Goal: Information Seeking & Learning: Check status

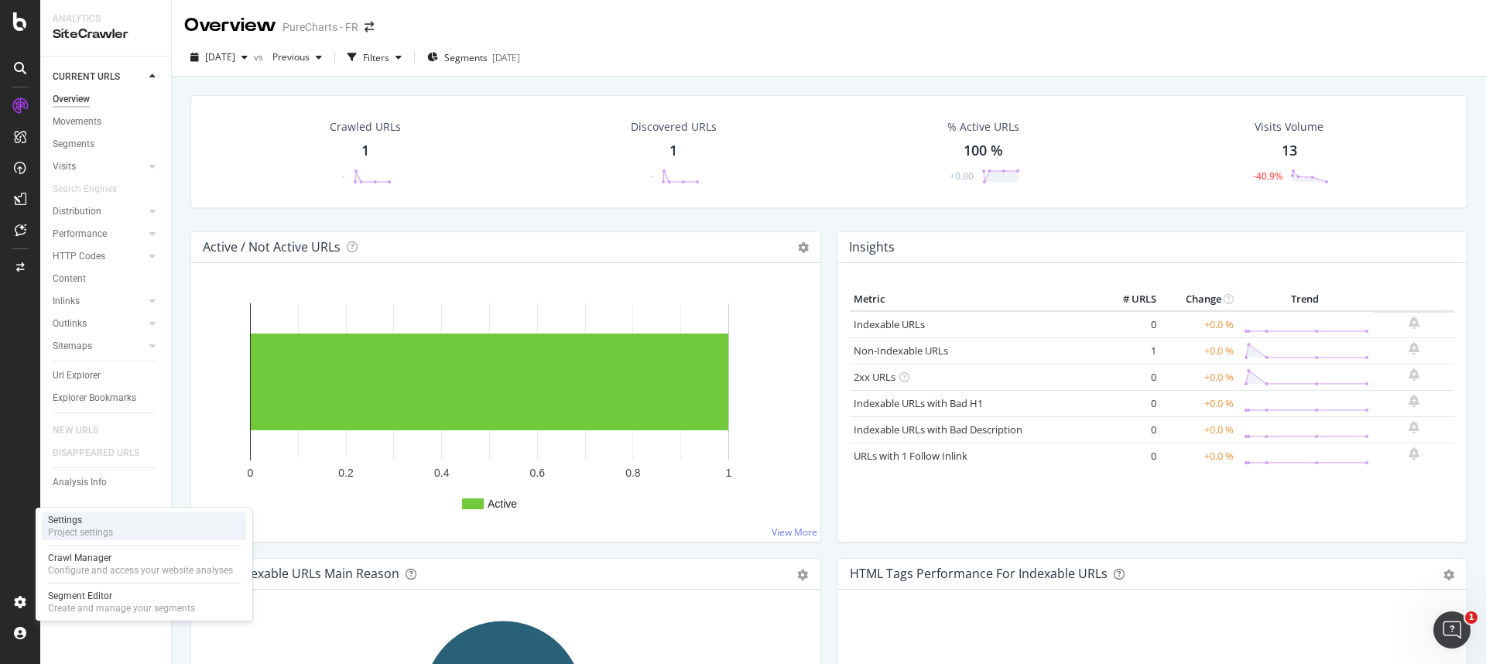
click at [104, 443] on div "Project settings" at bounding box center [80, 532] width 65 height 12
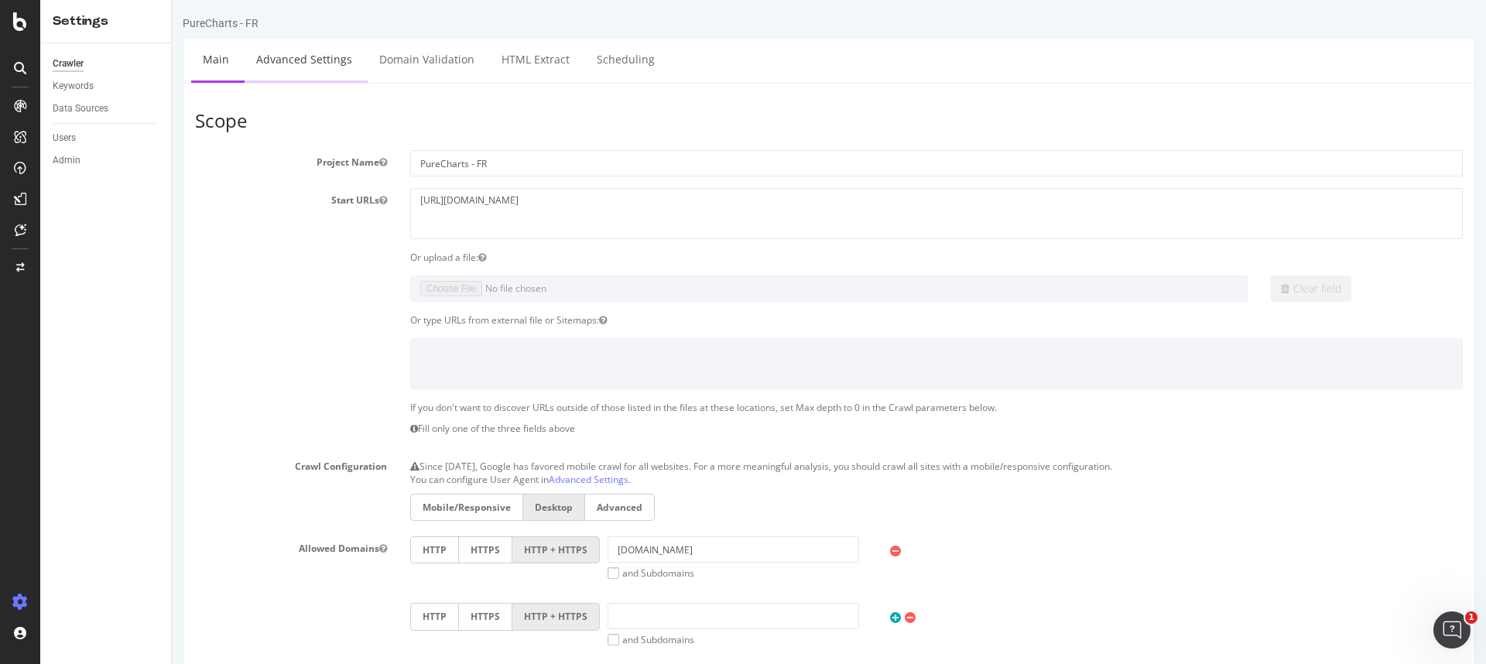
click at [306, 54] on link "Advanced Settings" at bounding box center [304, 59] width 119 height 43
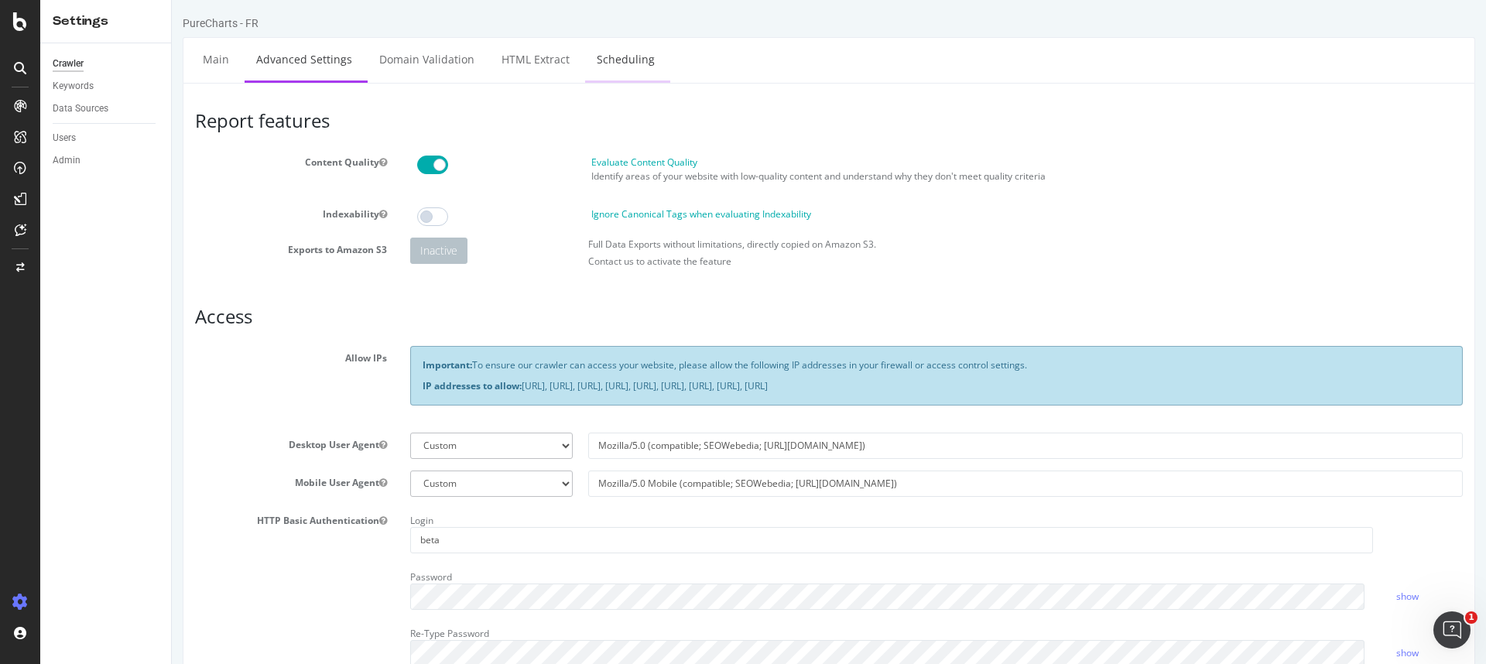
click at [659, 67] on li "Scheduling" at bounding box center [627, 60] width 85 height 45
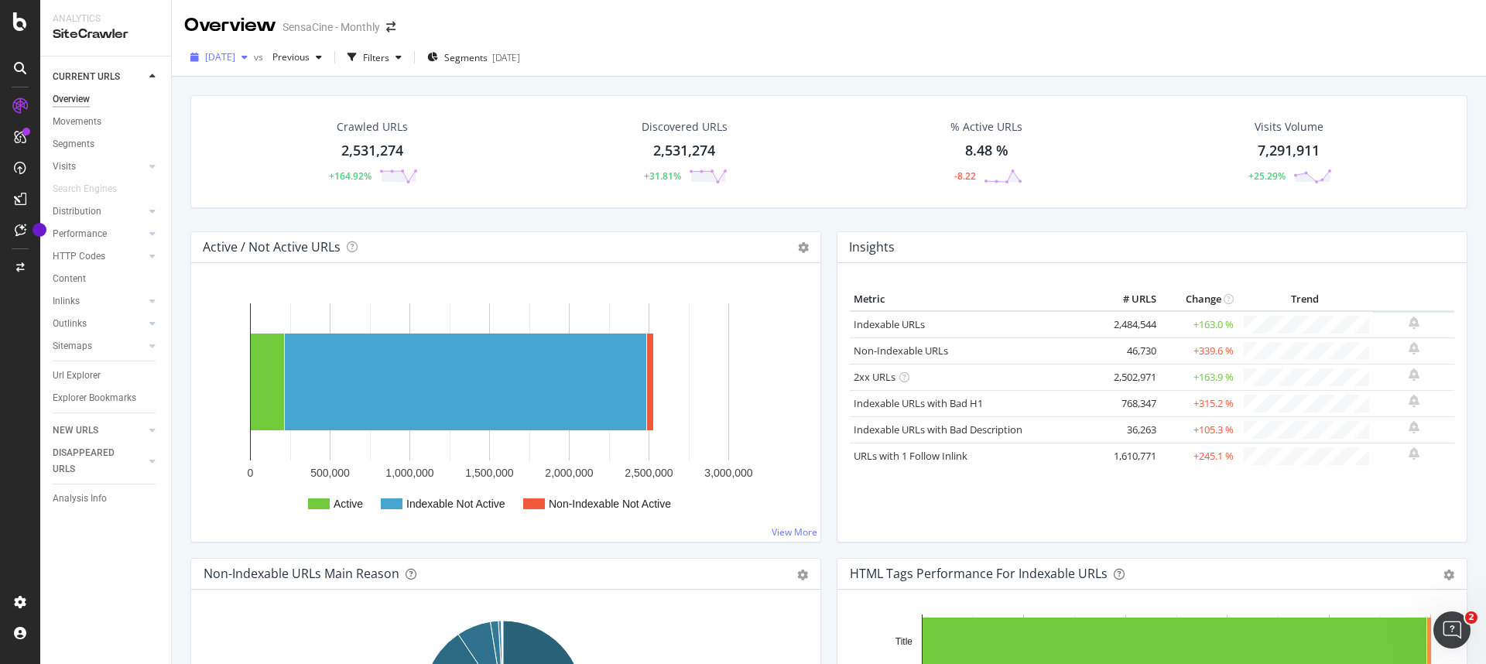
click at [254, 61] on div "button" at bounding box center [244, 57] width 19 height 9
click at [310, 55] on span "Previous" at bounding box center [287, 56] width 43 height 13
click at [235, 51] on span "2025 Aug. 5th" at bounding box center [220, 56] width 30 height 13
click at [732, 42] on div "2025 Aug. 5th vs Previous Filters Segments 2025-03-11" at bounding box center [829, 58] width 1314 height 38
click at [254, 60] on div "button" at bounding box center [244, 57] width 19 height 9
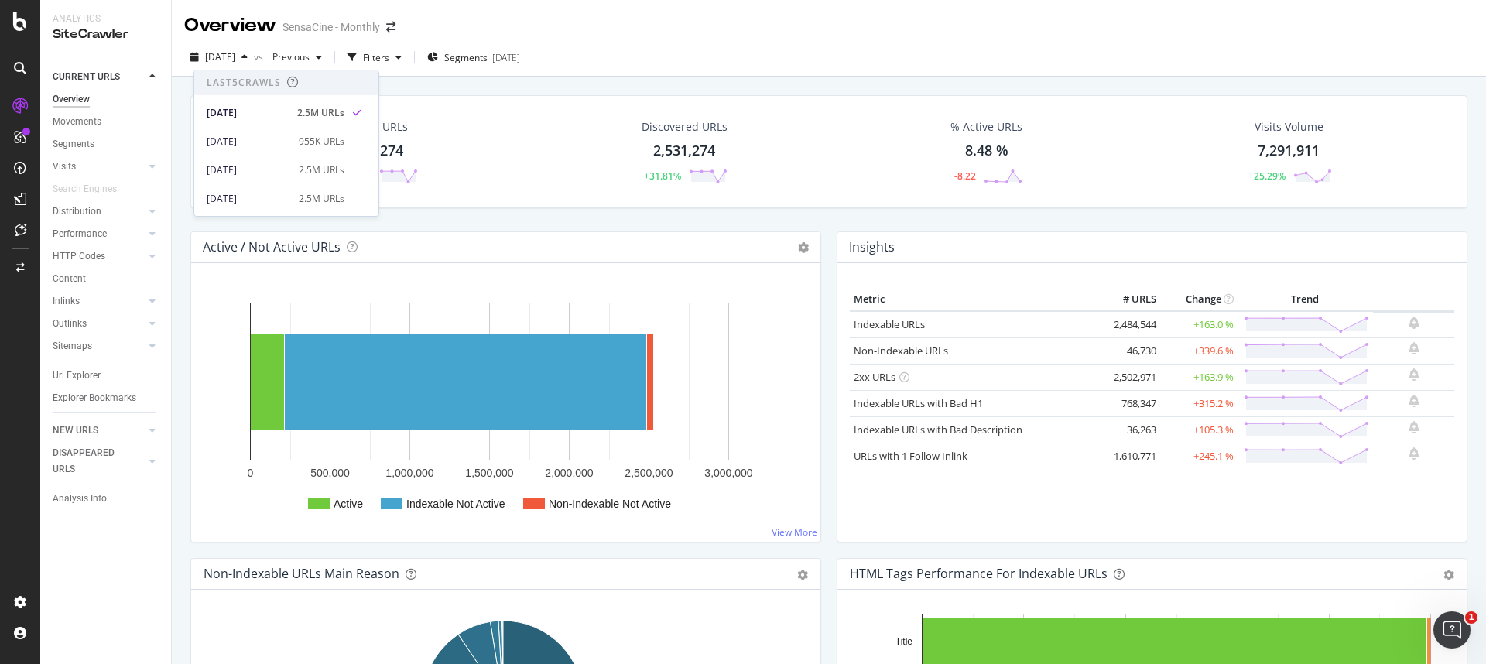
click at [184, 305] on div "Active / Not Active URLs Chart (by Value) Chart (by Percentage) Table Expand Ex…" at bounding box center [506, 394] width 646 height 327
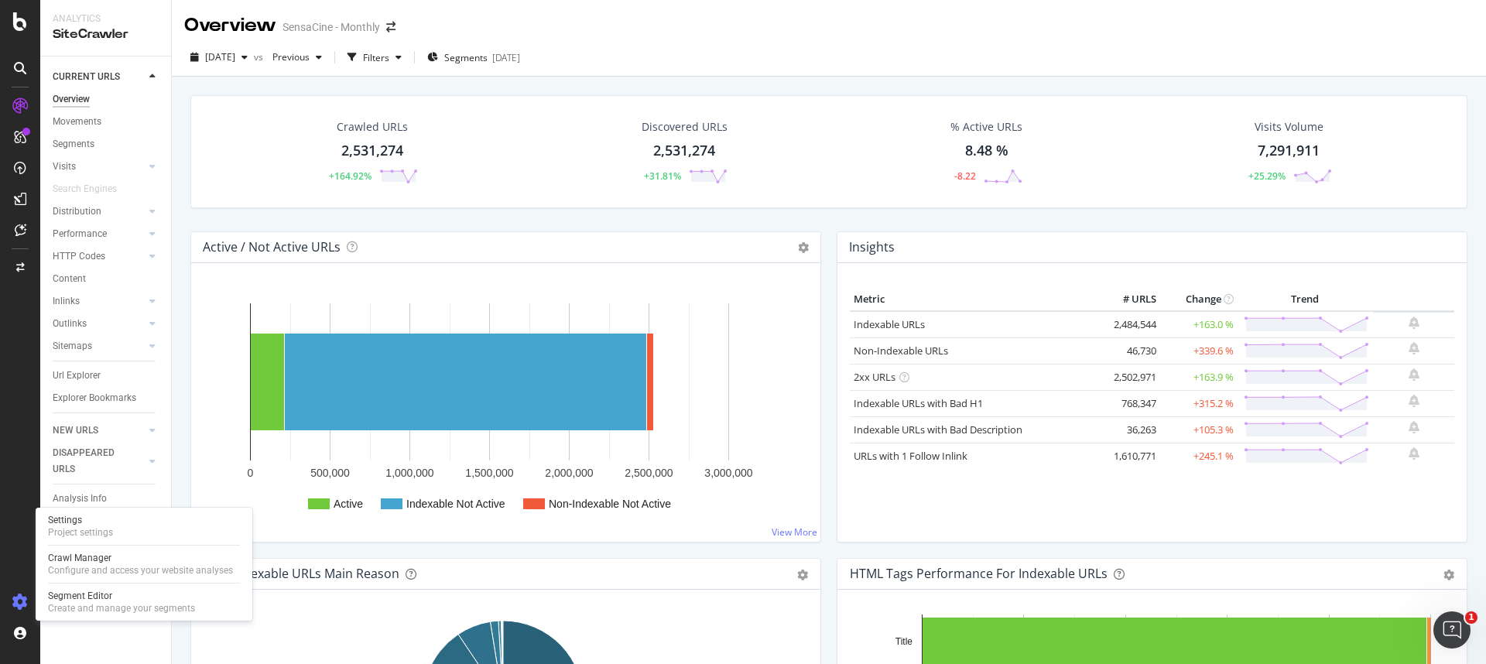
click at [24, 597] on icon at bounding box center [19, 601] width 15 height 15
click at [218, 60] on span "2025 Aug. 5th" at bounding box center [220, 56] width 30 height 13
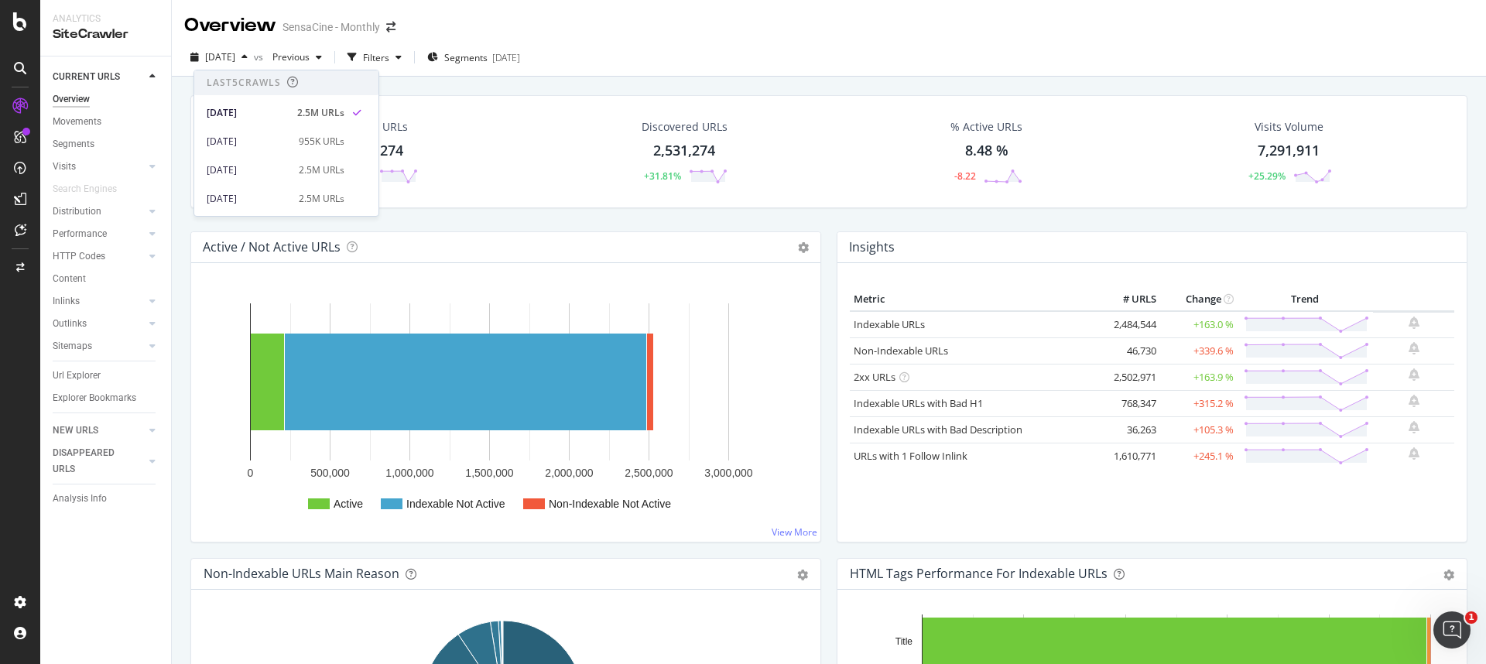
click at [686, 14] on div "Overview SensaCine - Monthly" at bounding box center [829, 19] width 1314 height 39
click at [26, 24] on icon at bounding box center [20, 21] width 14 height 19
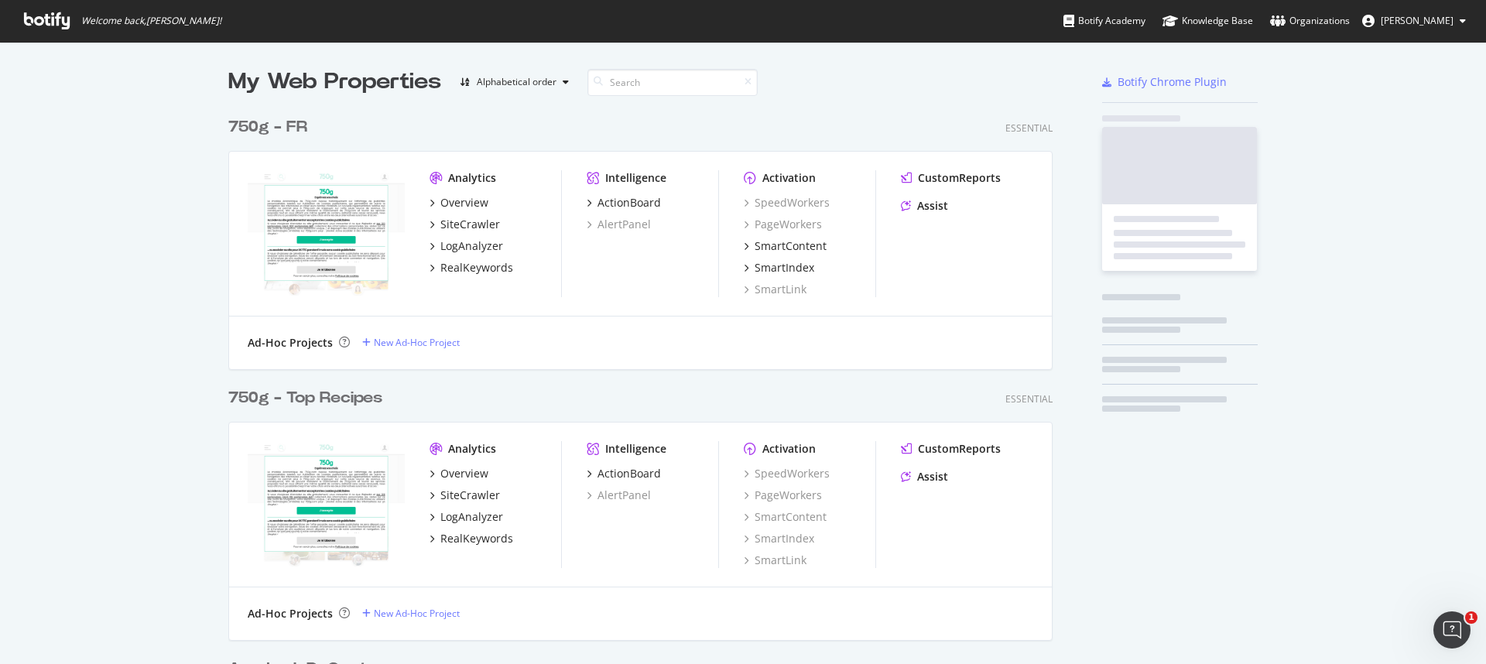
scroll to position [652, 1463]
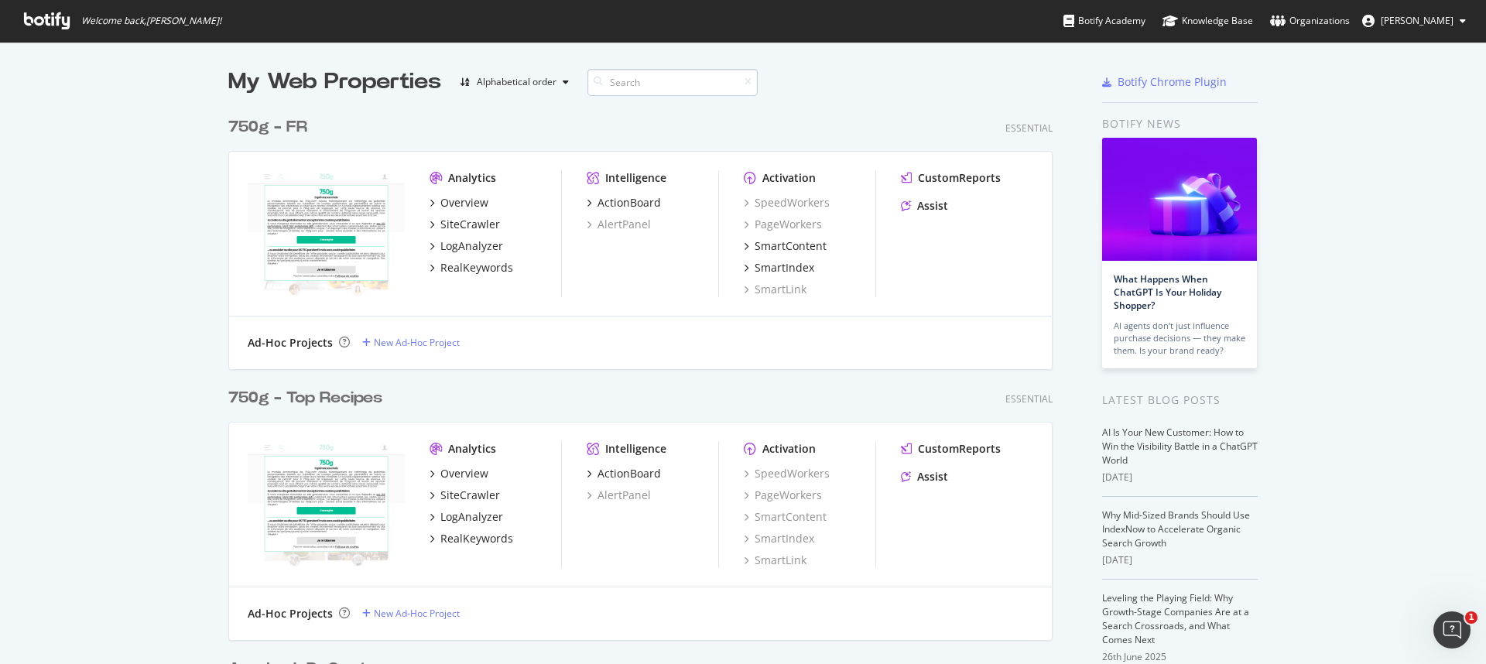
click at [611, 83] on input at bounding box center [672, 82] width 170 height 27
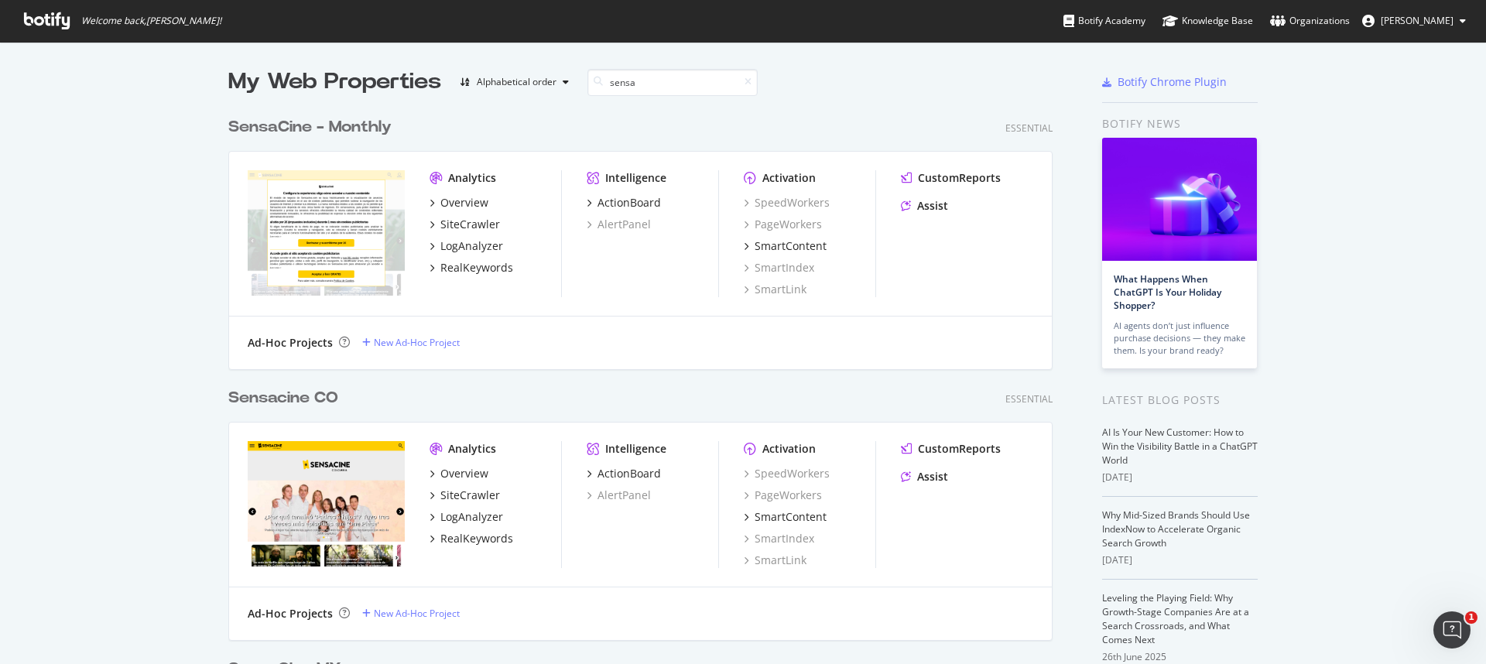
type input "sensa"
click at [354, 126] on div "Sensa Cine - Monthly" at bounding box center [309, 127] width 163 height 22
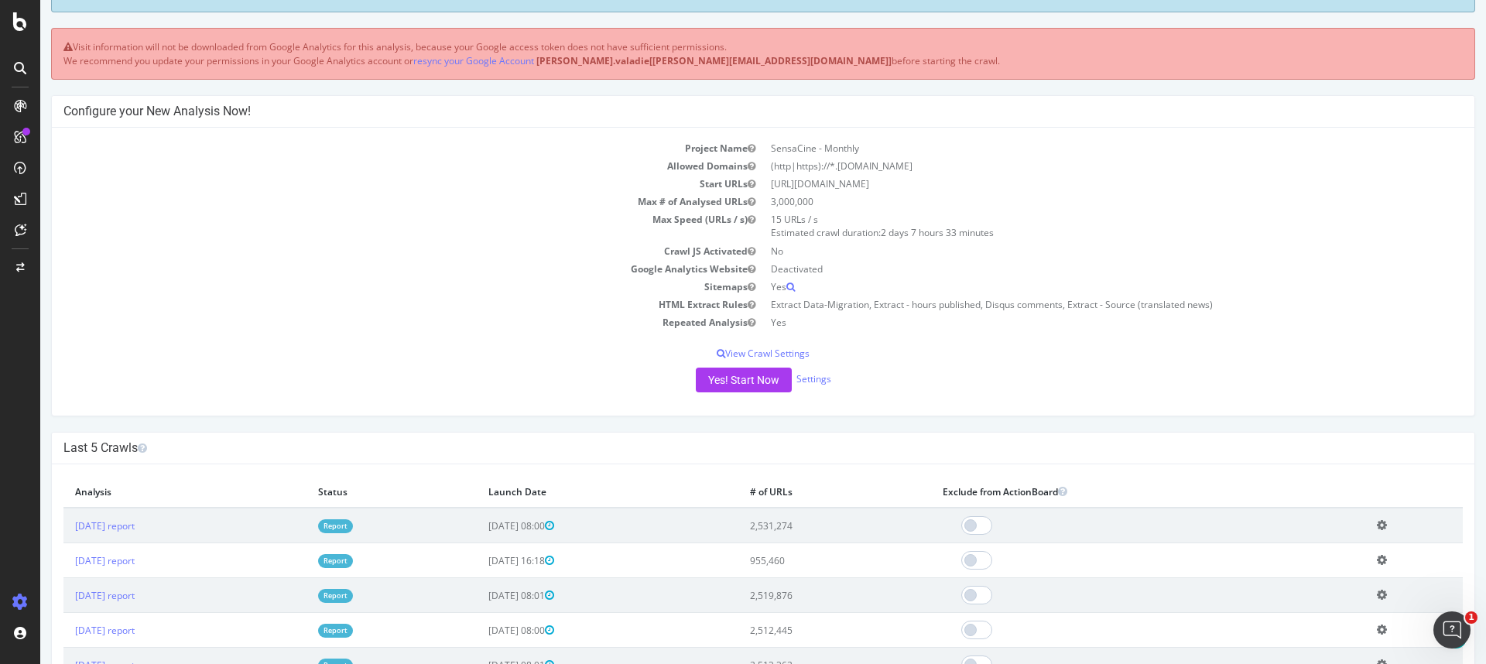
scroll to position [241, 0]
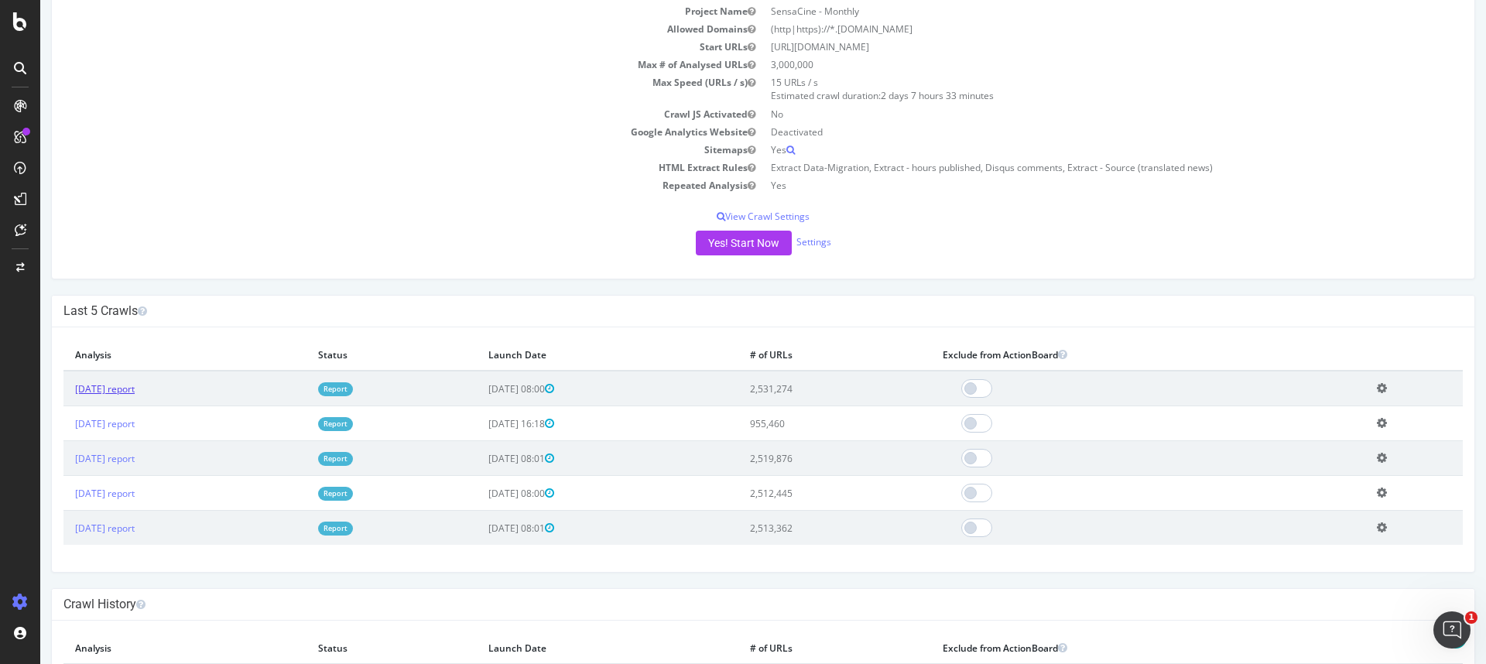
click at [135, 388] on link "2025 Aug. 5th report" at bounding box center [105, 388] width 60 height 13
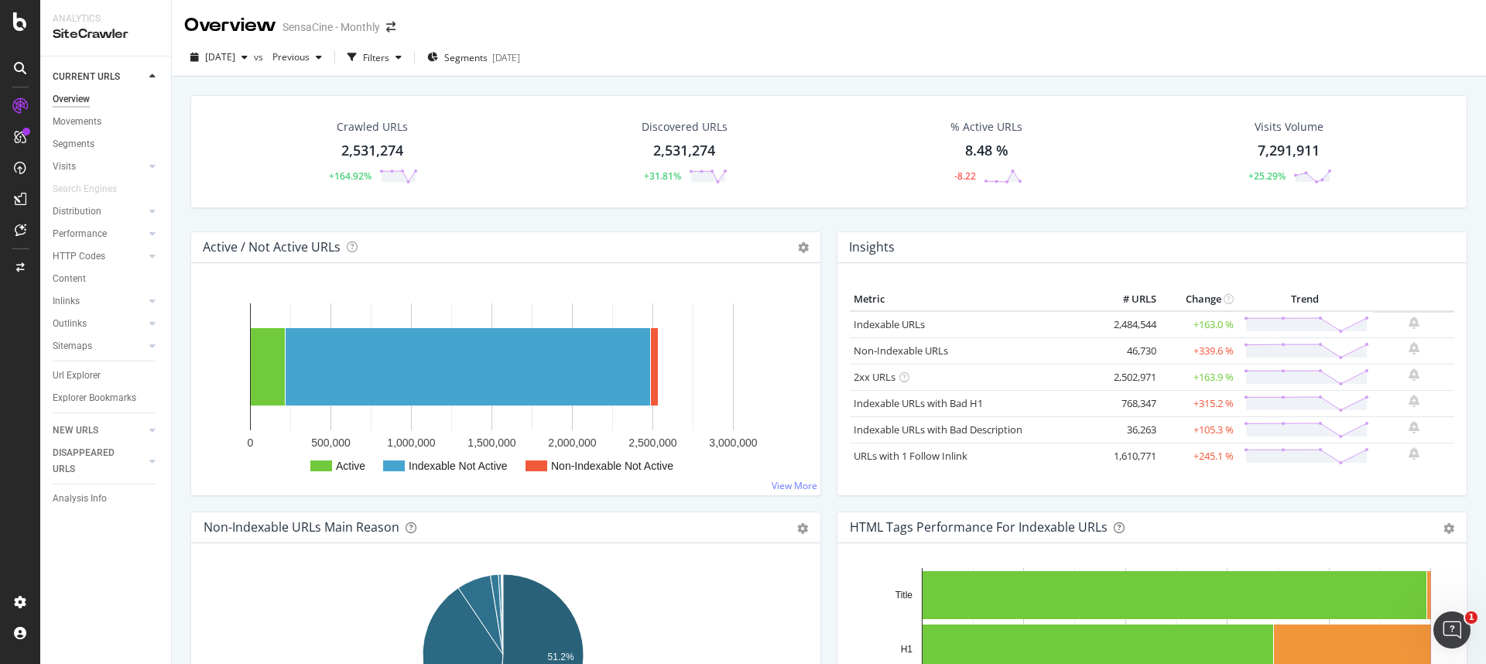
click at [435, 196] on div "Crawled URLs 2,531,274 +164.92% Discovered URLs 2,531,274 +31.81% % Active URLs…" at bounding box center [828, 151] width 1277 height 113
click at [83, 450] on div "DISAPPEARED URLS" at bounding box center [92, 461] width 78 height 33
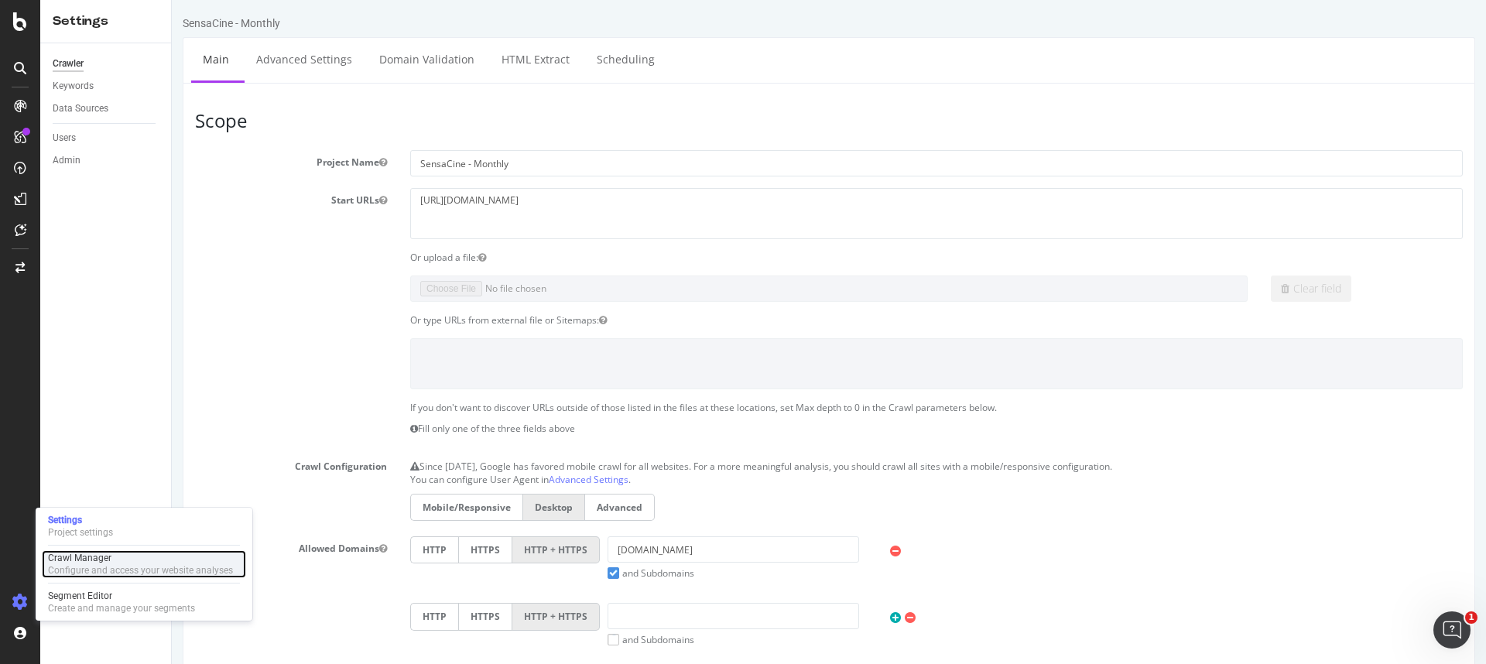
click at [91, 561] on div "Crawl Manager" at bounding box center [140, 558] width 185 height 12
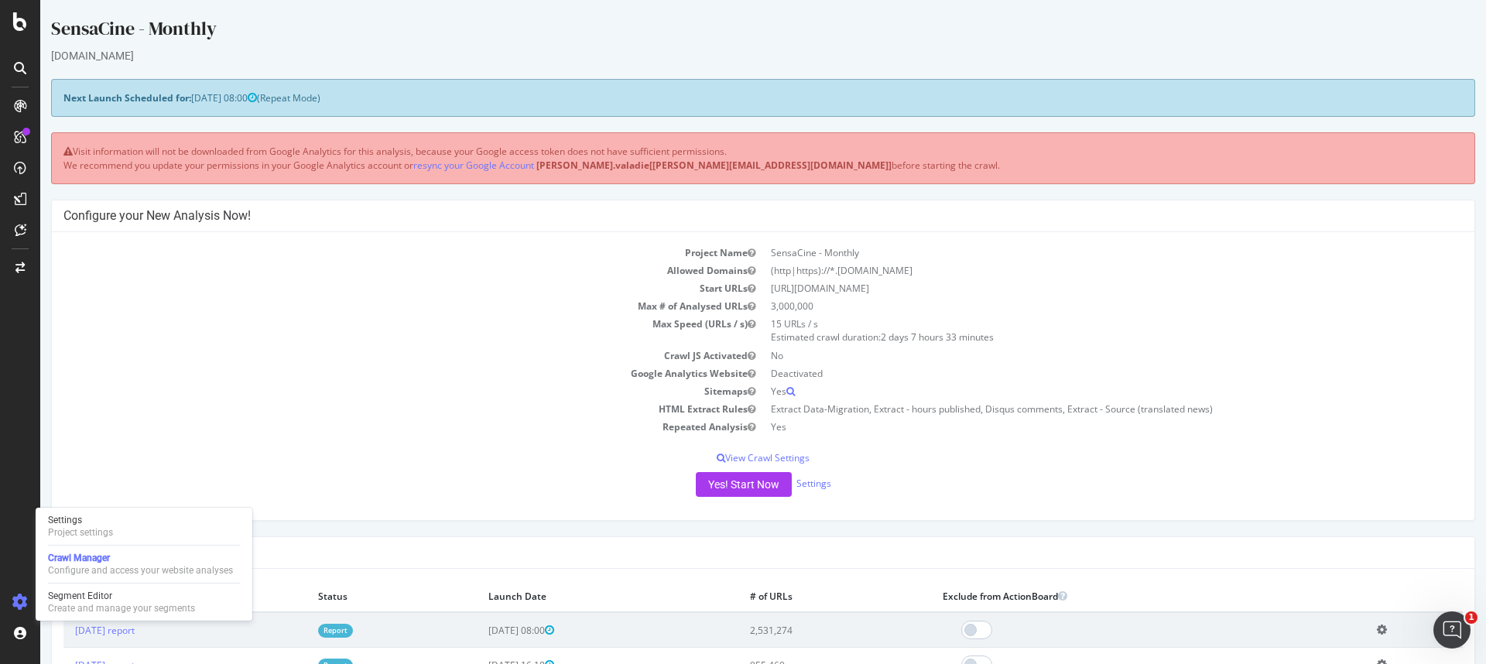
click at [385, 384] on td "Sitemaps" at bounding box center [413, 391] width 700 height 18
click at [470, 164] on link "resync your Google Account" at bounding box center [473, 165] width 121 height 13
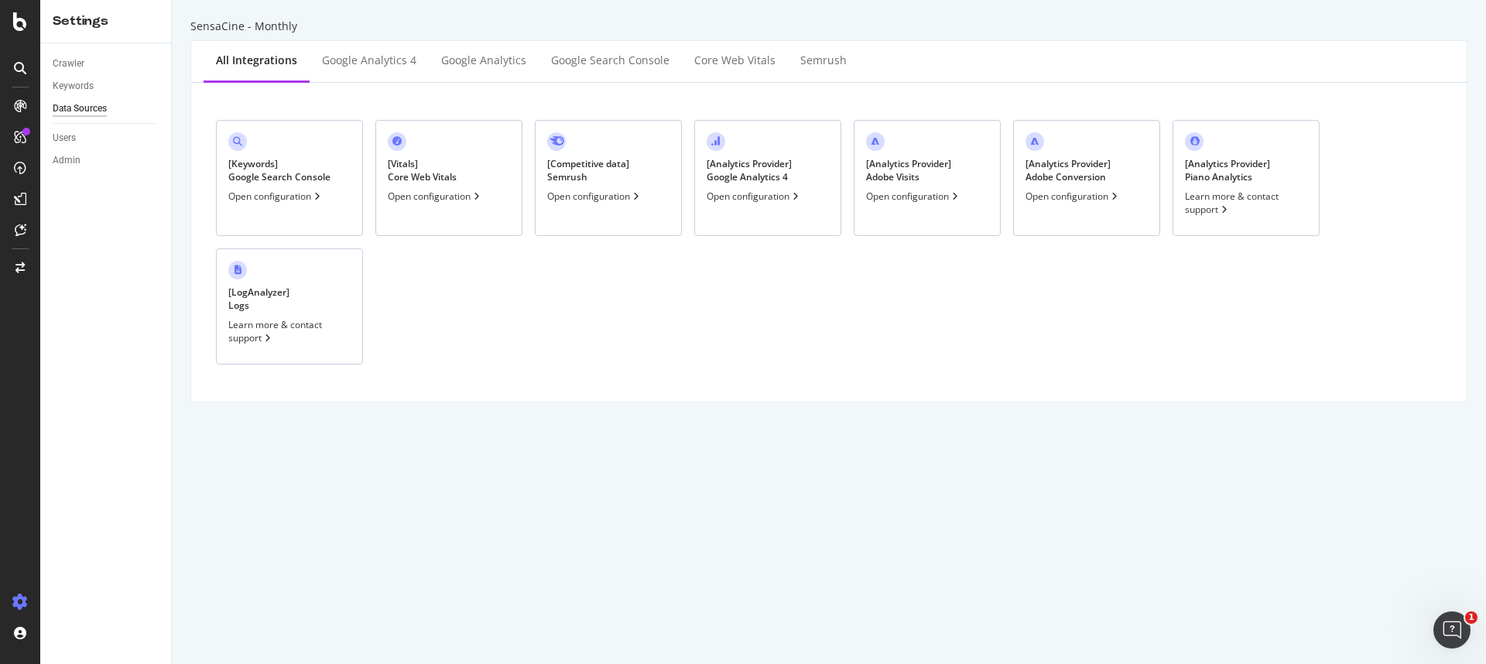
click at [785, 199] on div "Open configuration" at bounding box center [754, 196] width 95 height 13
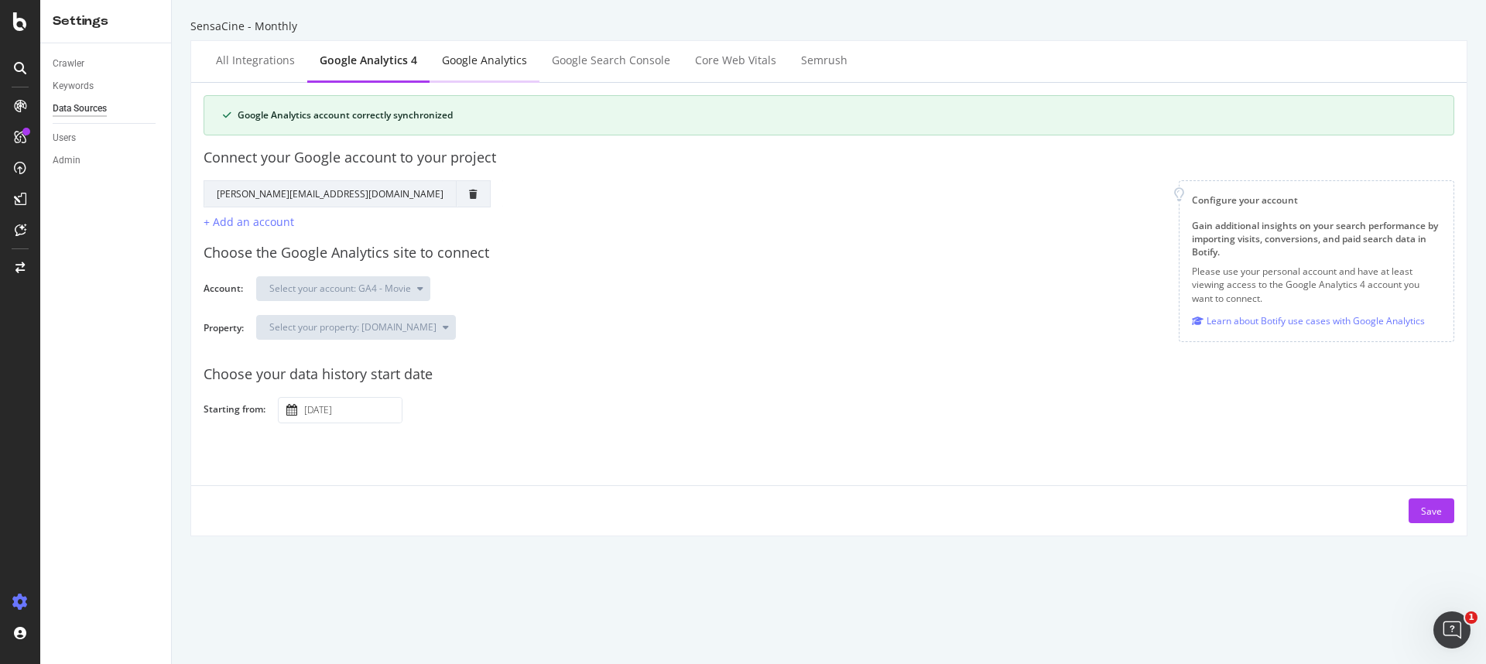
click at [500, 72] on div "Google Analytics" at bounding box center [484, 61] width 110 height 43
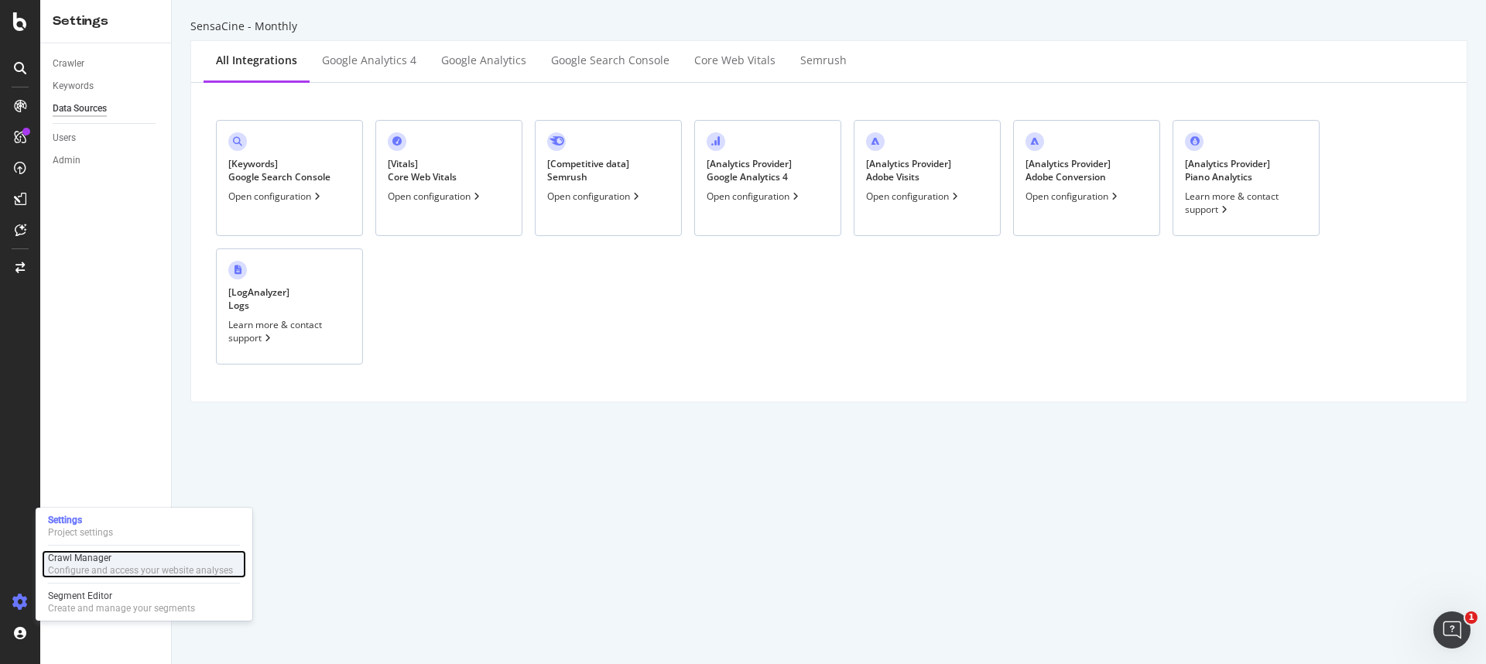
click at [103, 560] on div "Crawl Manager" at bounding box center [140, 558] width 185 height 12
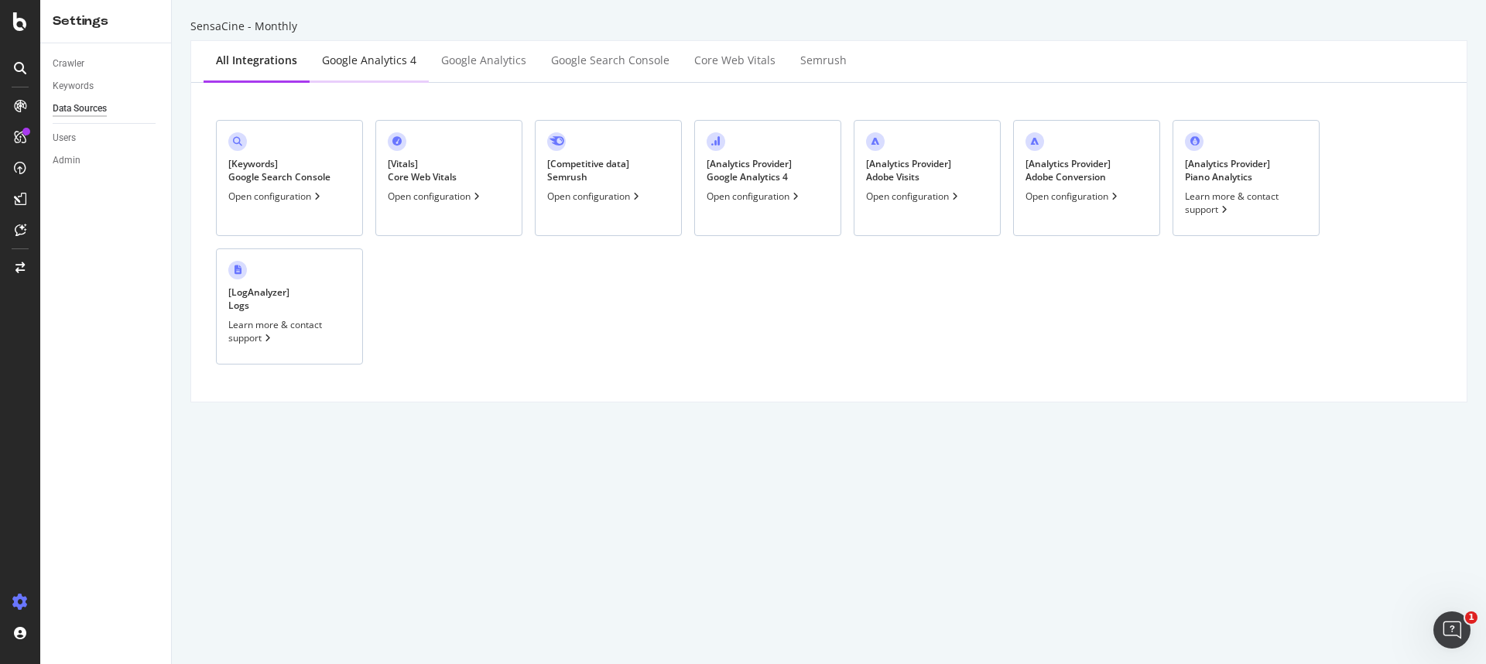
click at [363, 65] on div "Google Analytics 4" at bounding box center [369, 60] width 94 height 15
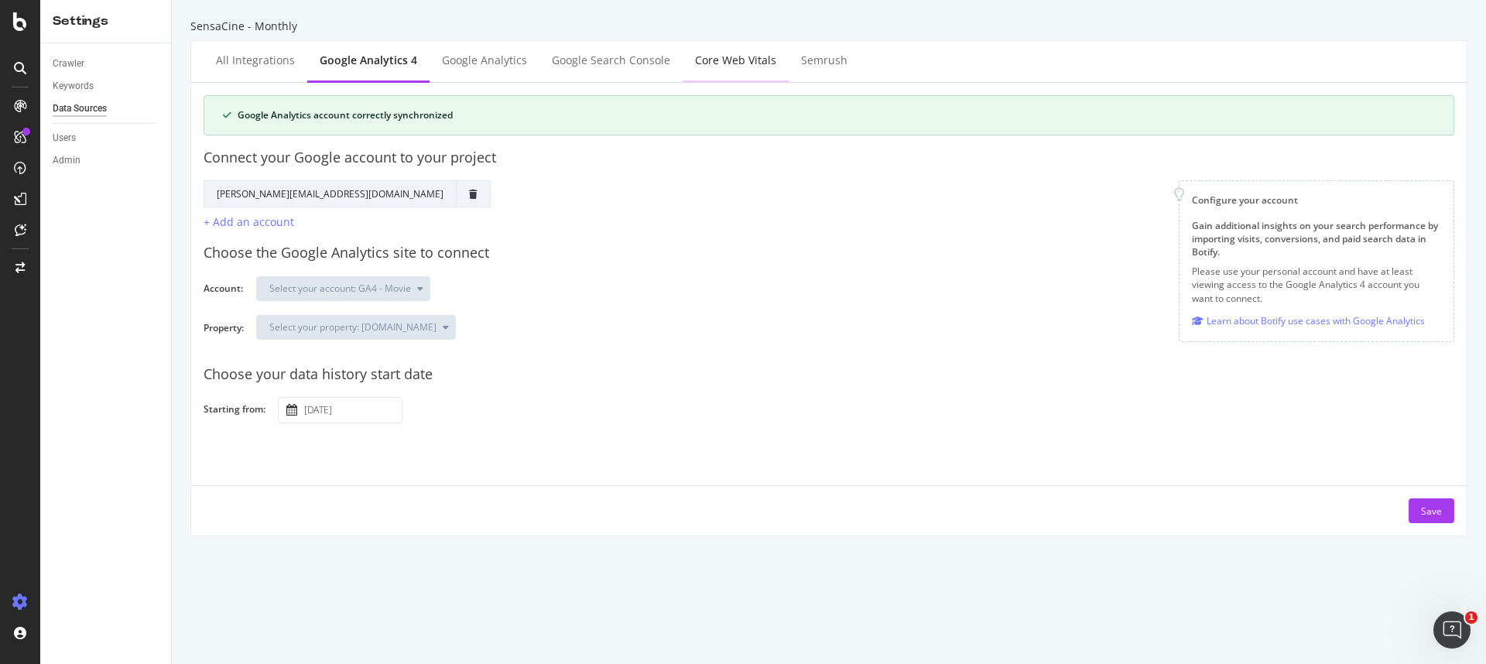
click at [695, 67] on div "Core Web Vitals" at bounding box center [735, 60] width 81 height 15
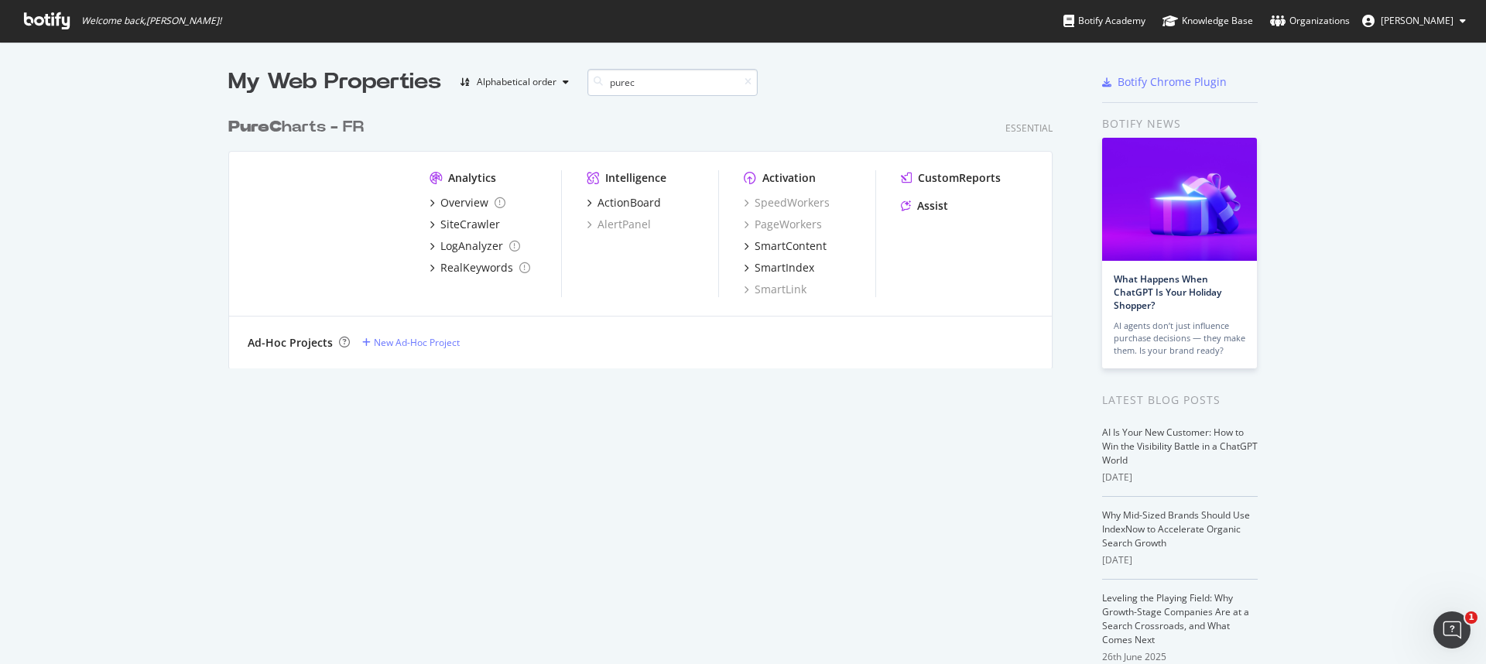
scroll to position [259, 825]
type input "purec"
click at [337, 120] on div "PureC harts - FR" at bounding box center [295, 127] width 135 height 22
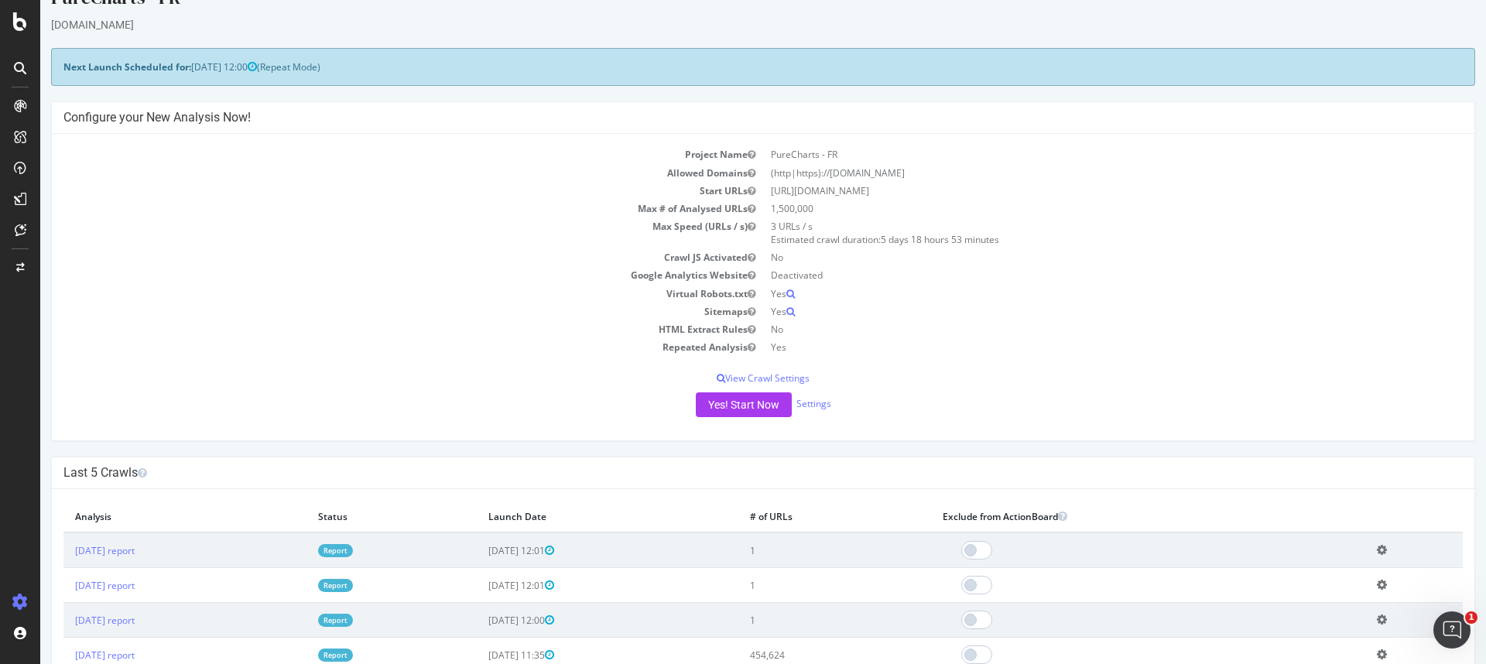
scroll to position [425, 0]
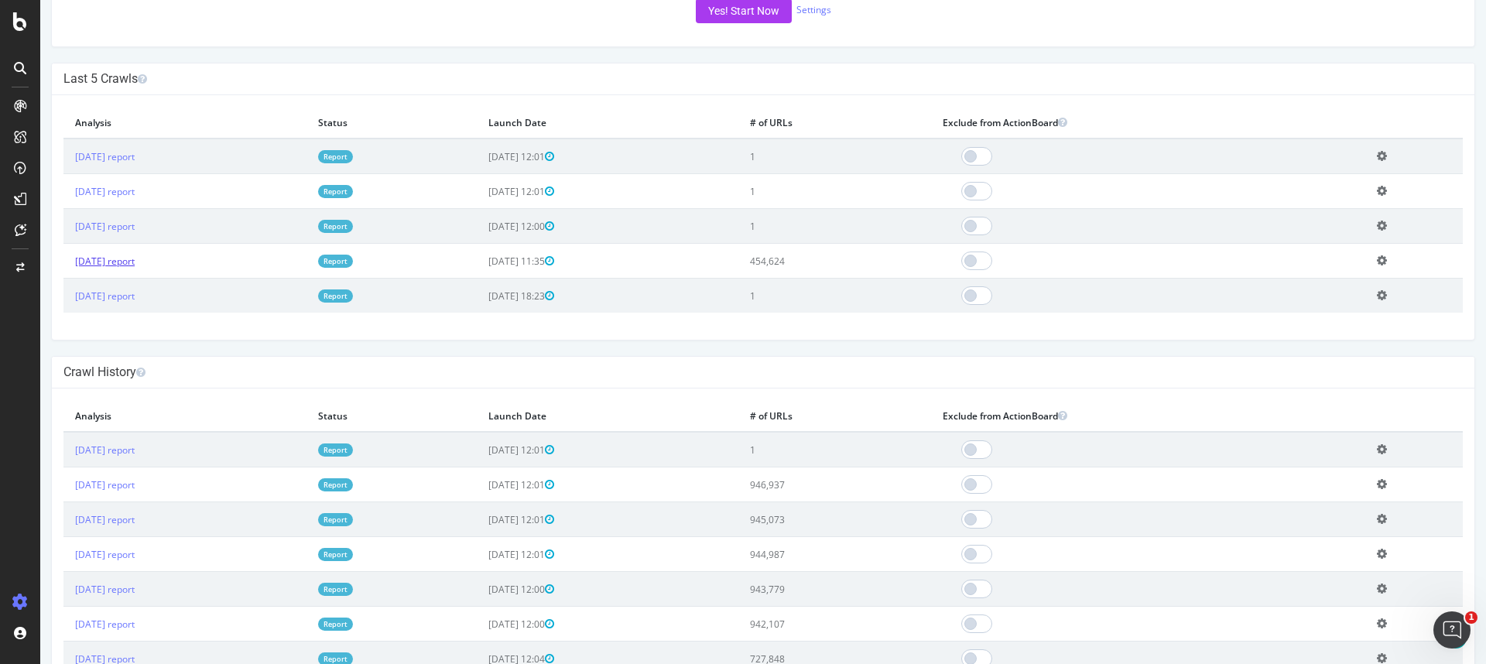
click at [135, 258] on link "2025 Jul. 22nd report" at bounding box center [105, 261] width 60 height 13
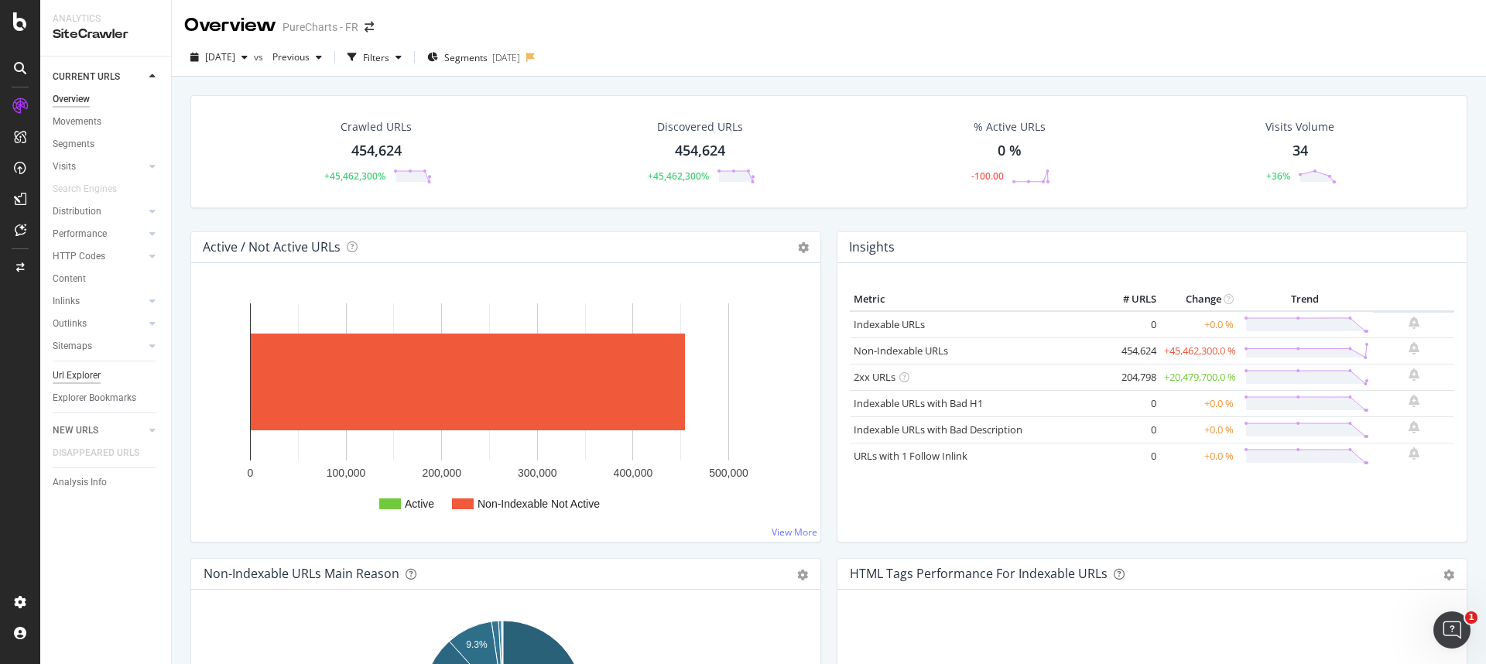
click at [73, 372] on div "Url Explorer" at bounding box center [77, 376] width 48 height 16
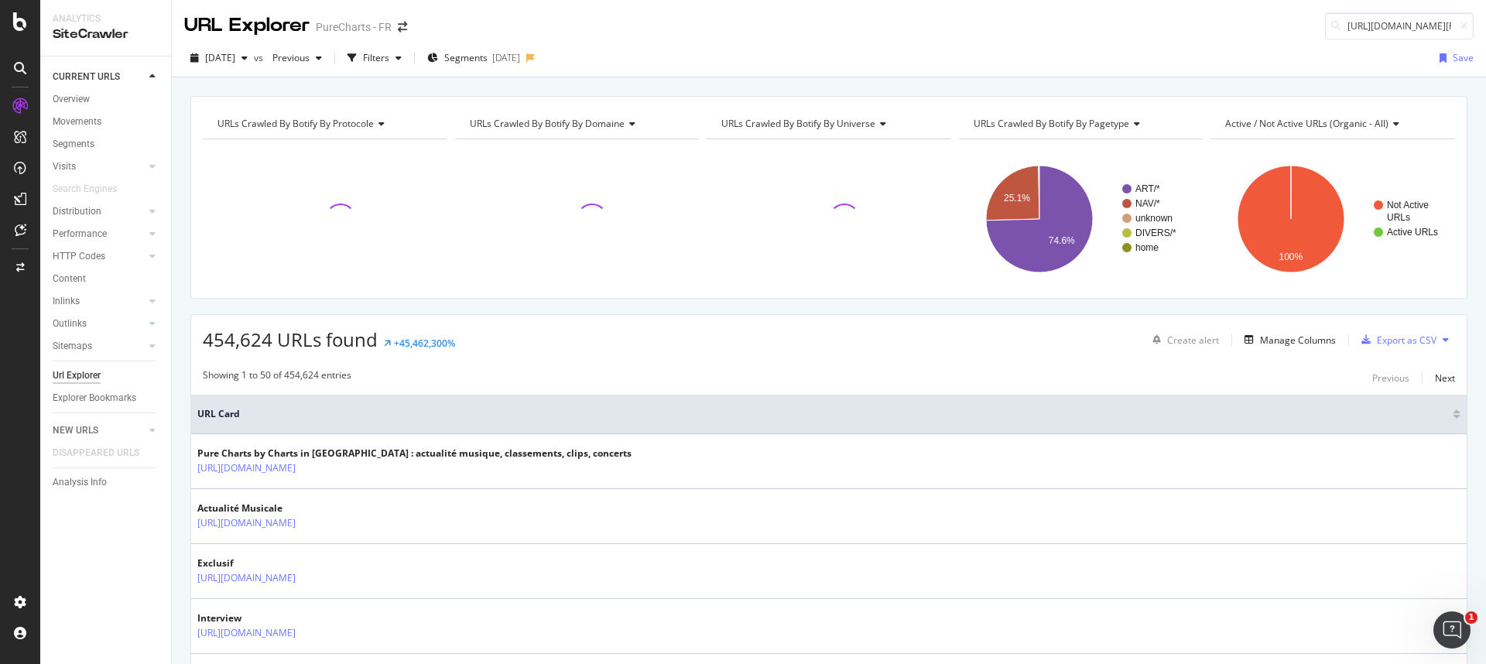
scroll to position [0, 272]
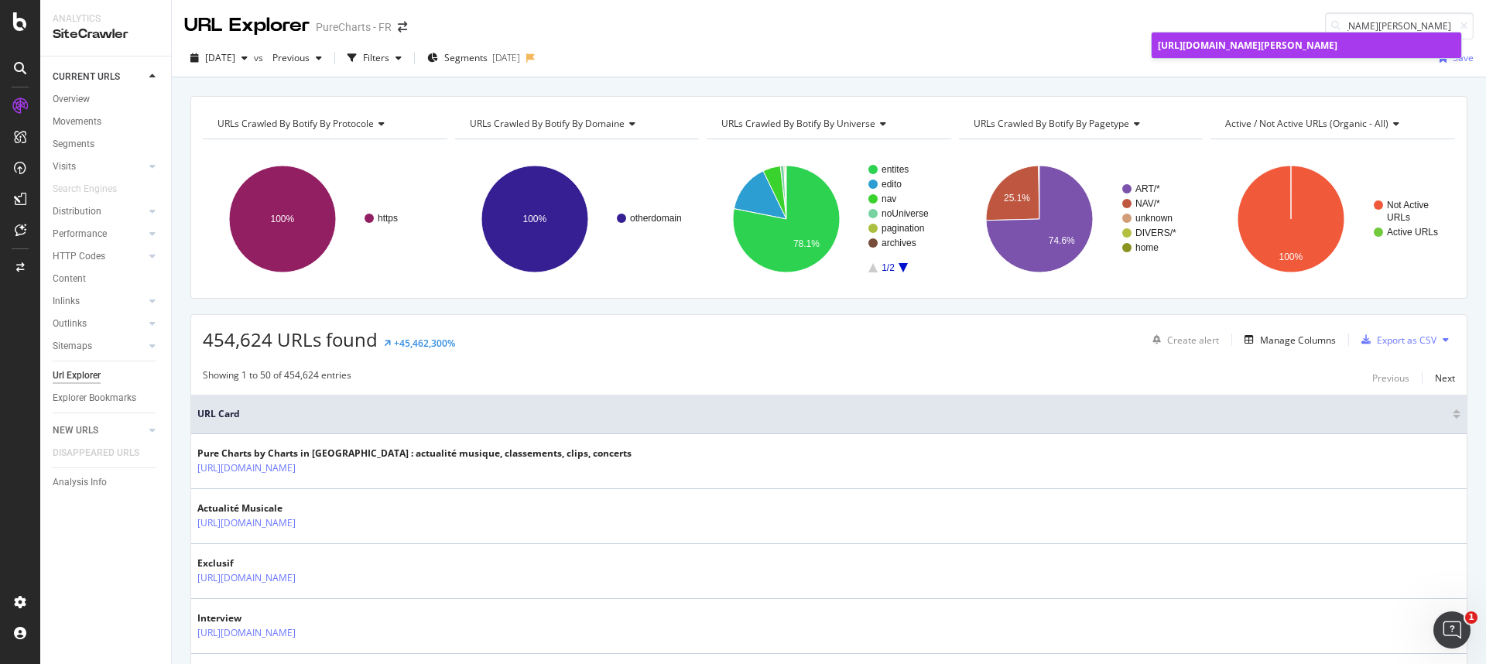
type input "https://refonte-ui-staging.qa.chartsinfrance.net/Bastian-Baker/Paris-18-La-Ciga…"
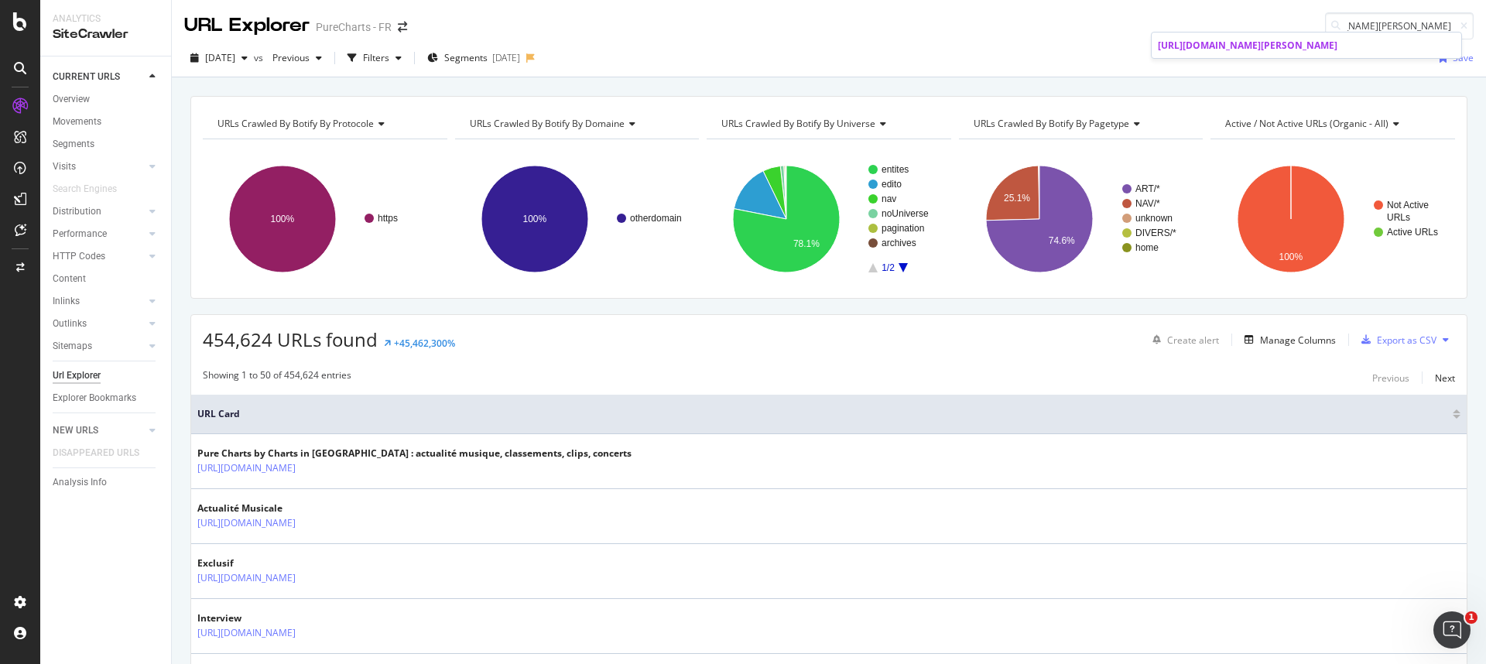
click at [1268, 48] on span "https://refonte-ui-staging.qa.chartsinfrance.net/Bastian-Baker/Paris-18-La-Ciga…" at bounding box center [1248, 45] width 180 height 13
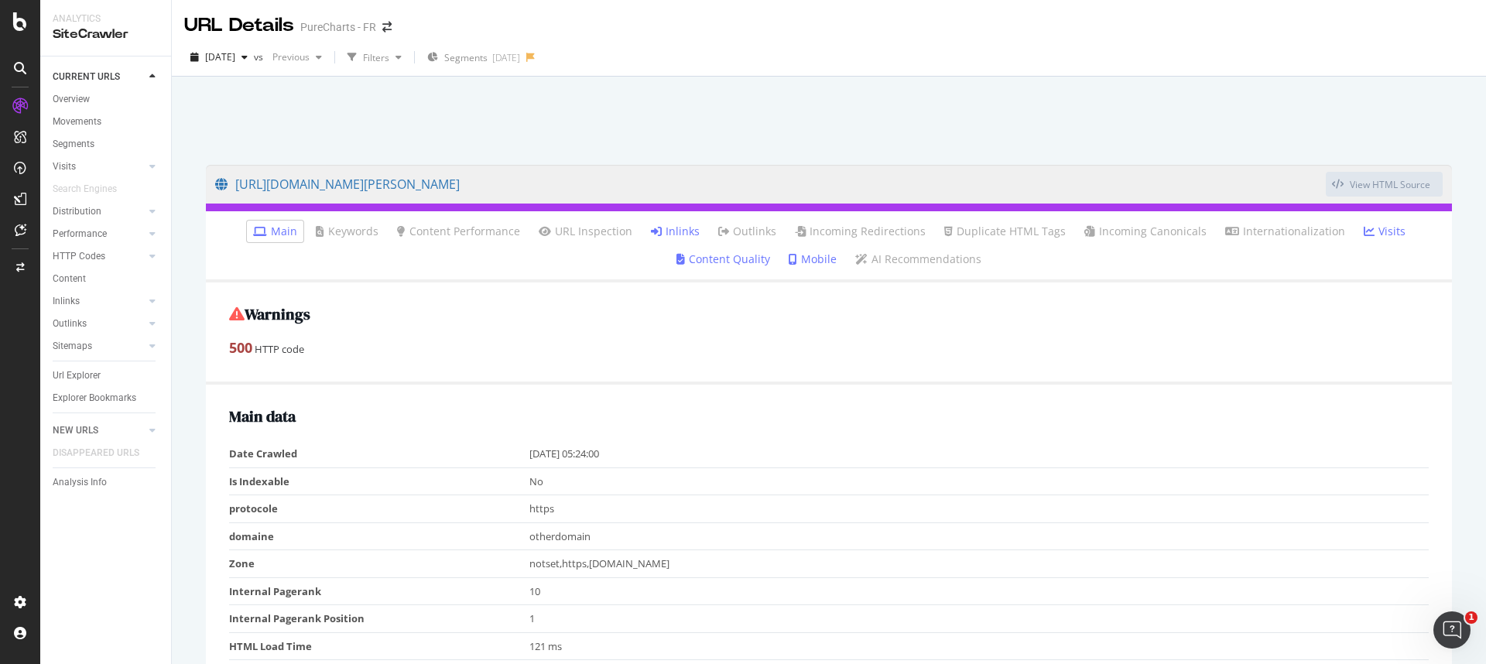
click at [671, 231] on link "Inlinks" at bounding box center [675, 231] width 49 height 15
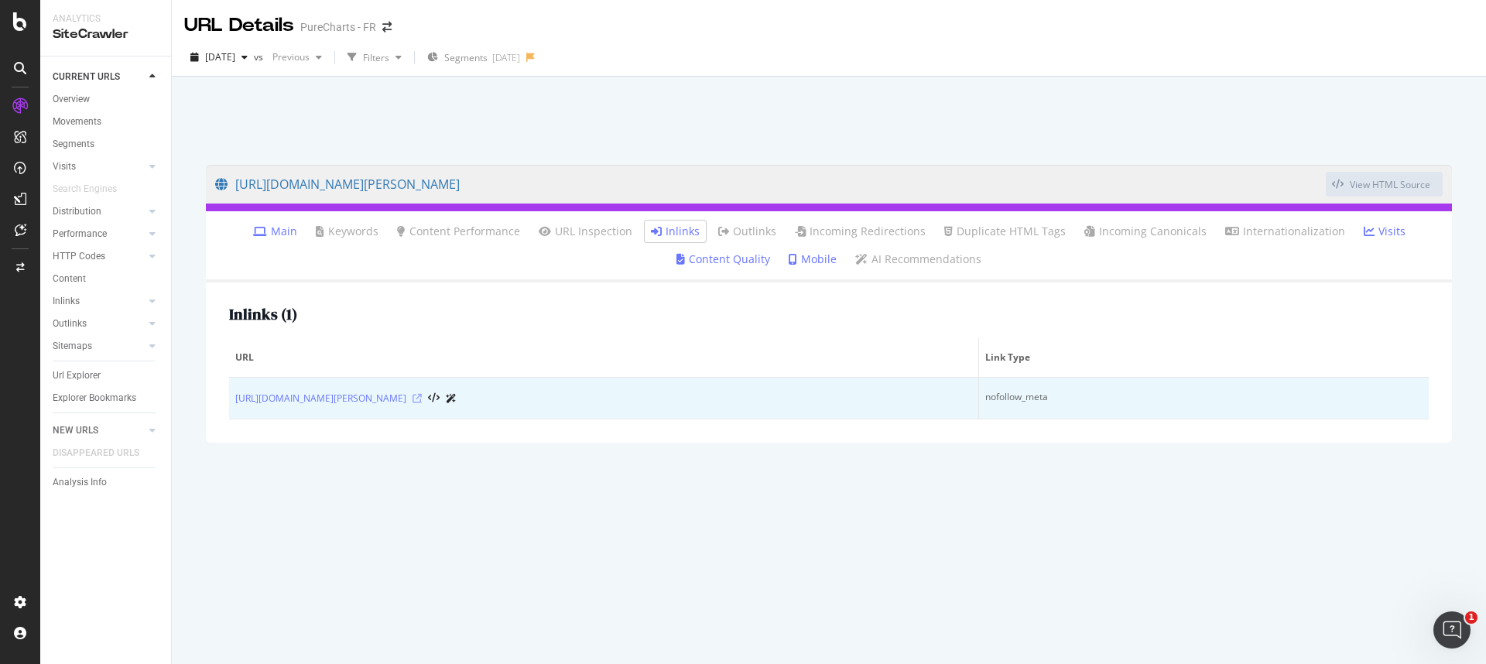
click at [422, 399] on icon at bounding box center [416, 398] width 9 height 9
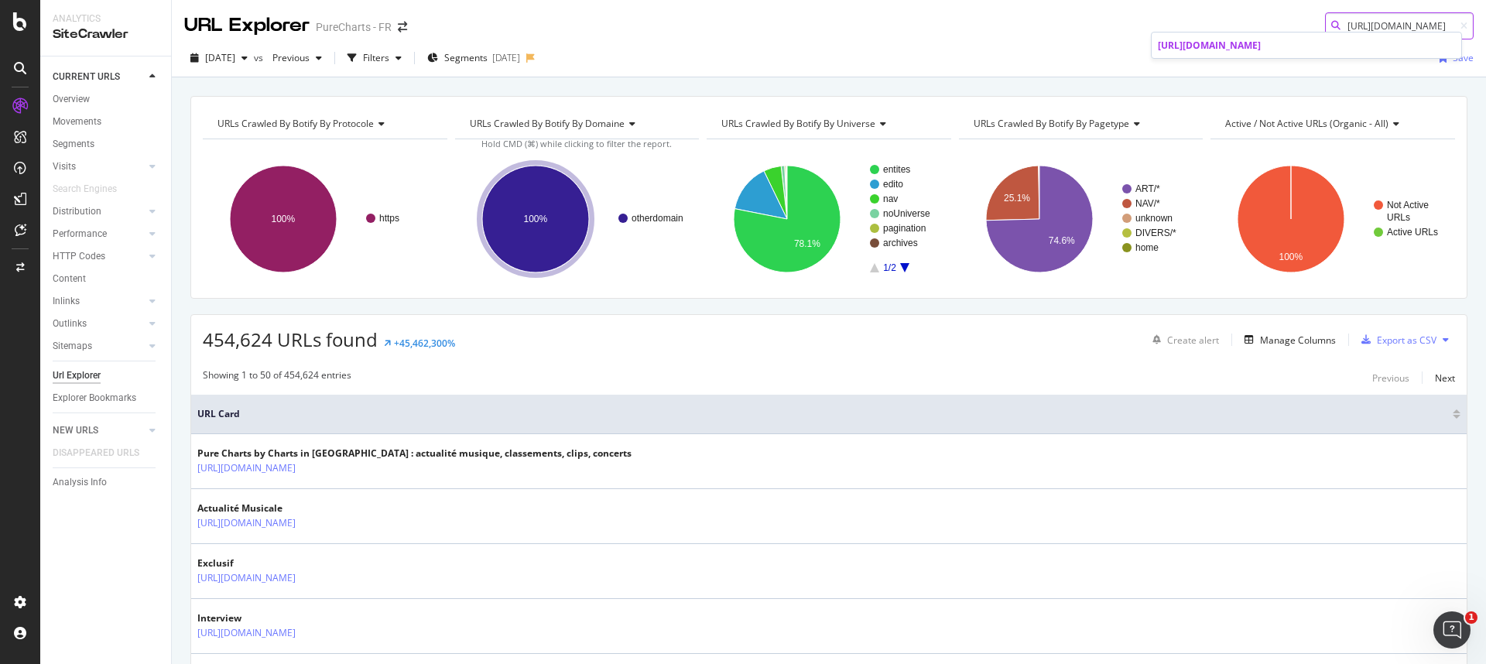
click at [1353, 22] on input "https://refonte-ui-staging.qa.chartsinfrance.net/The-Lumineers/Paris-18-Le-Tria…" at bounding box center [1399, 25] width 149 height 27
paste input "Christophe-Mae/Paris-15-Palais-Des-Sports,PSMAE"
click at [1389, 22] on input "https://refonte-ui-staging.qa.chartsinfrance.net/Christophe-Mae/Paris-15-Palais…" at bounding box center [1399, 25] width 149 height 27
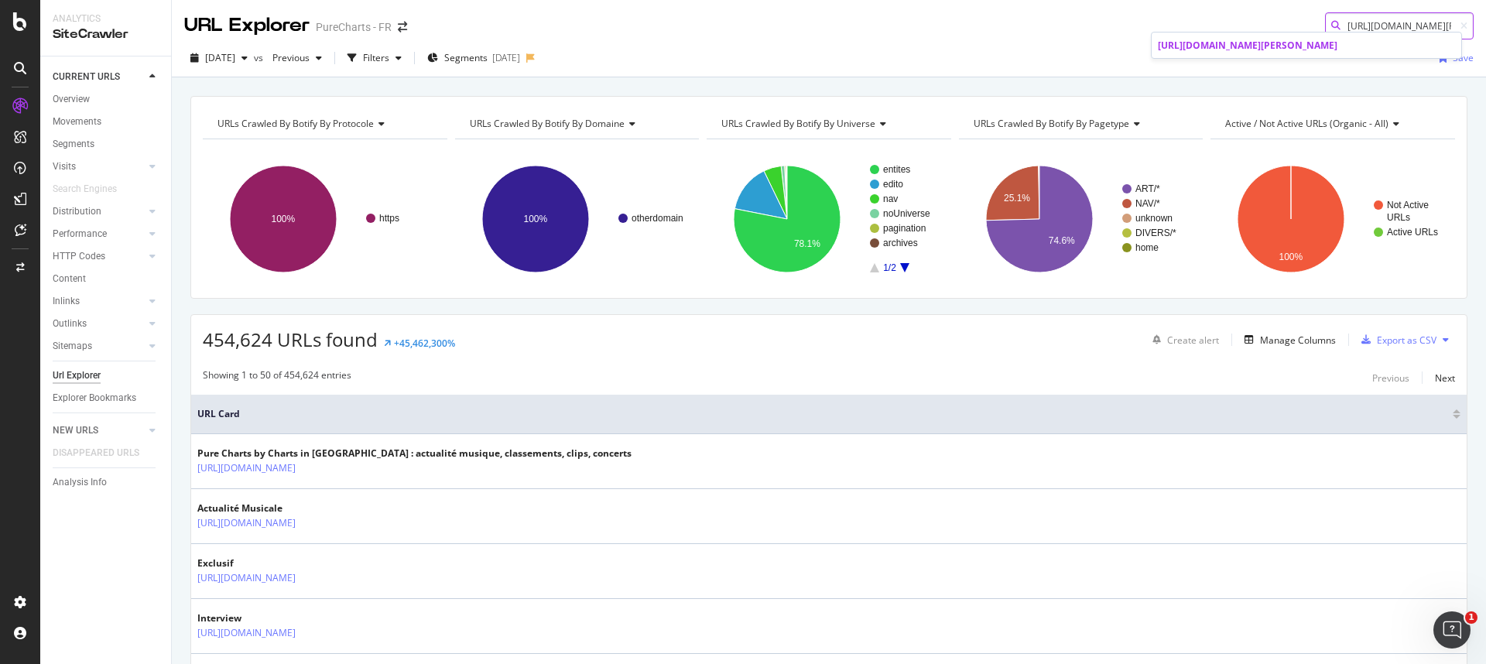
click at [1389, 22] on input "https://refonte-ui-staging.qa.chartsinfrance.net/Christophe-Mae/Paris-15-Palais…" at bounding box center [1399, 25] width 149 height 27
paste input "Nolwenn-Leroy/Paris-09-L-olympia,OLNOL"
click at [1362, 24] on input "https://refonte-ui-staging.qa.chartsinfrance.net/Nolwenn-Leroy/Paris-09-L-olymp…" at bounding box center [1399, 25] width 149 height 27
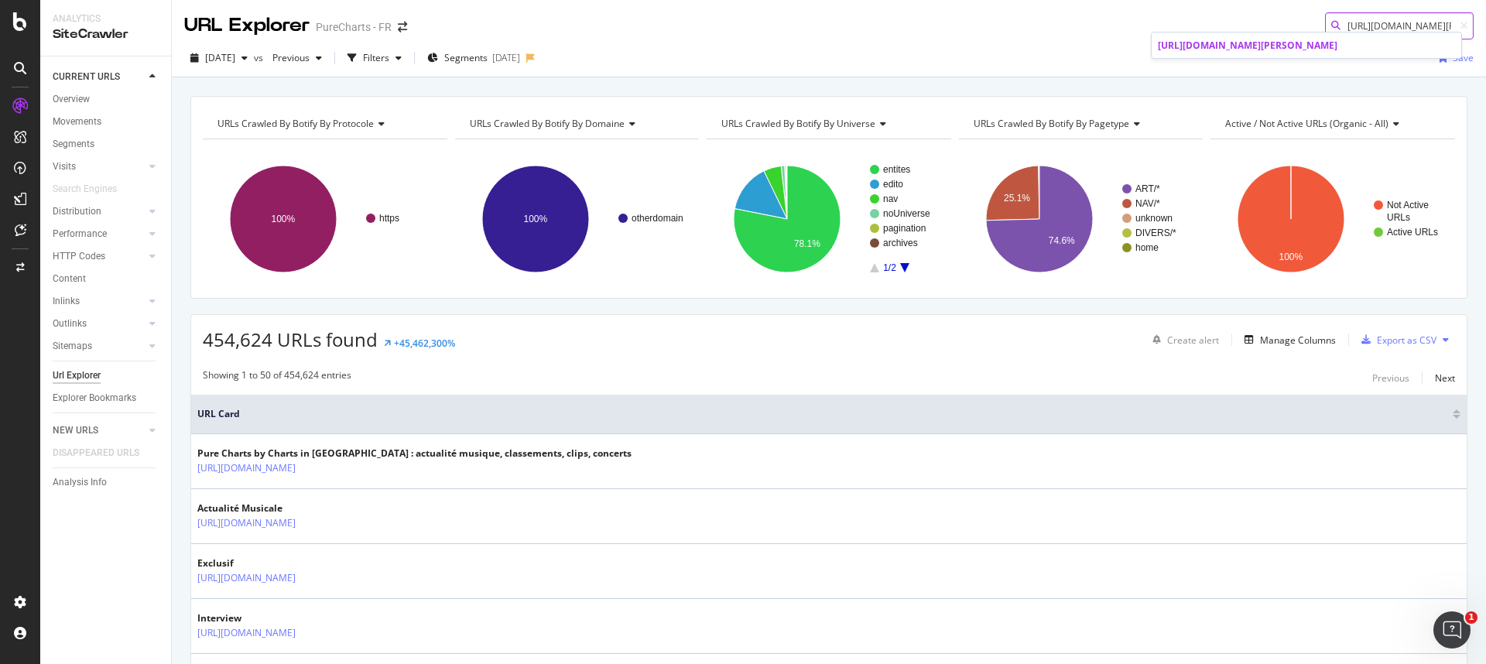
click at [1362, 24] on input "https://refonte-ui-staging.qa.chartsinfrance.net/Nolwenn-Leroy/Paris-09-L-olymp…" at bounding box center [1399, 25] width 149 height 27
paste input "Keren-Ann/Paris-08-Salle-Pleyel,PLN16"
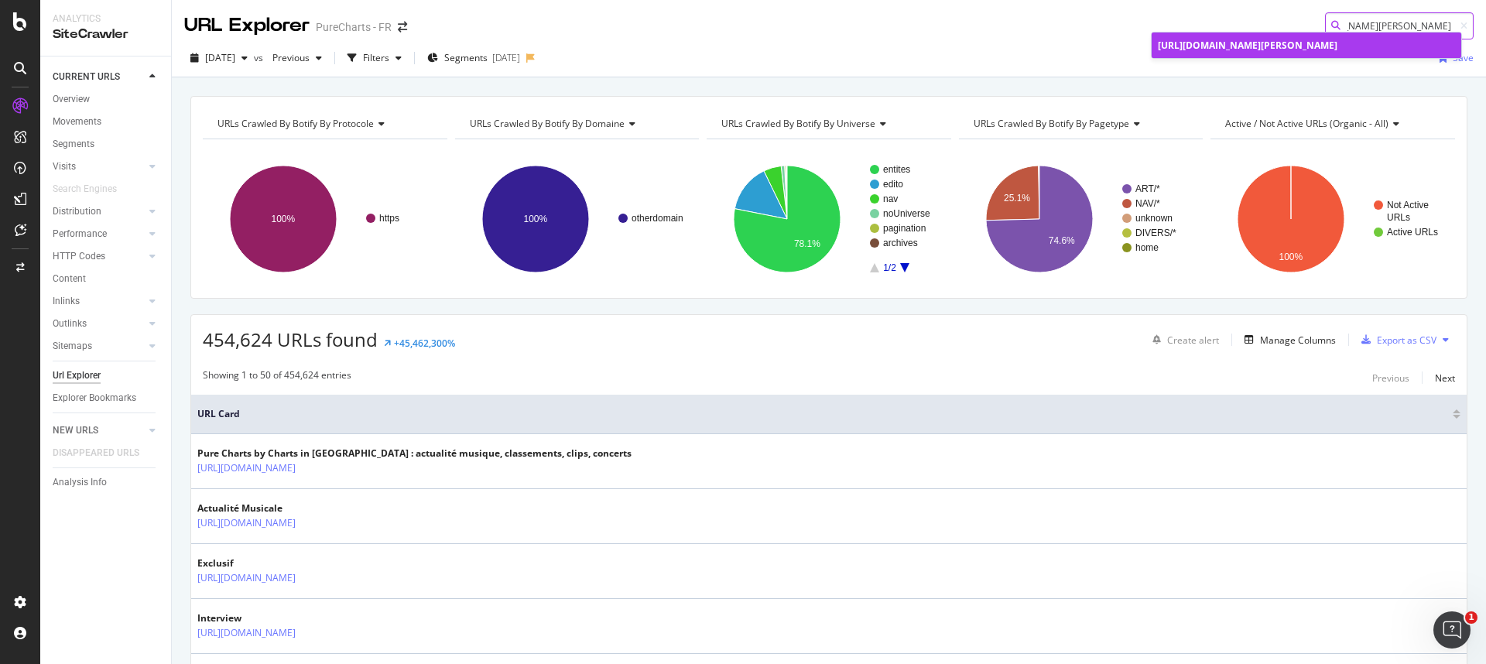
type input "https://refonte-ui-staging.qa.chartsinfrance.net/Keren-Ann/Paris-08-Salle-Pleye…"
click at [1264, 52] on span "https://refonte-ui-staging.qa.chartsinfrance.net/Keren-Ann/Paris-08-Salle-Pleye…" at bounding box center [1248, 45] width 180 height 13
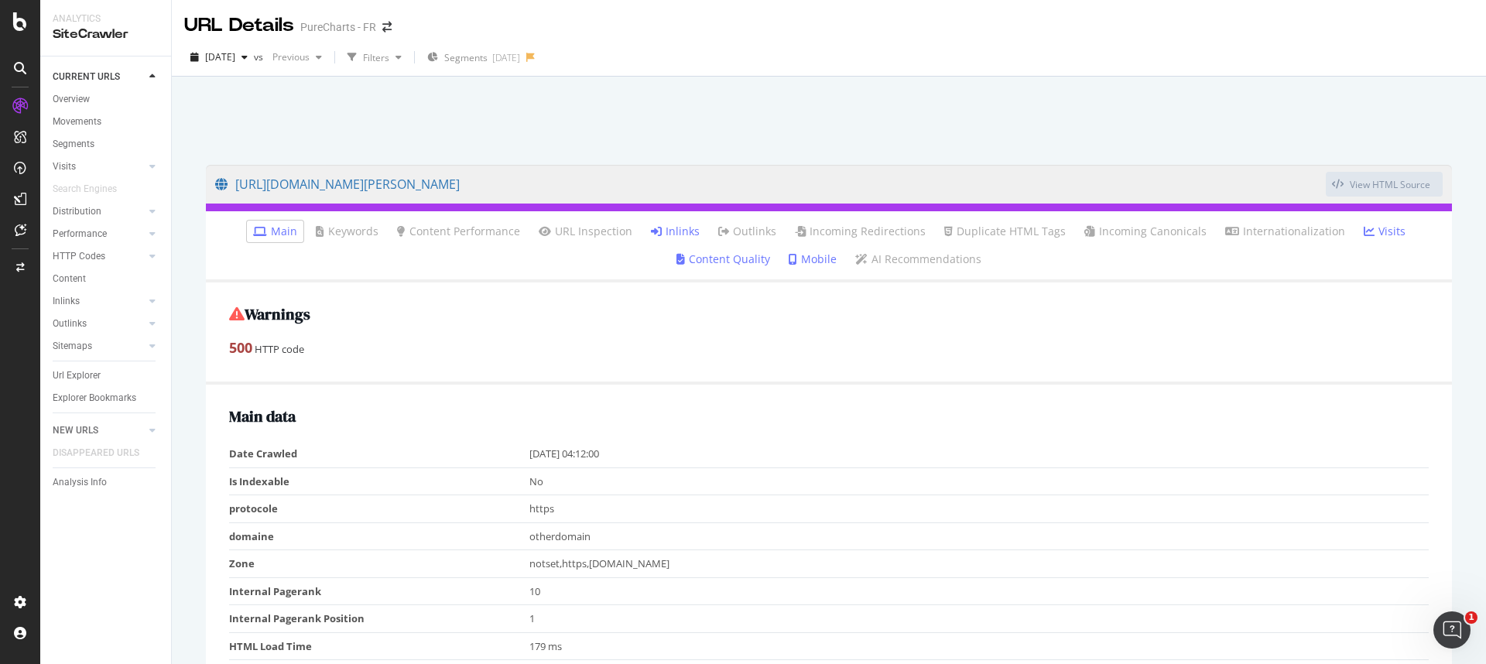
click at [674, 229] on link "Inlinks" at bounding box center [675, 231] width 49 height 15
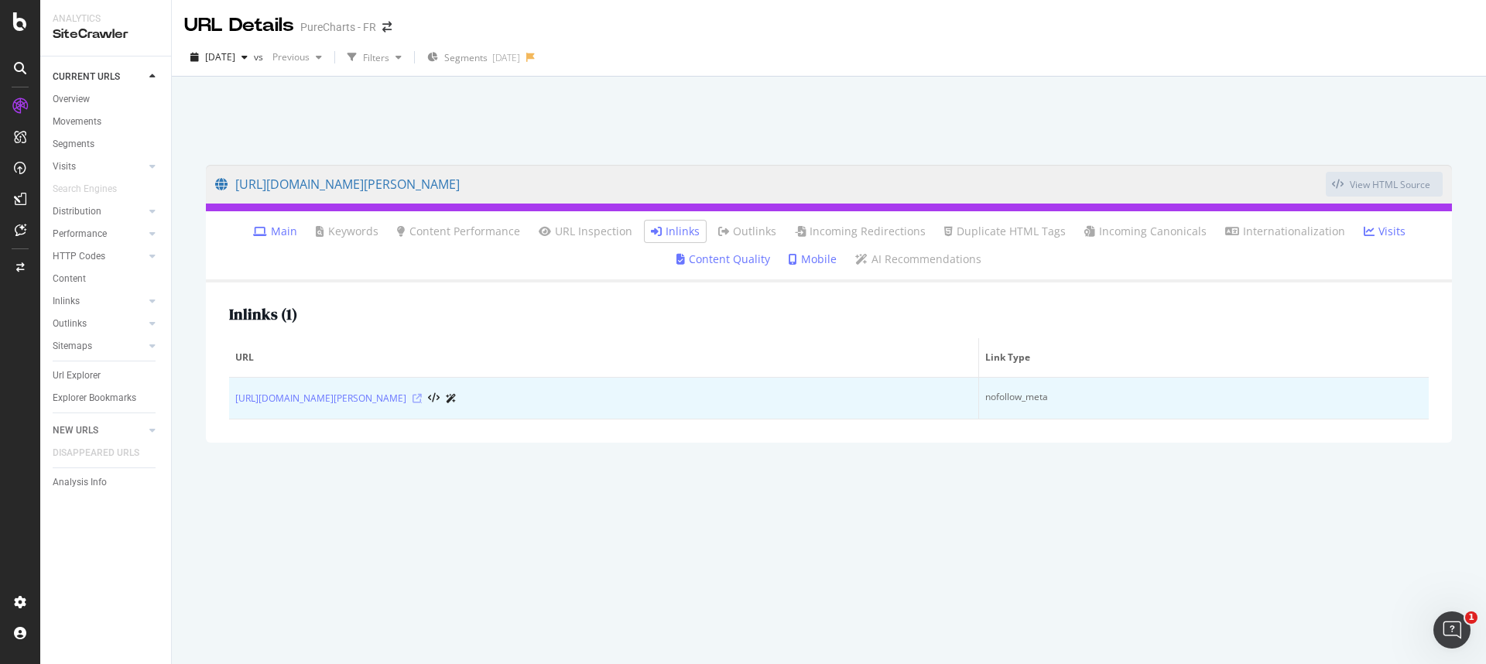
click at [422, 399] on icon at bounding box center [416, 398] width 9 height 9
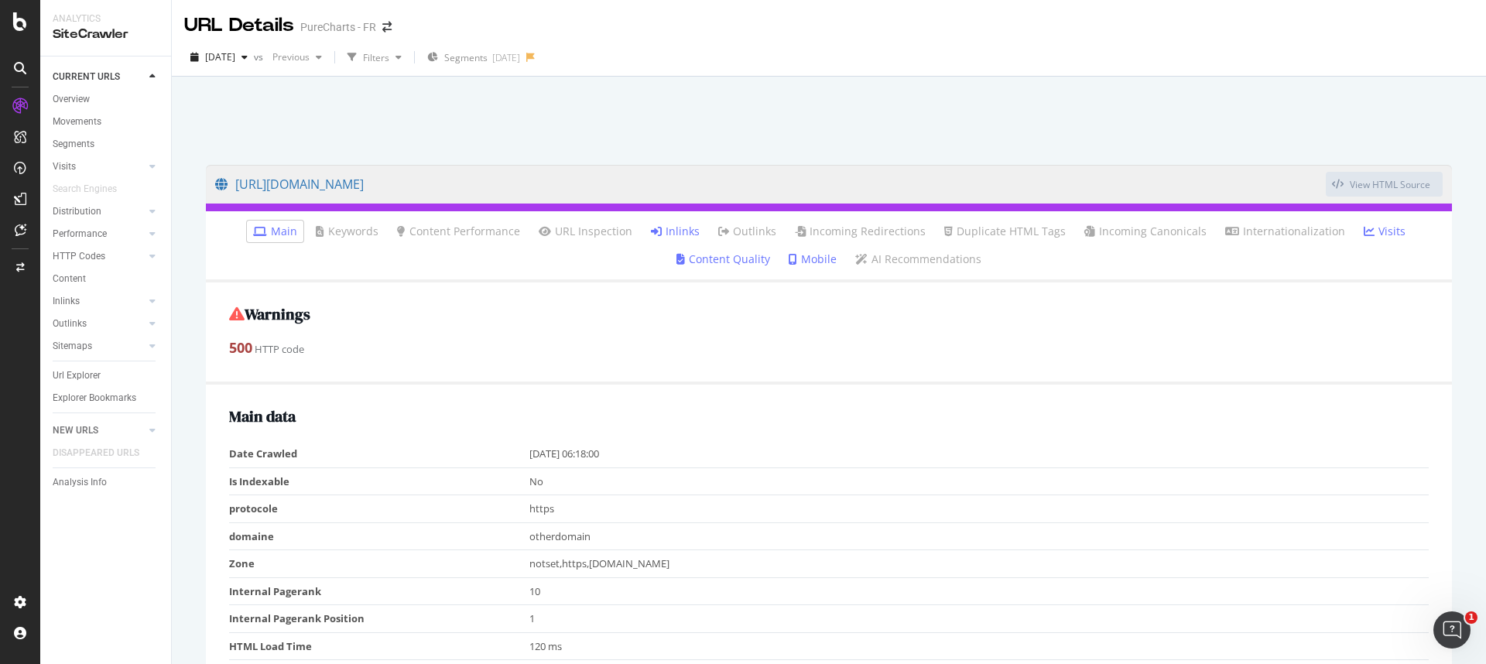
click at [676, 233] on link "Inlinks" at bounding box center [675, 231] width 49 height 15
click at [681, 231] on link "Inlinks" at bounding box center [675, 231] width 49 height 15
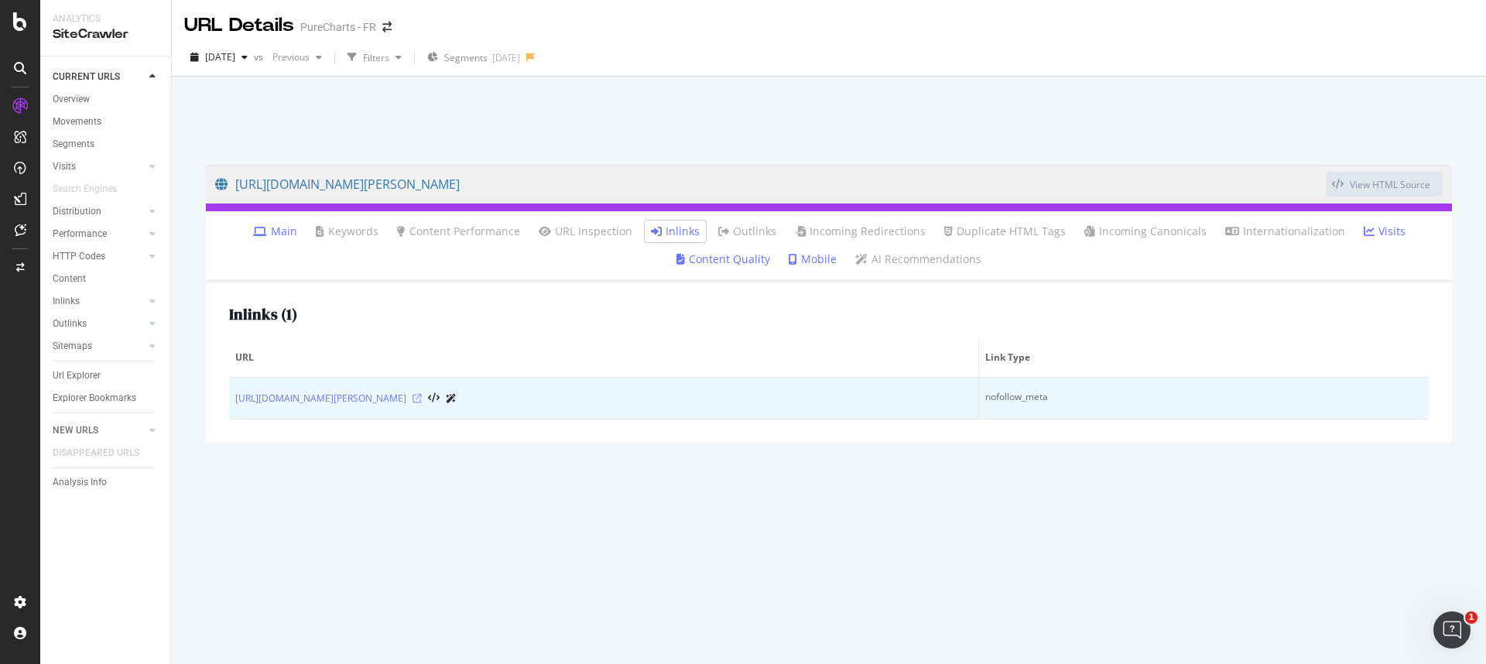
click at [422, 401] on icon at bounding box center [416, 398] width 9 height 9
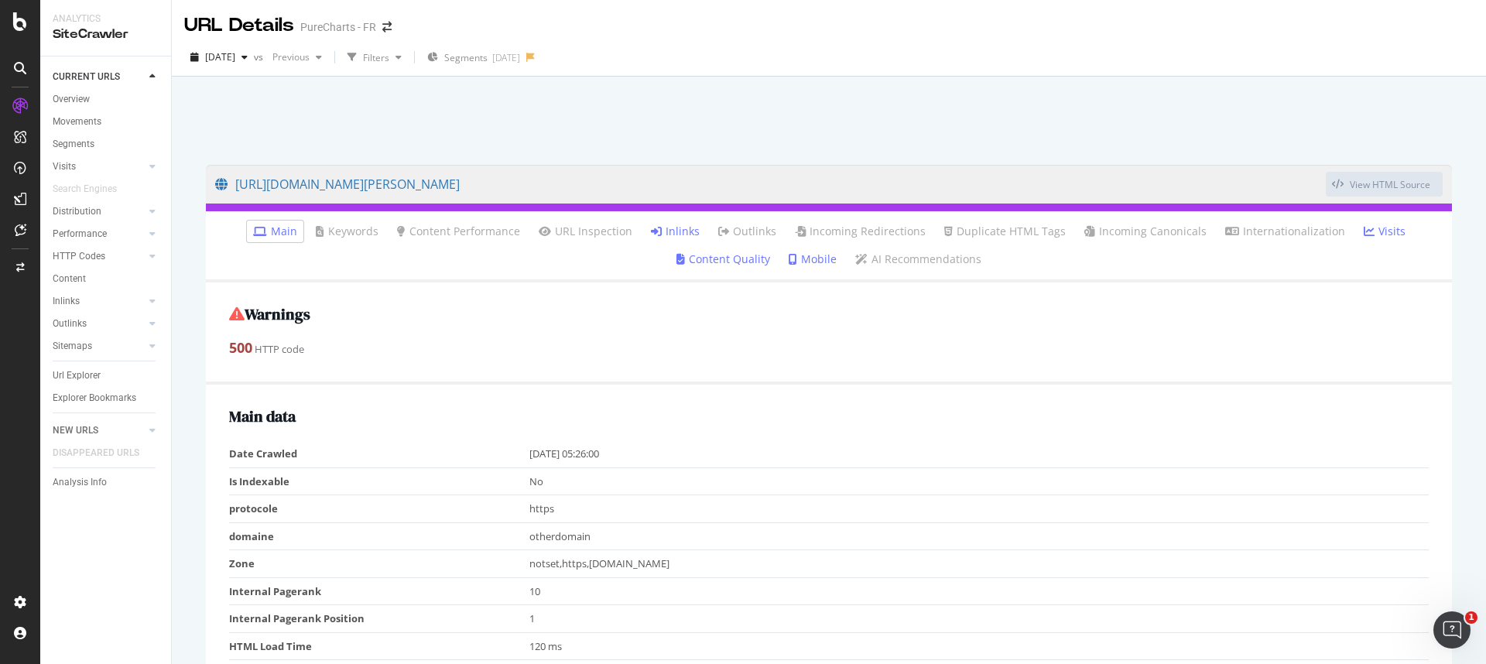
click at [671, 233] on link "Inlinks" at bounding box center [675, 231] width 49 height 15
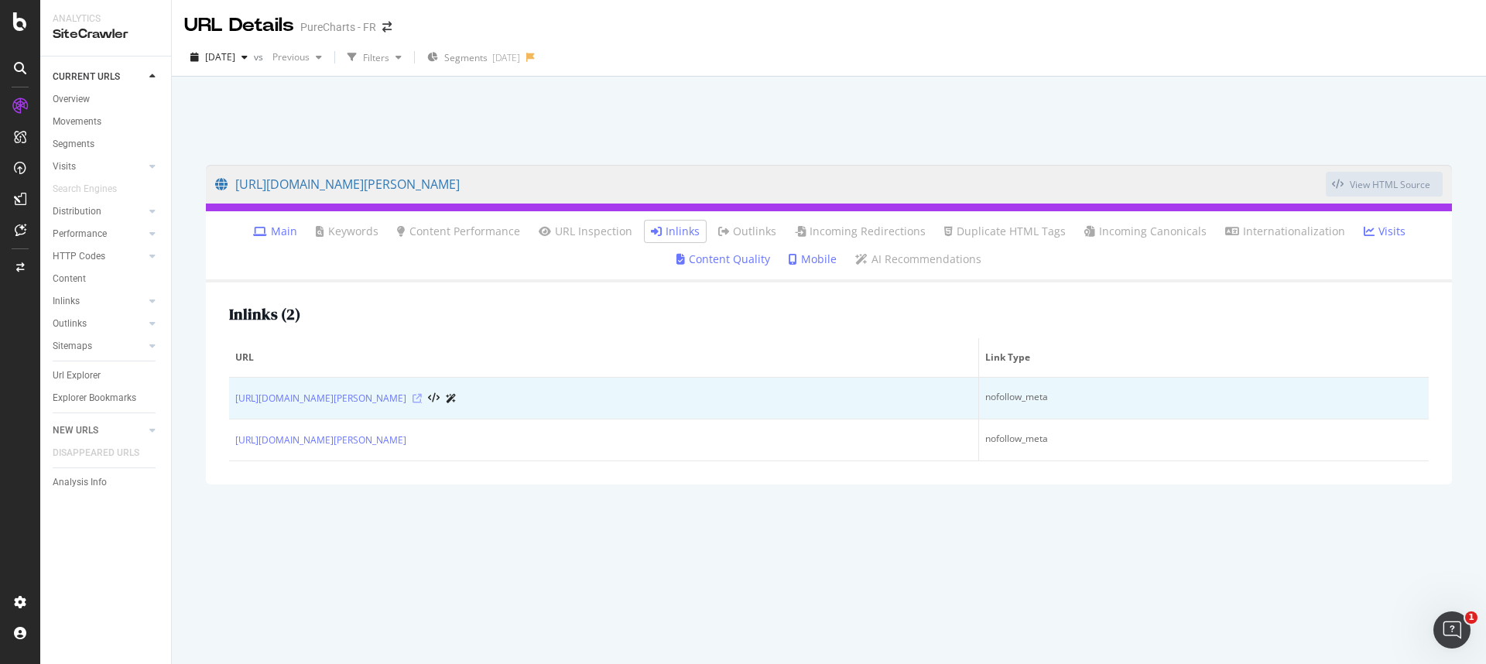
click at [422, 396] on icon at bounding box center [416, 398] width 9 height 9
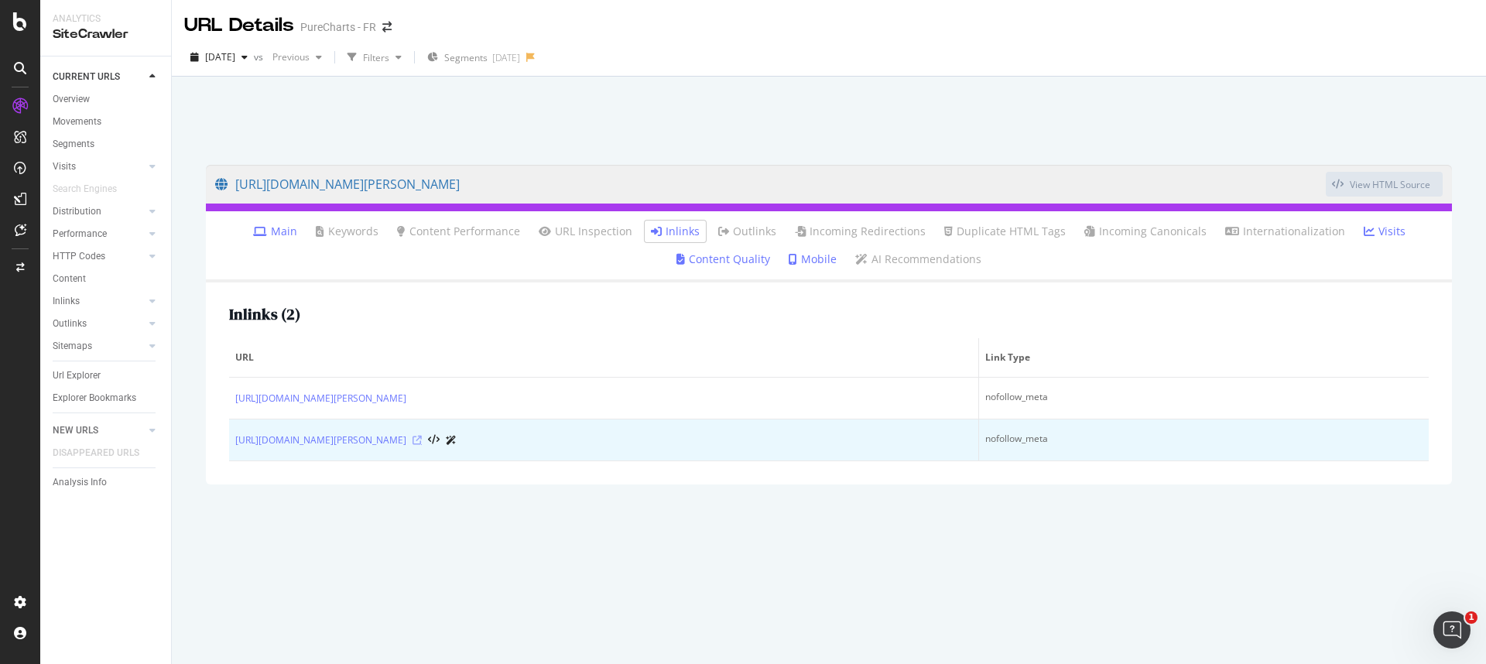
click at [422, 441] on icon at bounding box center [416, 440] width 9 height 9
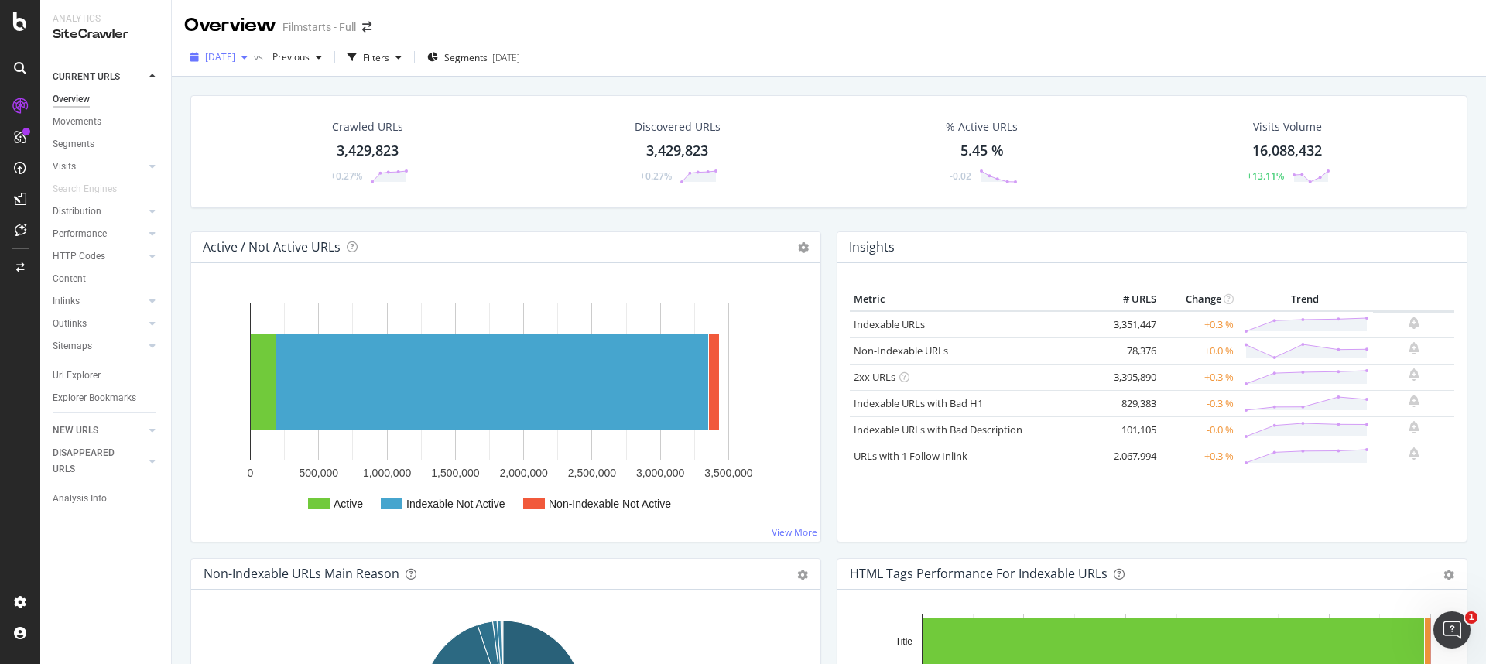
click at [235, 56] on span "[DATE]" at bounding box center [220, 56] width 30 height 13
click at [713, 40] on div "[DATE] vs Previous Filters Segments [DATE]" at bounding box center [829, 58] width 1314 height 38
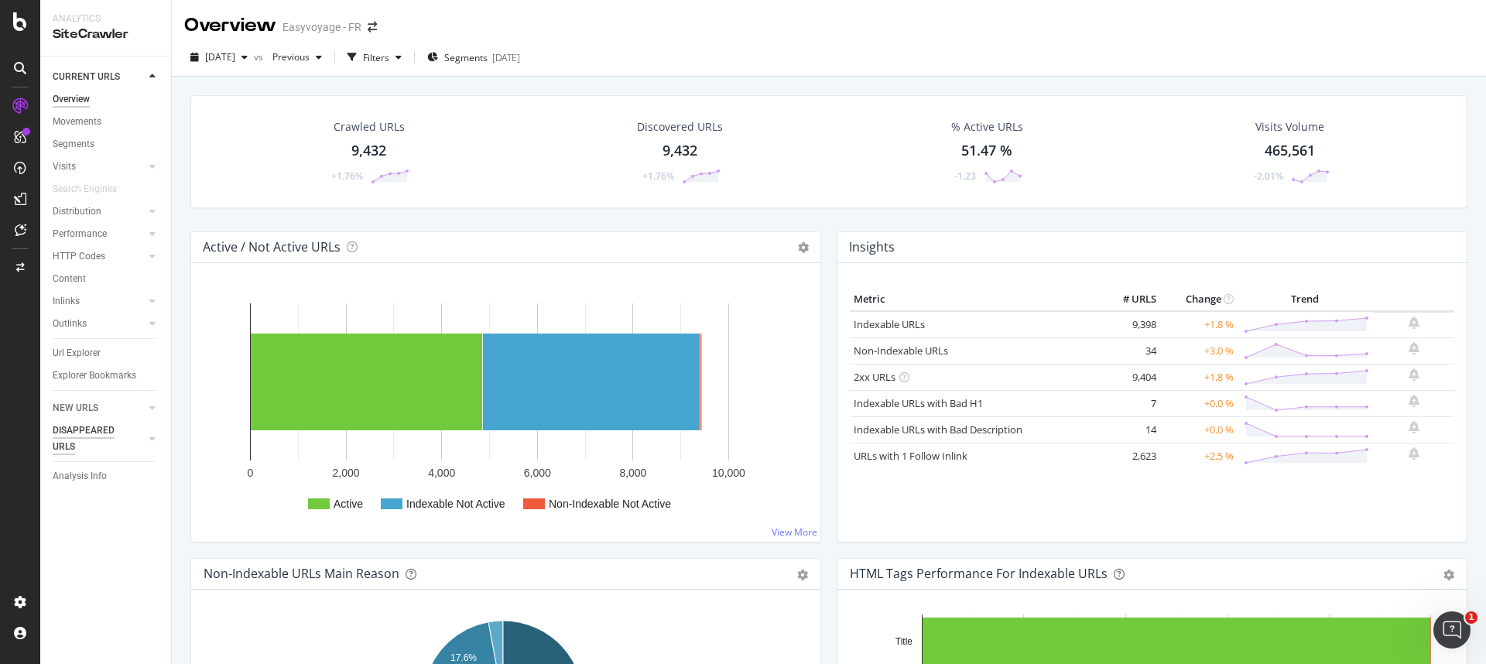
click at [87, 429] on div "DISAPPEARED URLS" at bounding box center [92, 439] width 78 height 33
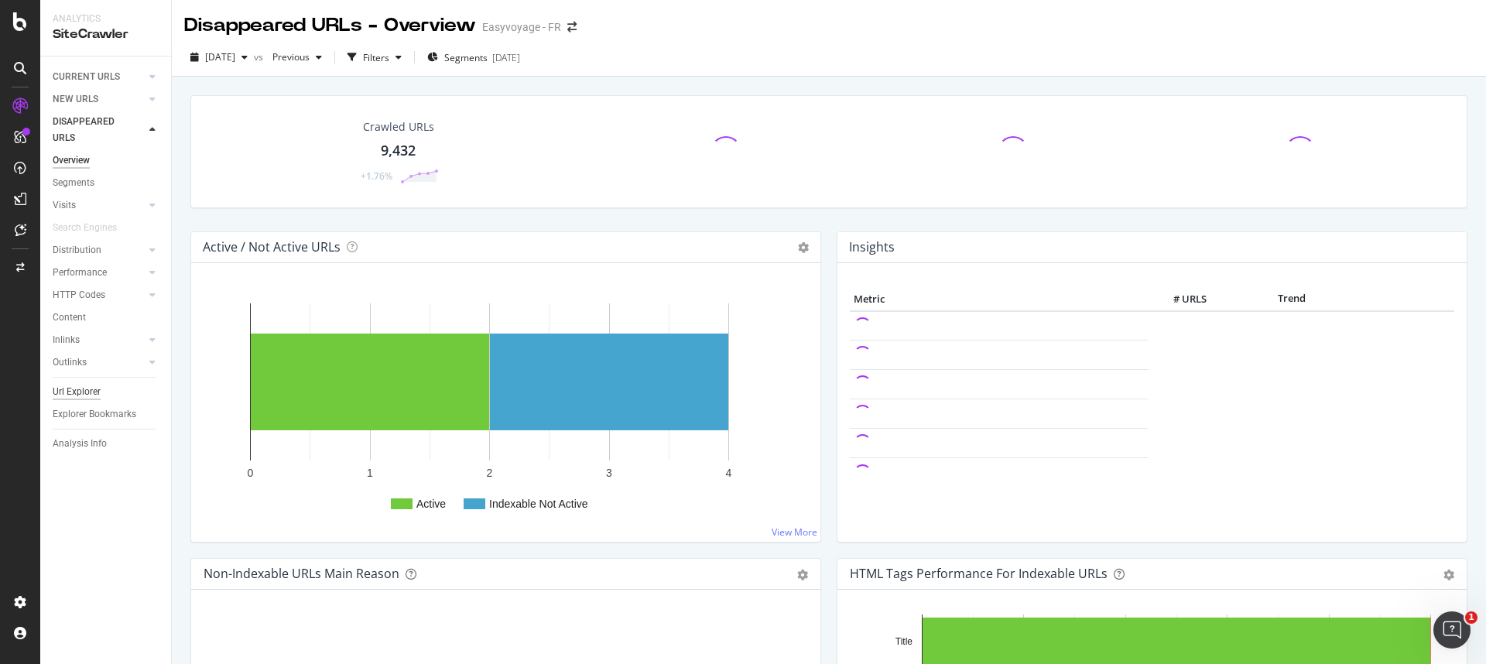
click at [87, 392] on div "Url Explorer" at bounding box center [77, 392] width 48 height 16
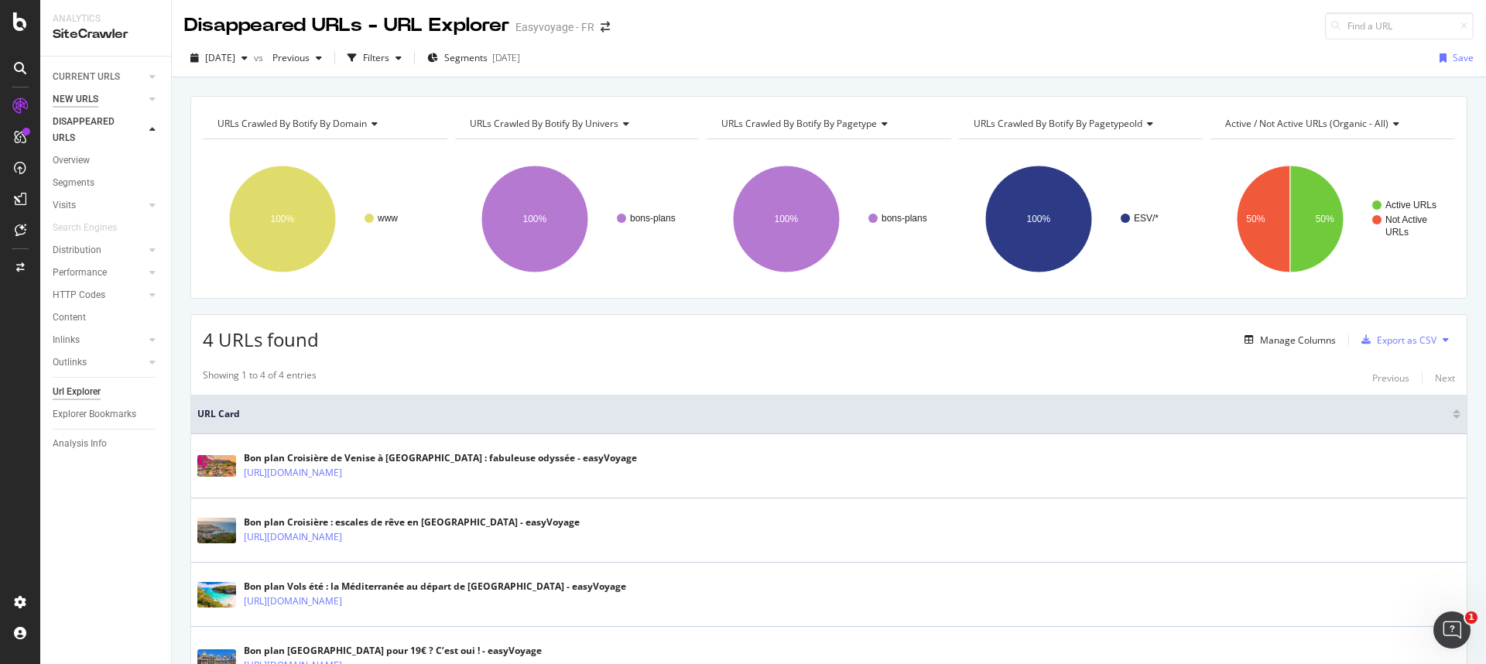
click at [74, 98] on div "NEW URLS" at bounding box center [76, 99] width 46 height 16
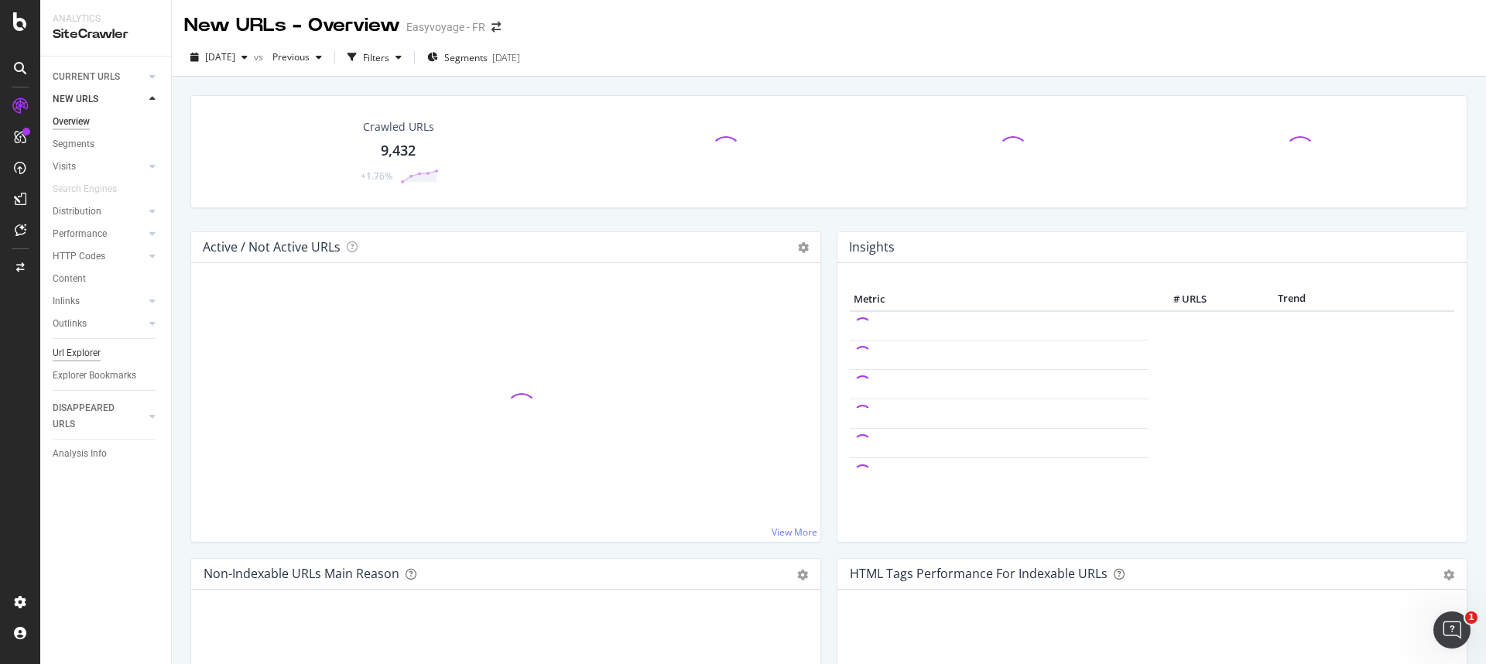
click at [83, 347] on div "Url Explorer" at bounding box center [77, 353] width 48 height 16
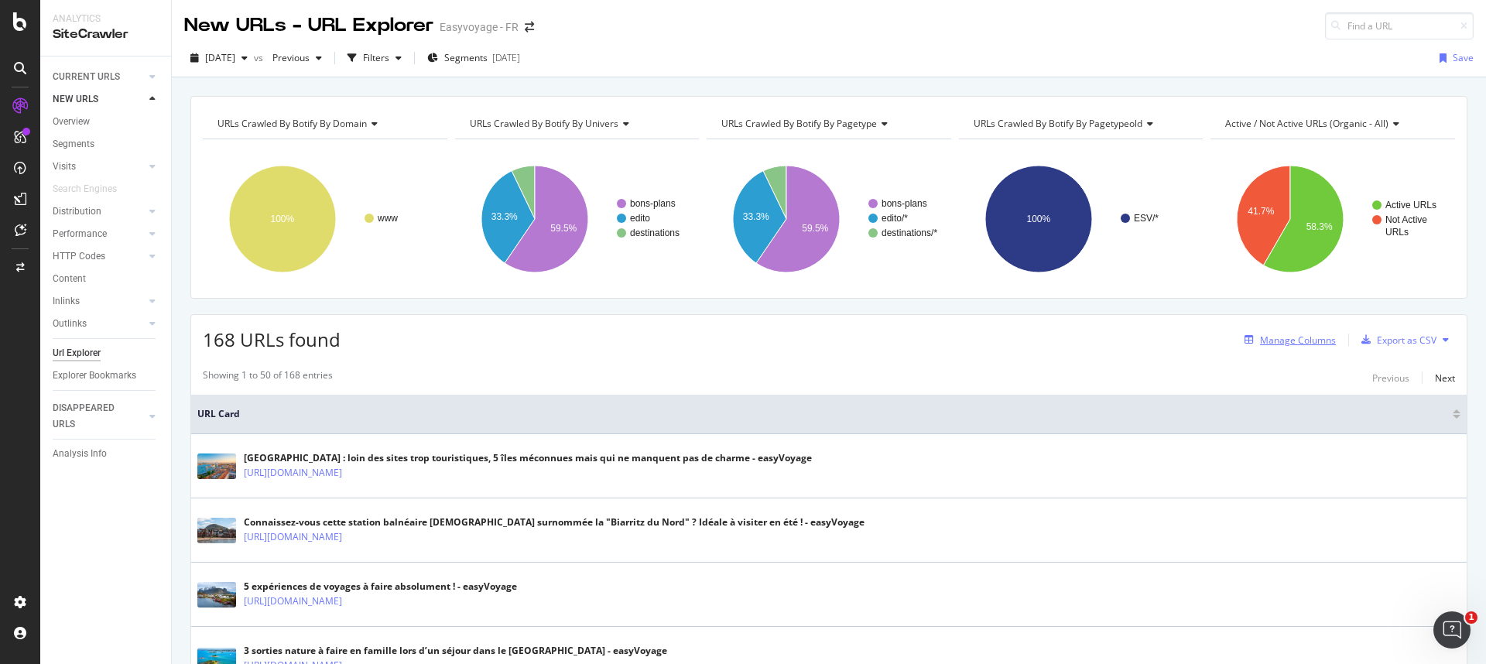
click at [887, 341] on div "Manage Columns" at bounding box center [1298, 340] width 76 height 13
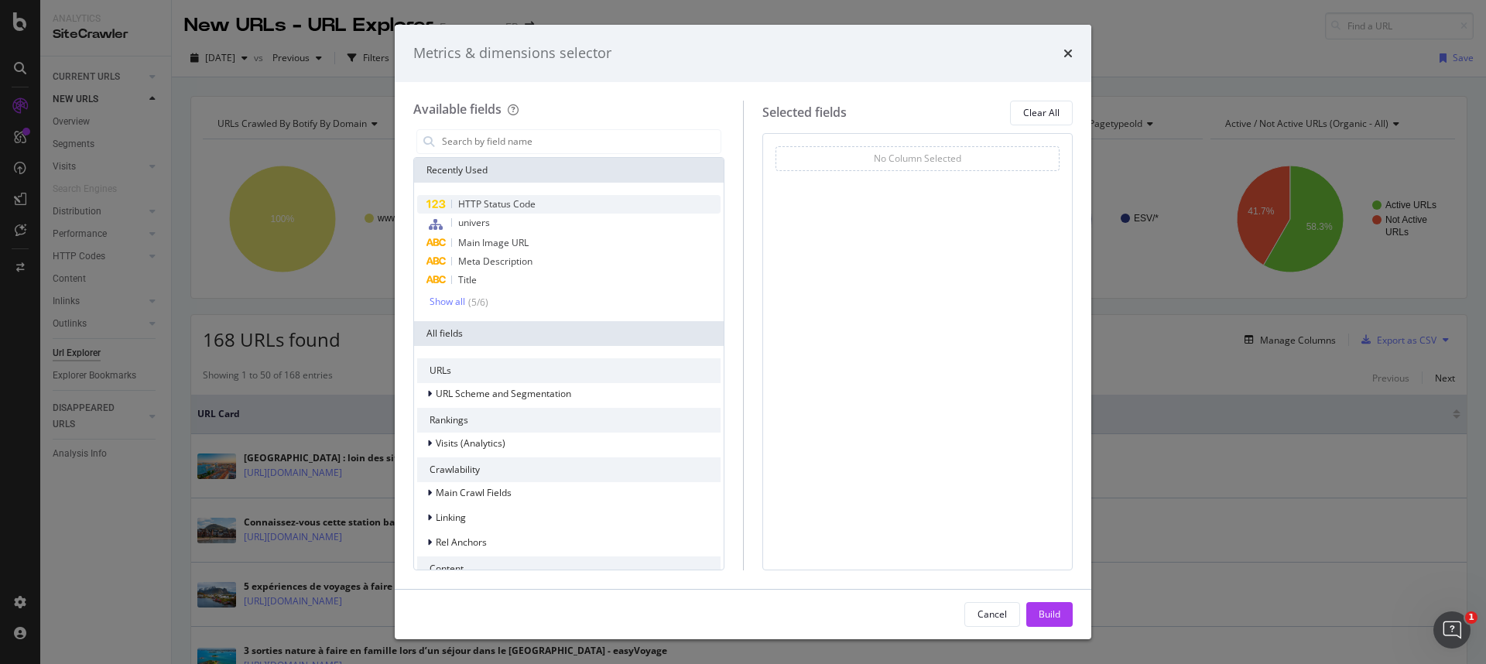
click at [489, 207] on span "HTTP Status Code" at bounding box center [496, 203] width 77 height 13
click at [887, 459] on div "Build" at bounding box center [1050, 613] width 22 height 13
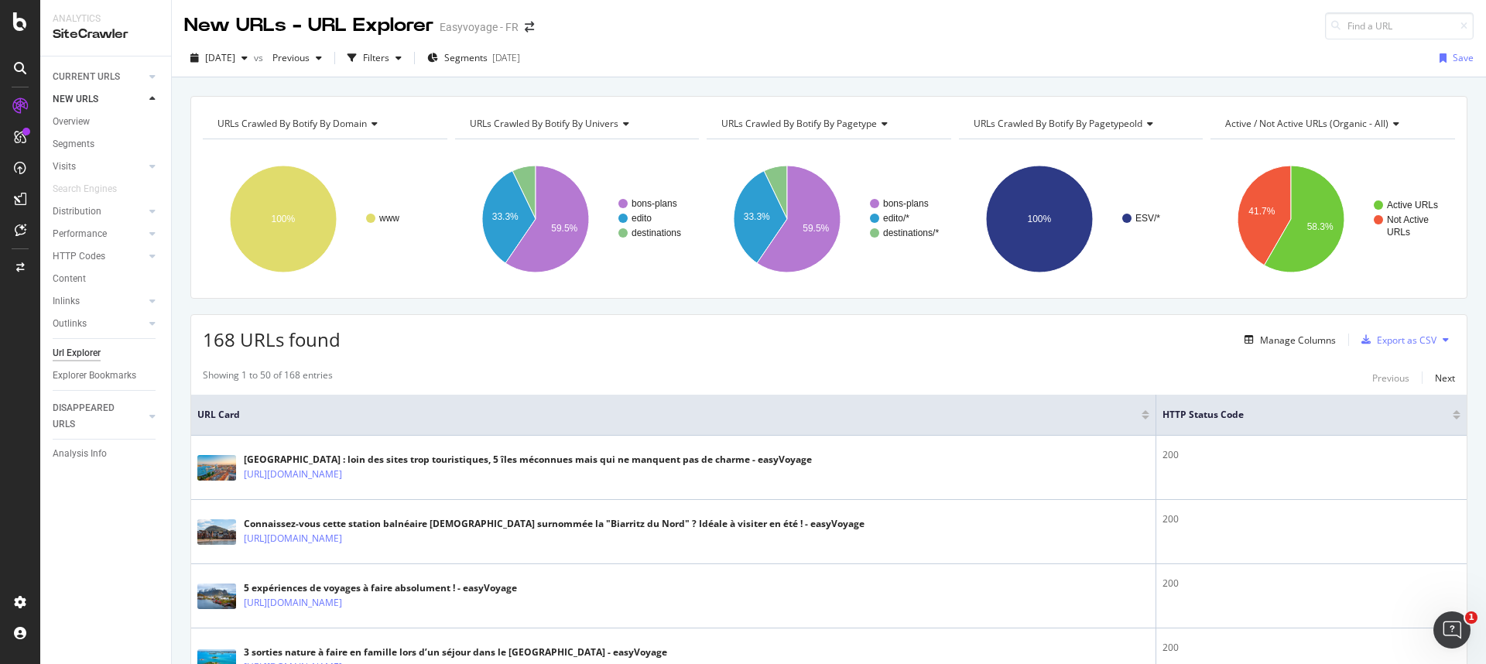
click at [380, 128] on div "URLs Crawled By Botify By domain" at bounding box center [323, 123] width 219 height 25
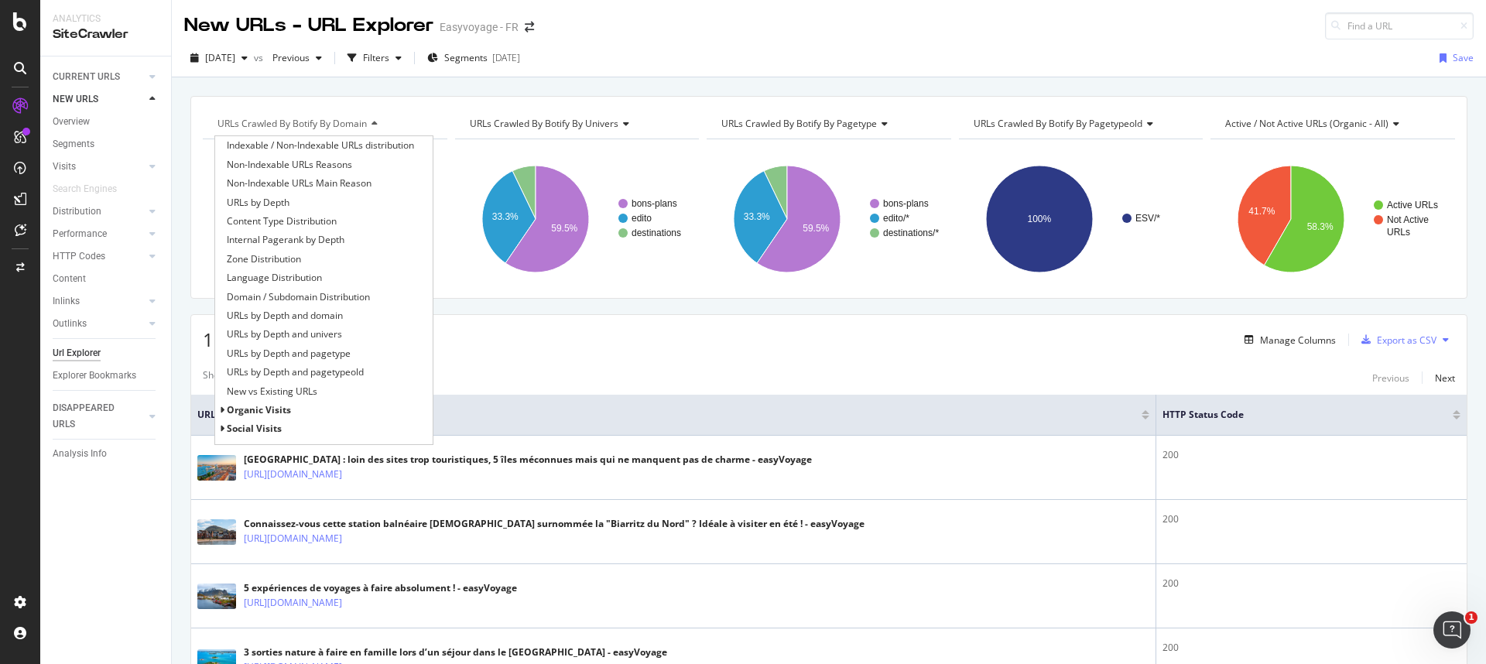
scroll to position [201, 0]
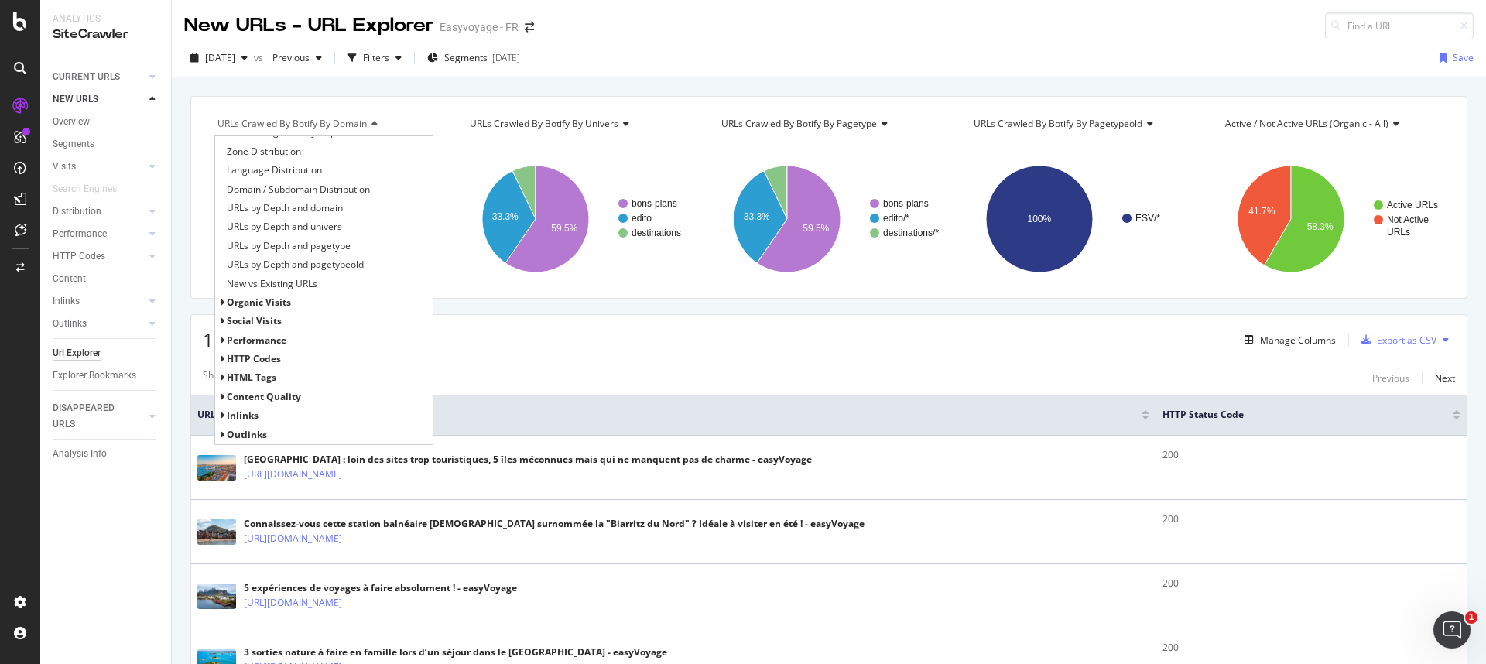
click at [234, 353] on span "HTTP Codes" at bounding box center [254, 358] width 54 height 13
click at [270, 379] on span "HTTP Status Codes Distribution" at bounding box center [294, 377] width 135 height 15
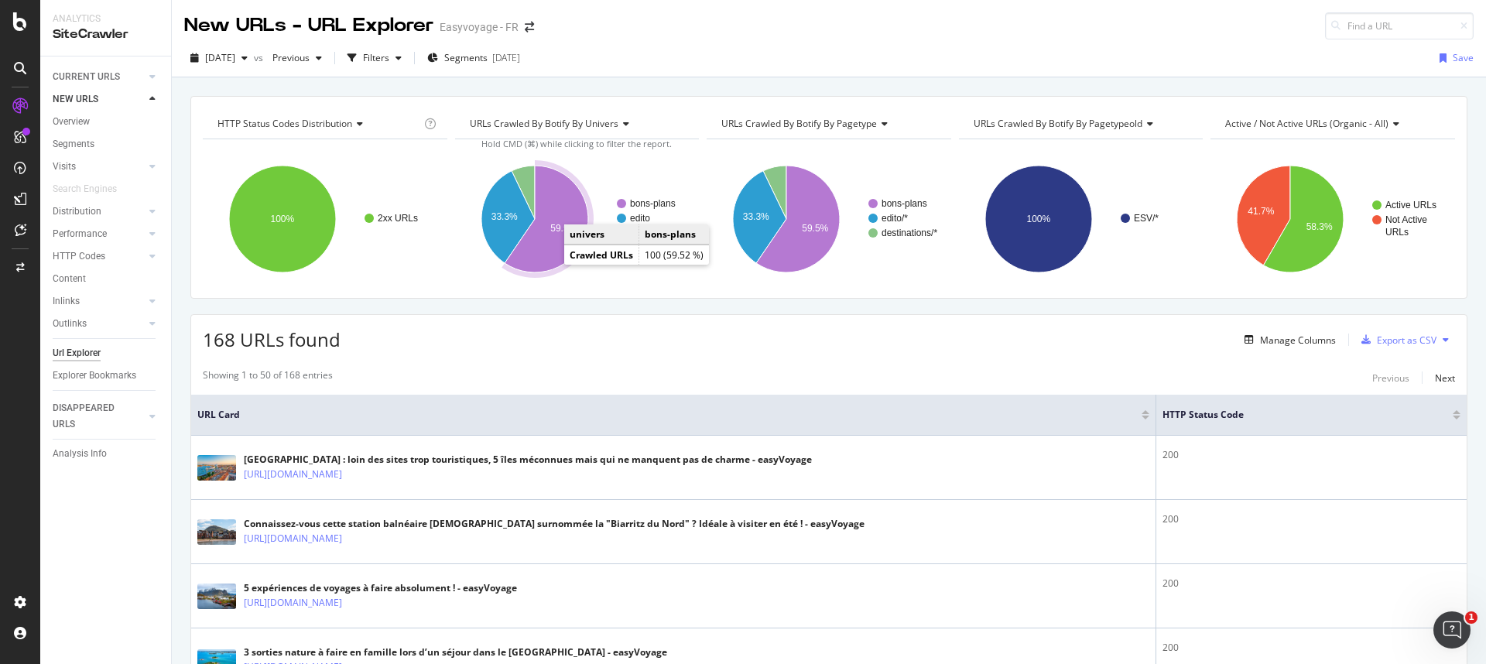
click at [548, 255] on icon "A chart." at bounding box center [547, 219] width 84 height 107
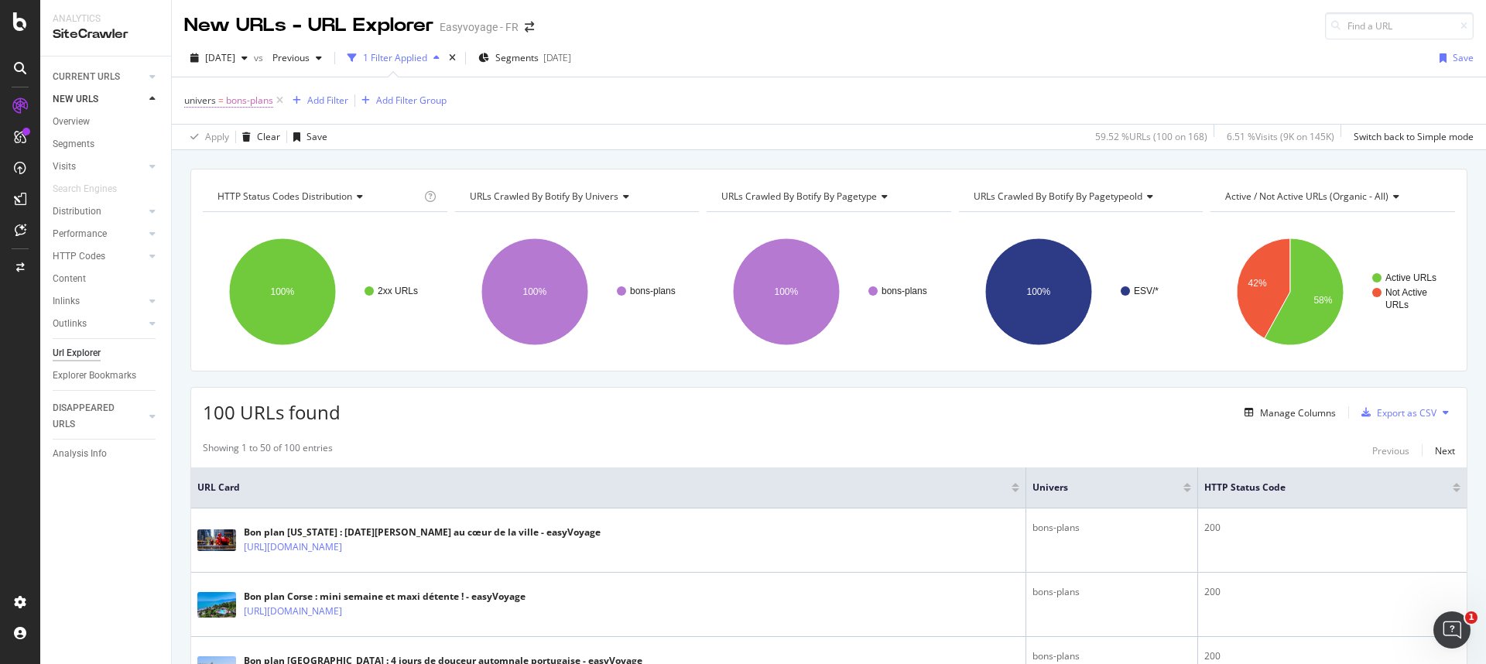
click at [242, 103] on span "bons-plans" at bounding box center [249, 101] width 47 height 22
click at [228, 132] on icon at bounding box center [227, 136] width 11 height 9
click at [234, 185] on span "Not Equal" at bounding box center [226, 189] width 42 height 13
click at [351, 228] on div "Apply" at bounding box center [356, 227] width 24 height 13
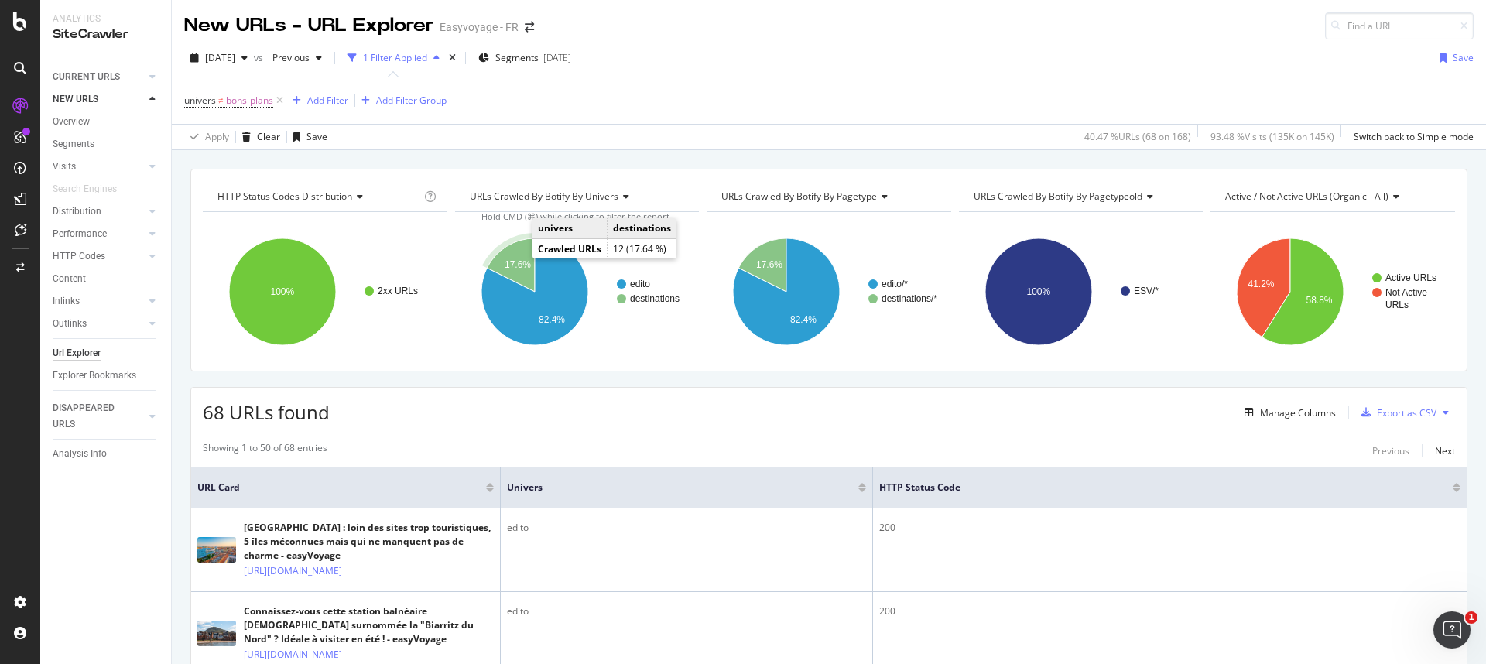
click at [516, 253] on icon "A chart." at bounding box center [511, 264] width 48 height 53
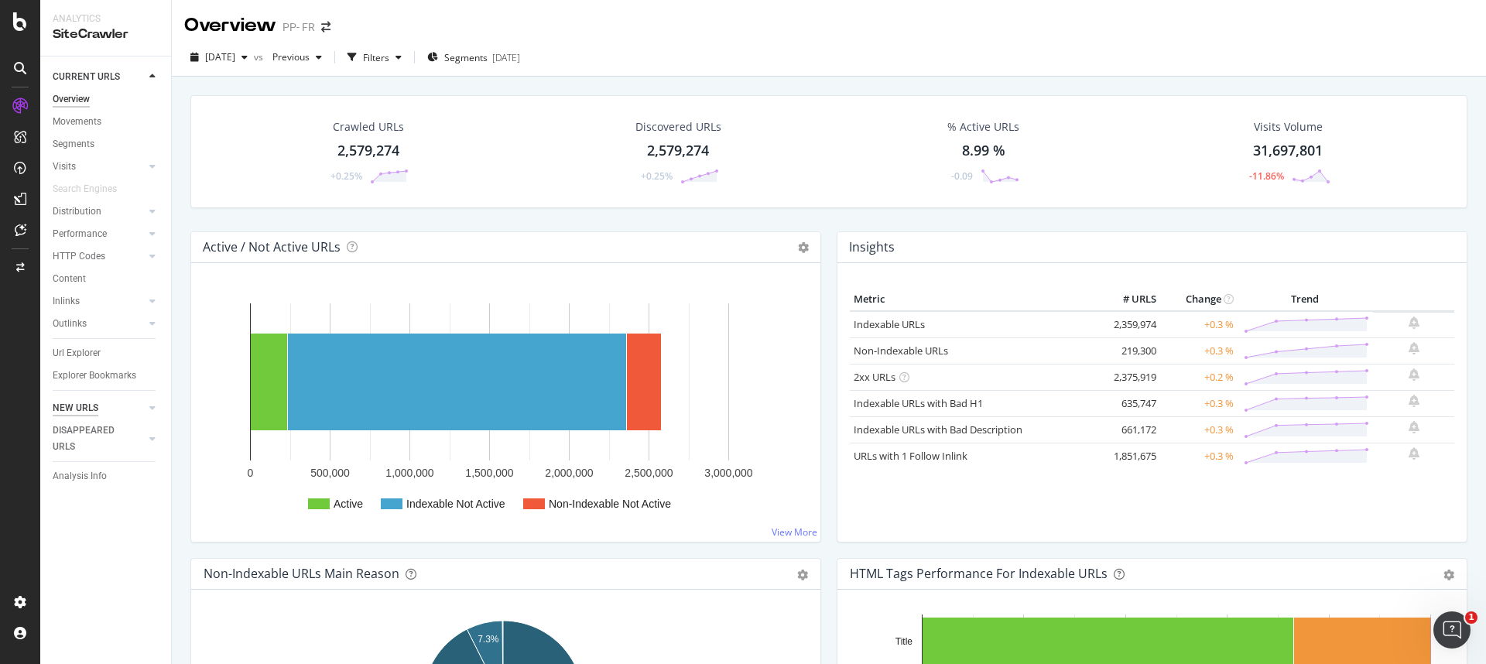
click at [87, 405] on div "NEW URLS" at bounding box center [76, 408] width 46 height 16
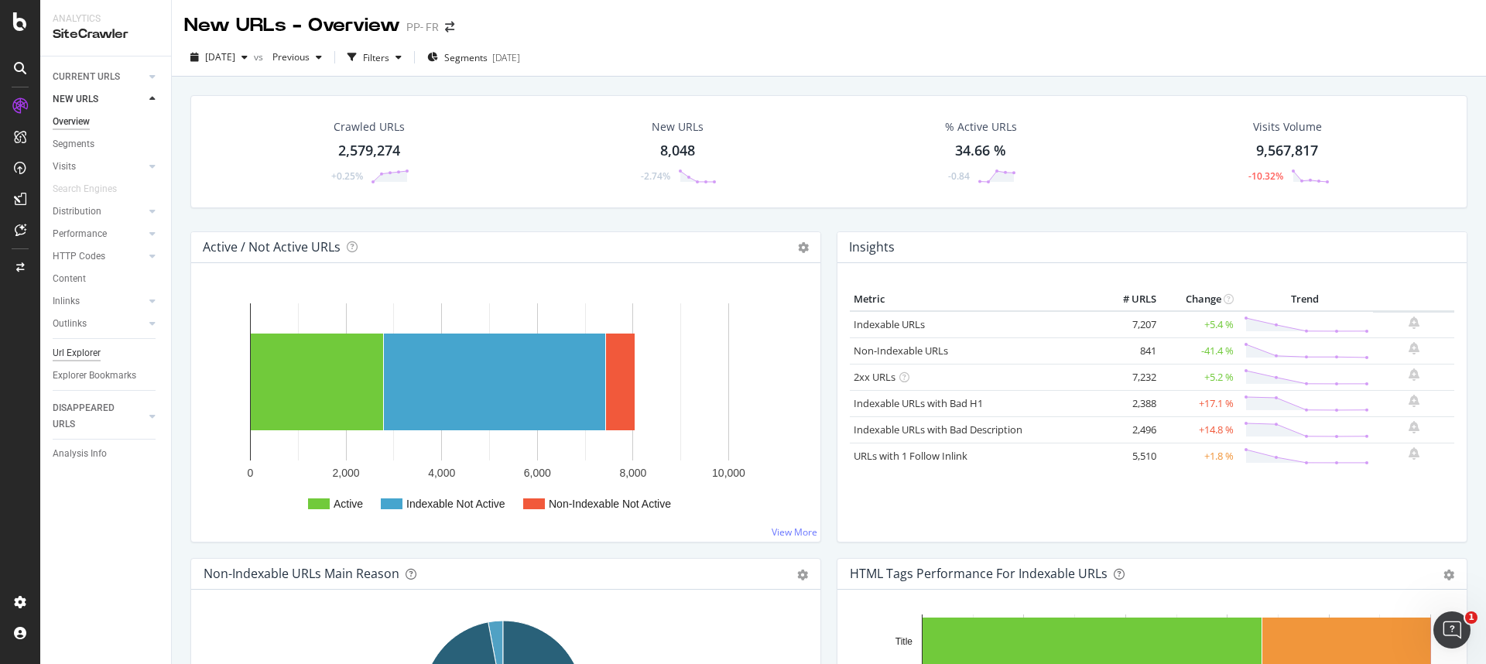
click at [86, 353] on div "Url Explorer" at bounding box center [77, 353] width 48 height 16
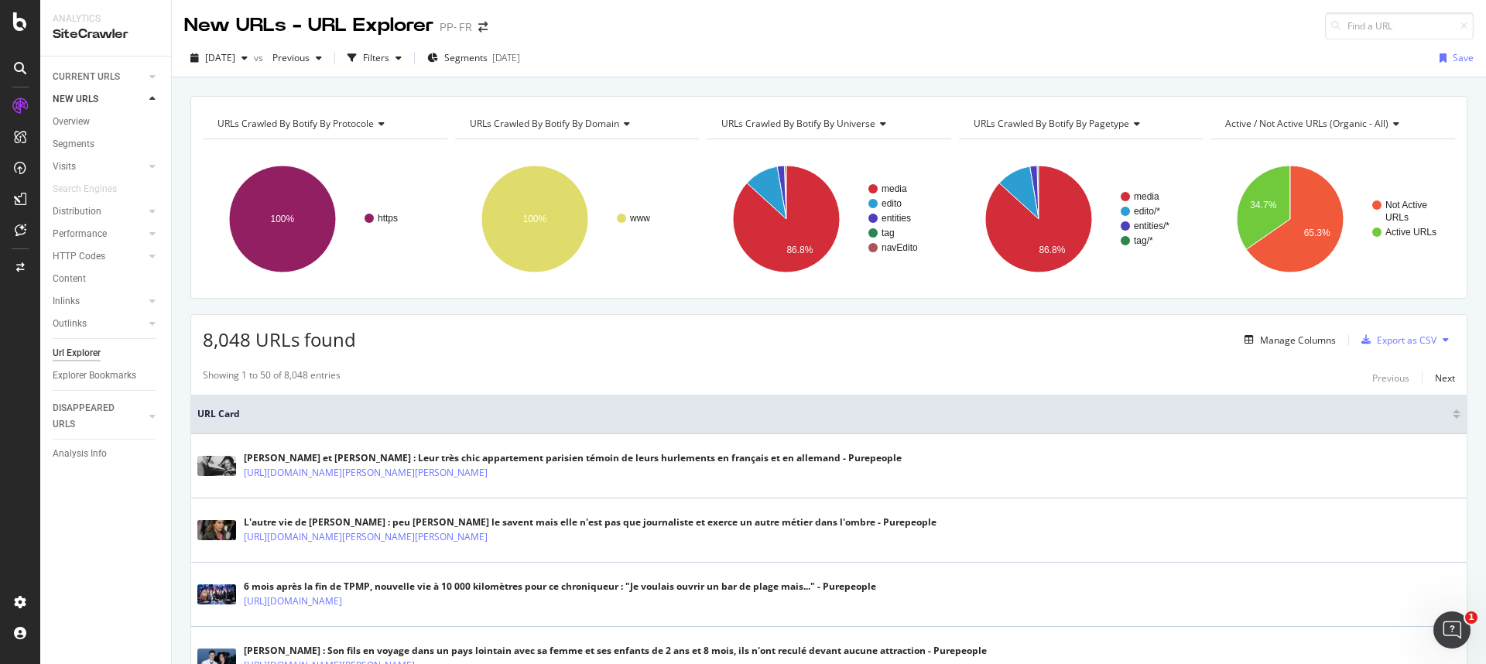
click at [622, 122] on icon at bounding box center [624, 123] width 11 height 9
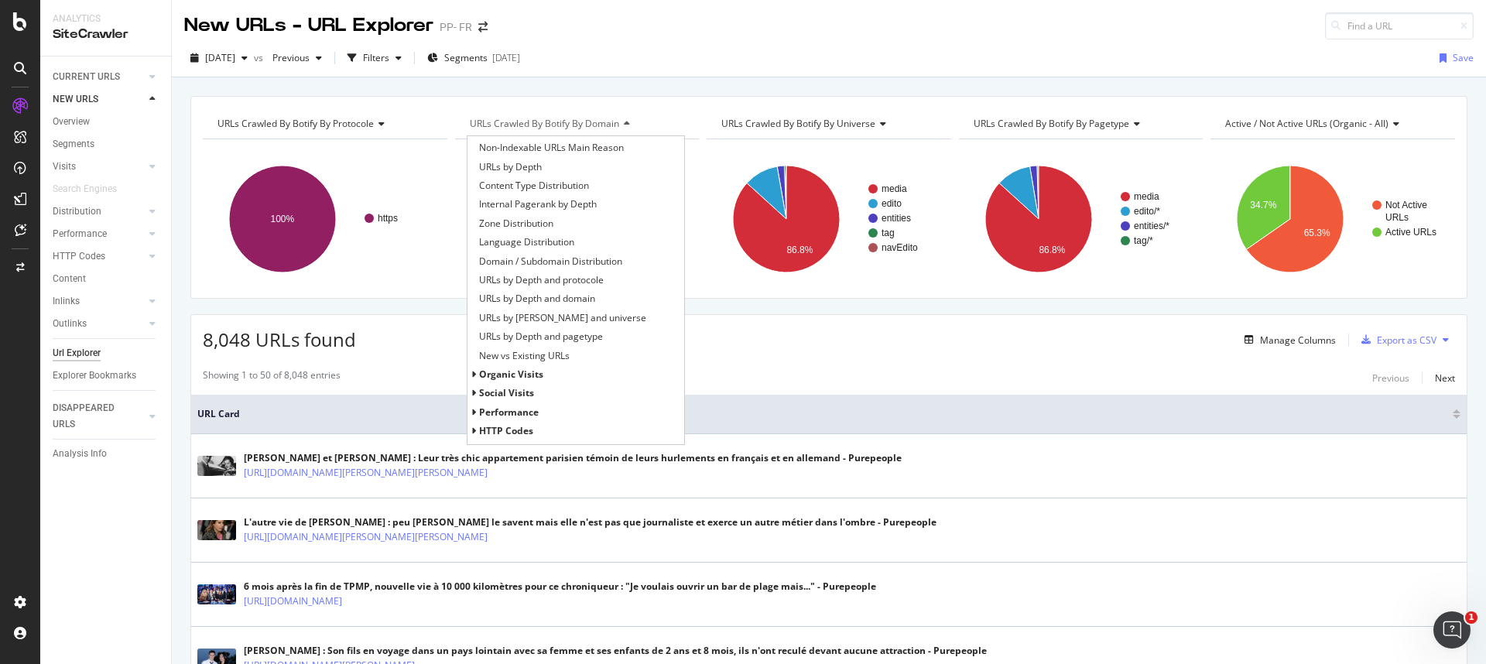
scroll to position [201, 0]
click at [517, 364] on span "HTTP Codes" at bounding box center [506, 358] width 54 height 13
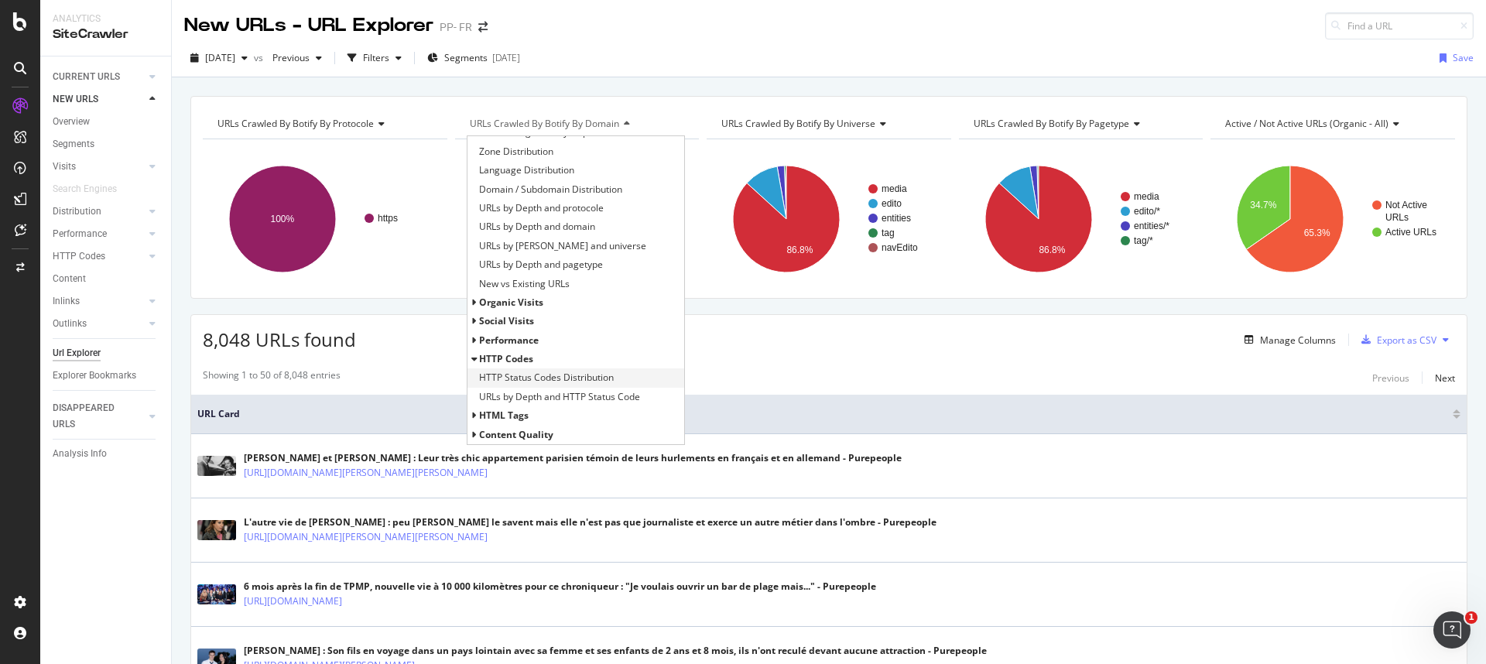
click at [518, 386] on div "HTTP Status Codes Distribution" at bounding box center [575, 377] width 217 height 19
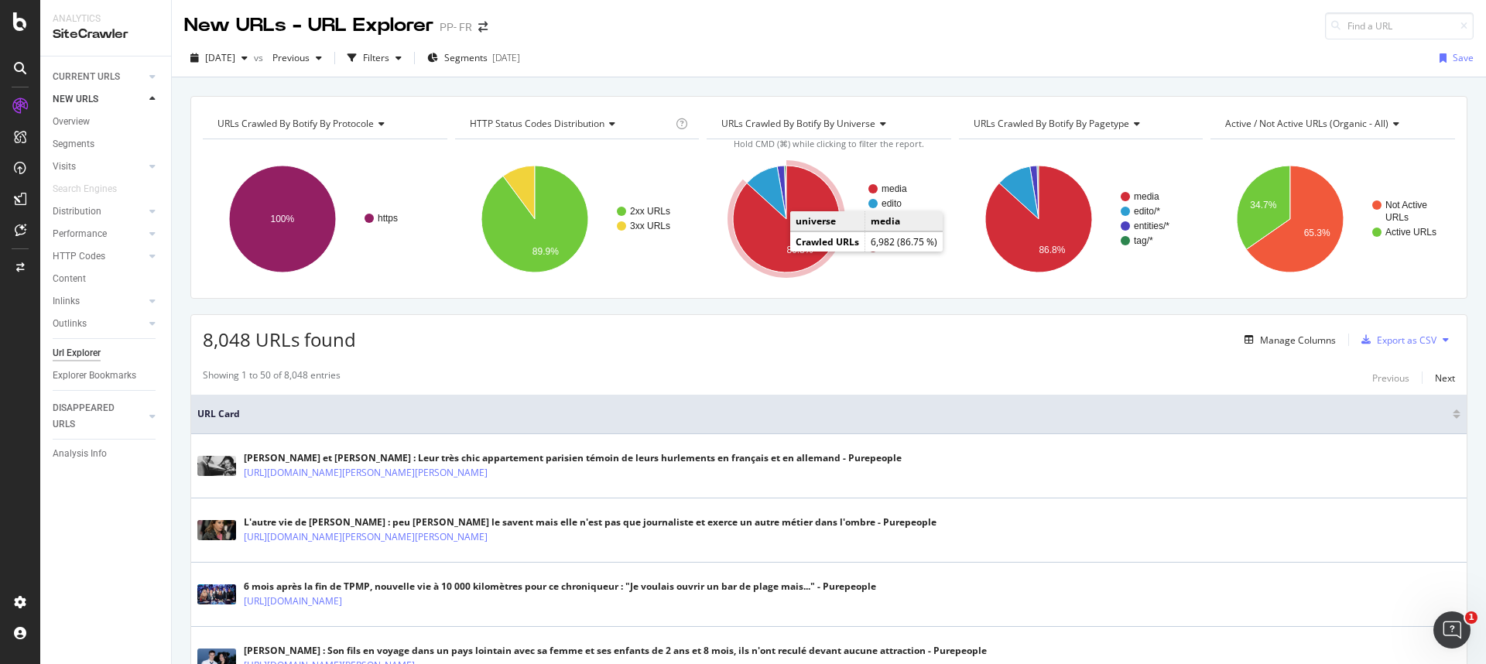
click at [765, 239] on icon "A chart." at bounding box center [786, 219] width 107 height 107
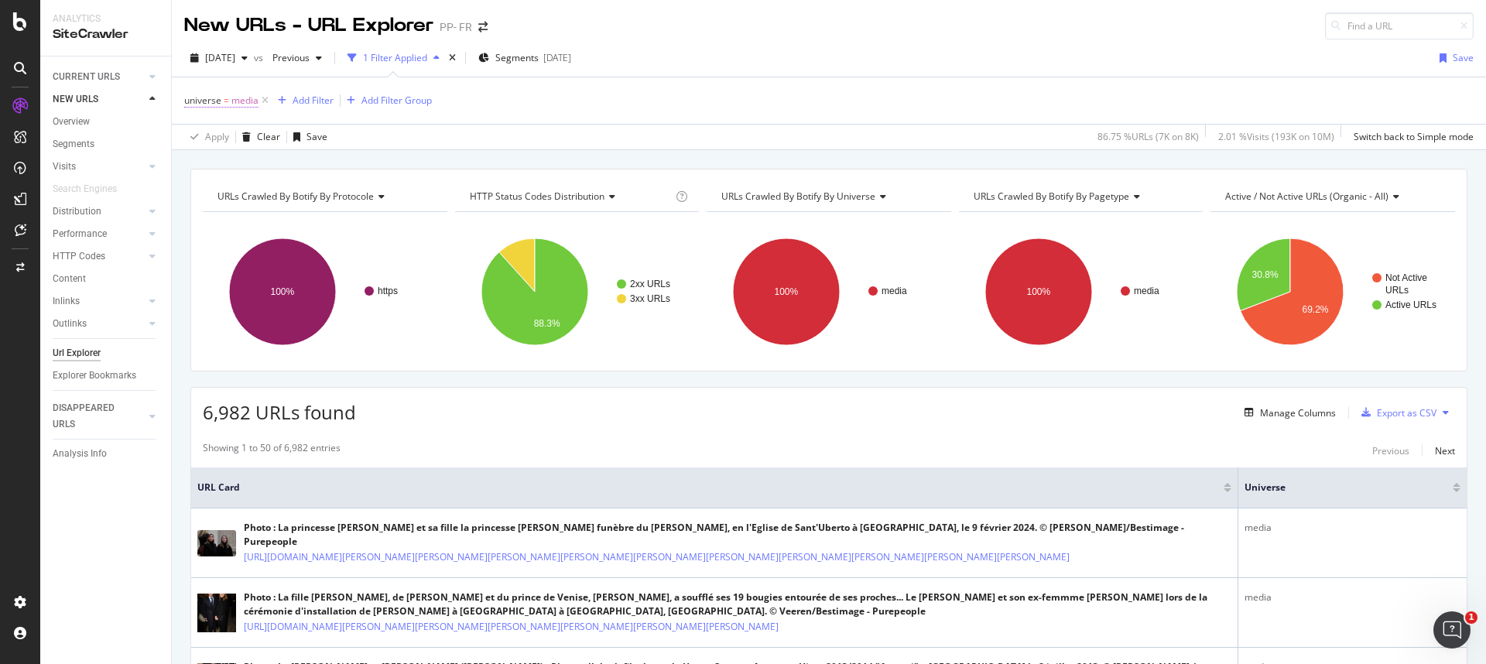
click at [221, 100] on span "universe = media" at bounding box center [221, 101] width 74 height 14
click at [223, 137] on icon at bounding box center [227, 136] width 11 height 9
click at [227, 184] on span "Not Equal" at bounding box center [226, 189] width 42 height 13
click at [348, 227] on div "Apply" at bounding box center [356, 227] width 24 height 13
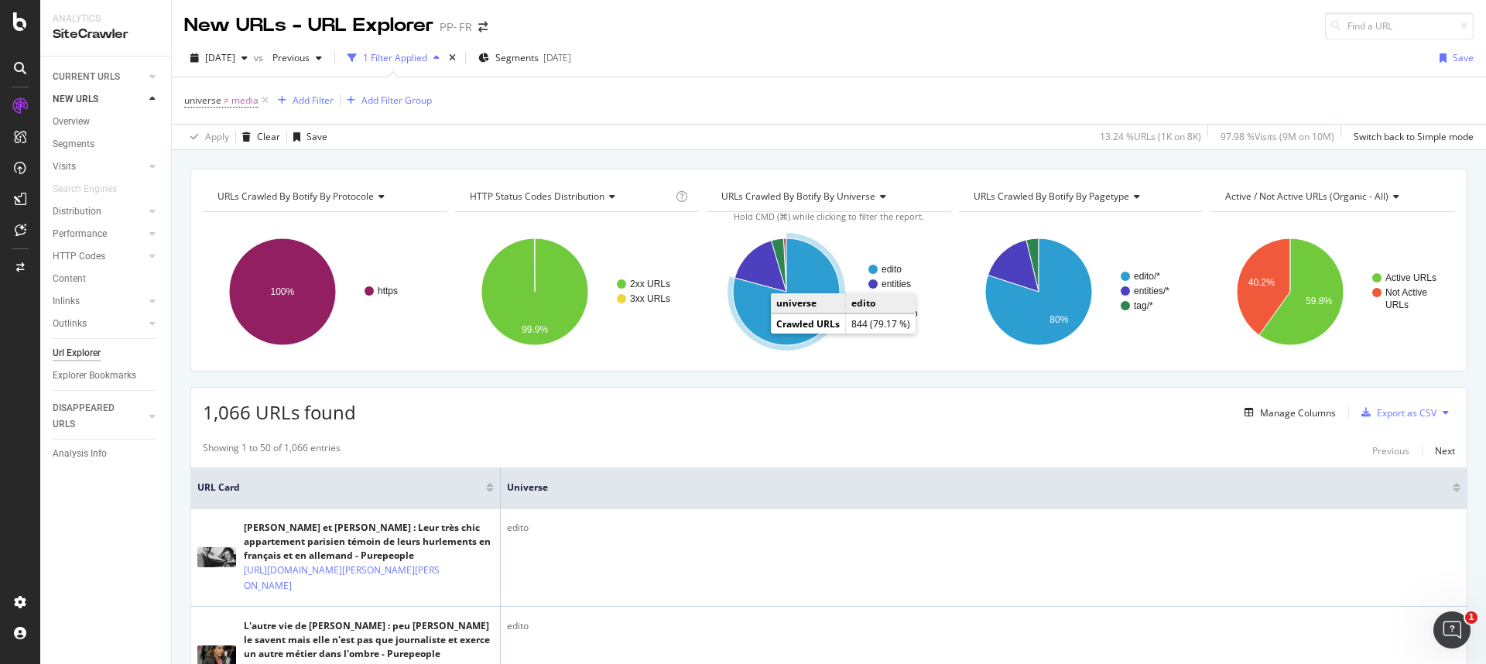
click at [763, 321] on icon "A chart." at bounding box center [786, 291] width 107 height 107
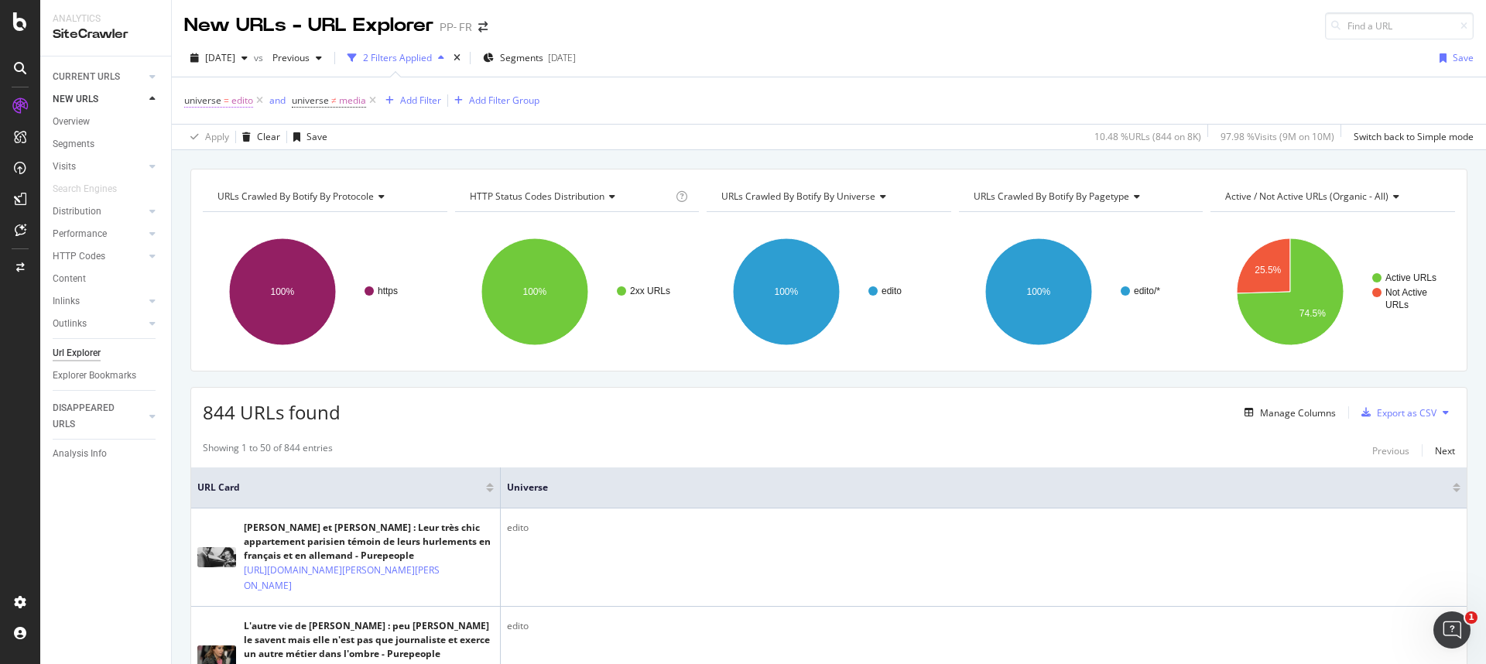
click at [220, 101] on span "universe" at bounding box center [202, 100] width 37 height 13
click at [221, 132] on span "Equal" at bounding box center [210, 136] width 24 height 13
click at [234, 189] on span "Not Equal" at bounding box center [226, 189] width 42 height 13
click at [350, 224] on div "Apply" at bounding box center [356, 227] width 24 height 13
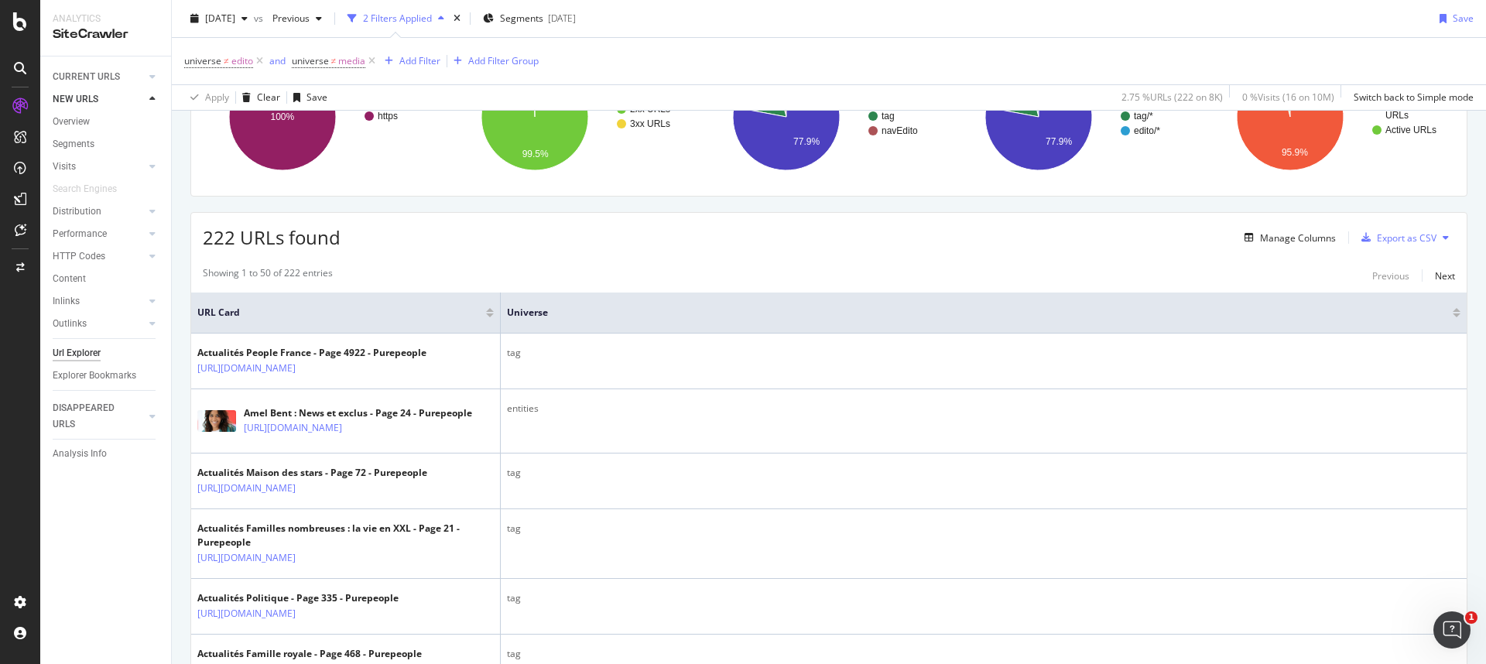
scroll to position [46, 0]
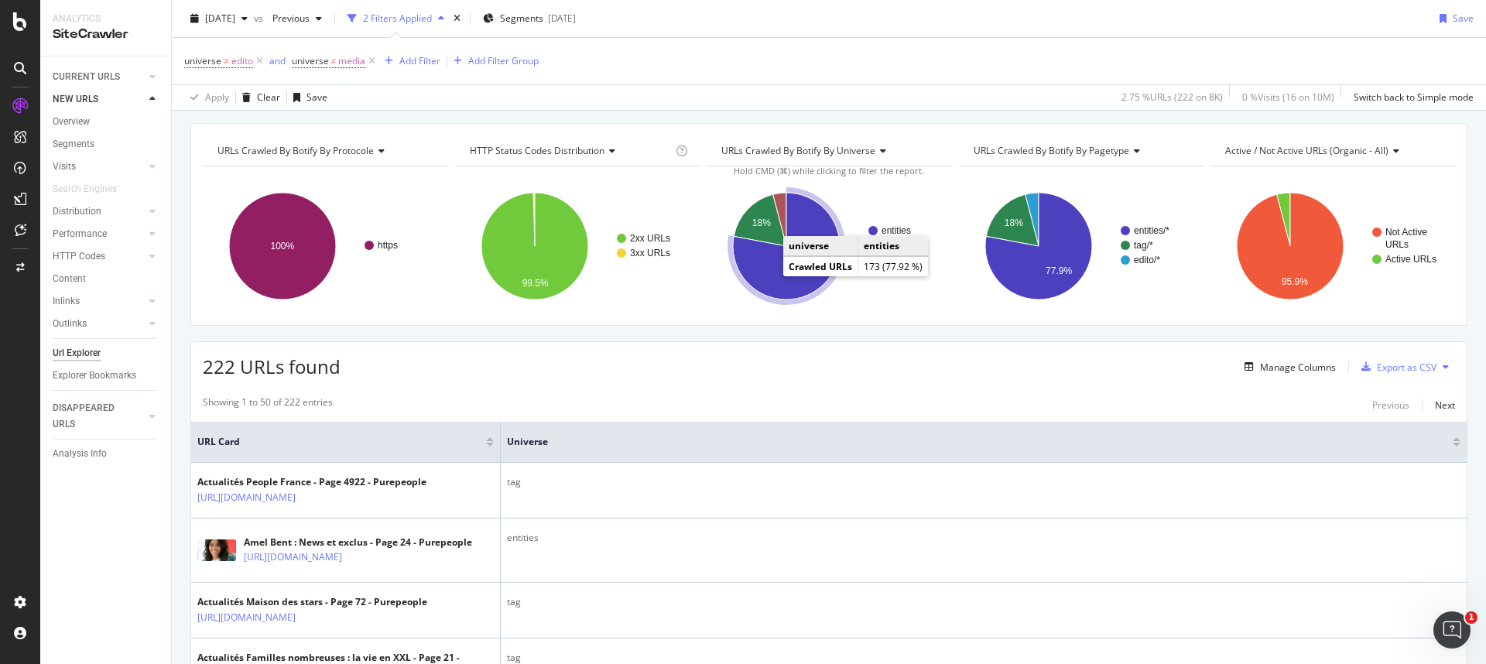
click at [763, 277] on icon "A chart." at bounding box center [786, 246] width 107 height 107
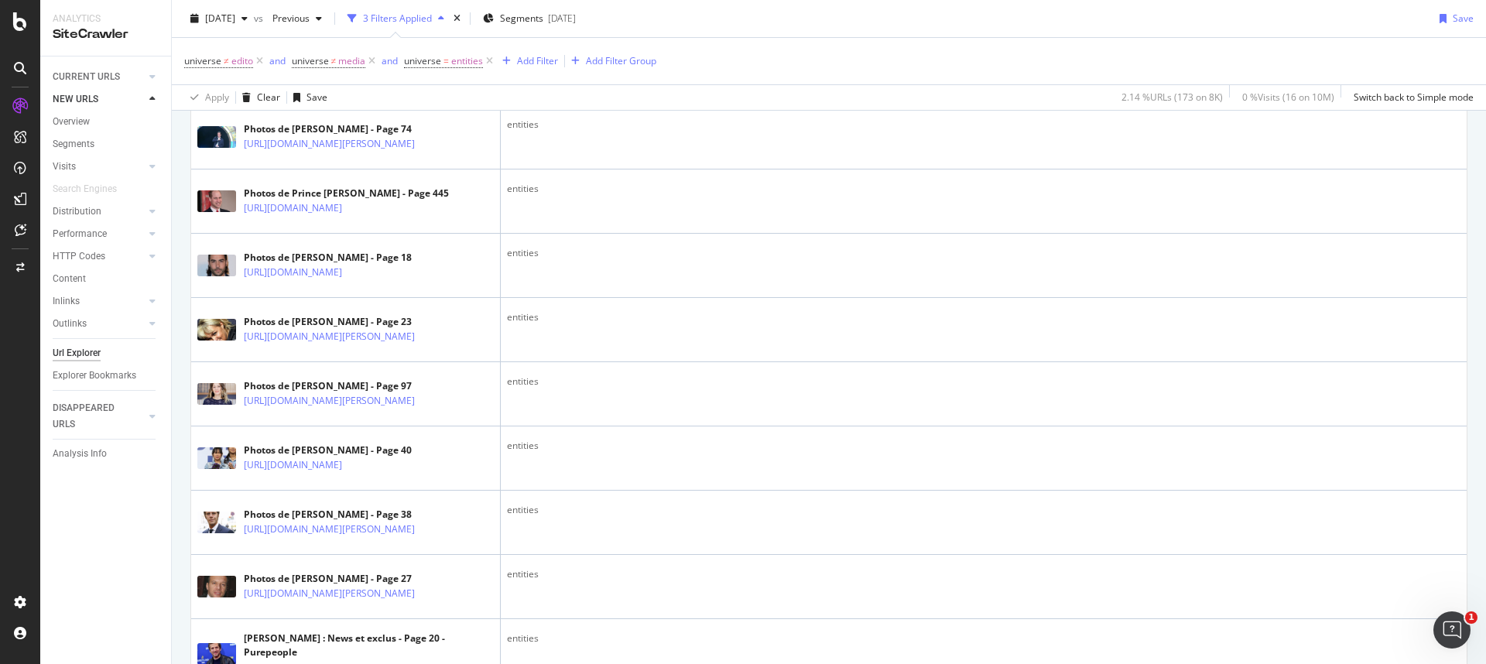
scroll to position [3510, 0]
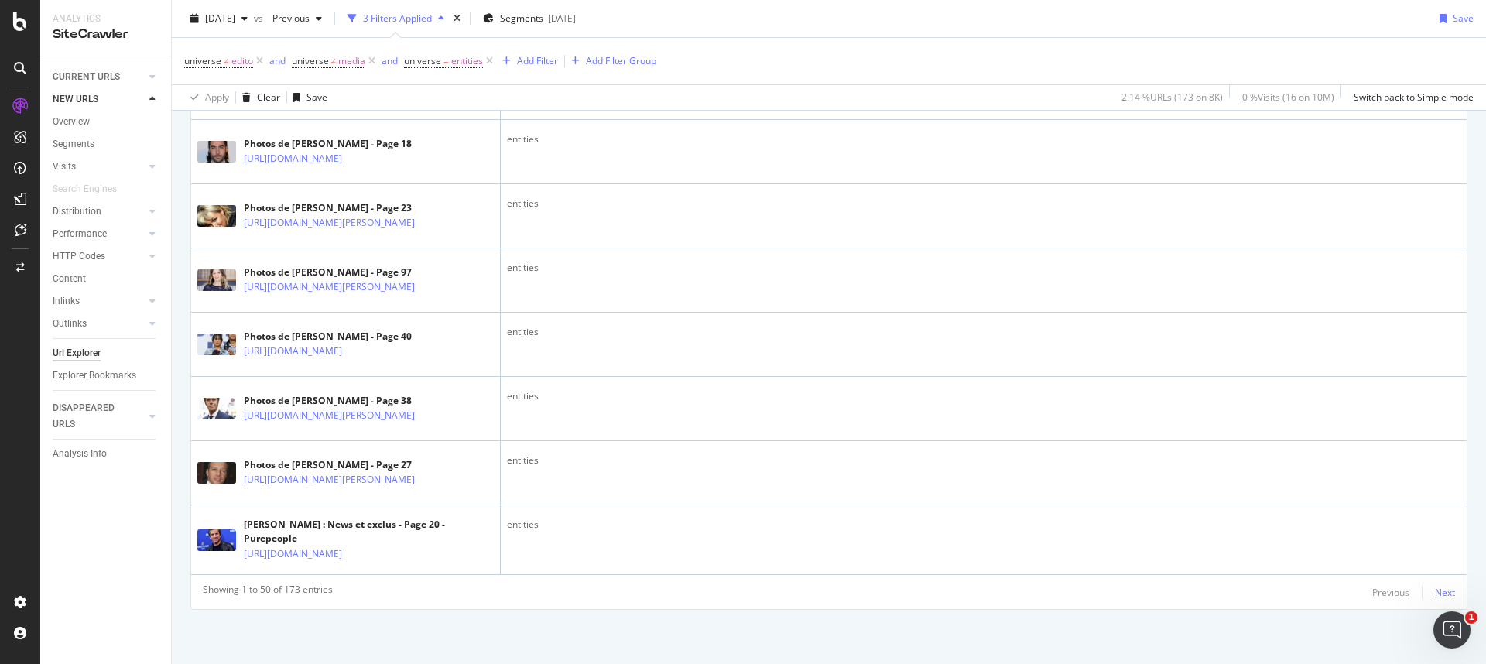
click at [871, 443] on div "Next" at bounding box center [1445, 592] width 20 height 13
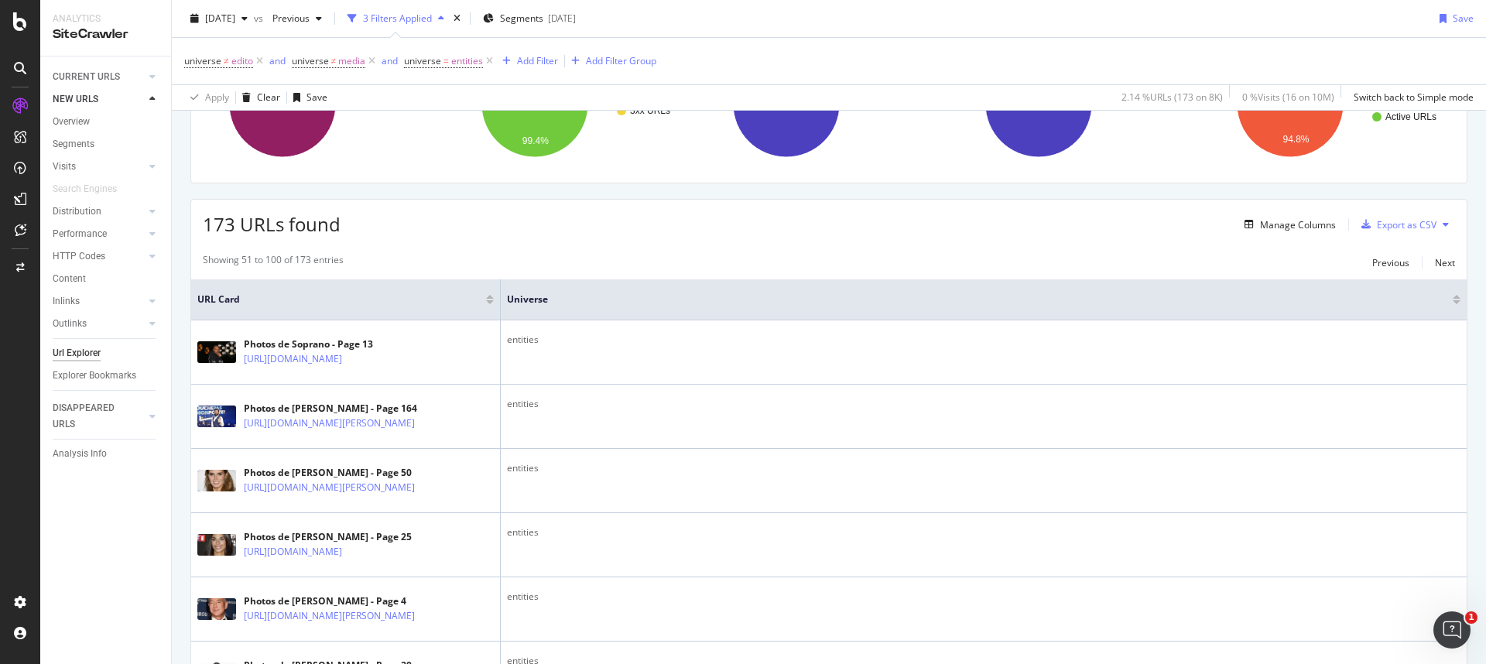
scroll to position [175, 0]
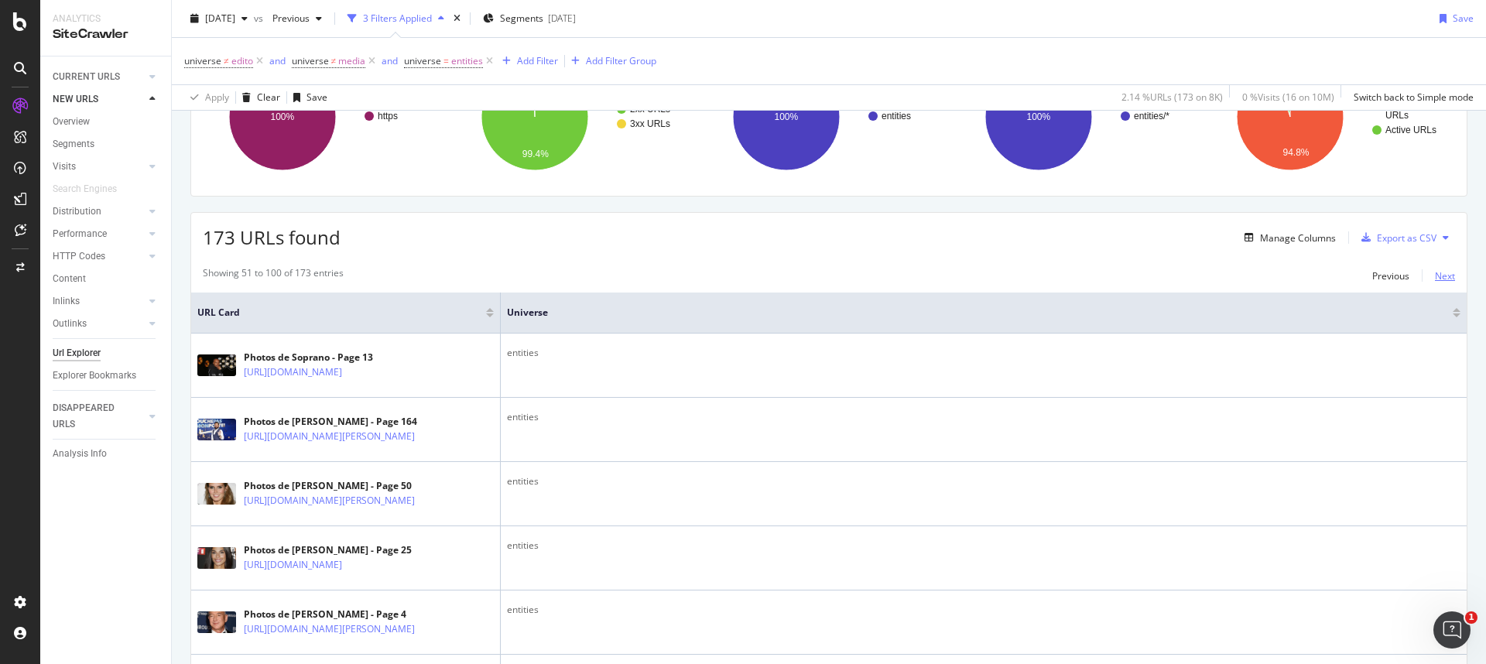
click at [871, 272] on div "Next" at bounding box center [1445, 275] width 20 height 13
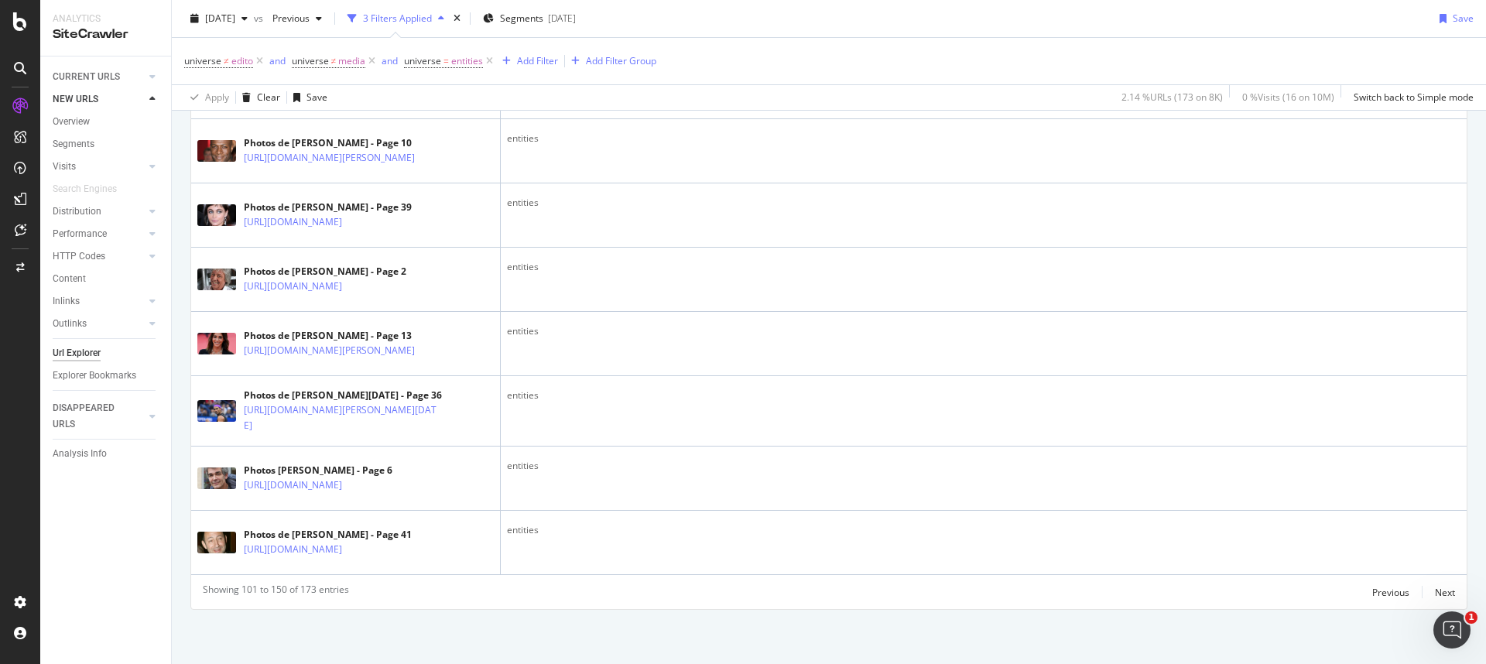
scroll to position [3454, 0]
click at [871, 443] on div "Showing 101 to 150 of 173 entries Previous Next" at bounding box center [828, 592] width 1275 height 19
click at [871, 443] on div "Next" at bounding box center [1445, 592] width 20 height 13
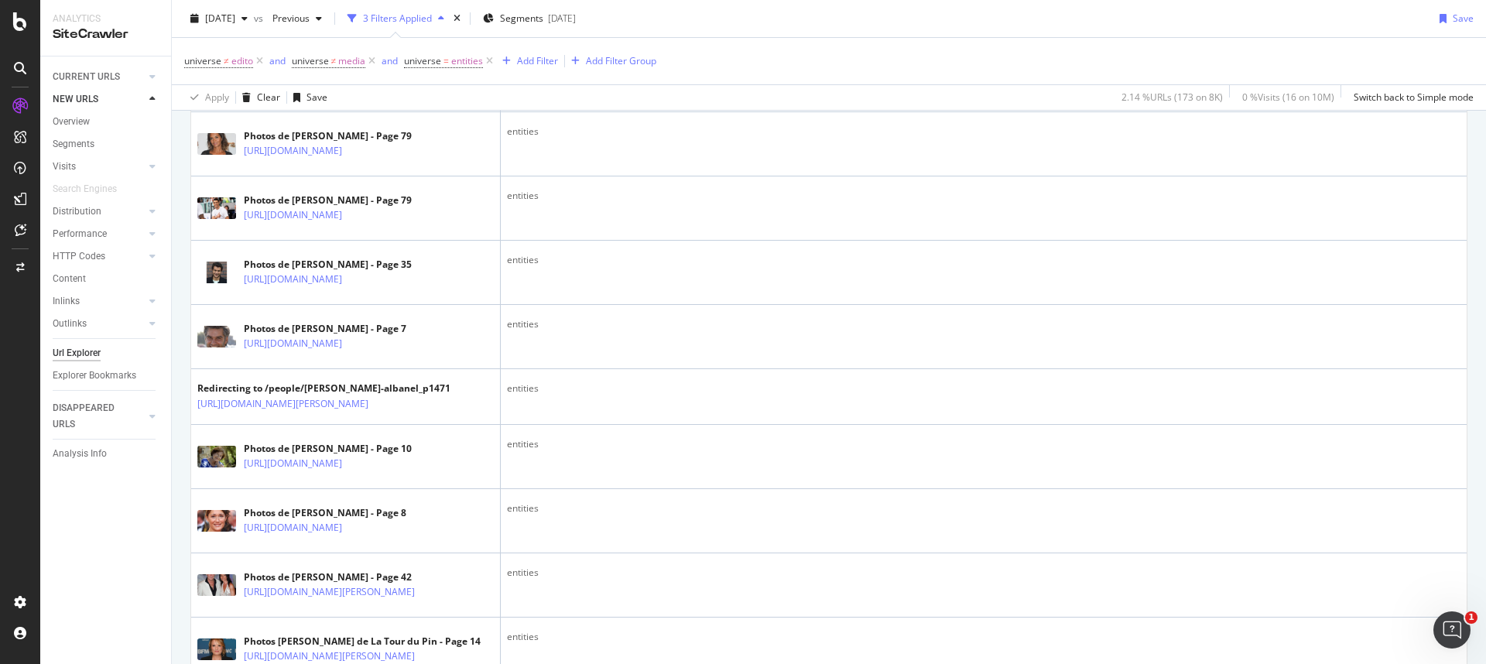
scroll to position [618, 0]
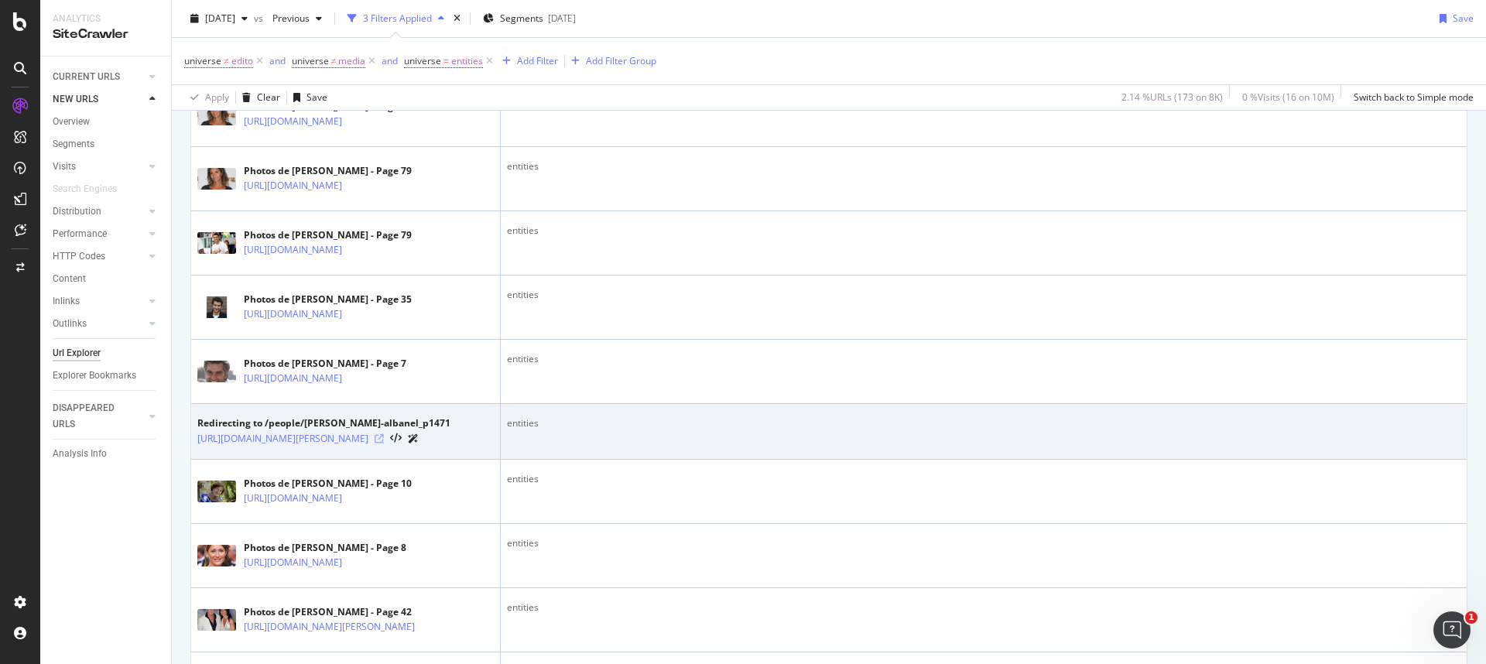
click at [384, 443] on icon at bounding box center [379, 438] width 9 height 9
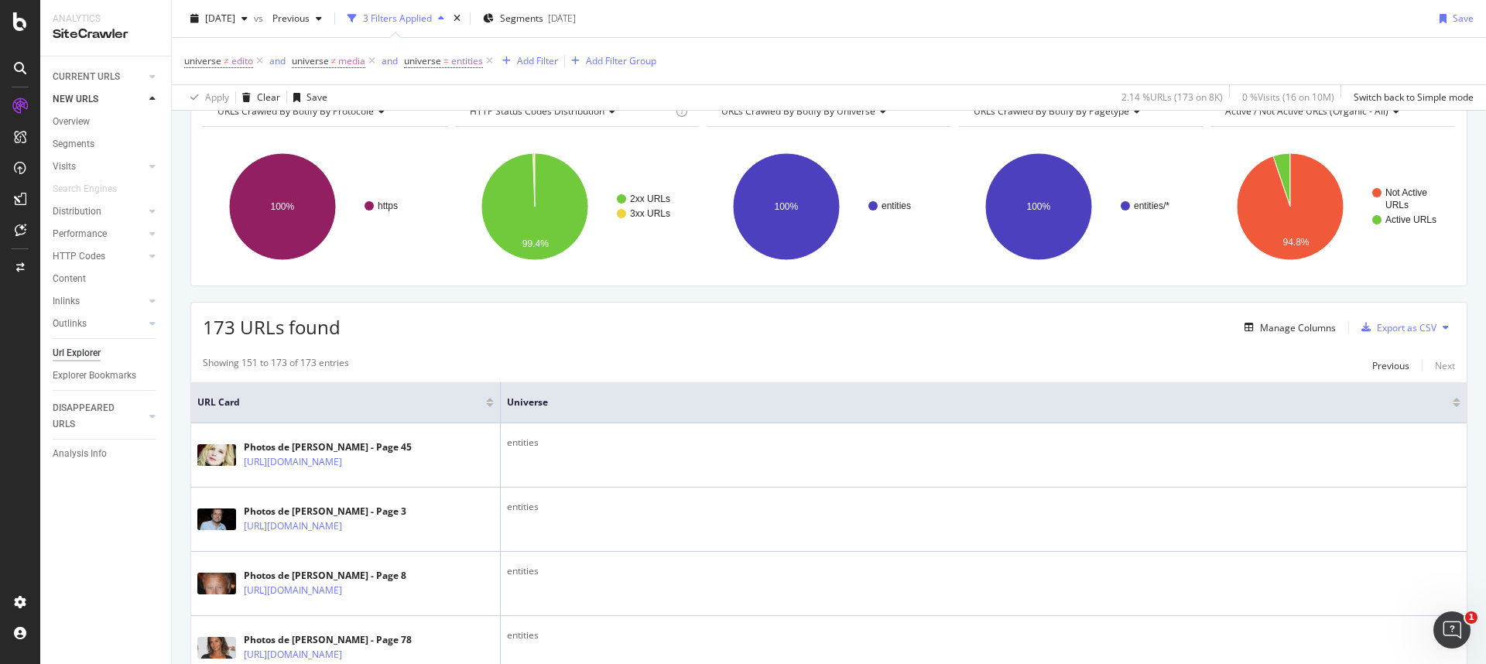
scroll to position [0, 0]
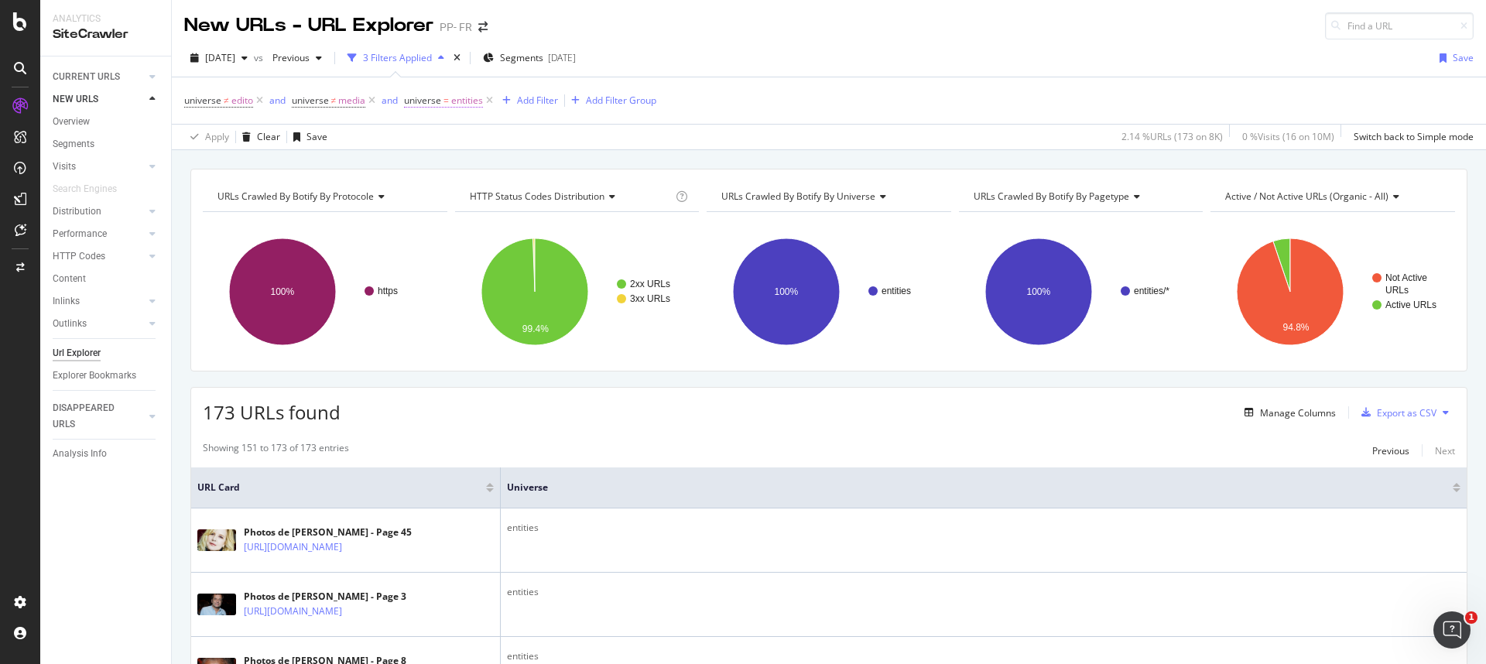
click at [436, 105] on span "universe" at bounding box center [422, 100] width 37 height 13
click at [443, 138] on span "Equal" at bounding box center [431, 136] width 24 height 13
click at [458, 186] on span "Not Equal" at bounding box center [447, 189] width 42 height 13
click at [570, 223] on div "Apply" at bounding box center [577, 227] width 24 height 13
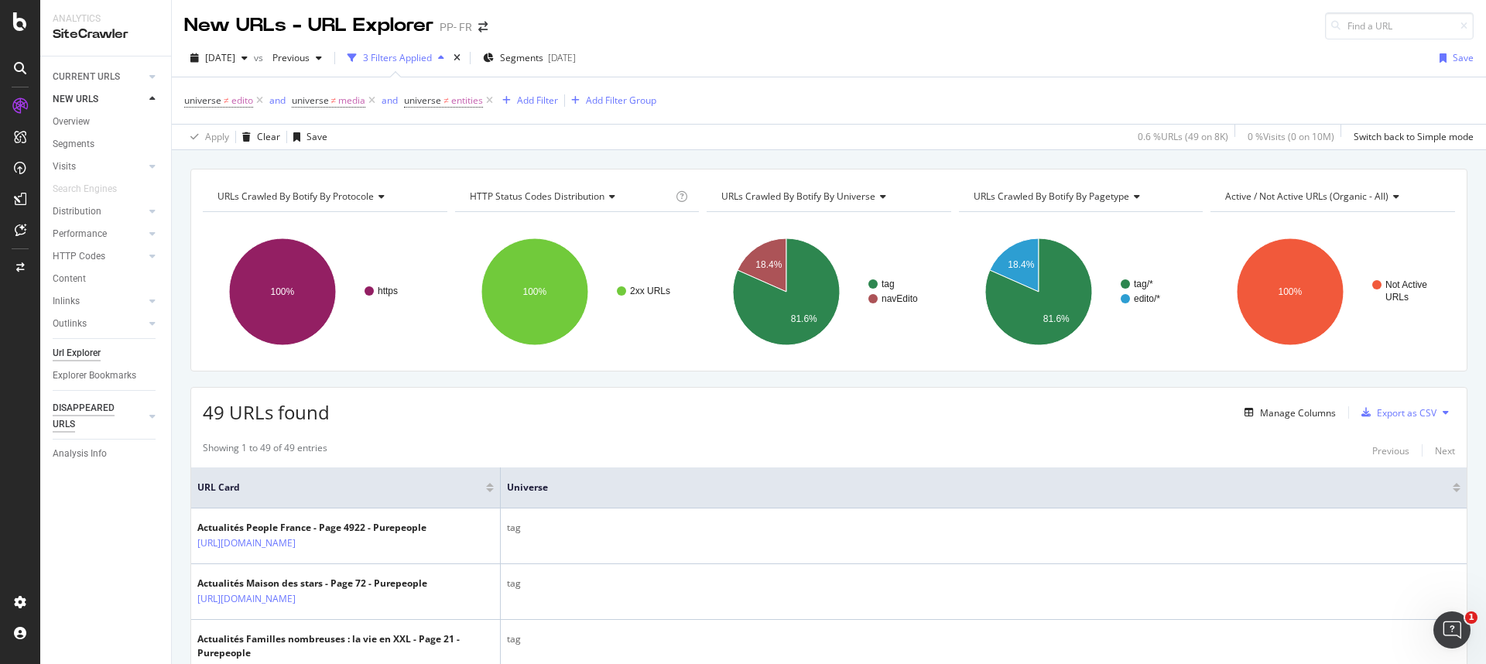
click at [76, 414] on div "DISAPPEARED URLS" at bounding box center [92, 416] width 78 height 33
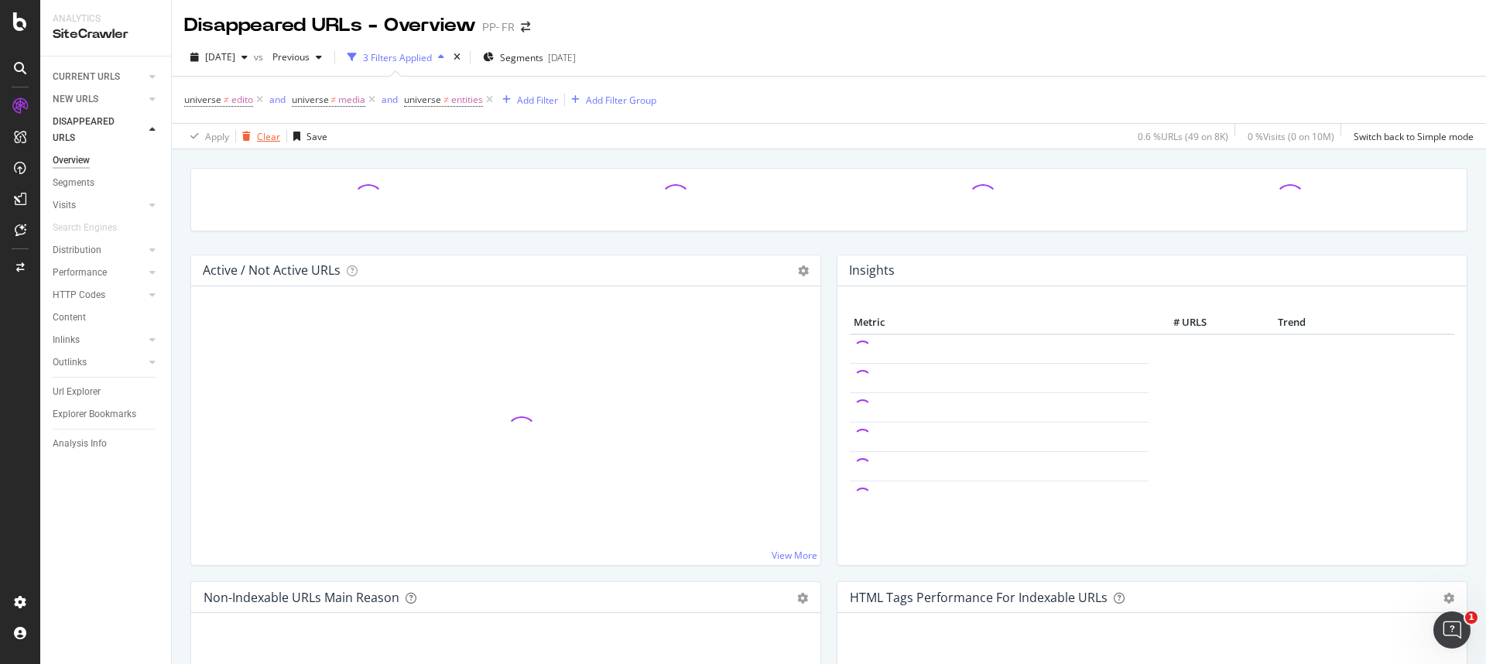
click at [262, 137] on div "Clear" at bounding box center [268, 136] width 23 height 13
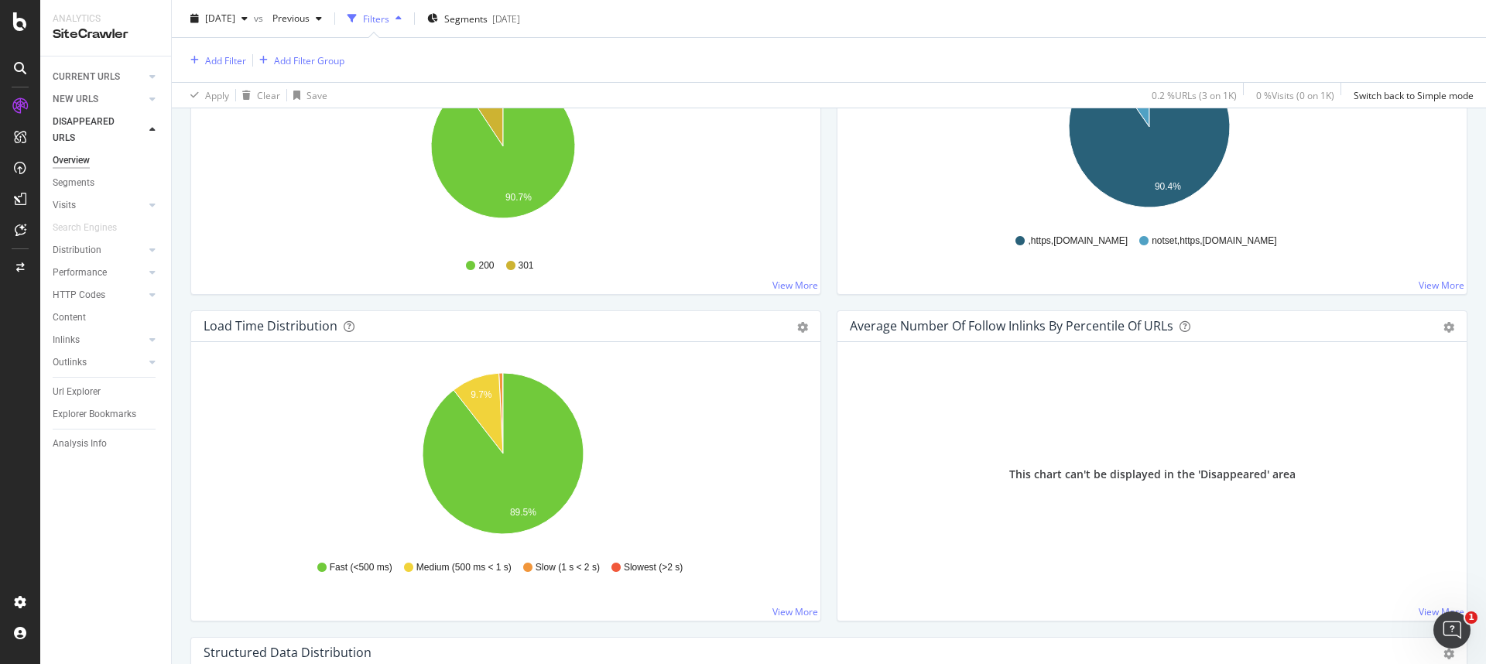
scroll to position [974, 0]
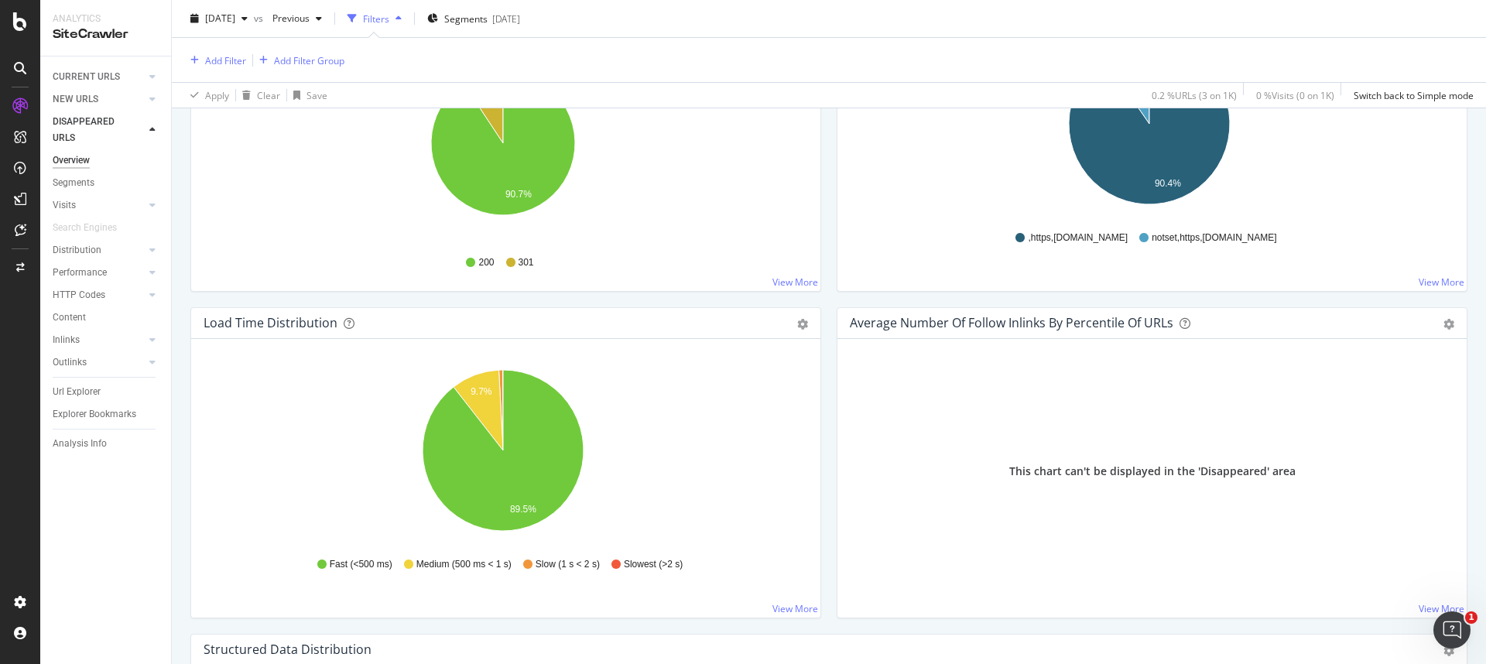
click at [837, 327] on div "Average Number of Follow Inlinks by Percentile Of URLs Chart (by Value) Table A…" at bounding box center [1152, 462] width 631 height 311
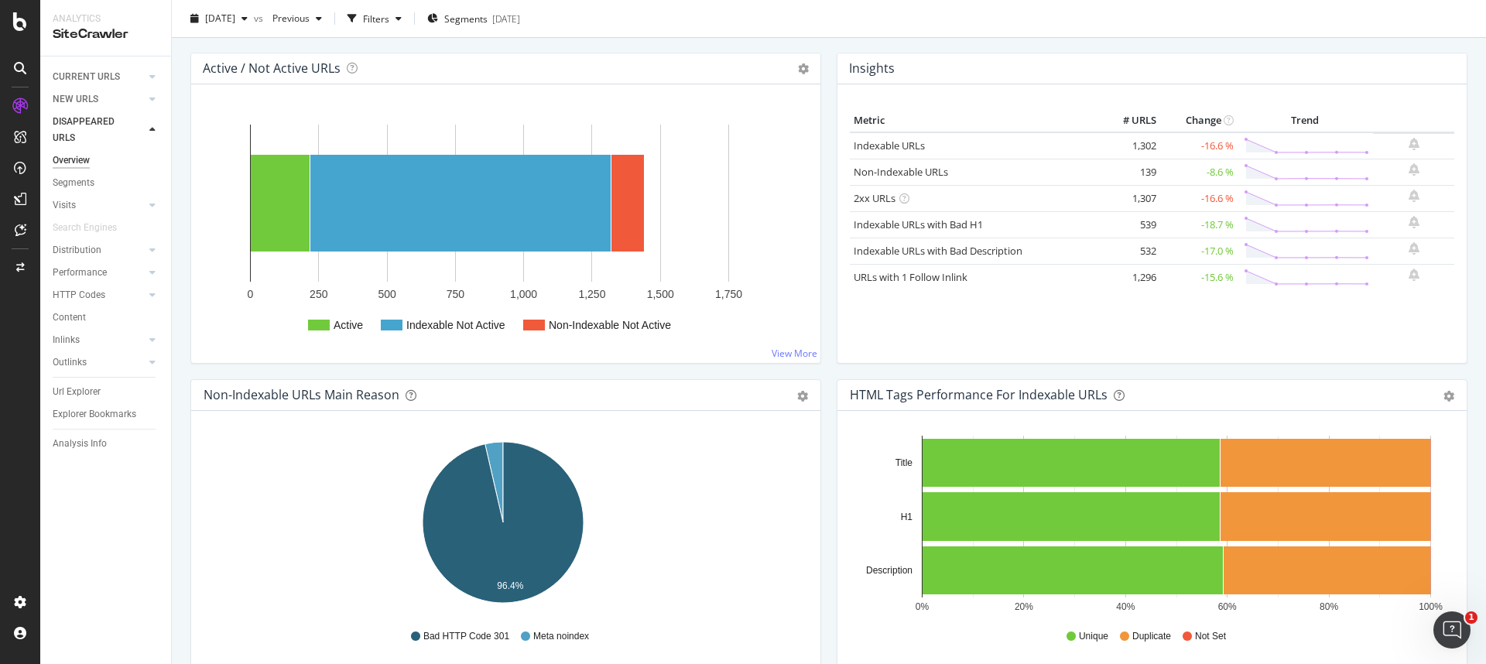
scroll to position [0, 0]
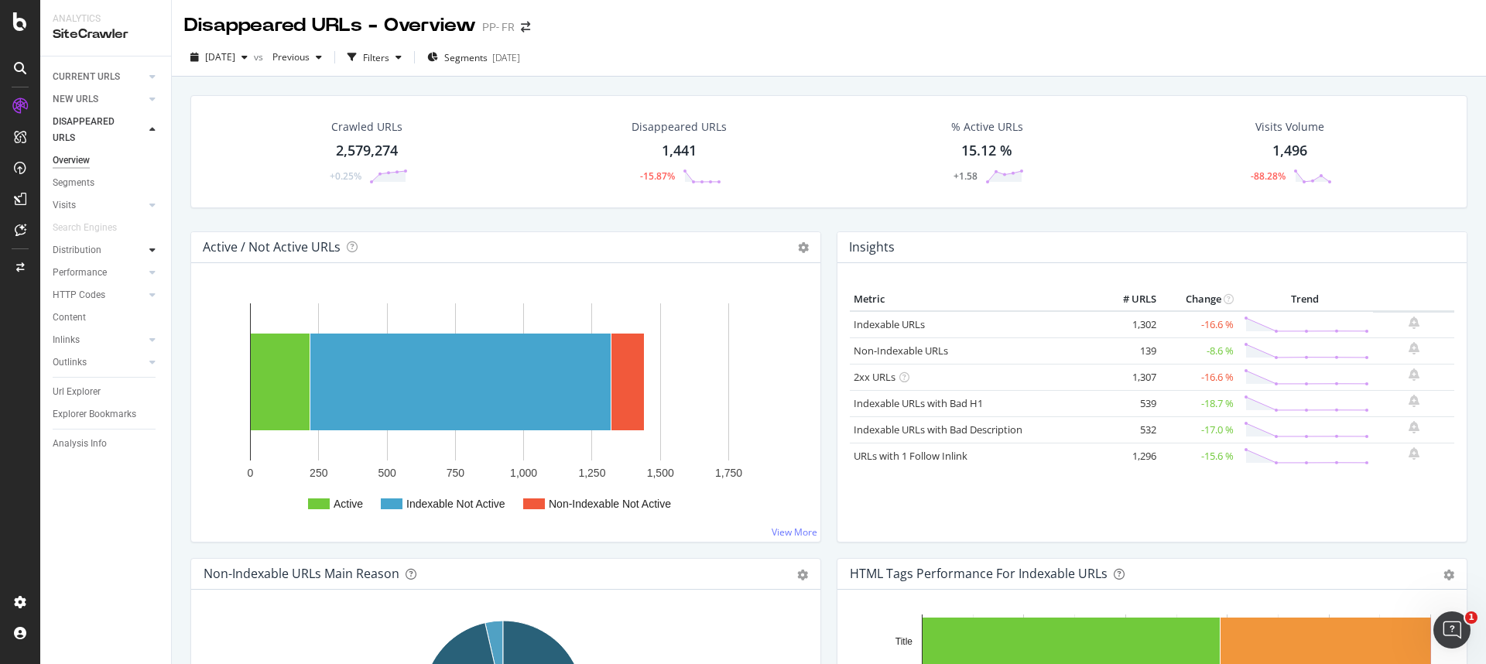
click at [152, 250] on icon at bounding box center [152, 249] width 6 height 9
click at [87, 317] on div "Insights" at bounding box center [76, 318] width 33 height 16
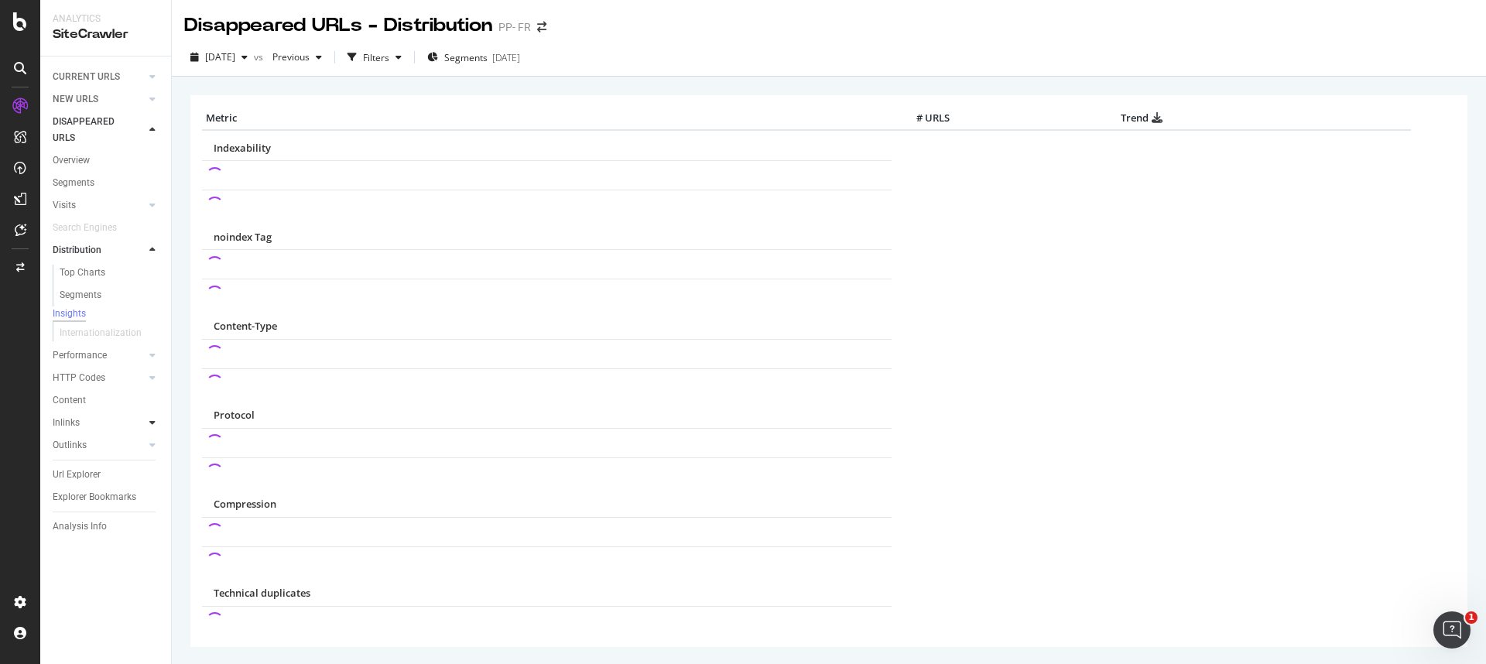
click at [150, 427] on icon at bounding box center [152, 422] width 6 height 9
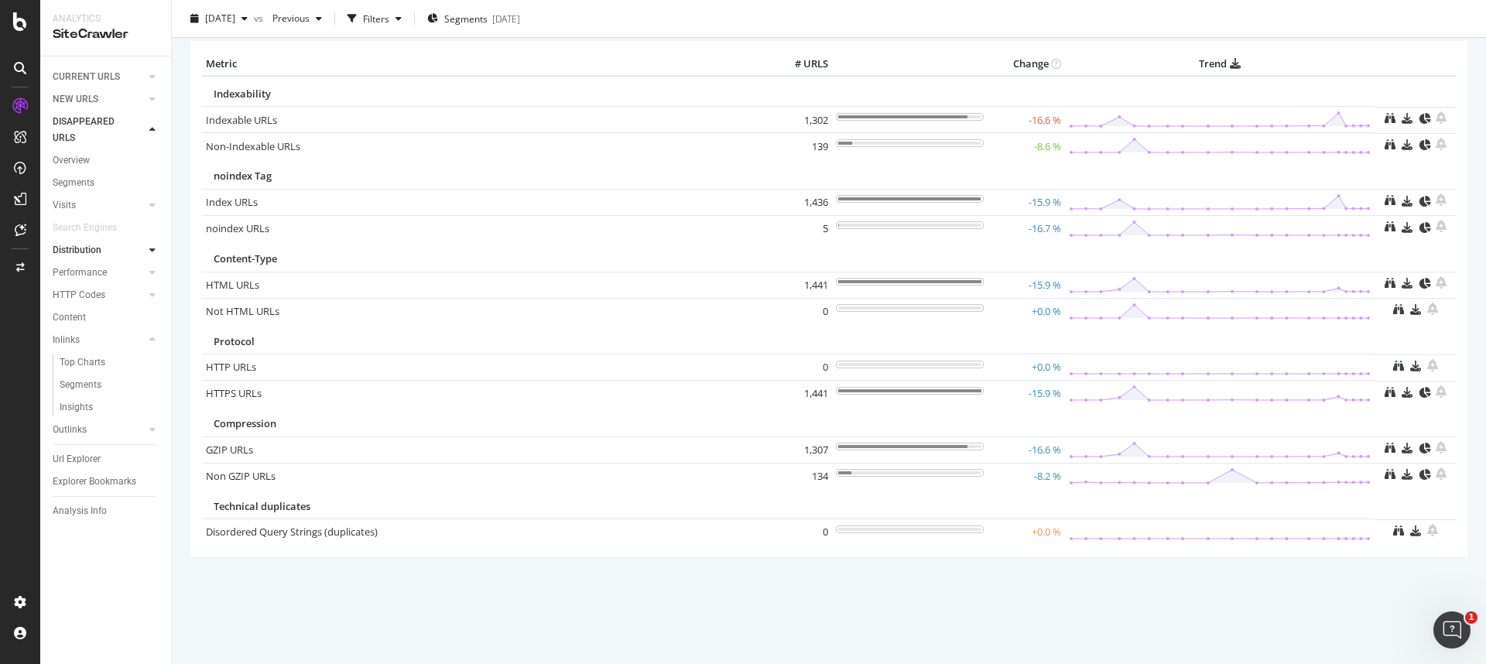
scroll to position [55, 0]
click at [77, 410] on div "Insights" at bounding box center [76, 407] width 33 height 16
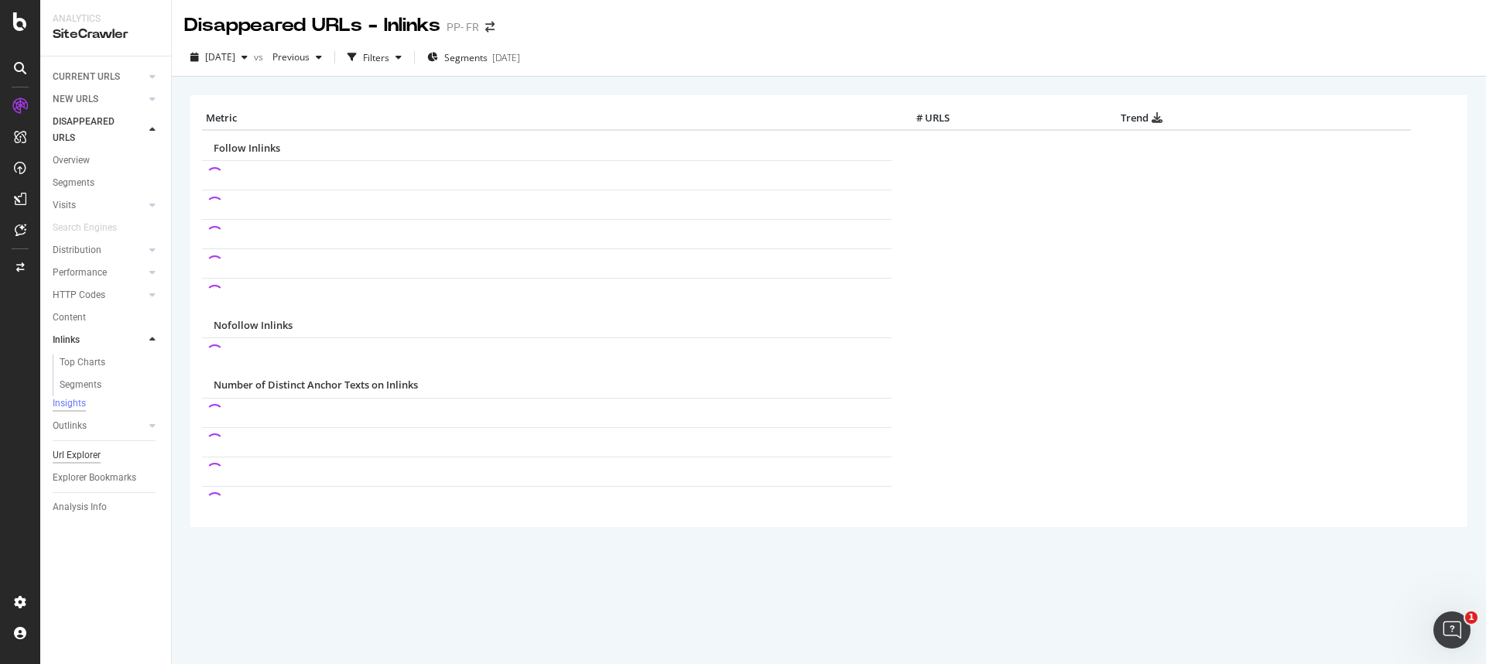
click at [68, 443] on div "Url Explorer" at bounding box center [77, 455] width 48 height 16
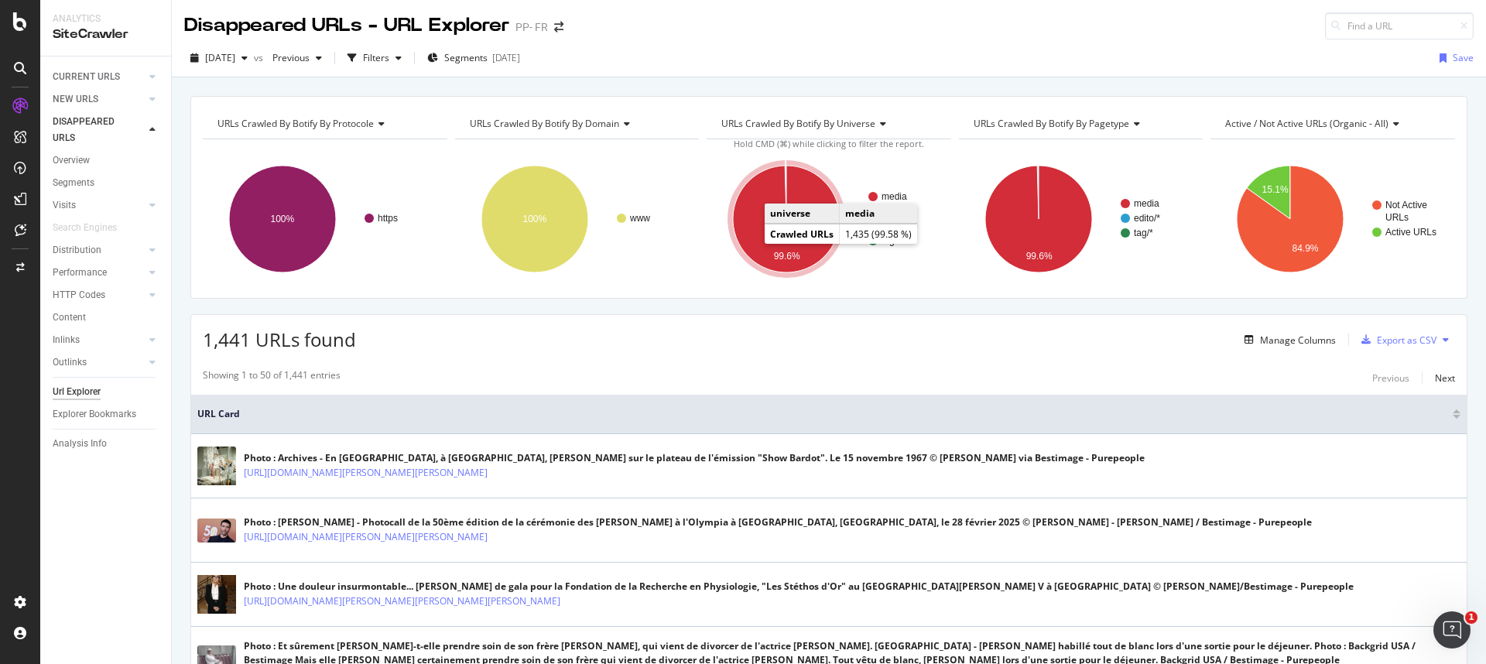
click at [750, 227] on icon "A chart." at bounding box center [786, 219] width 107 height 107
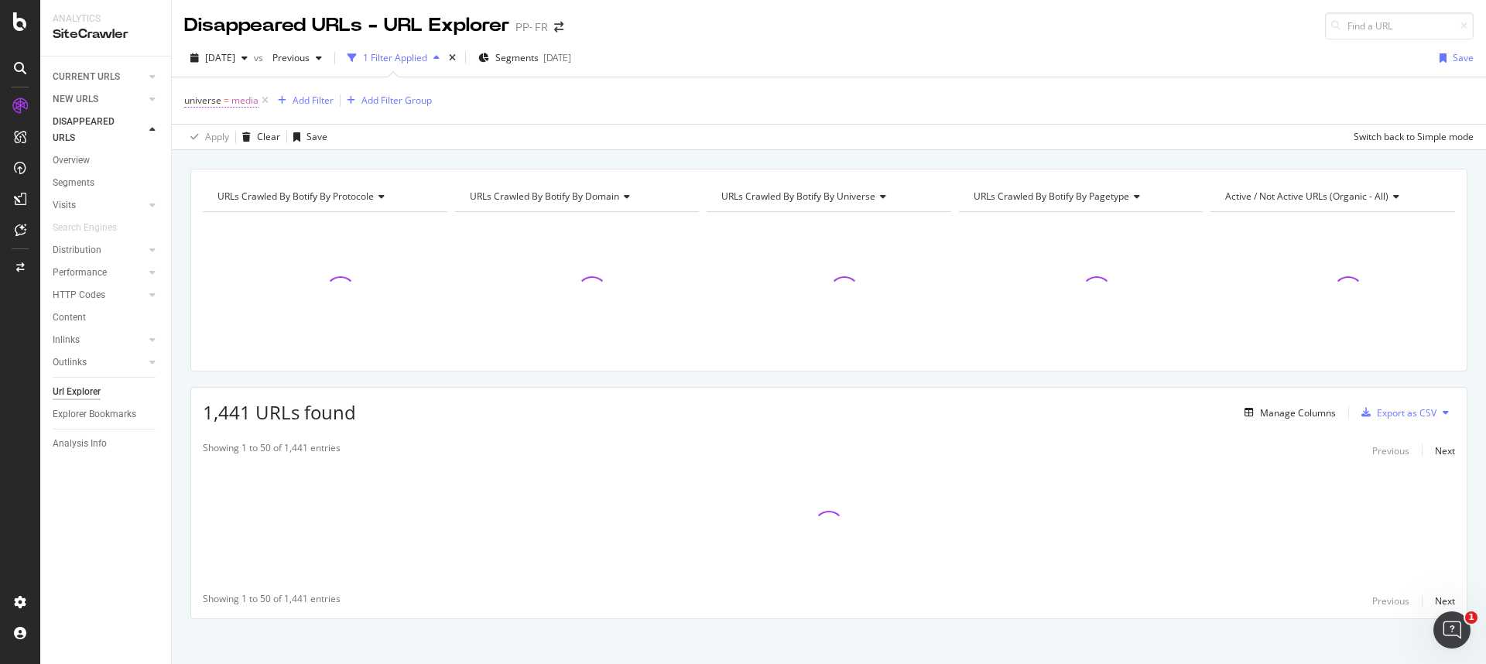
click at [231, 99] on span "media" at bounding box center [244, 101] width 27 height 22
click at [225, 139] on icon at bounding box center [227, 136] width 11 height 9
click at [234, 187] on span "Not Equal" at bounding box center [226, 189] width 42 height 13
click at [357, 229] on div "Apply" at bounding box center [356, 227] width 24 height 13
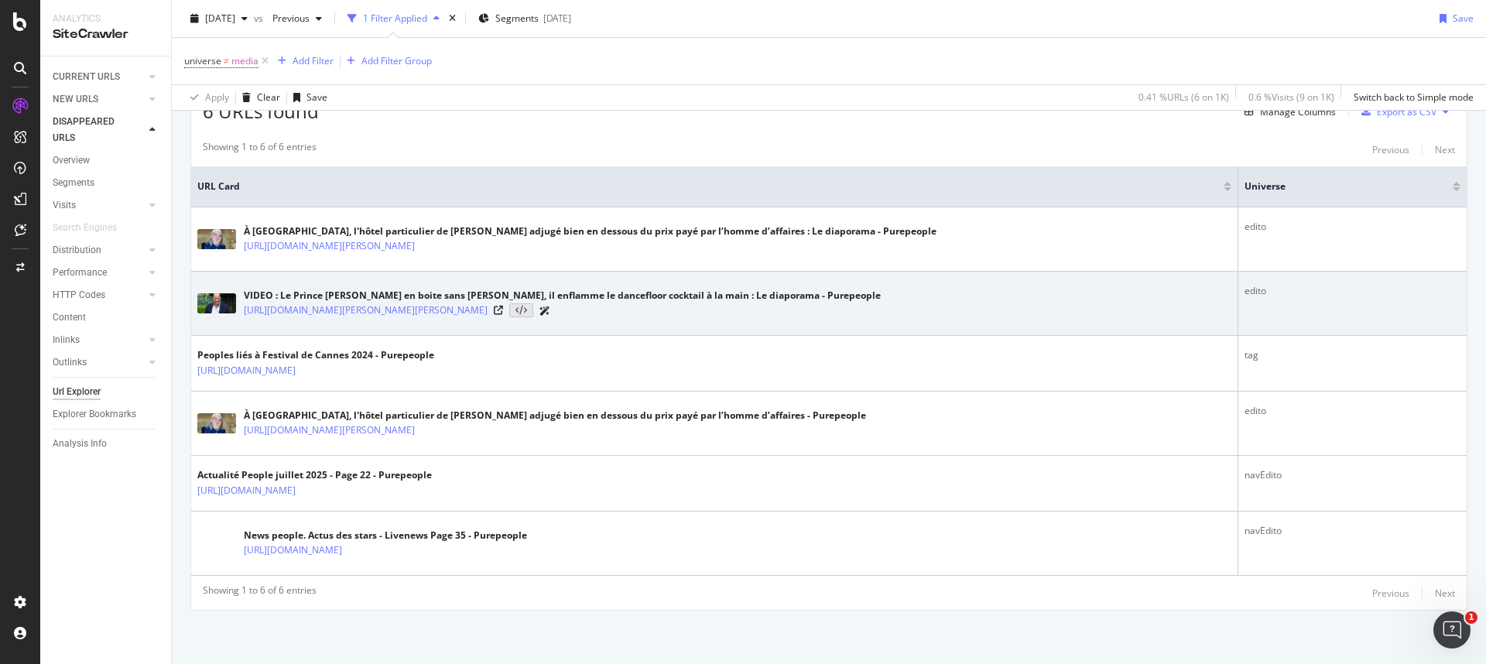
scroll to position [302, 0]
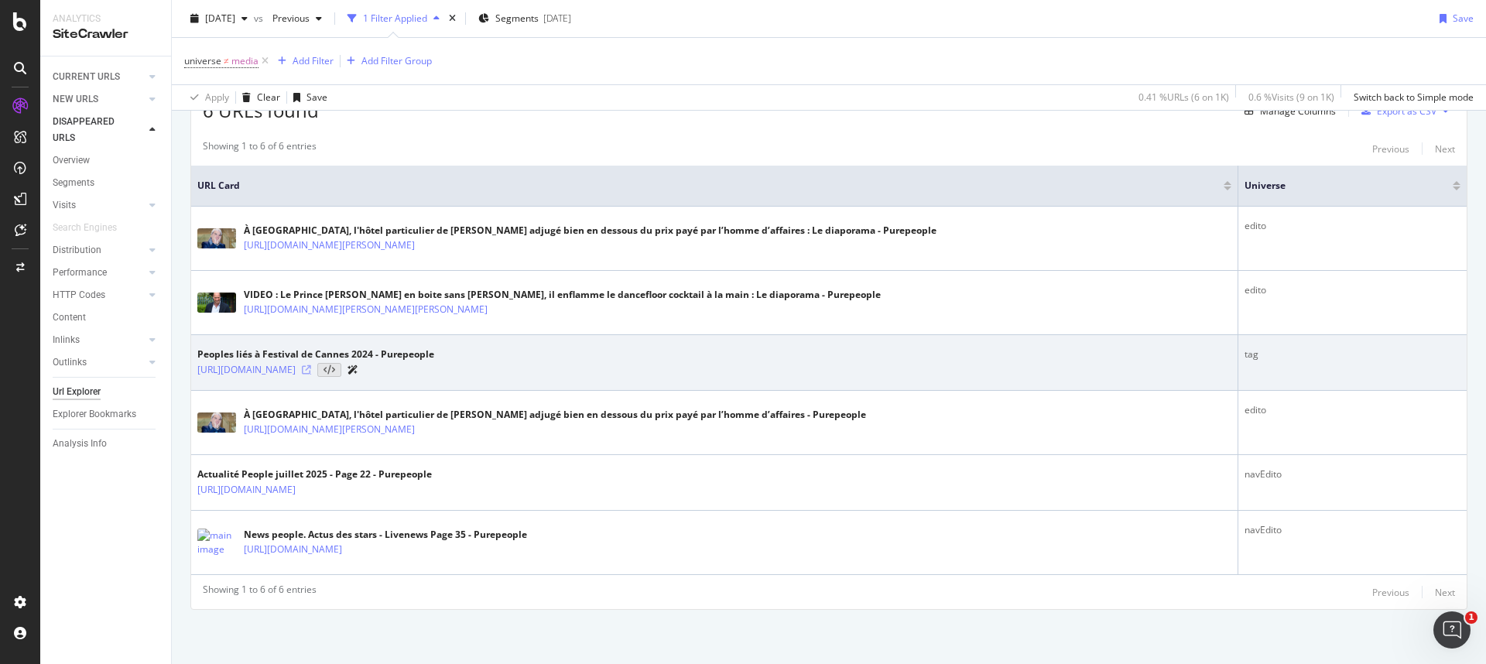
click at [311, 368] on icon at bounding box center [306, 369] width 9 height 9
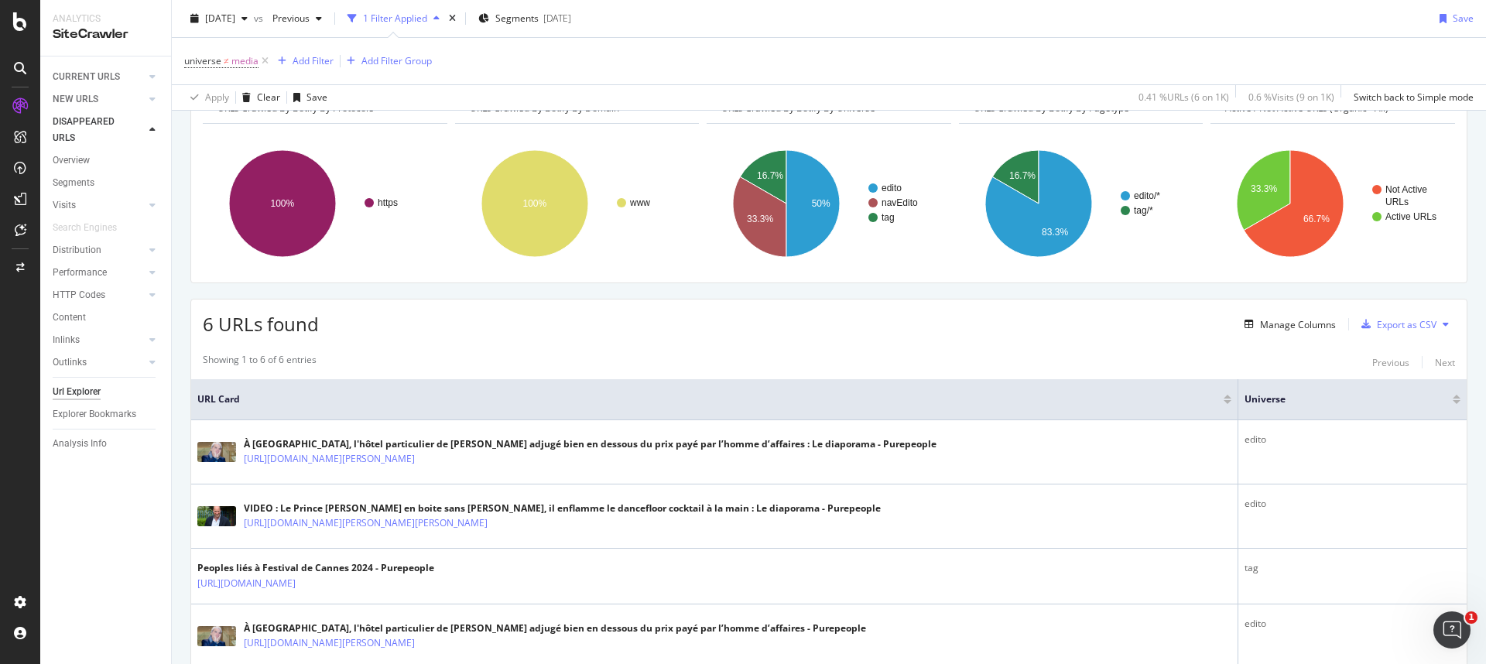
scroll to position [0, 0]
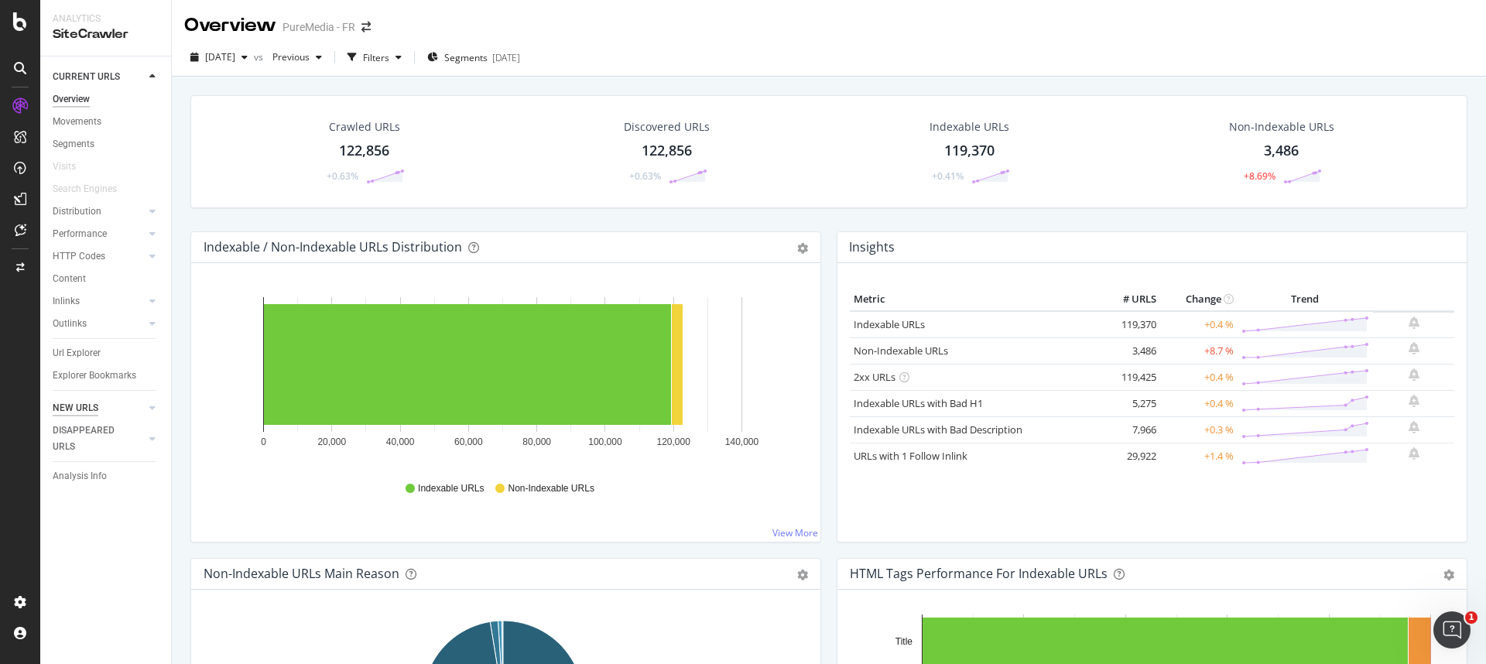
click at [86, 413] on div "NEW URLS" at bounding box center [76, 408] width 46 height 16
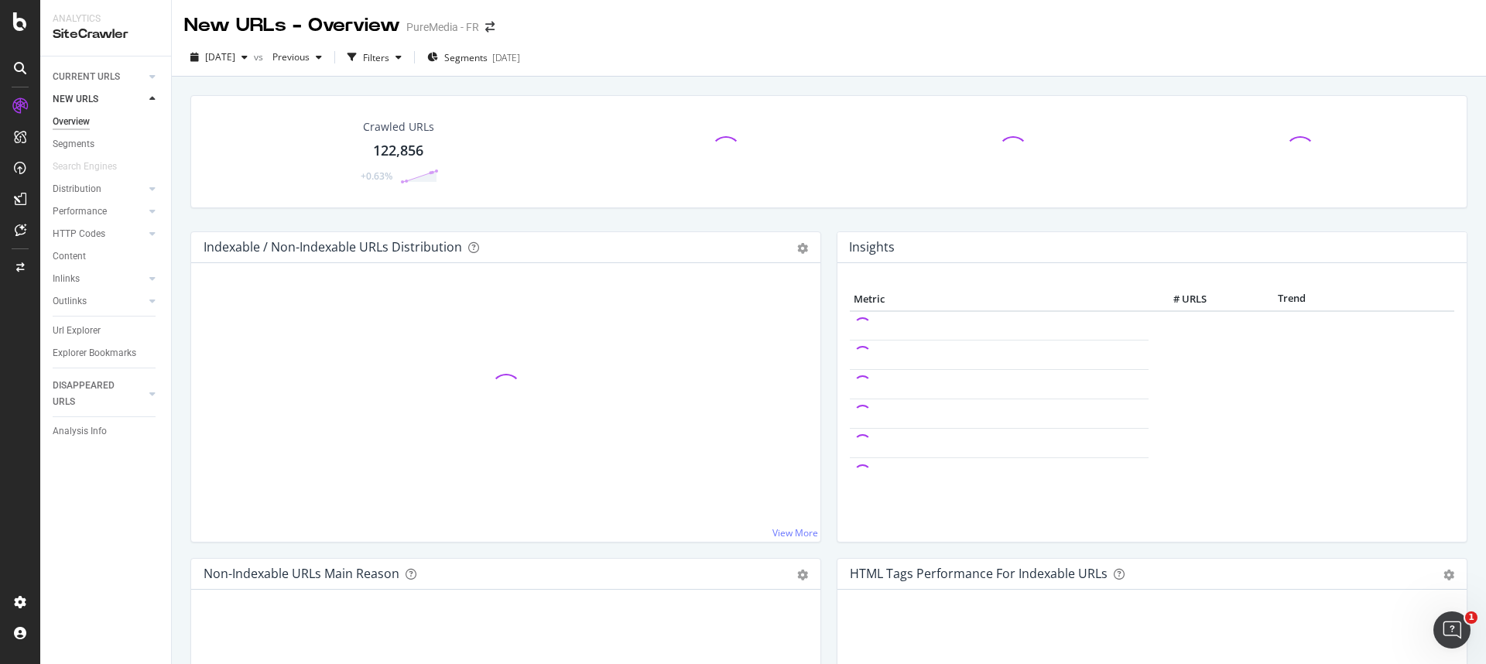
click at [336, 40] on div "[DATE] vs Previous Filters Segments [DATE]" at bounding box center [829, 58] width 1314 height 38
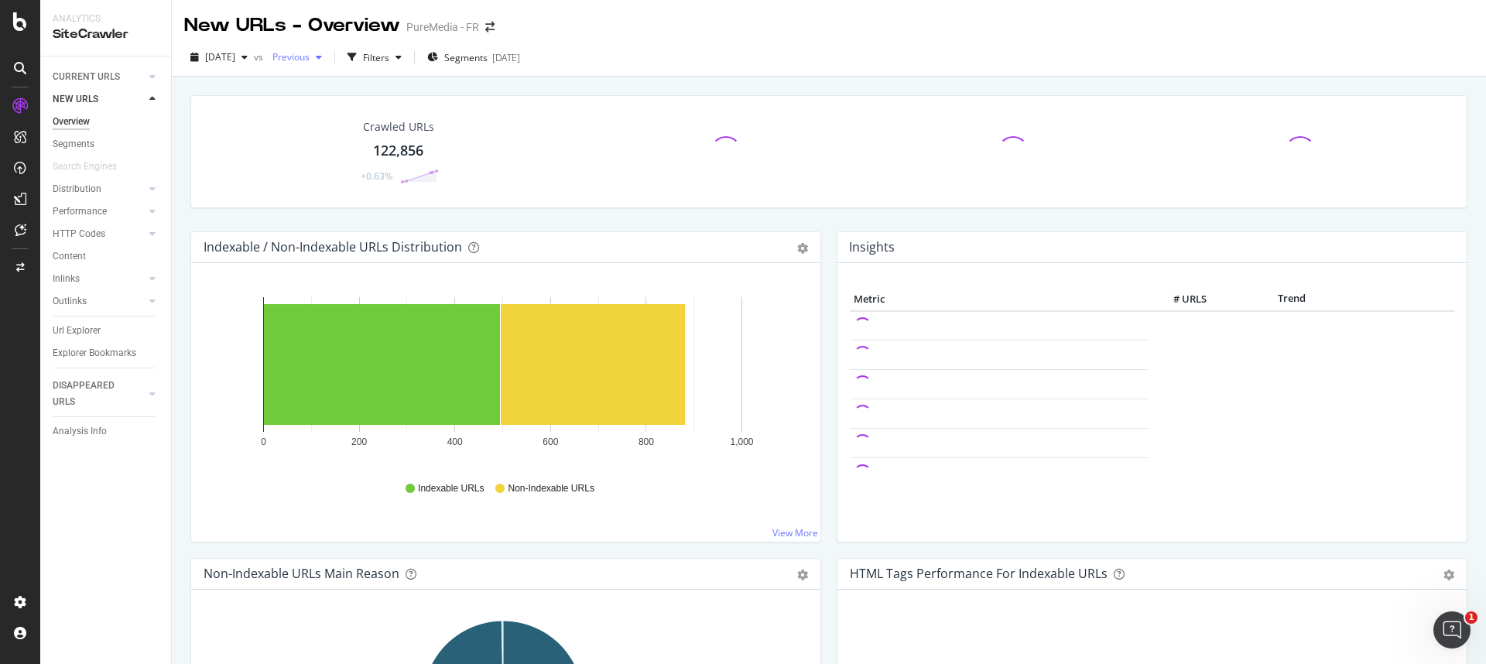
click at [310, 53] on span "Previous" at bounding box center [287, 56] width 43 height 13
click at [689, 45] on div "[DATE] vs Previous Filters Segments [DATE]" at bounding box center [829, 60] width 1314 height 31
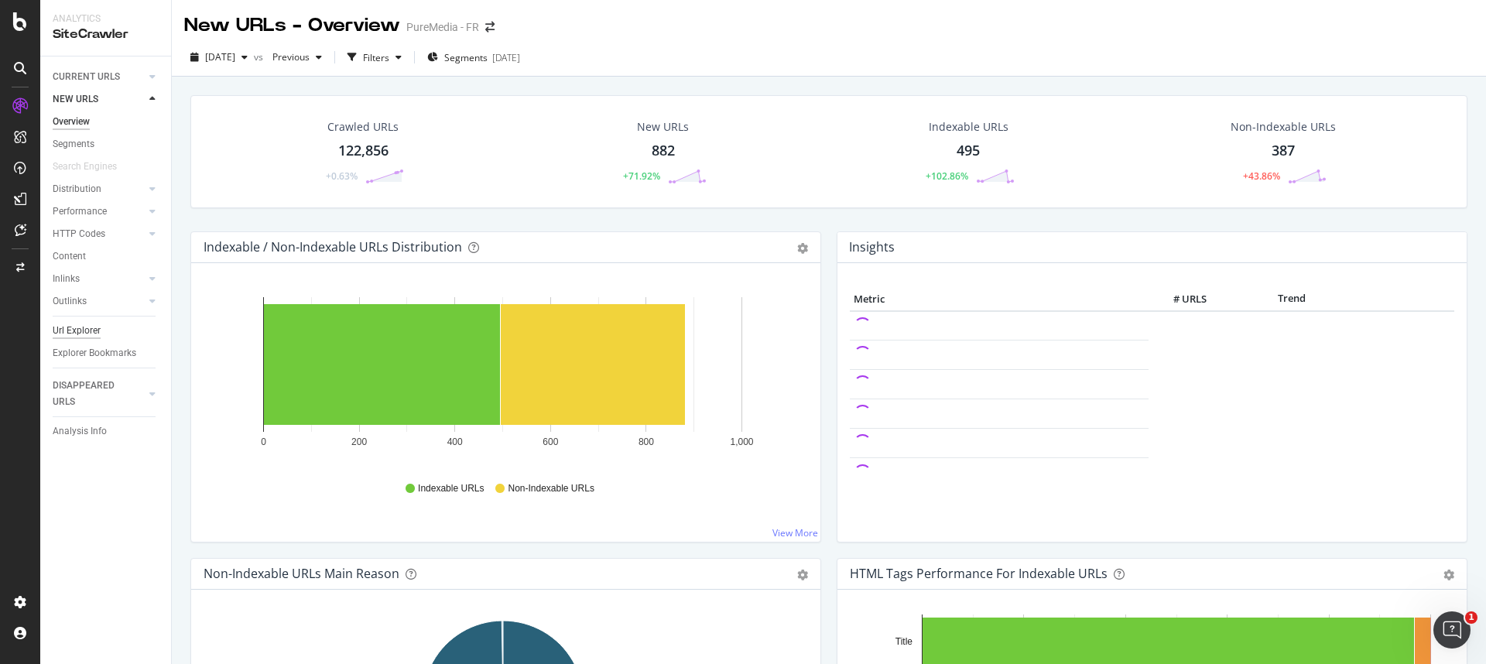
click at [81, 336] on div "Url Explorer" at bounding box center [77, 331] width 48 height 16
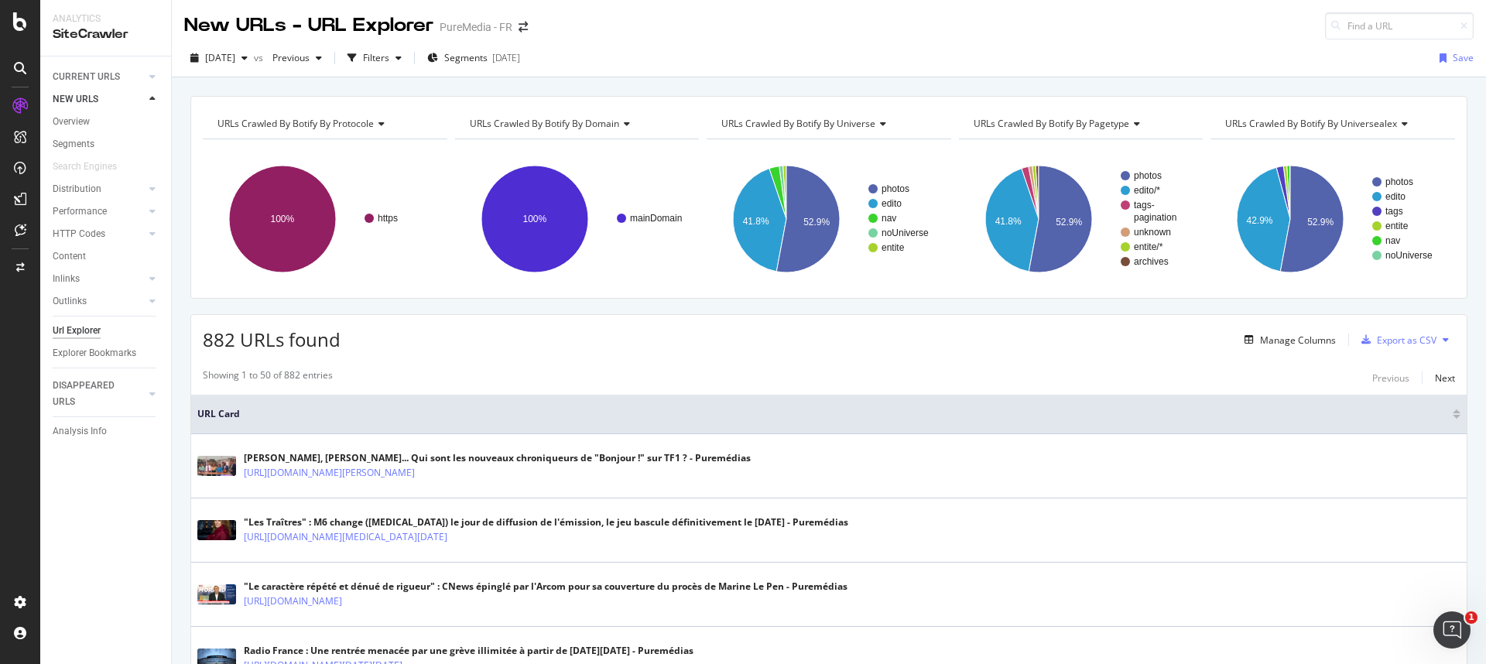
click at [595, 132] on div "URLs Crawled By Botify By domain" at bounding box center [576, 123] width 219 height 25
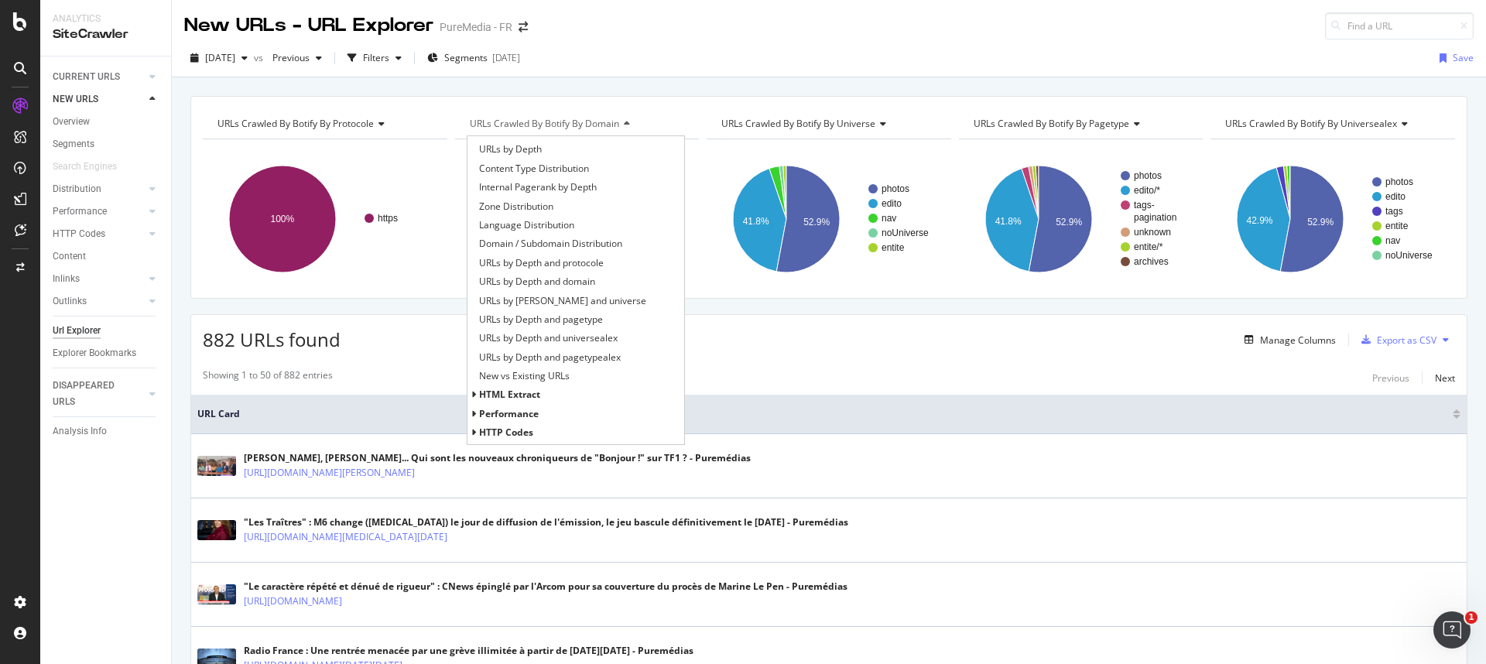
scroll to position [258, 0]
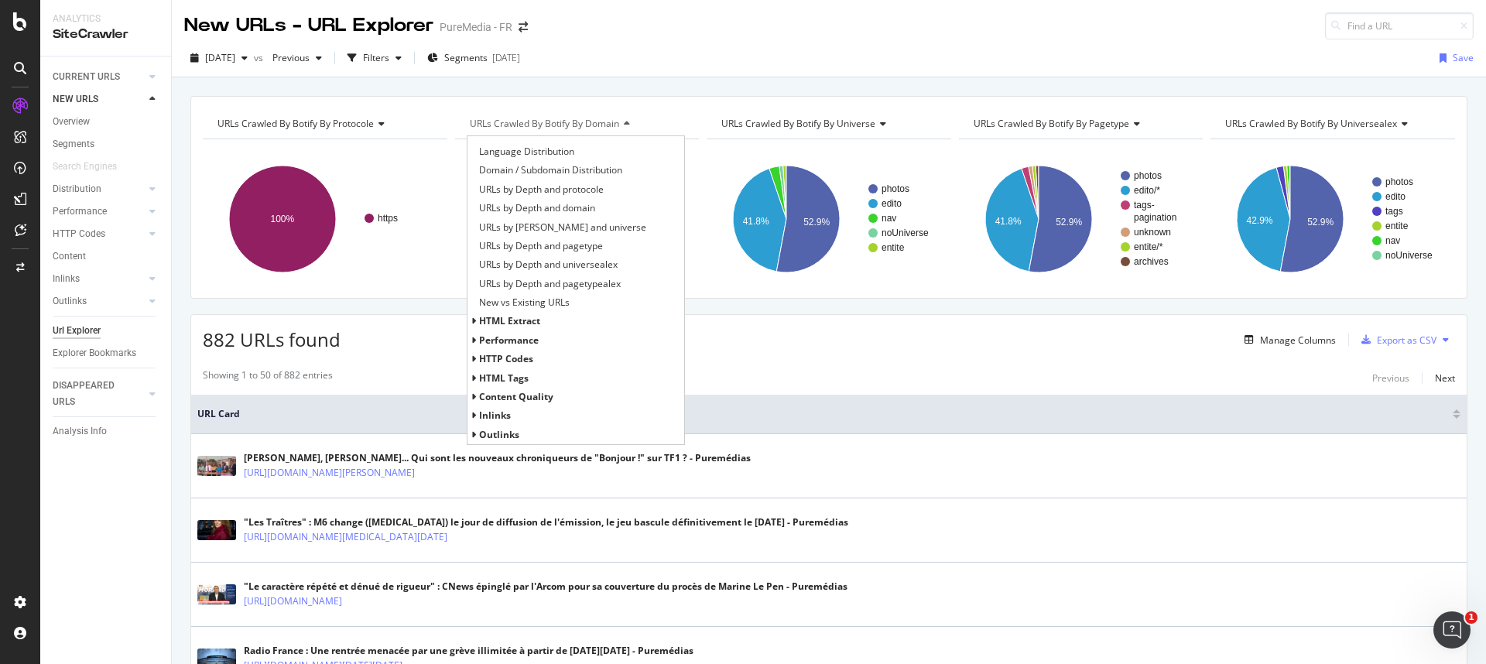
click at [516, 354] on span "HTTP Codes" at bounding box center [506, 358] width 54 height 13
click at [518, 385] on span "HTTP Status Codes Distribution" at bounding box center [546, 378] width 135 height 15
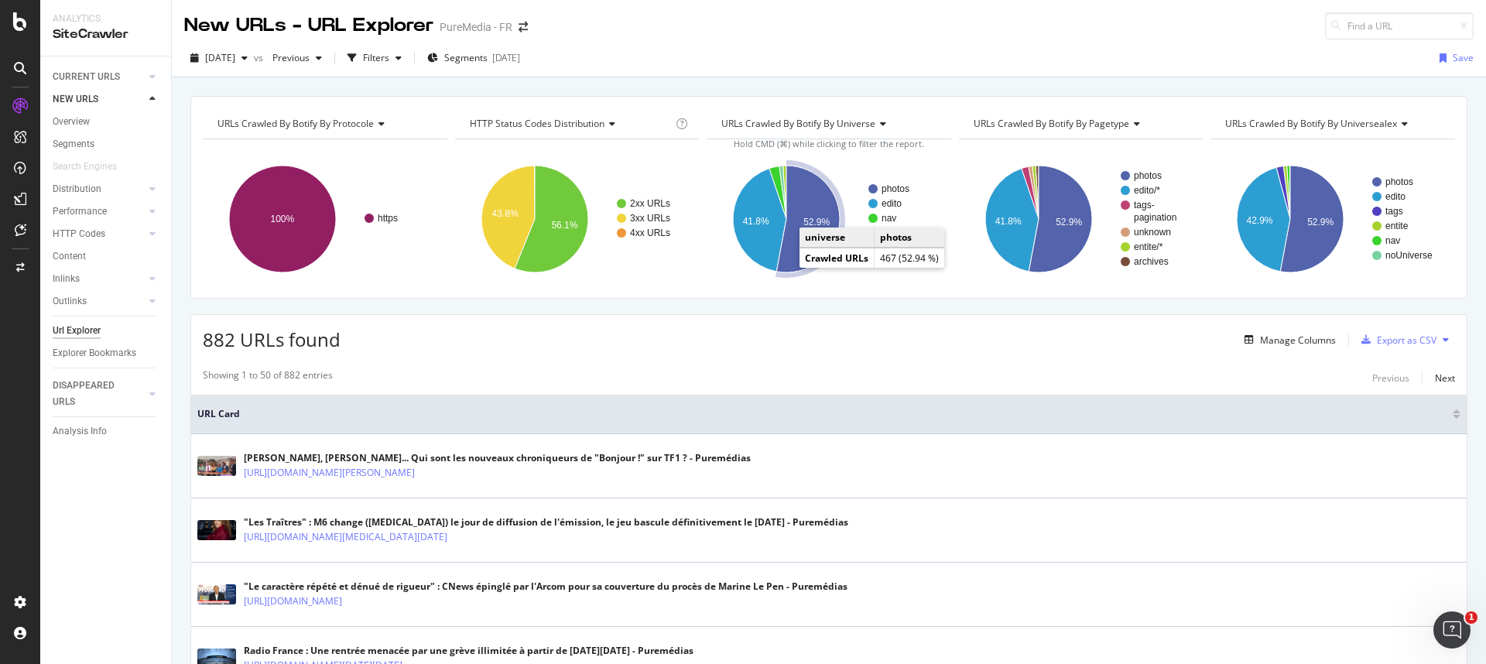
click at [791, 245] on icon "A chart." at bounding box center [807, 219] width 63 height 107
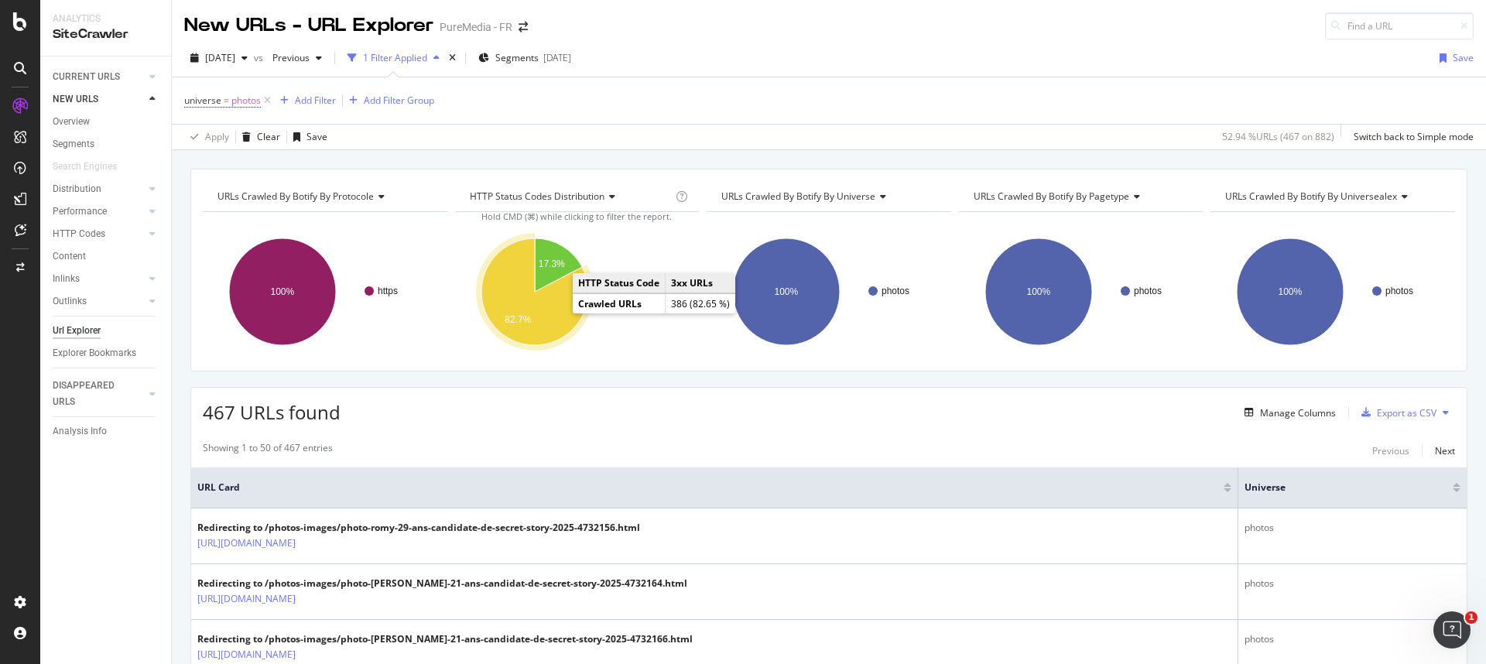
click at [540, 306] on icon "A chart." at bounding box center [534, 291] width 107 height 107
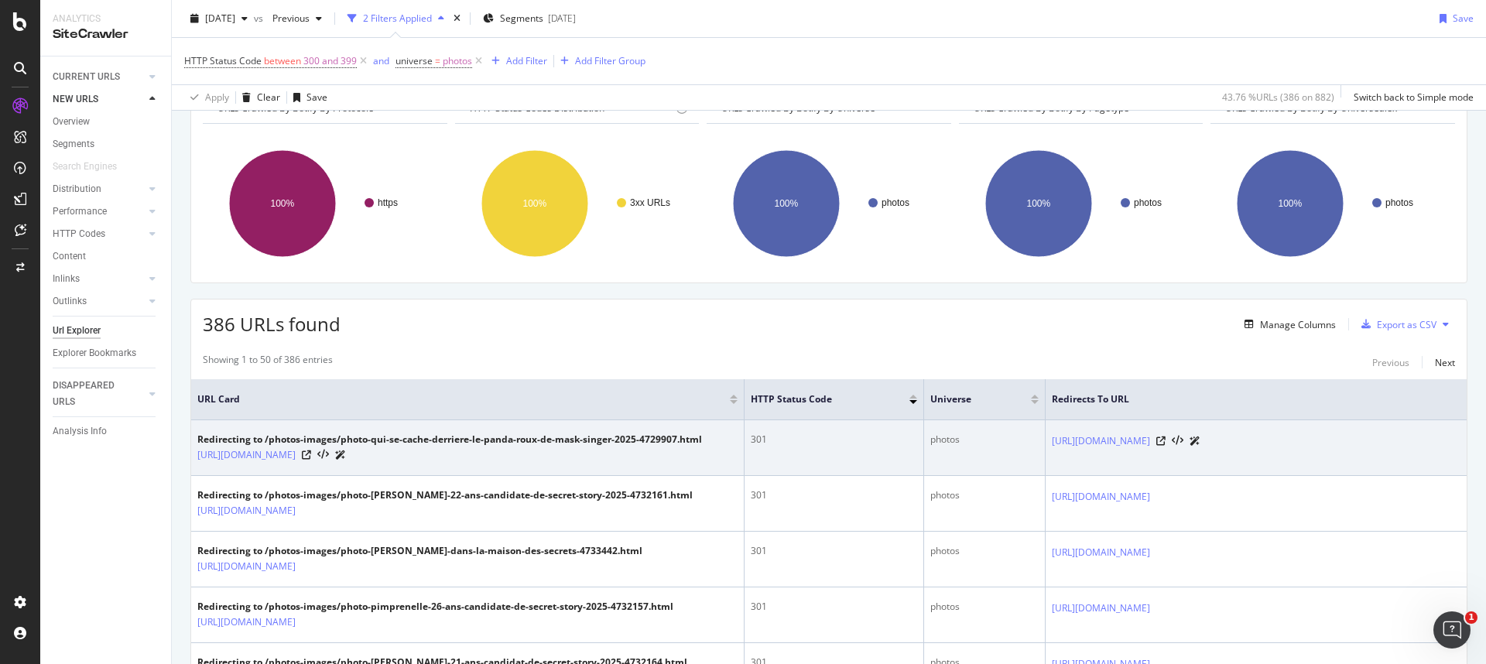
scroll to position [205, 0]
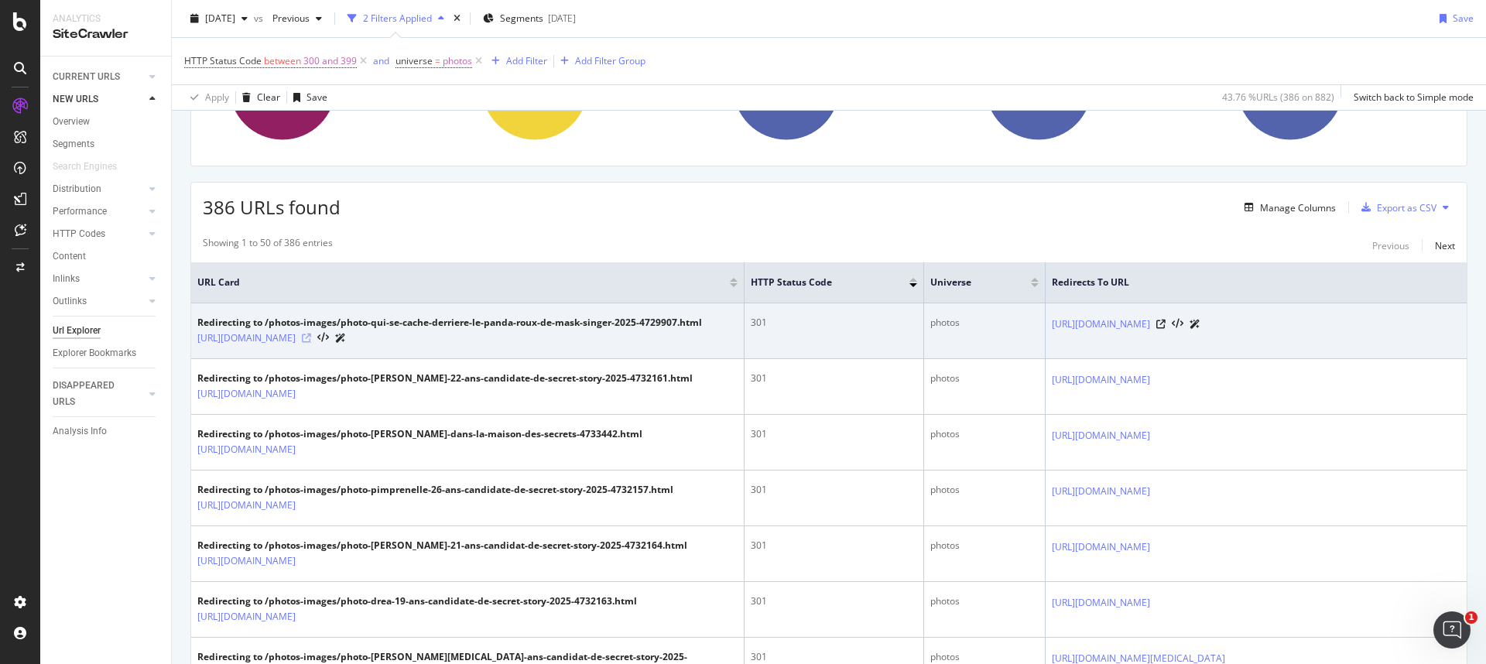
click at [311, 343] on icon at bounding box center [306, 338] width 9 height 9
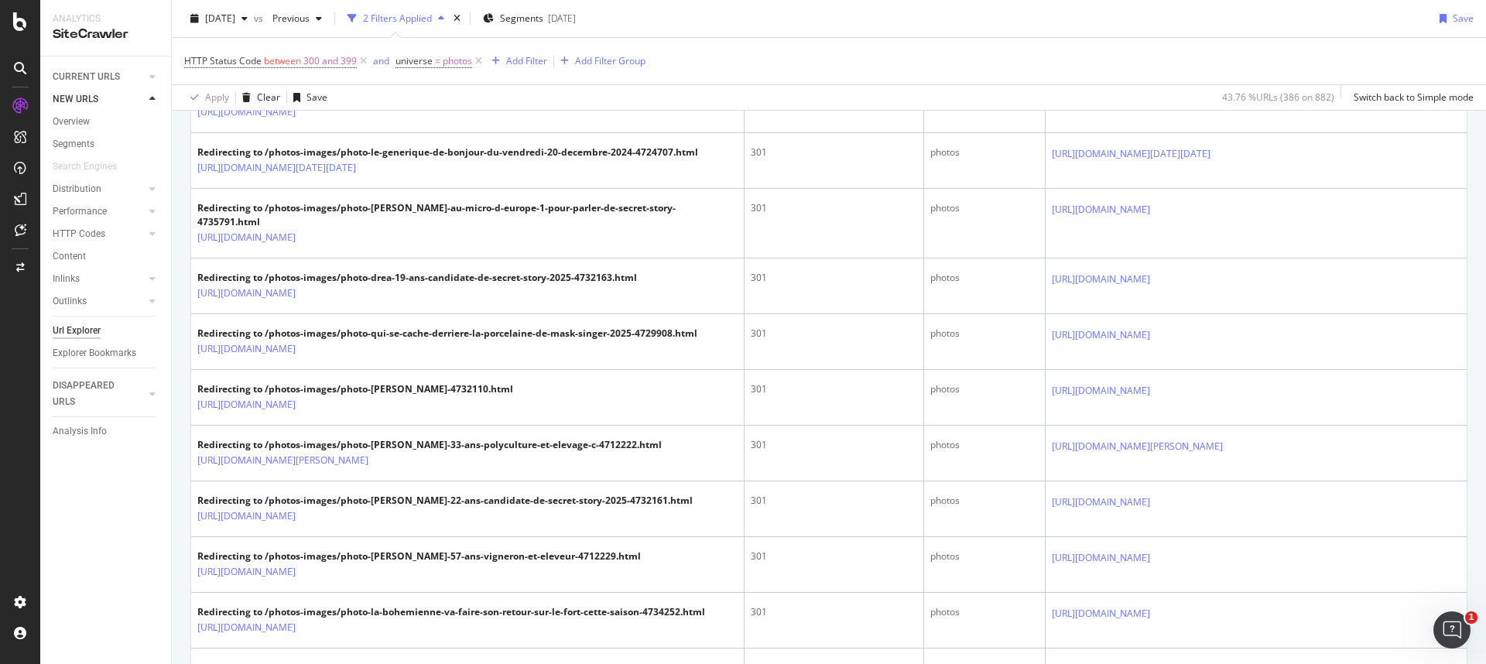
scroll to position [0, 0]
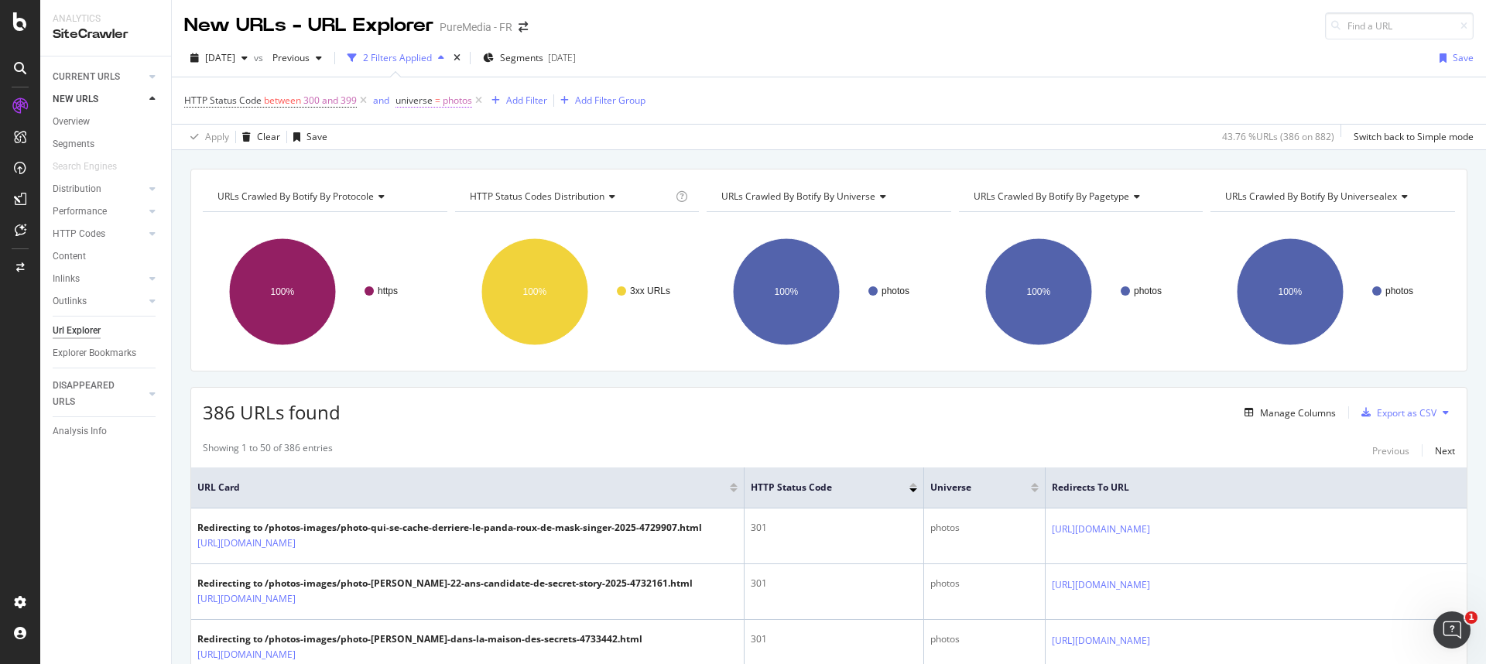
click at [402, 102] on span "universe" at bounding box center [413, 100] width 37 height 13
click at [425, 136] on span "Equal" at bounding box center [421, 136] width 24 height 13
click at [445, 186] on span "Not Equal" at bounding box center [437, 189] width 42 height 13
click at [559, 230] on div "Apply" at bounding box center [567, 227] width 24 height 13
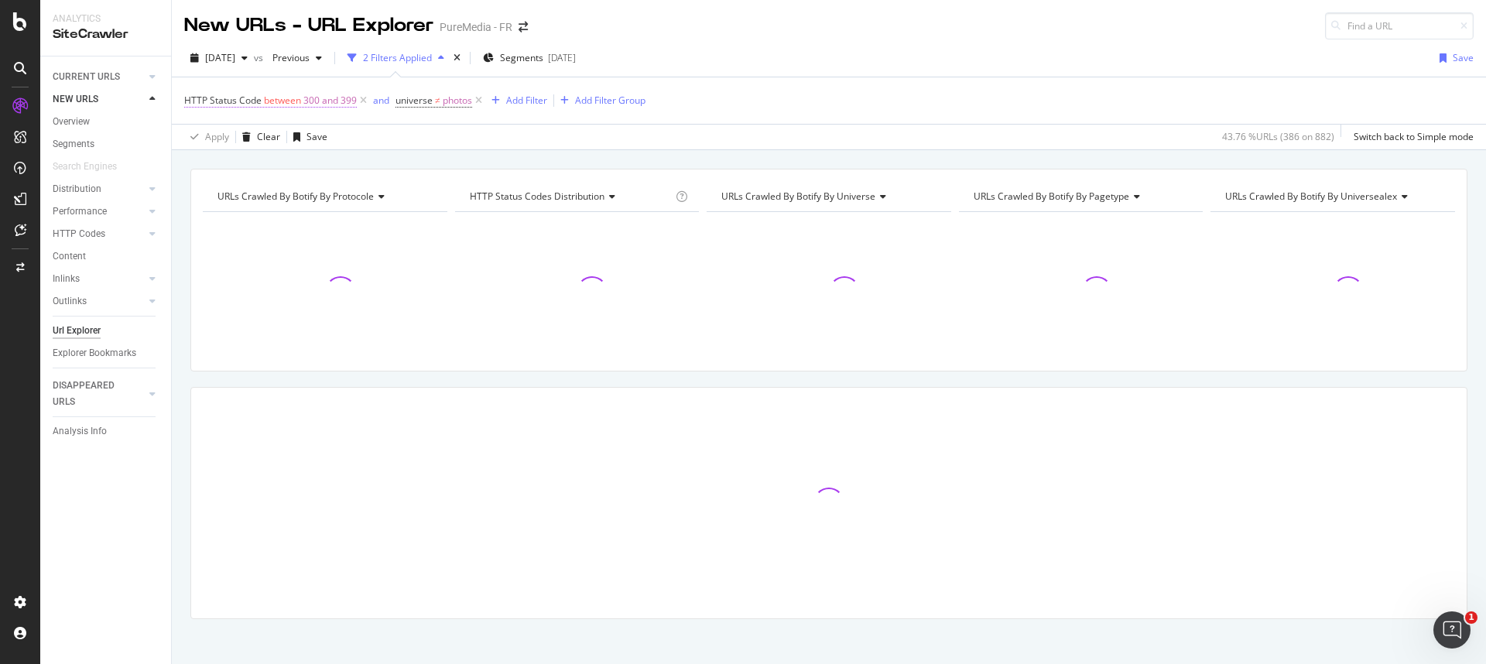
click at [303, 104] on span "300 and 399" at bounding box center [329, 101] width 53 height 22
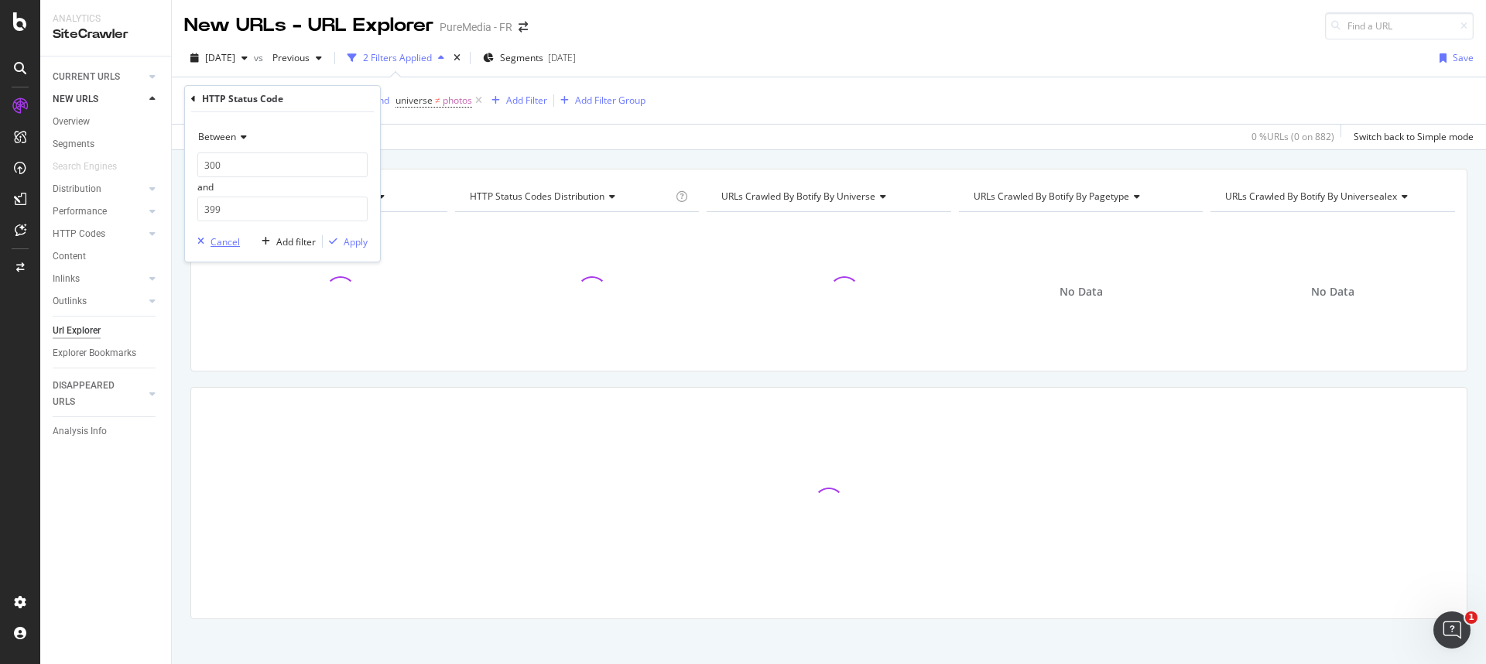
click at [231, 238] on div "Cancel" at bounding box center [224, 241] width 29 height 13
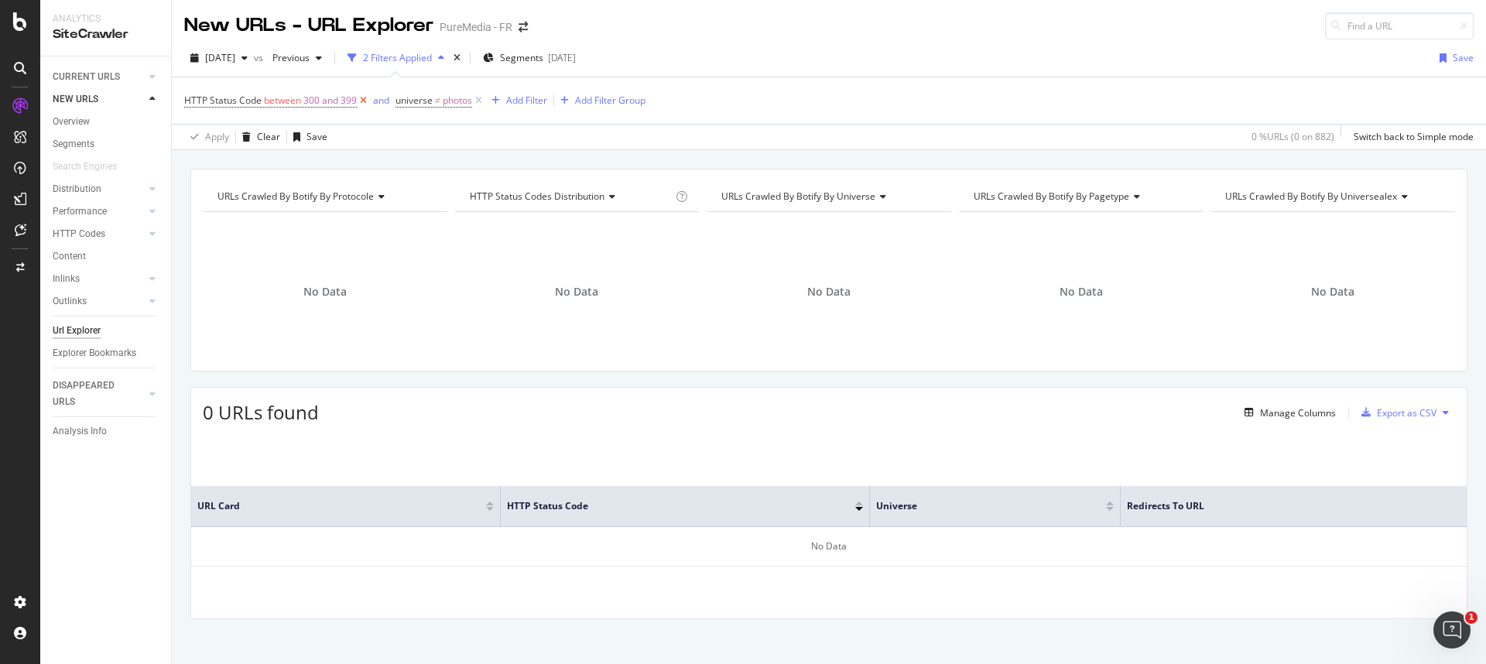
click at [362, 101] on icon at bounding box center [363, 100] width 13 height 15
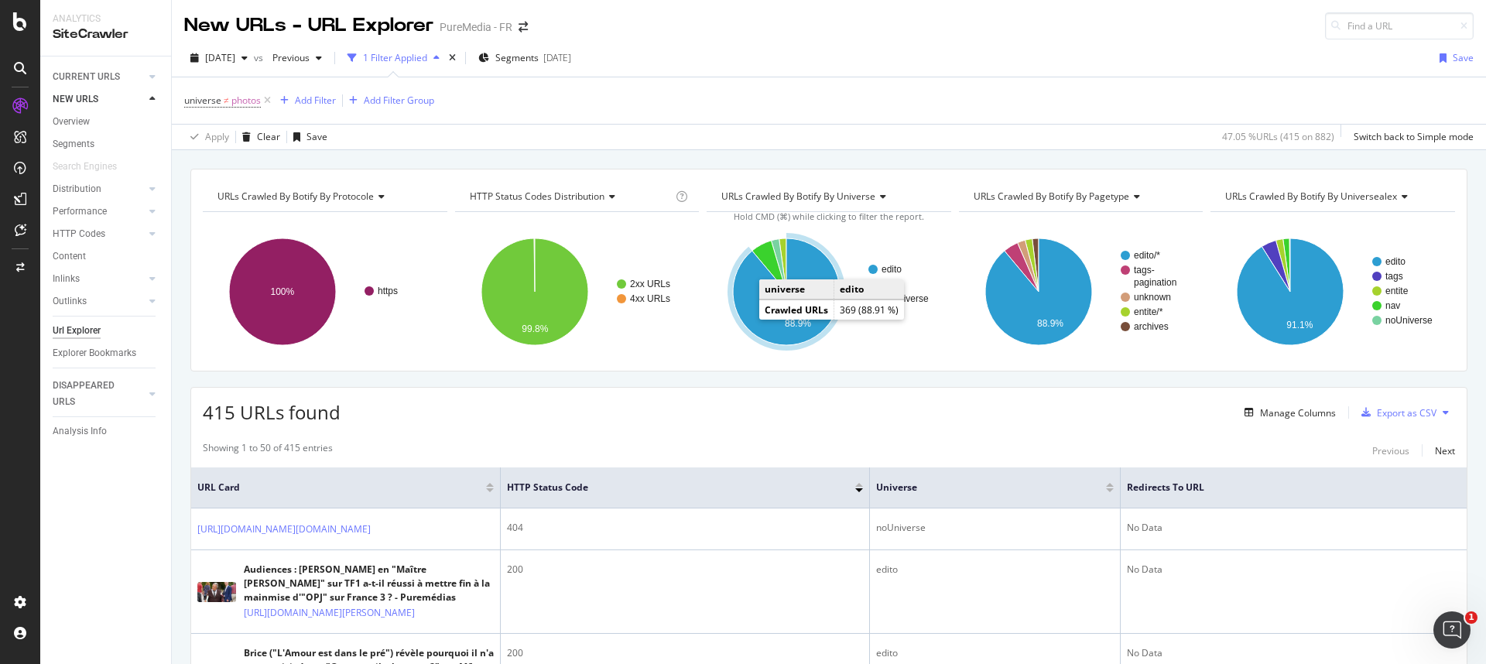
click at [747, 316] on icon "A chart." at bounding box center [786, 291] width 107 height 107
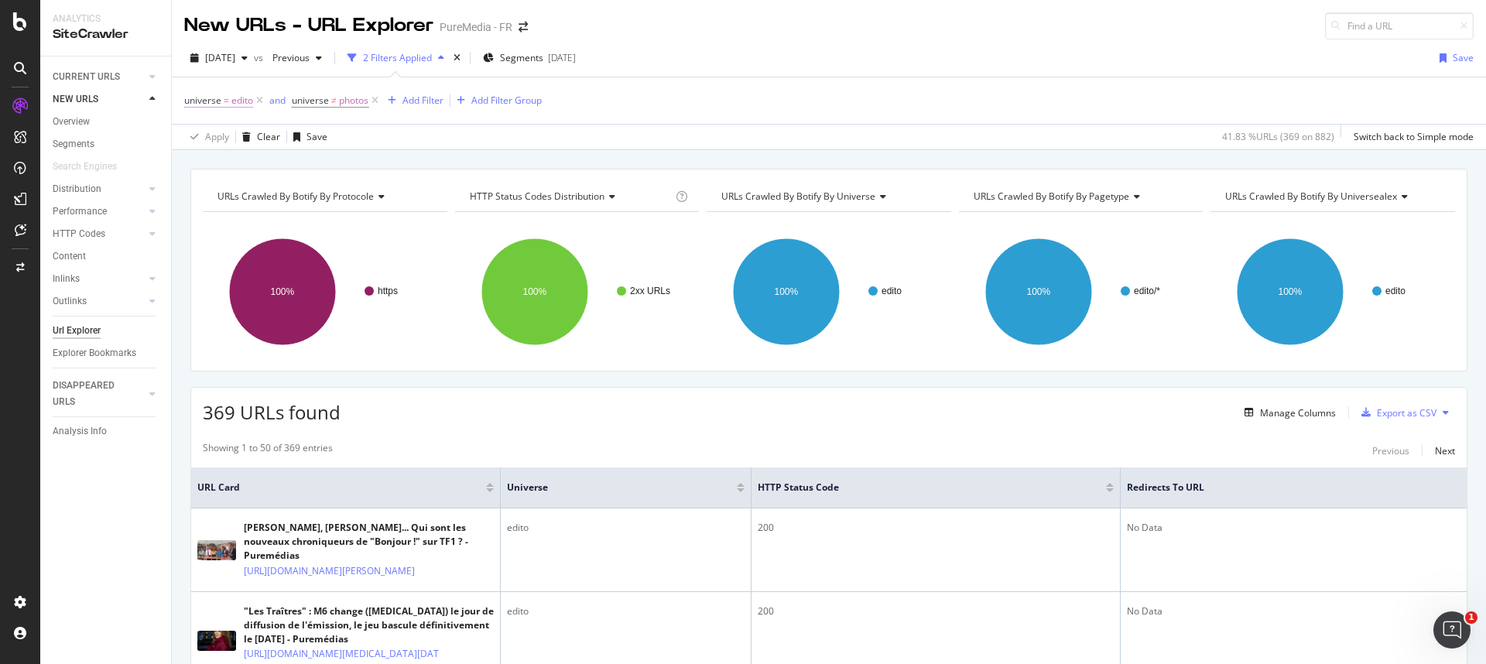
click at [217, 104] on span "universe" at bounding box center [202, 100] width 37 height 13
click at [224, 137] on icon at bounding box center [227, 136] width 11 height 9
click at [228, 189] on span "Not Equal" at bounding box center [226, 189] width 42 height 13
click at [355, 228] on div "Apply" at bounding box center [356, 227] width 24 height 13
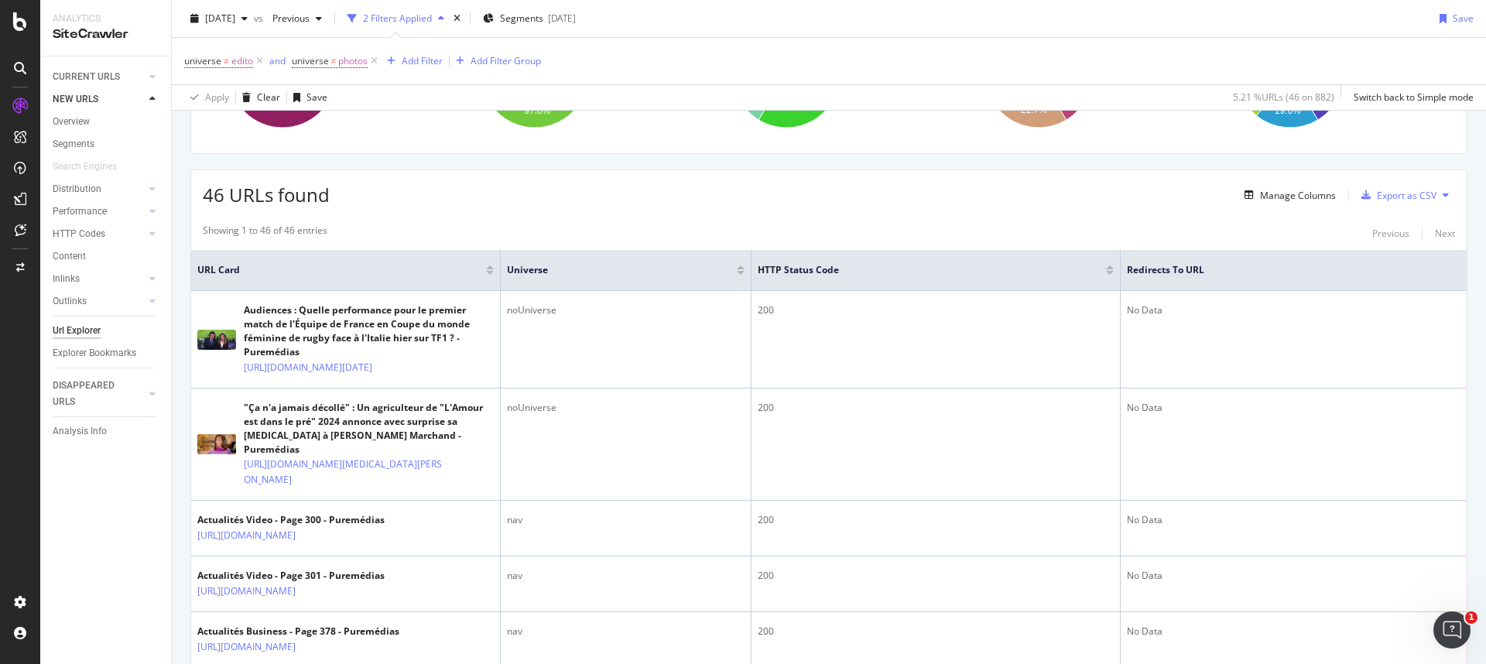
scroll to position [102, 0]
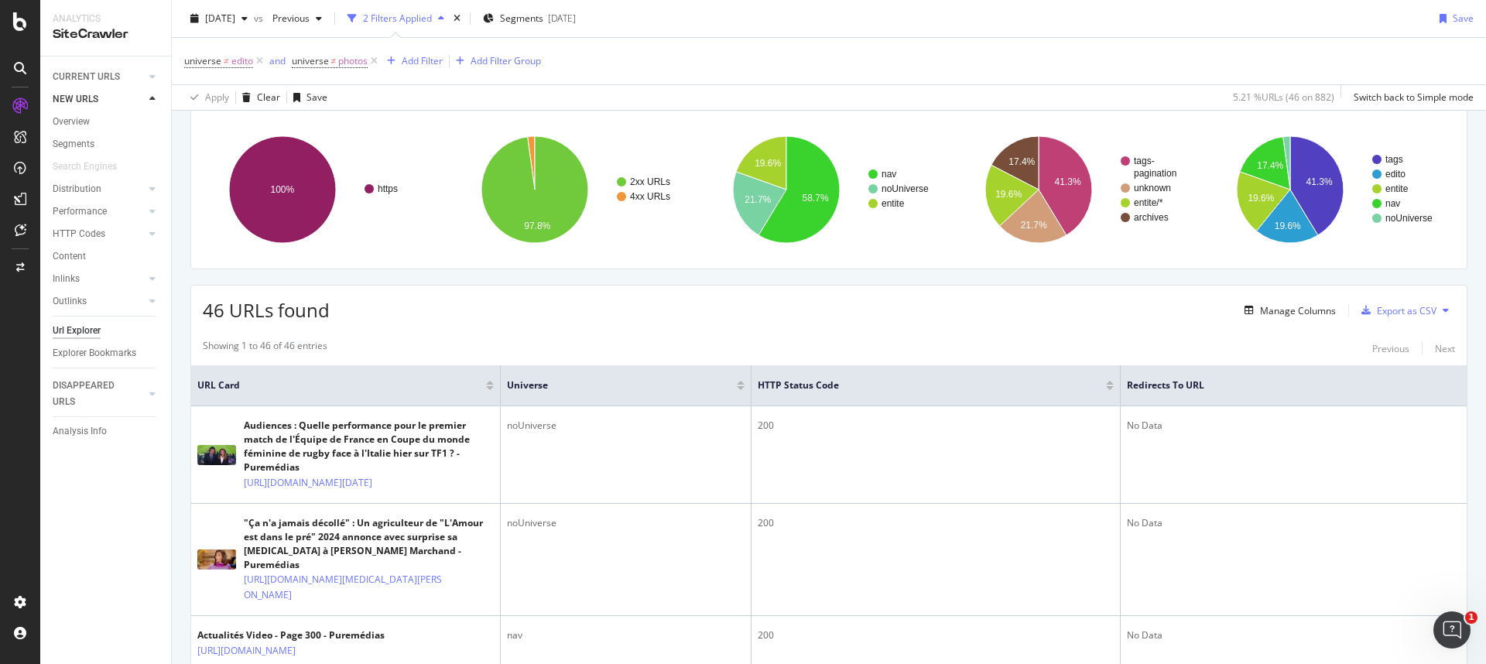
click at [742, 387] on div at bounding box center [741, 388] width 8 height 4
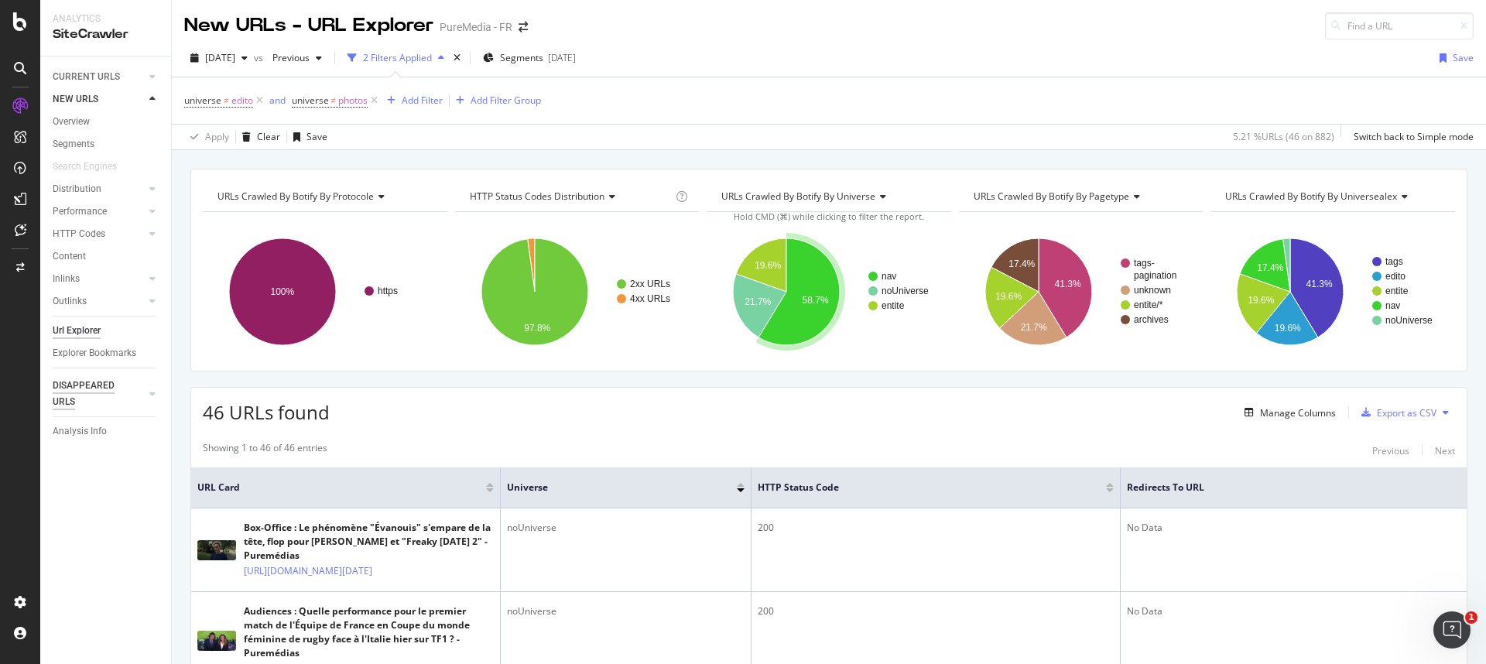
click at [86, 384] on div "DISAPPEARED URLS" at bounding box center [92, 394] width 78 height 33
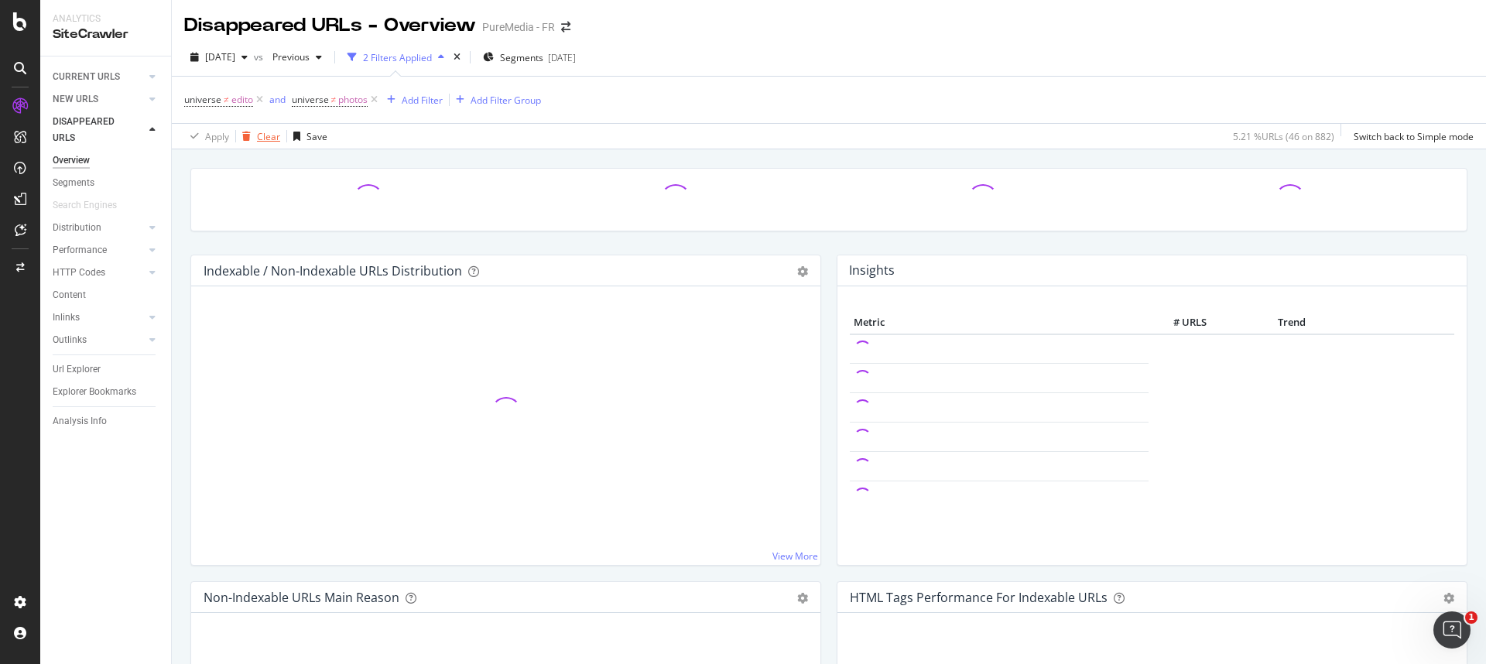
click at [257, 137] on div "Clear" at bounding box center [268, 136] width 23 height 13
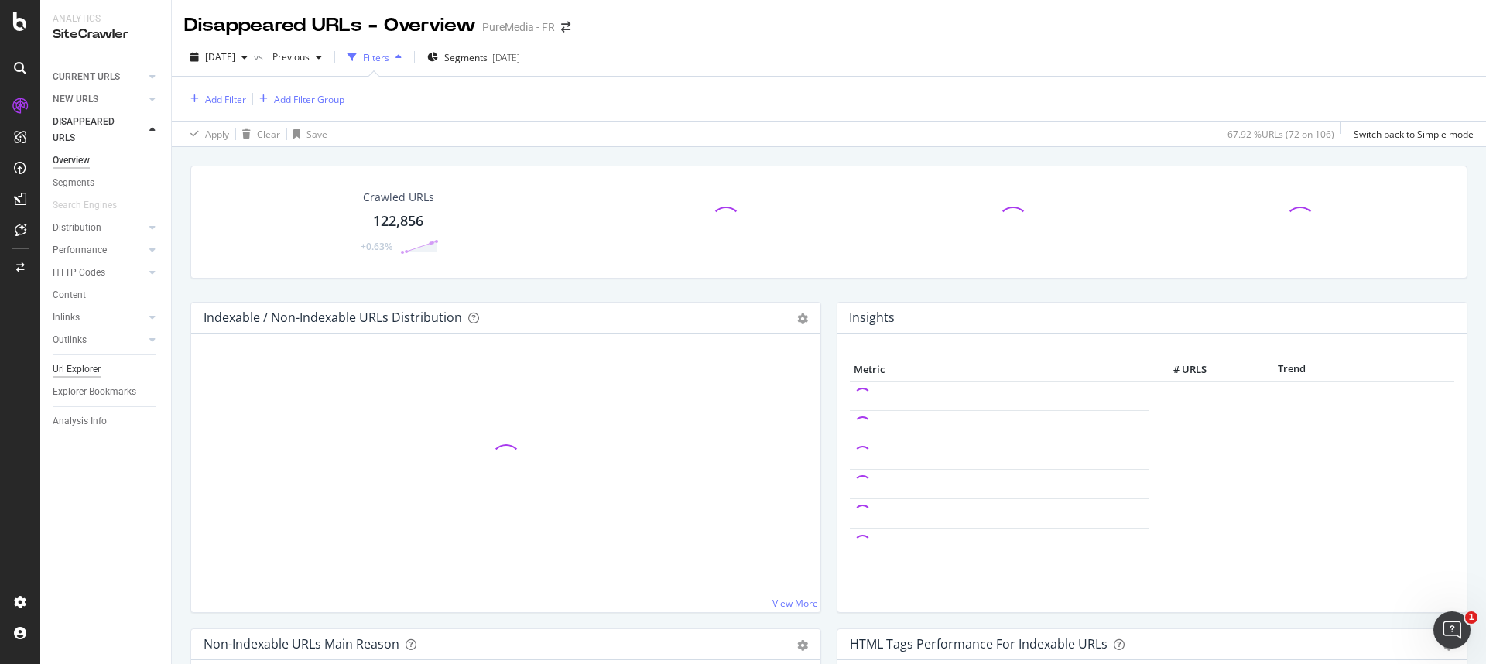
click at [79, 368] on div "Url Explorer" at bounding box center [77, 369] width 48 height 16
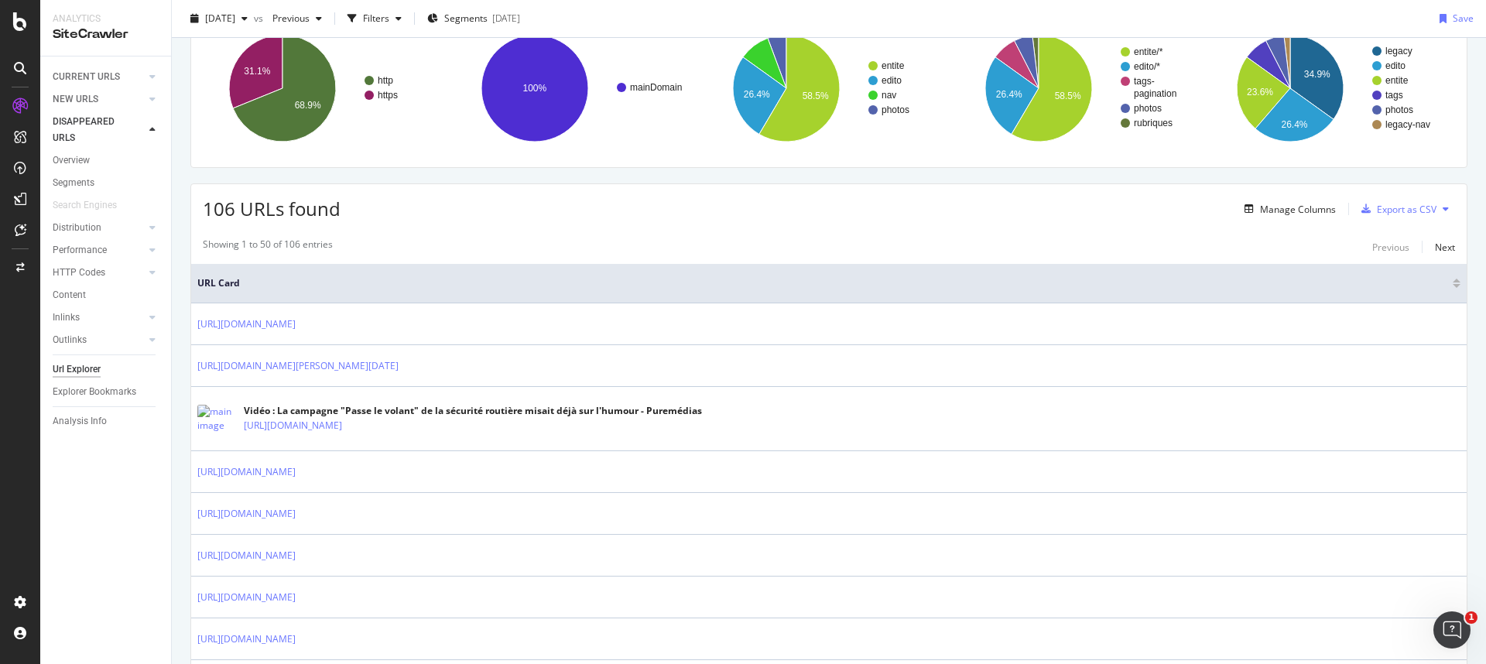
scroll to position [128, 0]
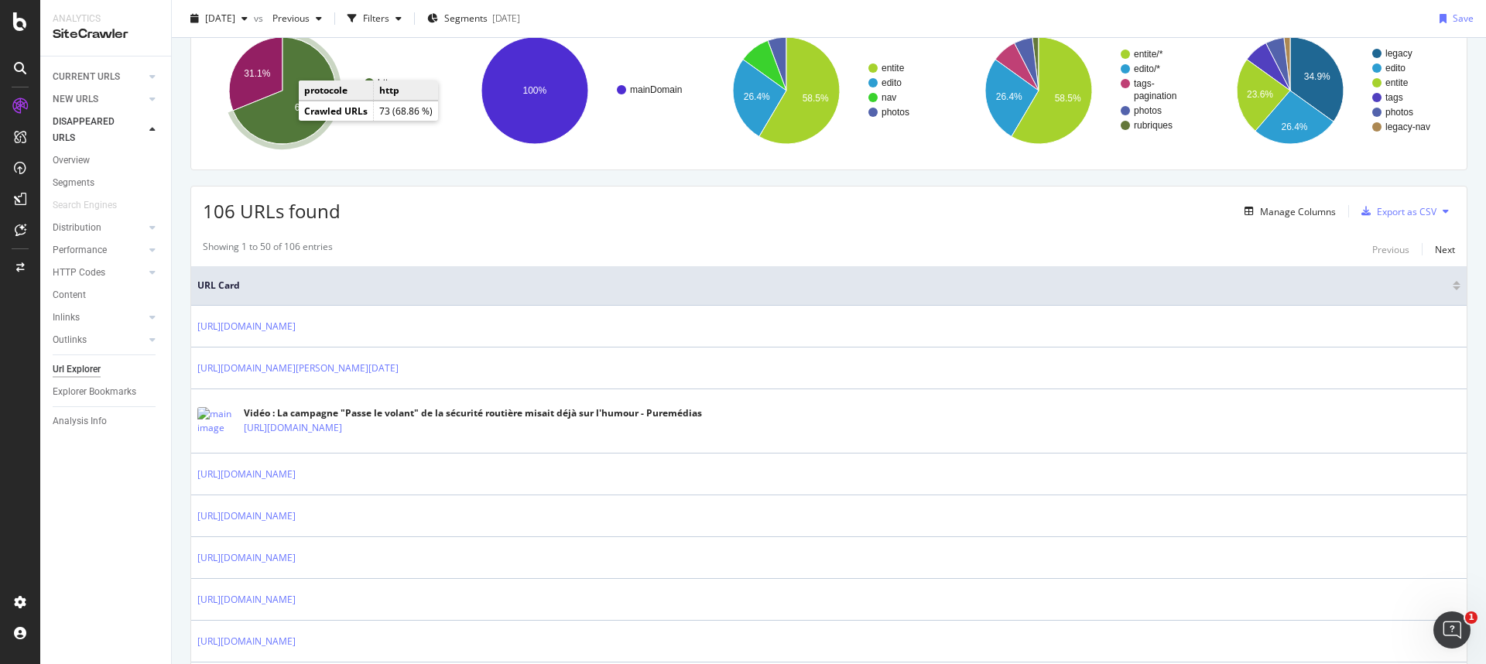
click at [280, 128] on icon "A chart." at bounding box center [284, 90] width 103 height 107
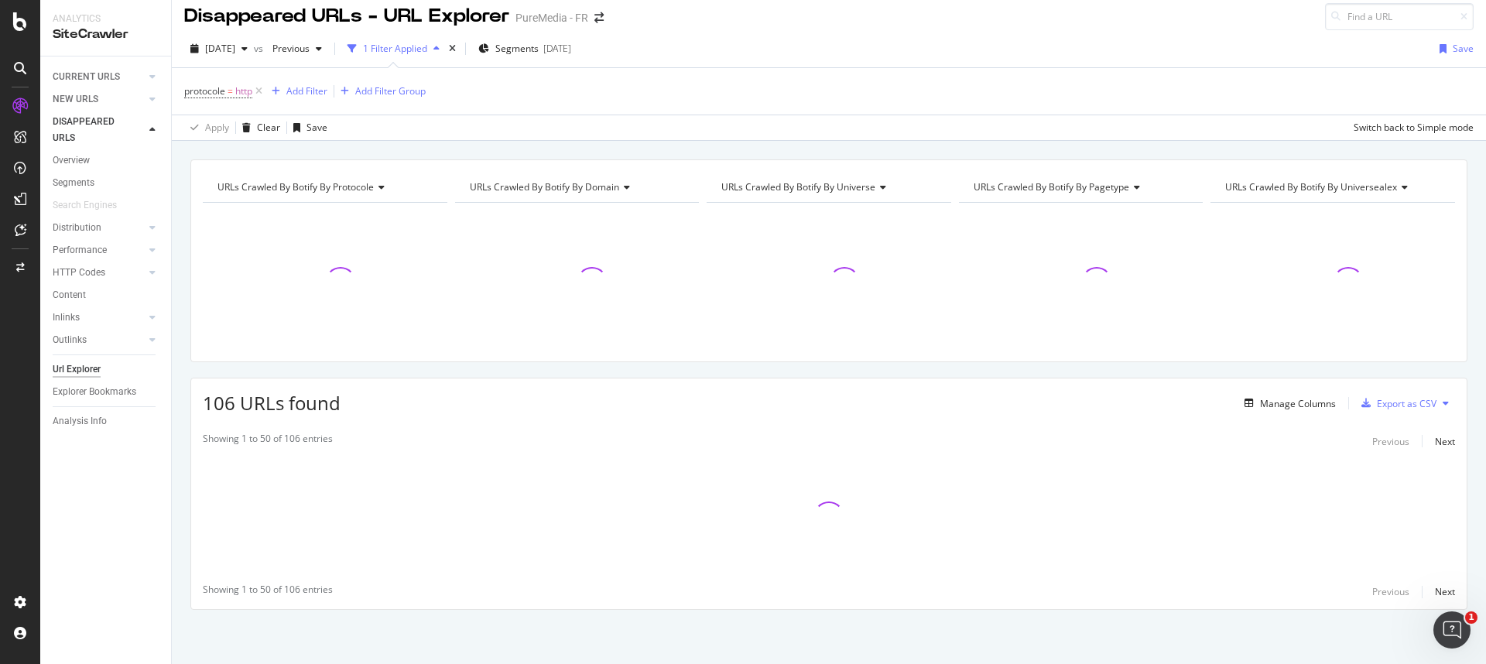
scroll to position [9, 0]
click at [230, 92] on span "=" at bounding box center [230, 90] width 5 height 13
click at [223, 128] on icon at bounding box center [227, 127] width 11 height 9
click at [222, 176] on span "Not Equal" at bounding box center [226, 179] width 42 height 13
click at [337, 217] on icon "button" at bounding box center [333, 217] width 9 height 9
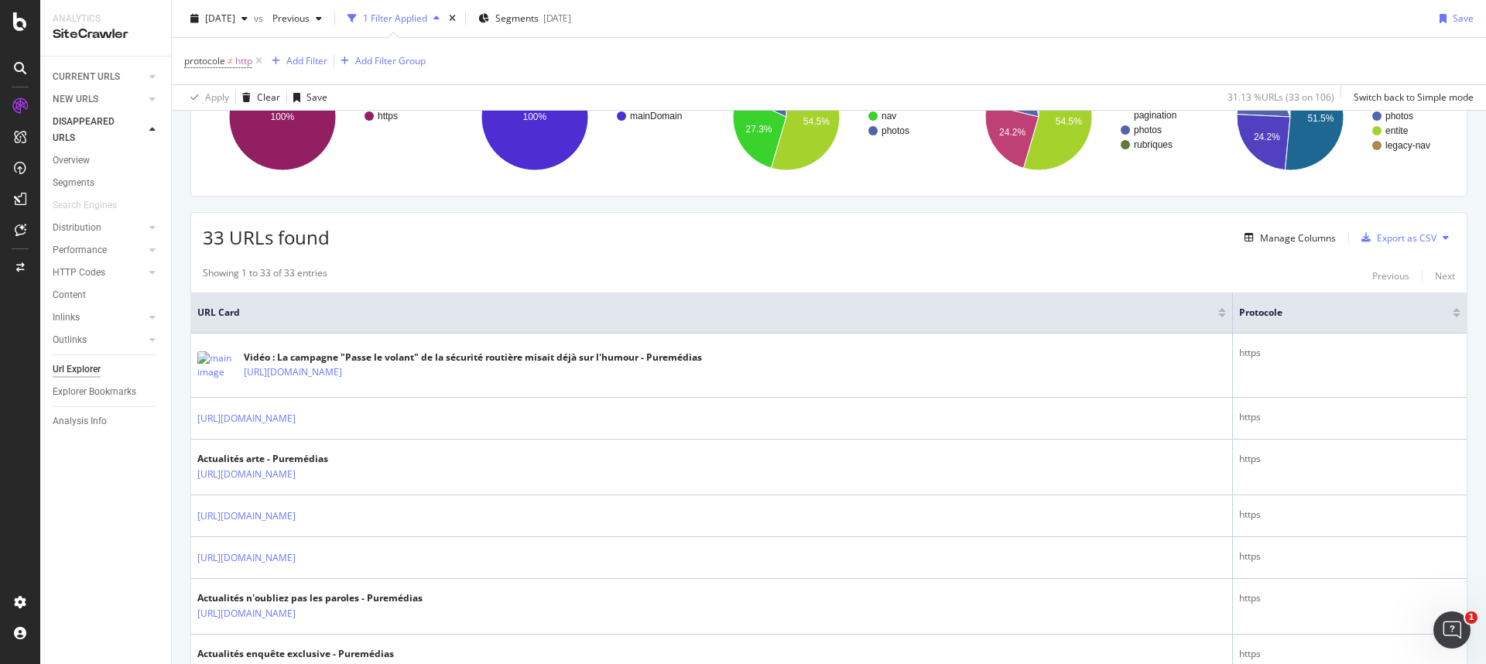
scroll to position [193, 0]
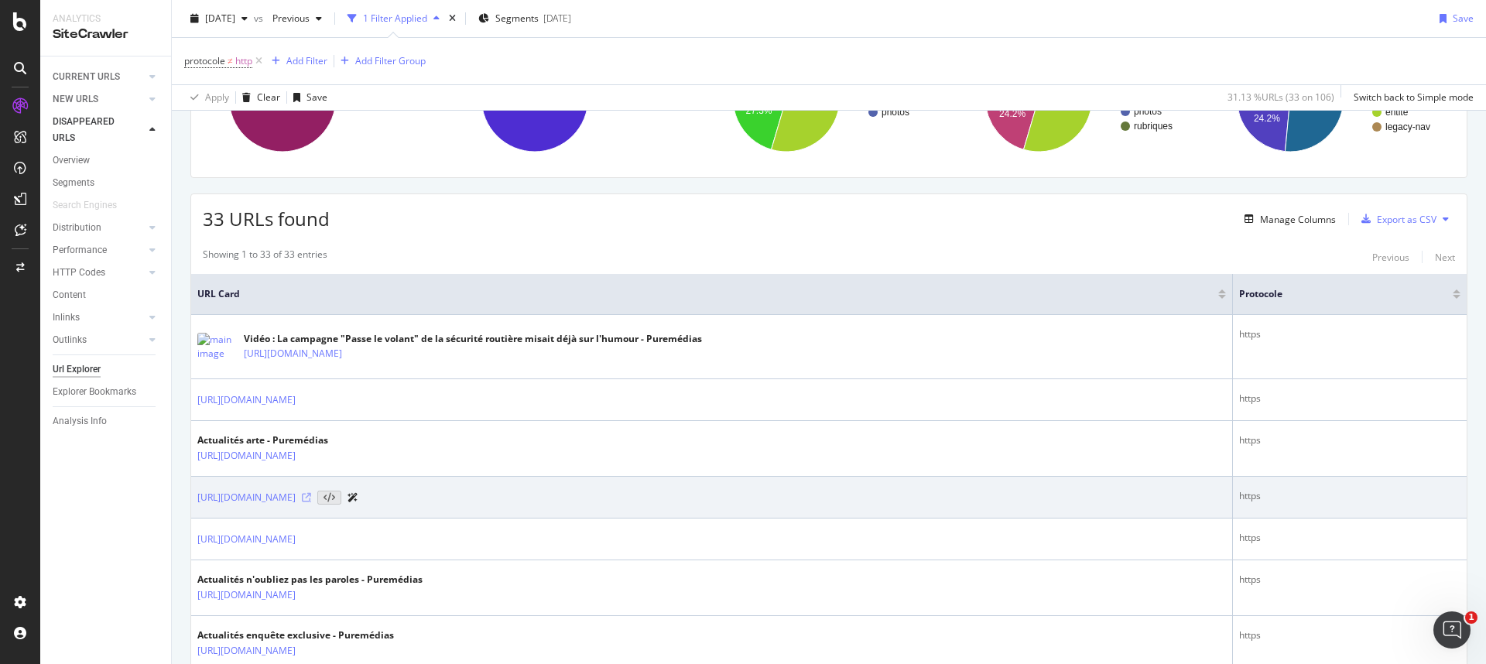
click at [311, 459] on icon at bounding box center [306, 497] width 9 height 9
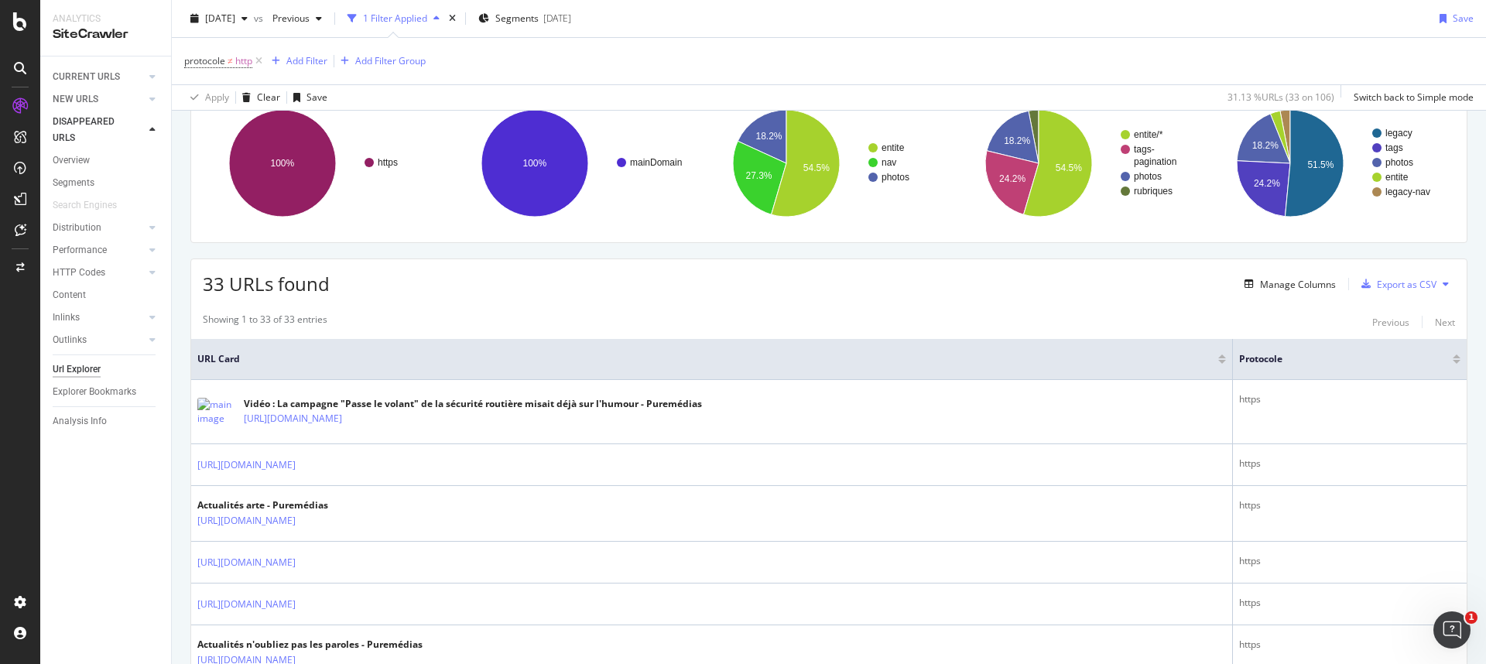
scroll to position [0, 0]
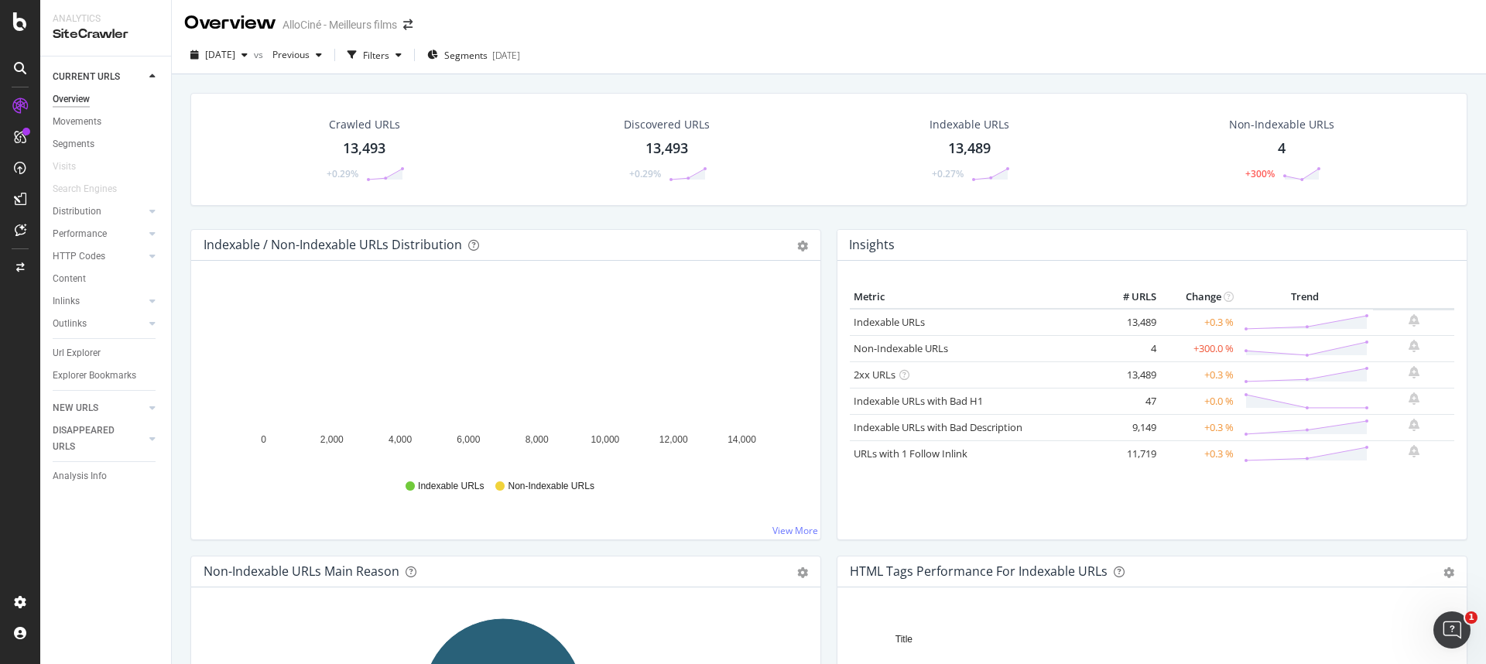
scroll to position [3, 0]
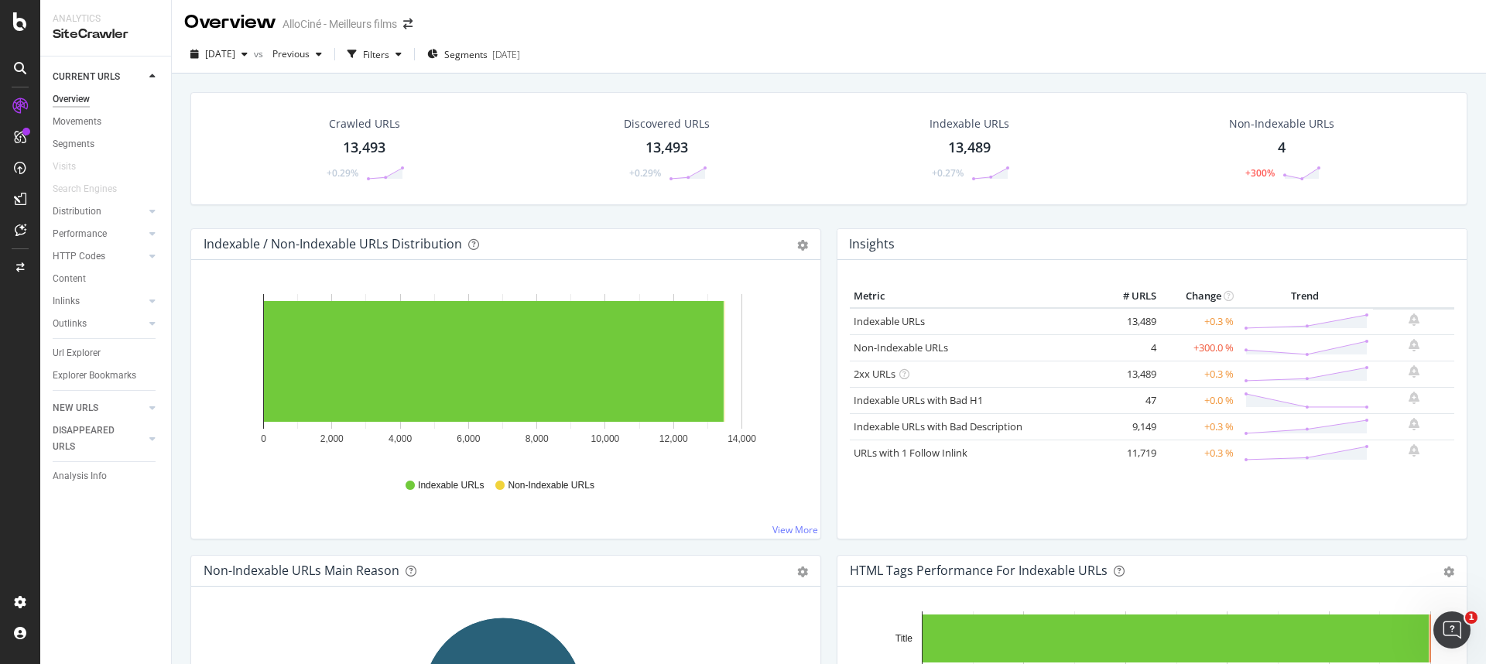
click at [887, 151] on div "Non-Indexable URLs 4 +300%" at bounding box center [1281, 148] width 136 height 80
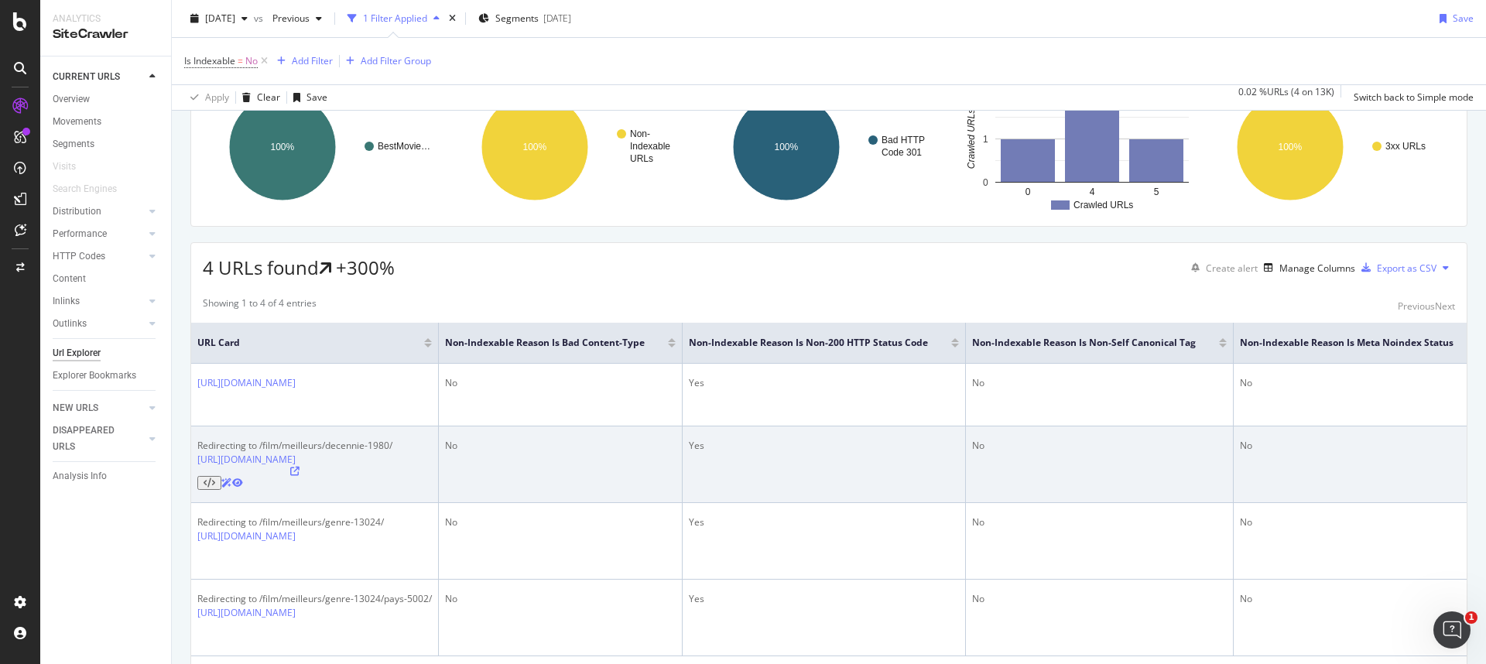
scroll to position [198, 0]
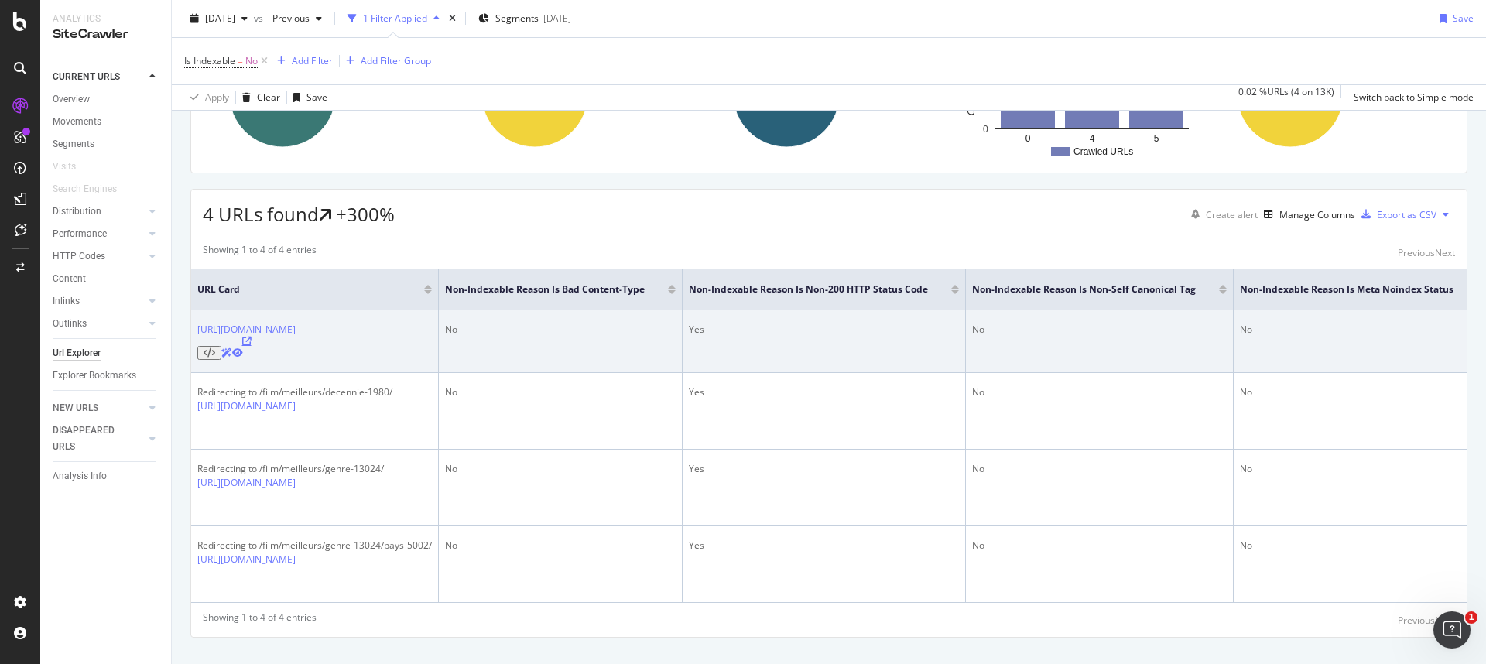
click at [252, 337] on icon at bounding box center [246, 341] width 9 height 9
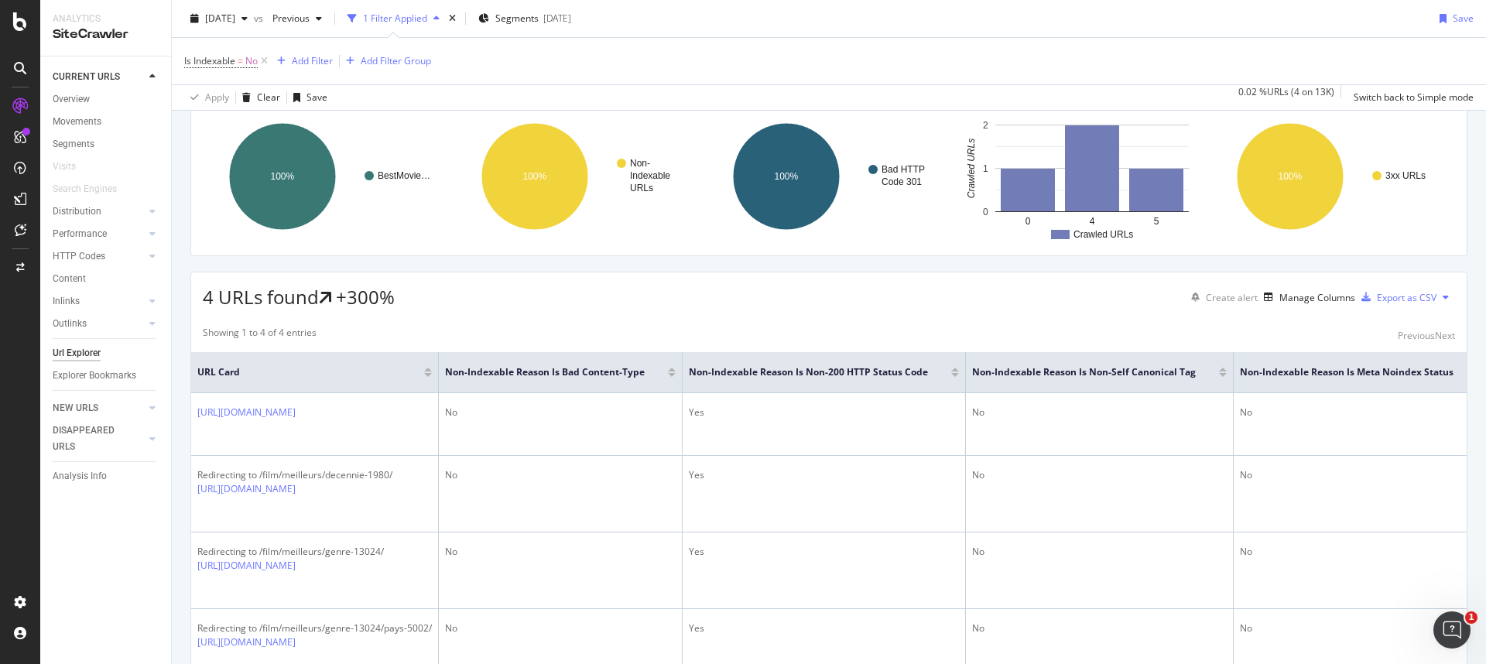
scroll to position [0, 0]
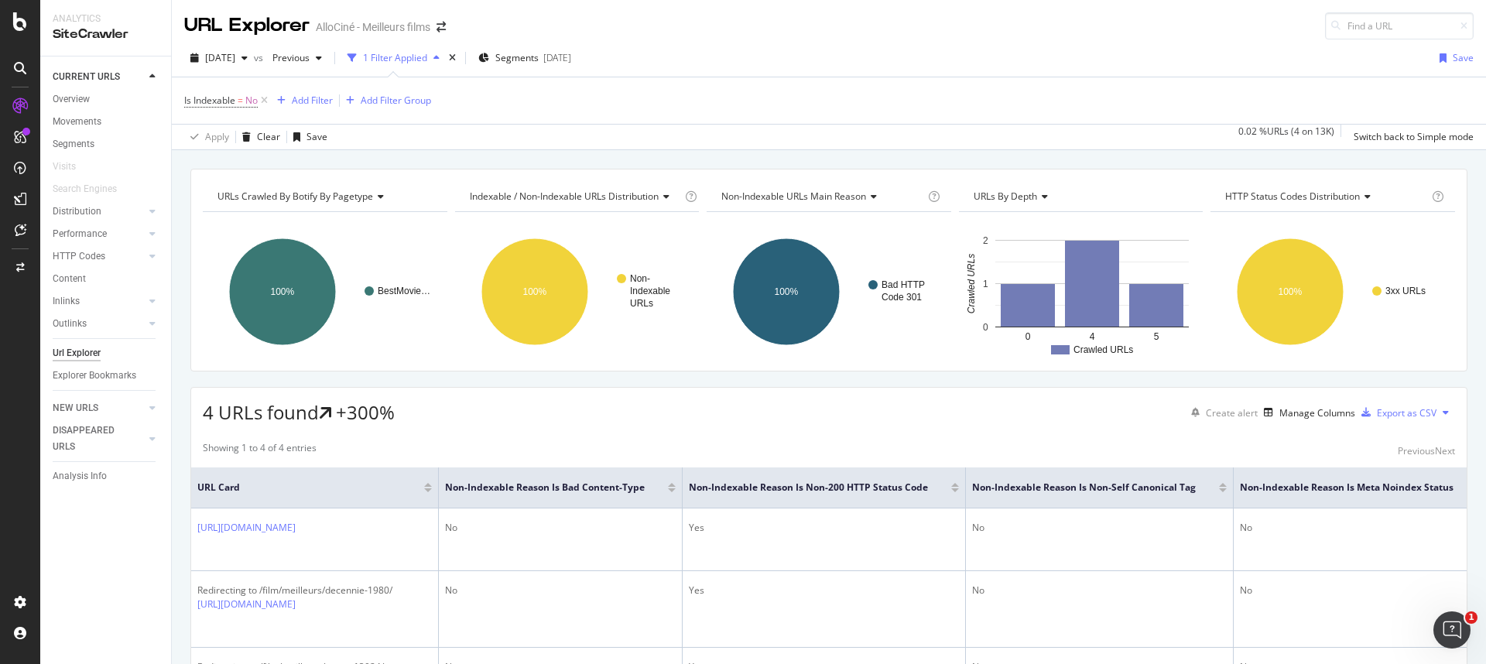
click at [386, 193] on div "URLs Crawled By Botify By pagetype" at bounding box center [323, 196] width 219 height 25
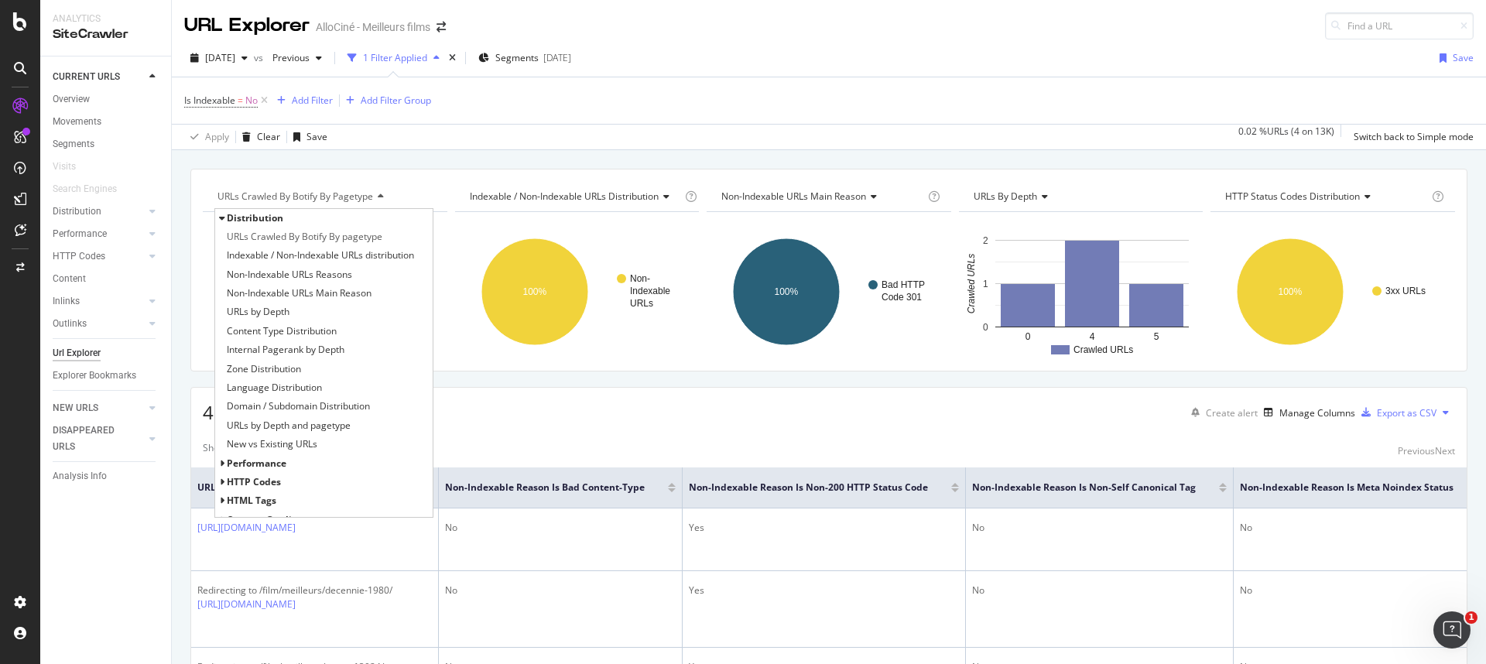
click at [286, 459] on div "HTTP Codes" at bounding box center [323, 482] width 217 height 19
click at [265, 459] on span "HTTP Codes" at bounding box center [254, 481] width 54 height 13
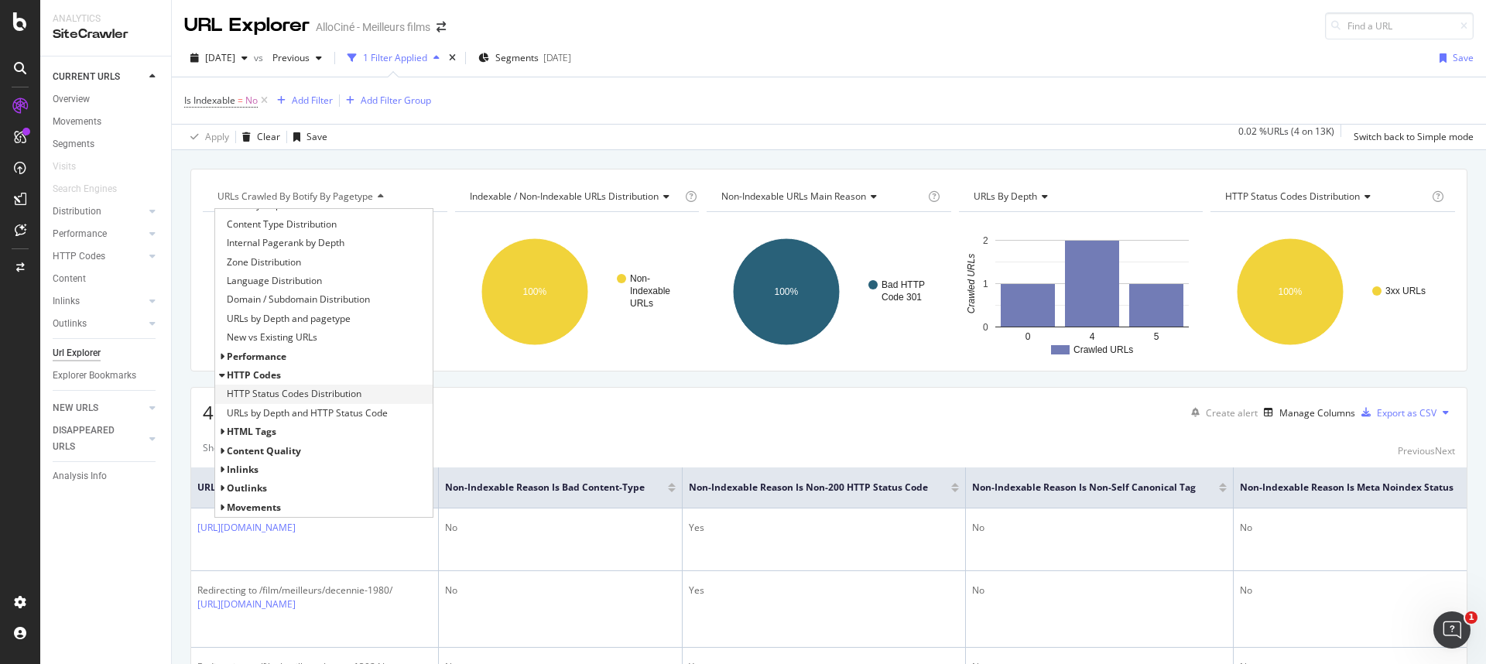
click at [281, 394] on span "HTTP Status Codes Distribution" at bounding box center [294, 393] width 135 height 15
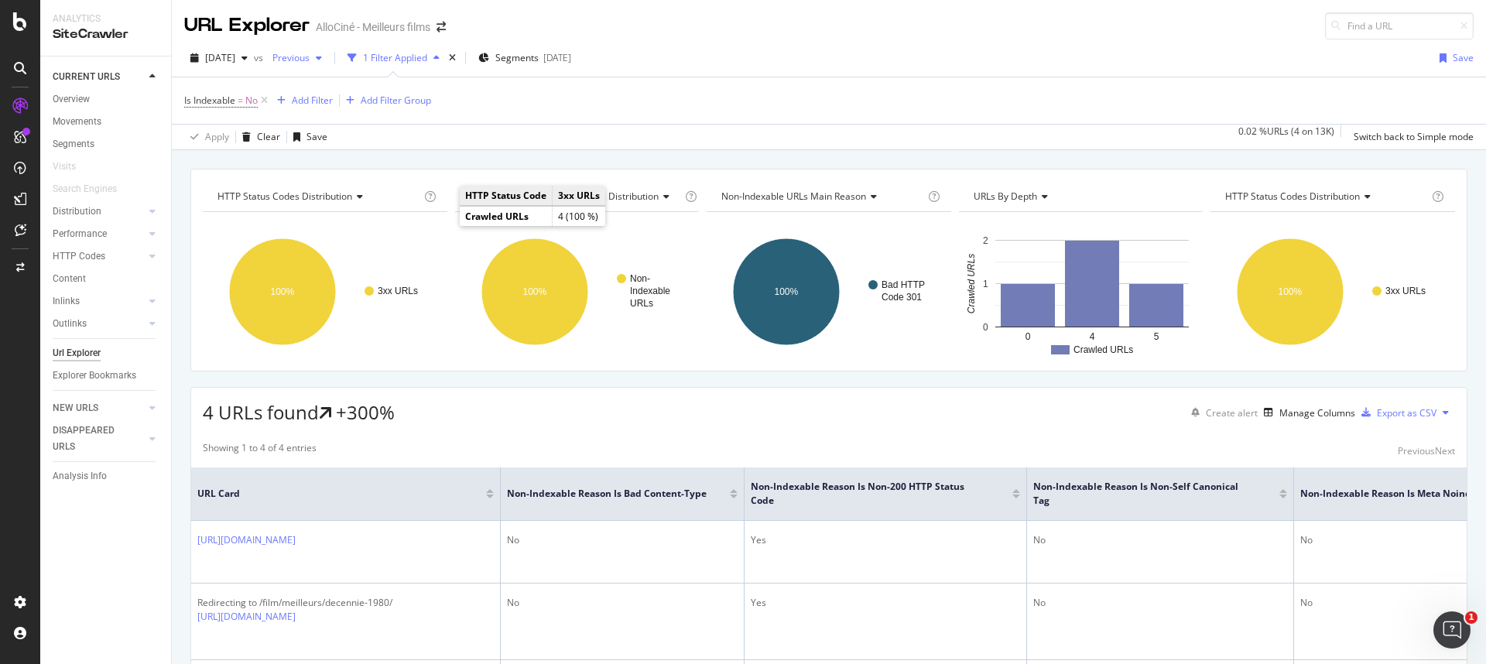
click at [310, 51] on span "Previous" at bounding box center [287, 57] width 43 height 13
click at [352, 166] on div "[DATE]" at bounding box center [342, 171] width 80 height 14
click at [266, 104] on icon at bounding box center [264, 100] width 13 height 15
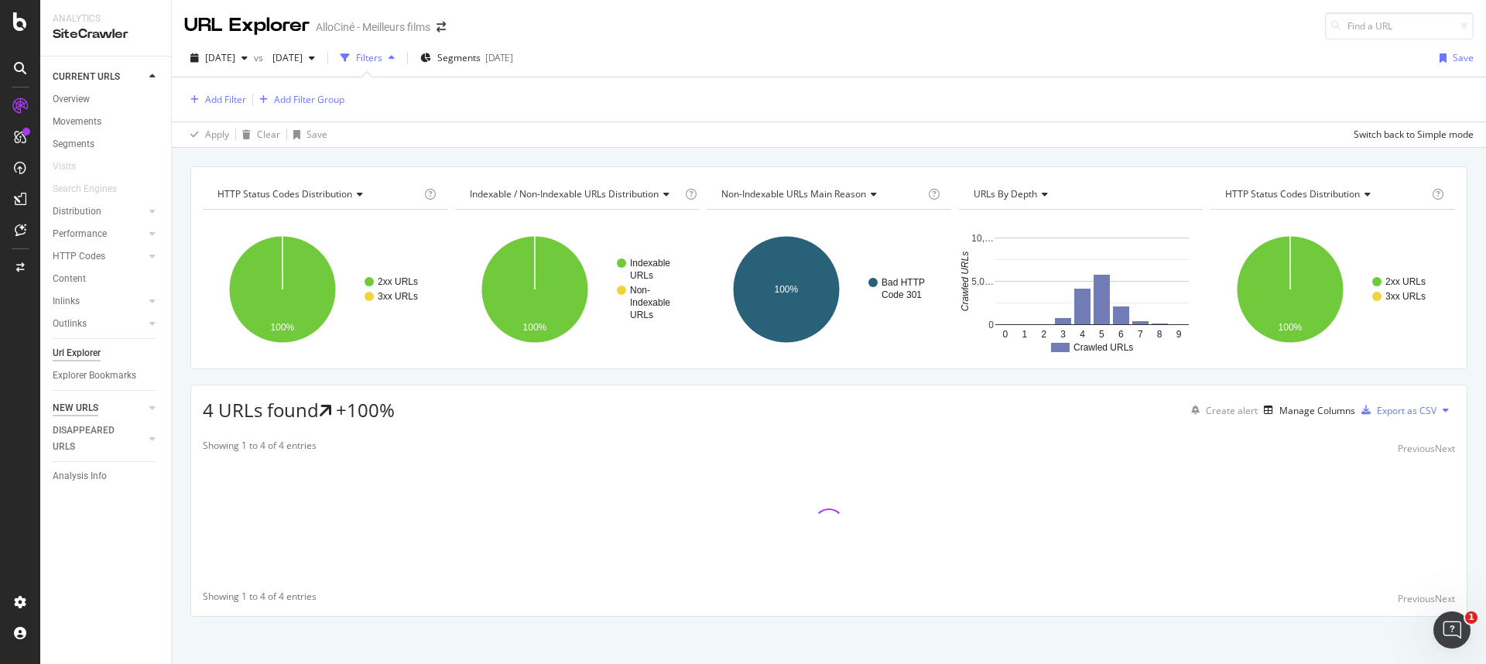
click at [87, 412] on div "NEW URLS" at bounding box center [76, 408] width 46 height 16
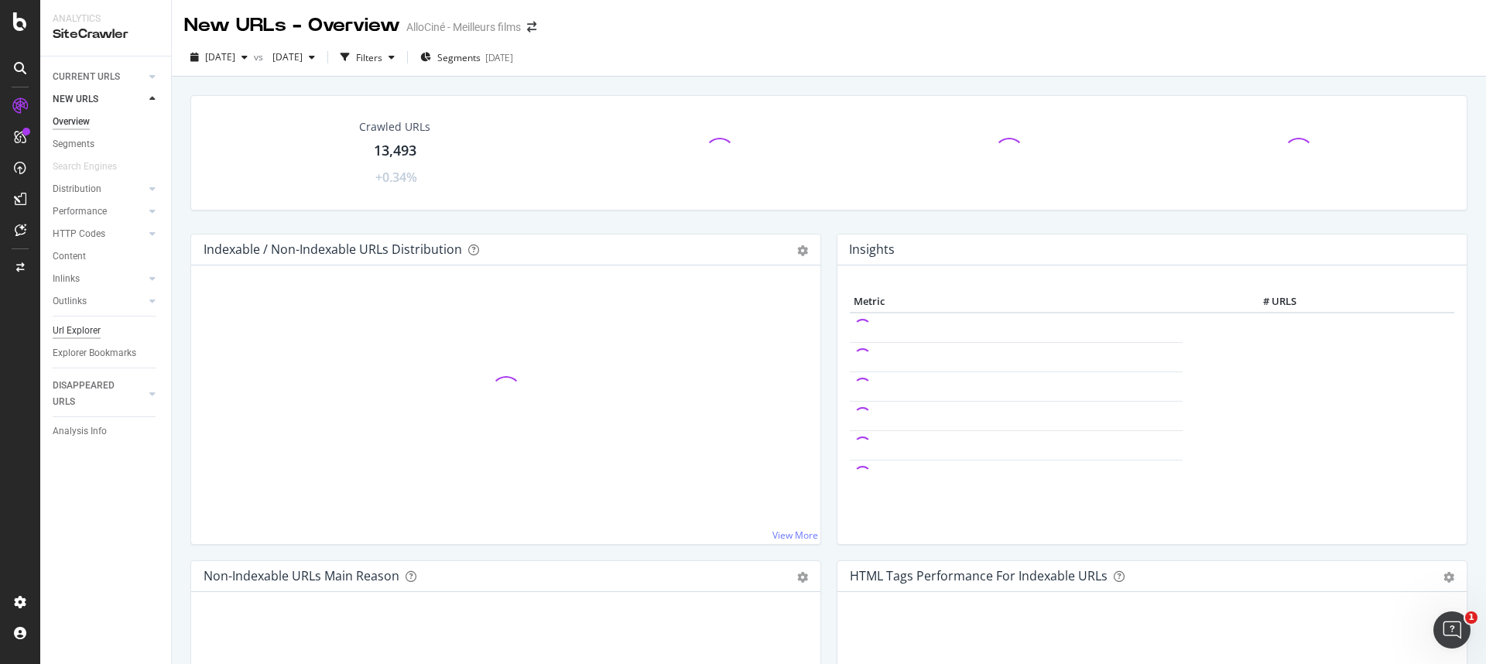
click at [87, 334] on div "Url Explorer" at bounding box center [77, 331] width 48 height 16
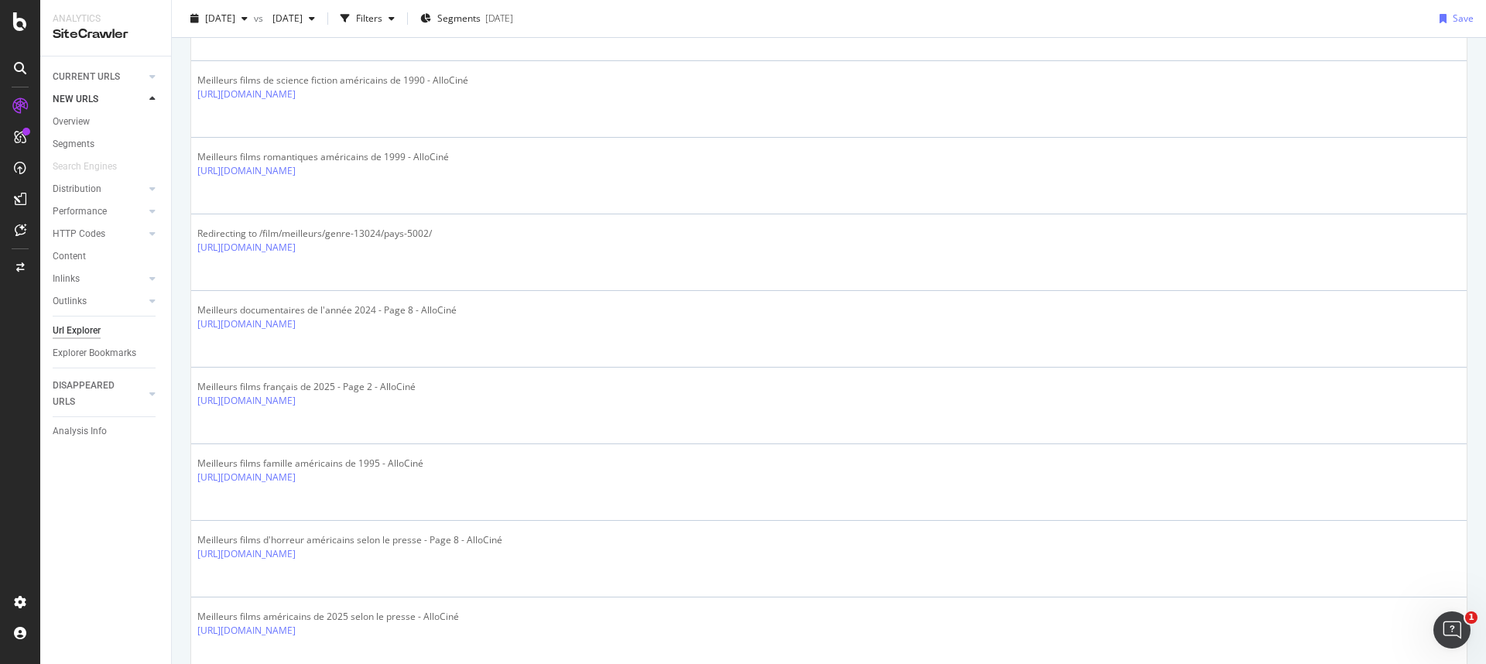
scroll to position [2645, 0]
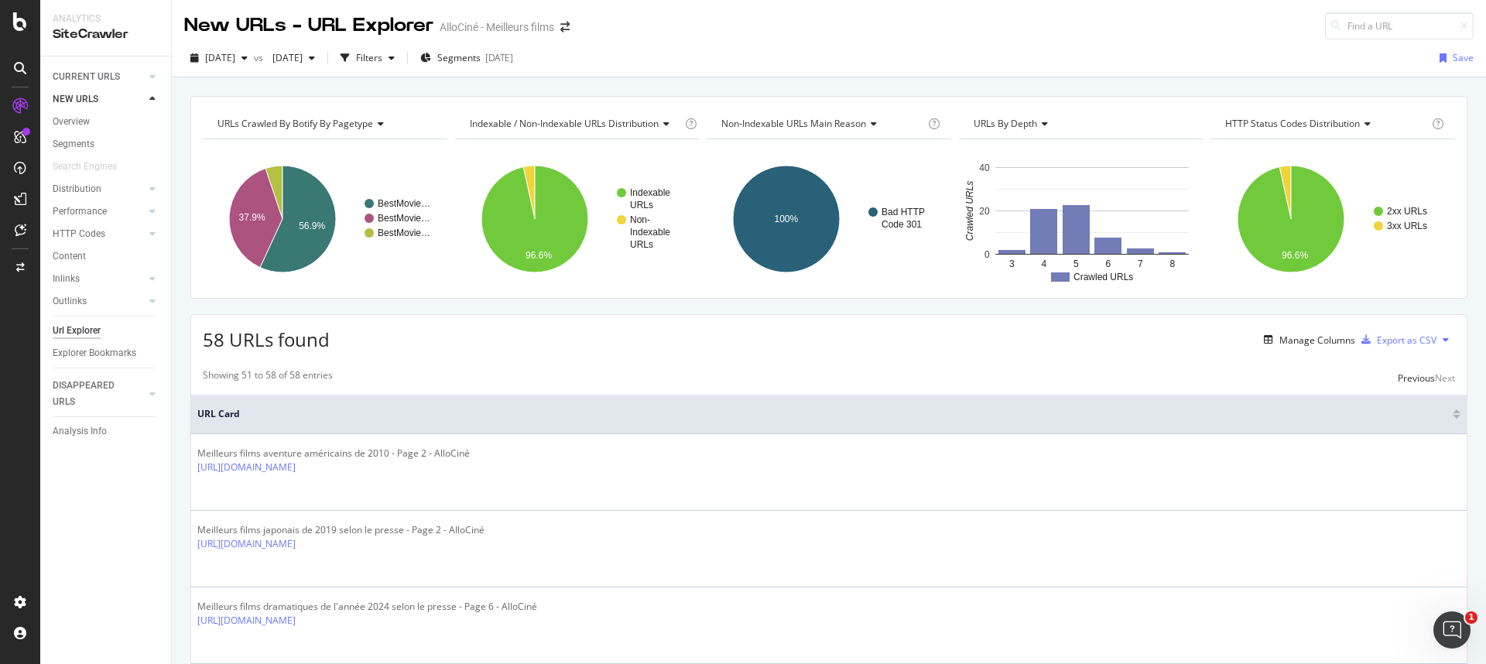
click at [872, 124] on icon at bounding box center [871, 123] width 11 height 9
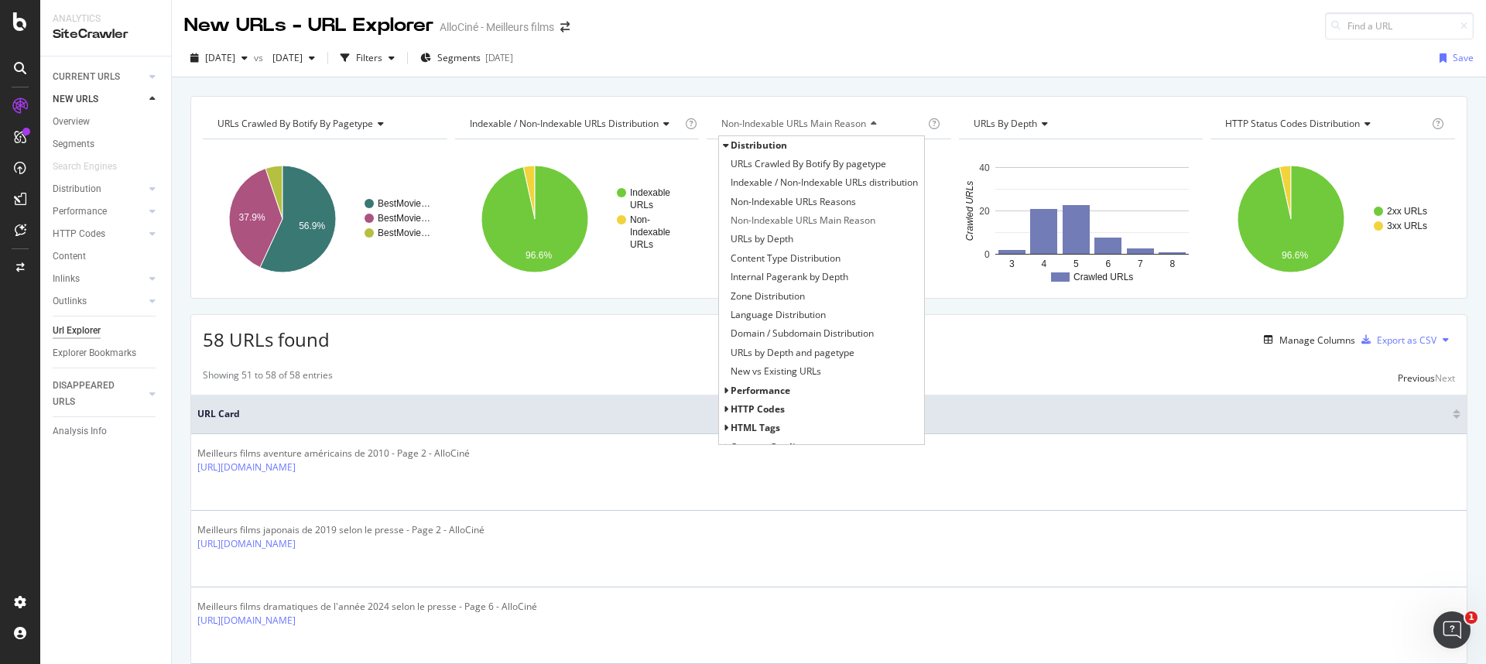
click at [769, 405] on span "HTTP Codes" at bounding box center [758, 408] width 54 height 13
click at [776, 425] on span "HTTP Status Codes Distribution" at bounding box center [798, 427] width 135 height 15
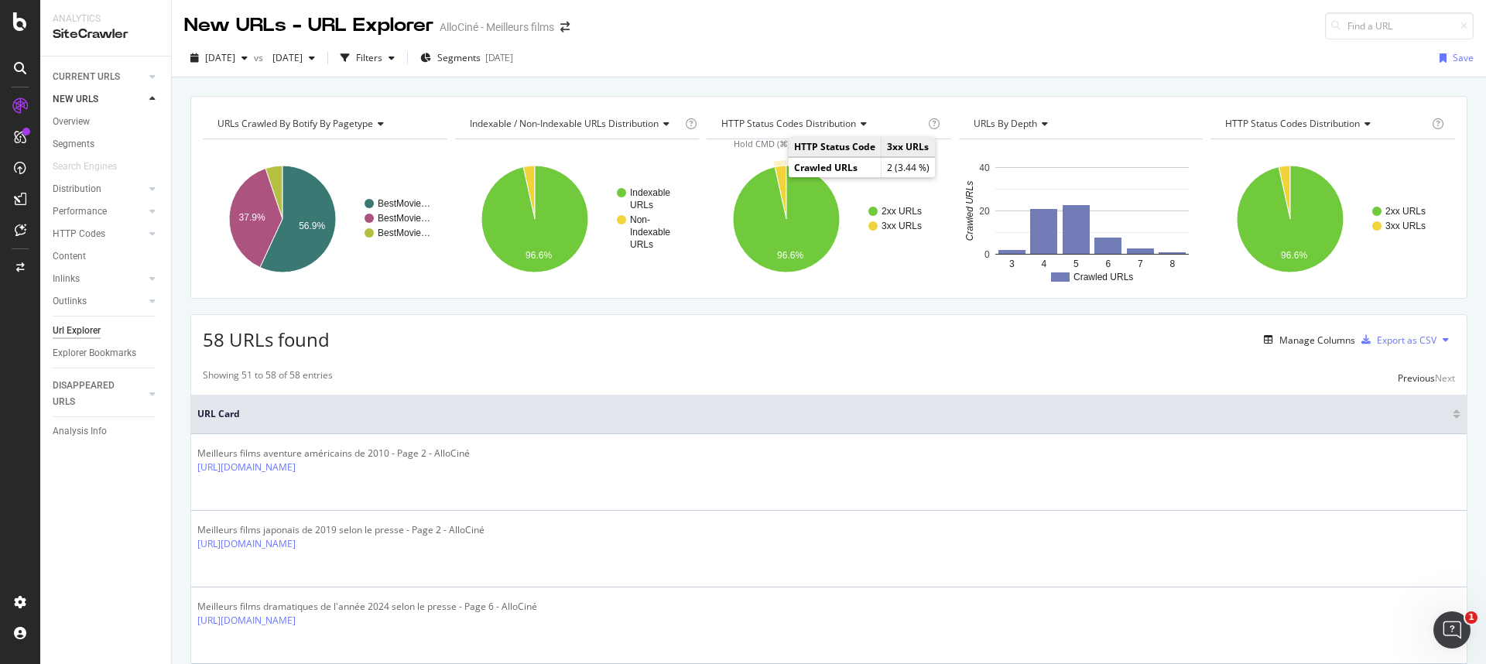
click at [776, 176] on icon "A chart." at bounding box center [781, 192] width 12 height 53
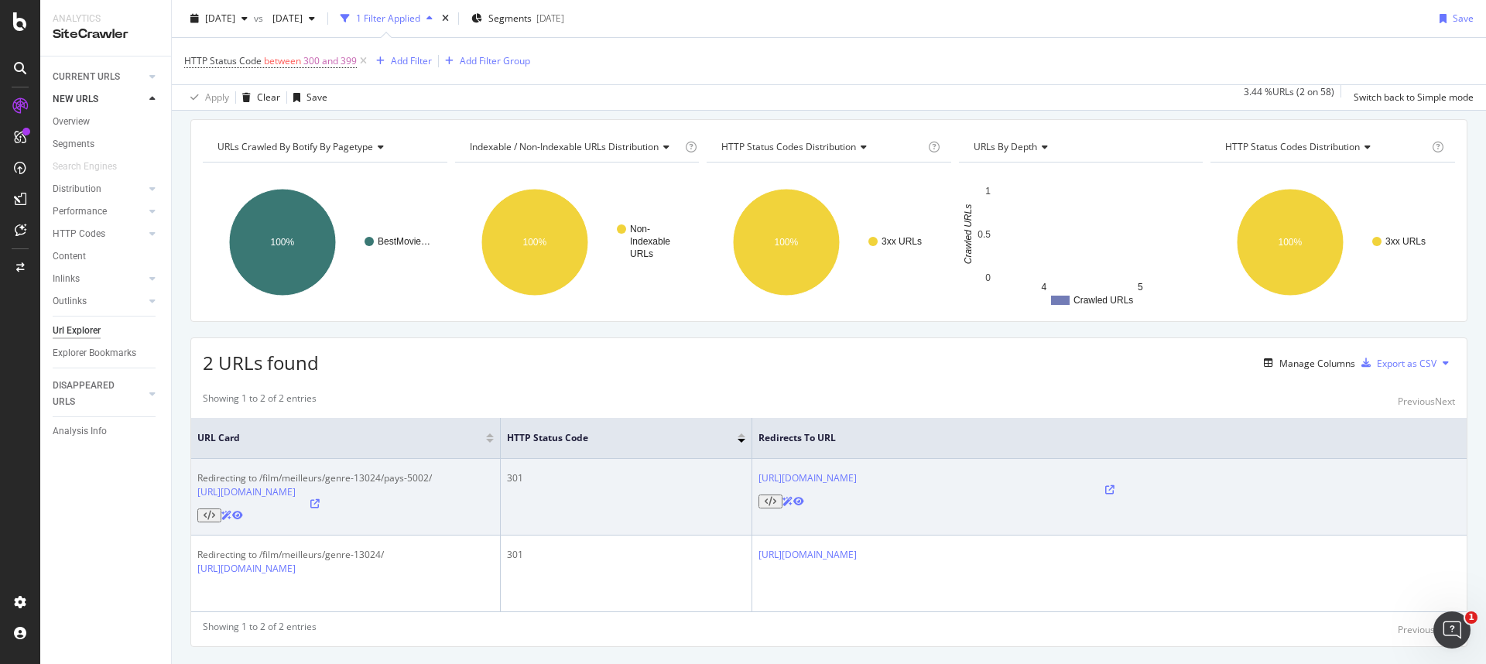
scroll to position [74, 0]
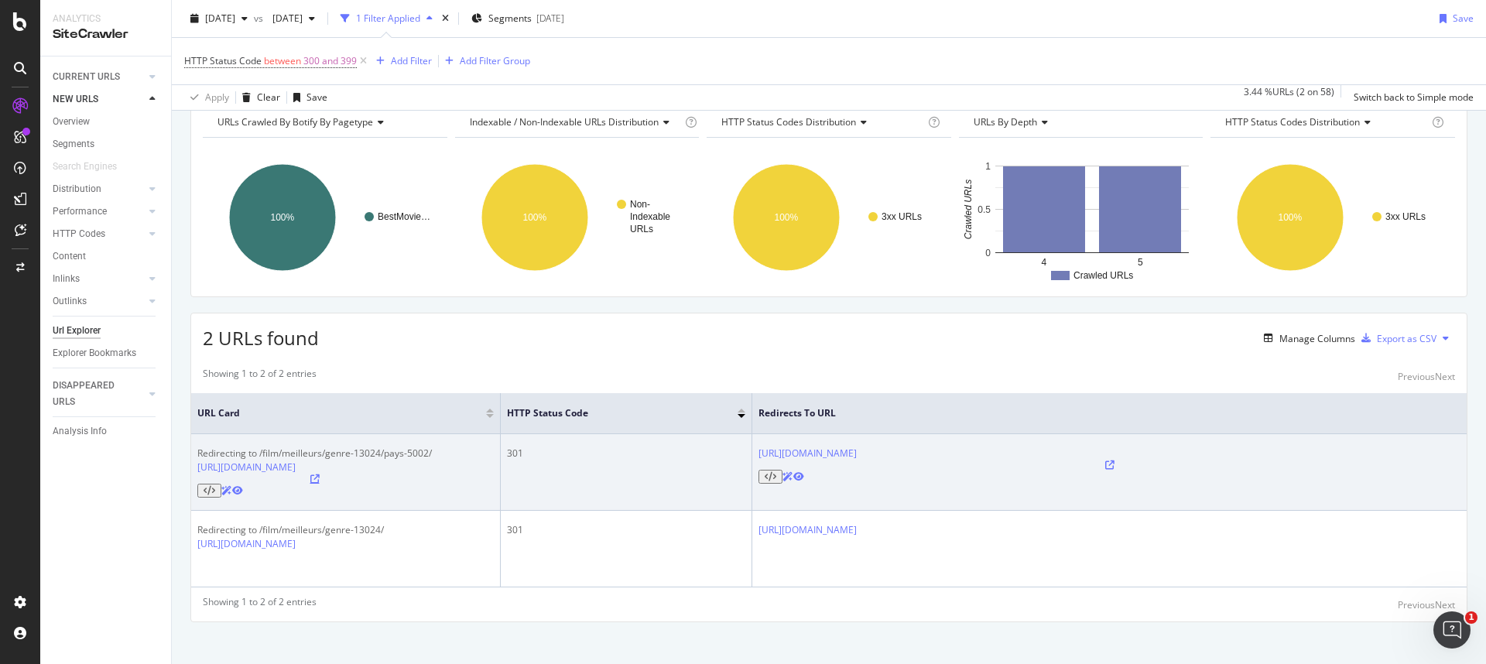
click at [320, 459] on icon at bounding box center [314, 478] width 9 height 9
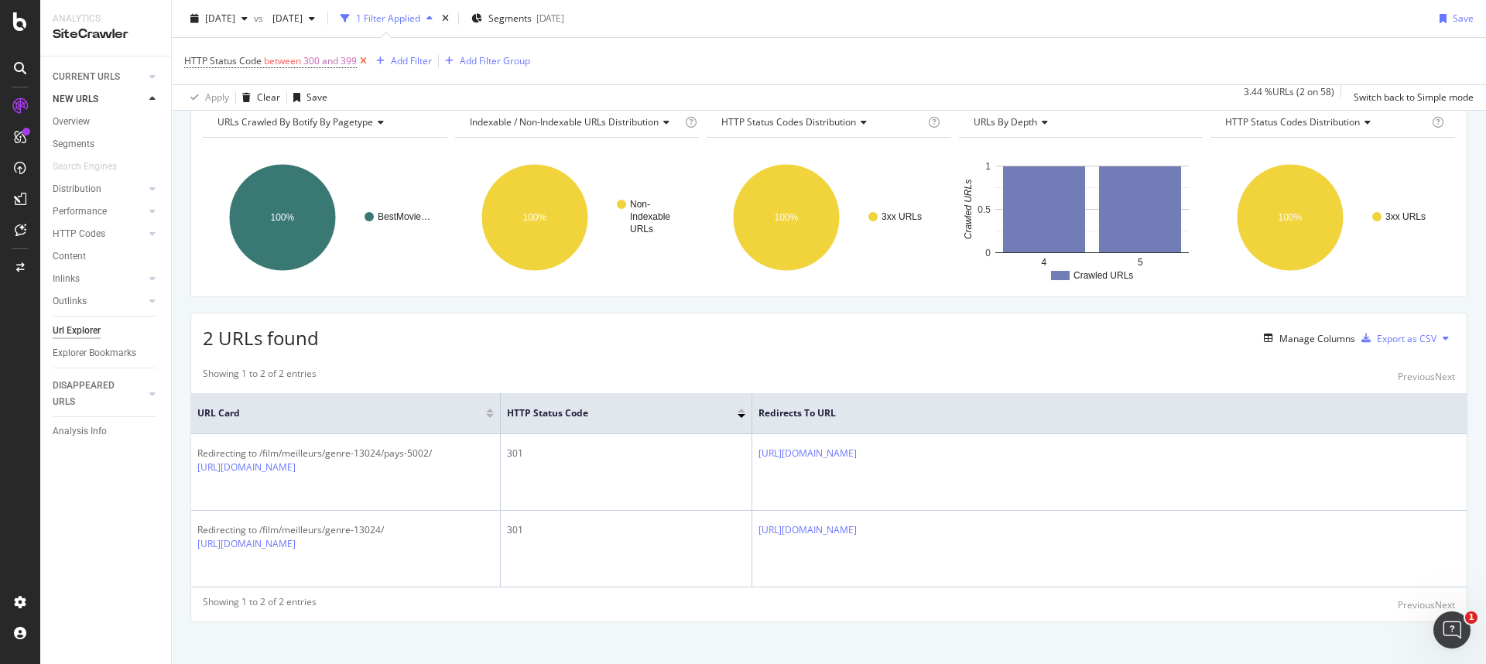
click at [362, 64] on icon at bounding box center [363, 60] width 13 height 15
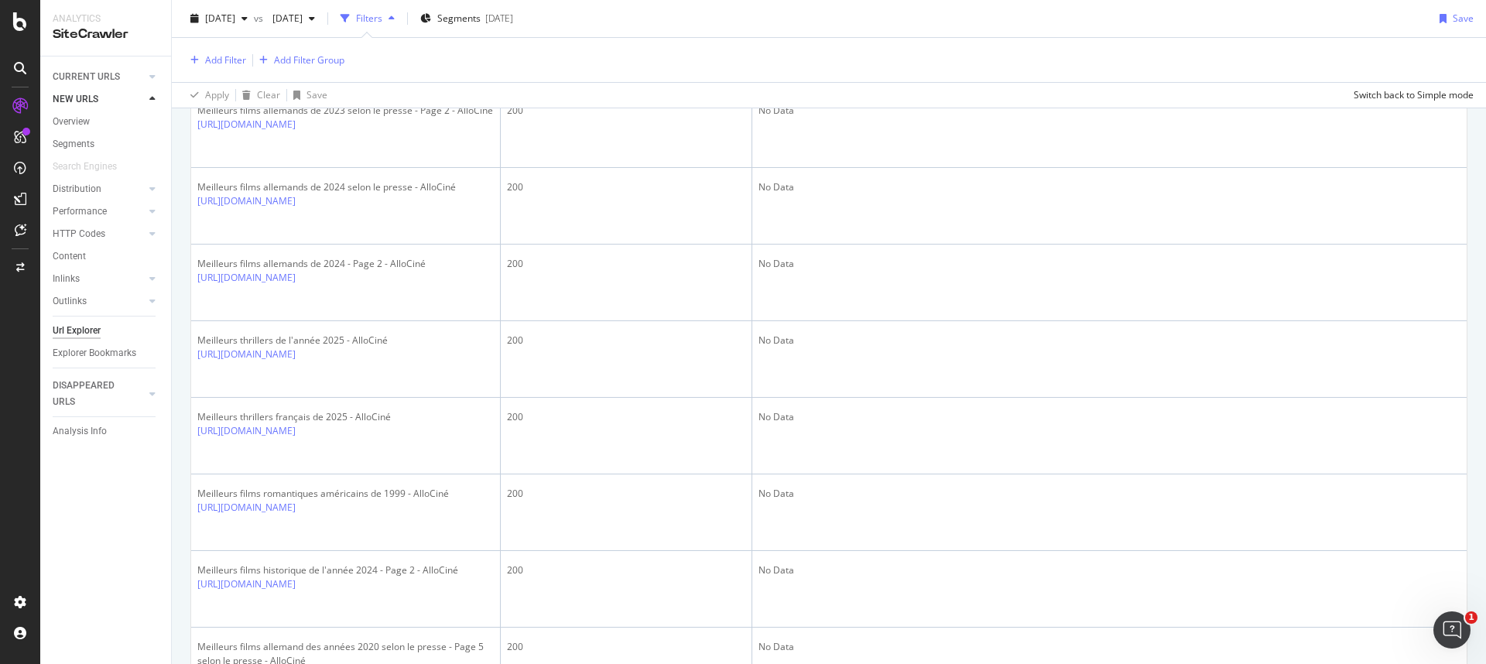
scroll to position [3690, 0]
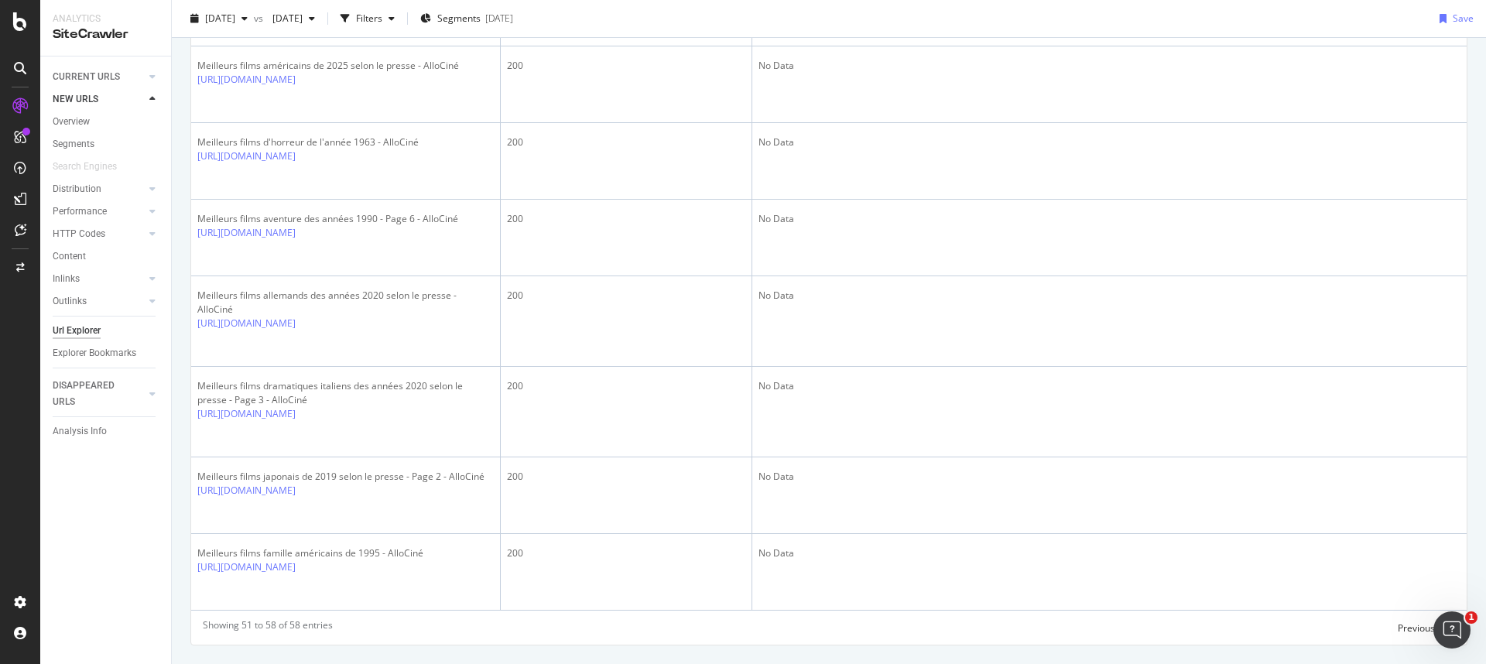
scroll to position [0, 0]
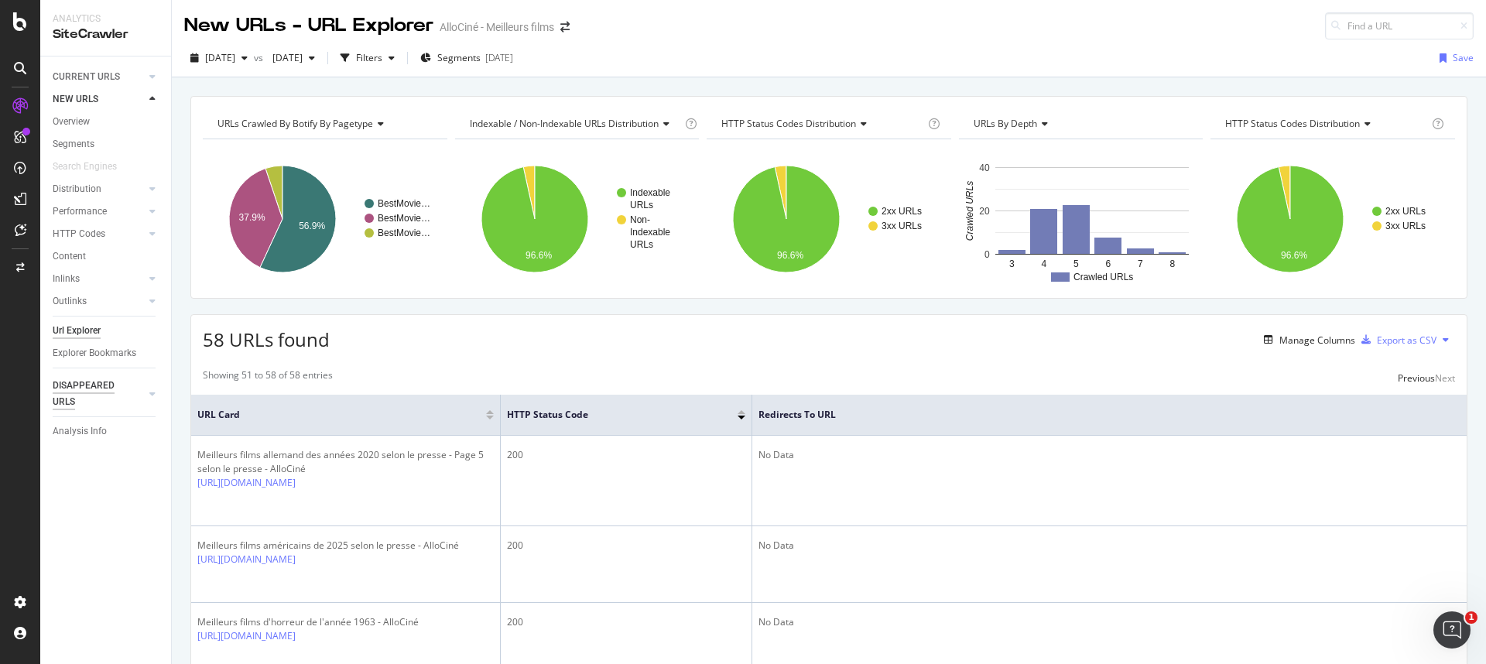
click at [70, 389] on div "DISAPPEARED URLS" at bounding box center [92, 394] width 78 height 33
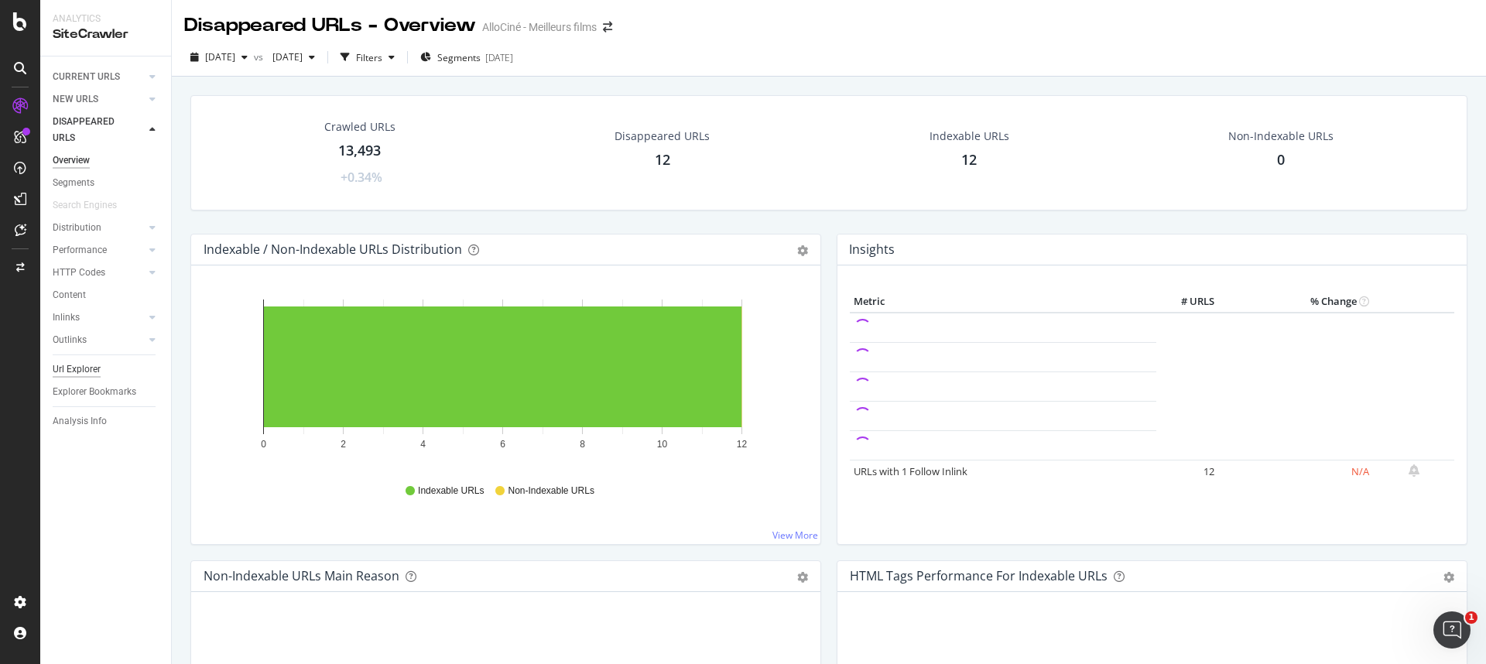
click at [92, 368] on div "Url Explorer" at bounding box center [77, 369] width 48 height 16
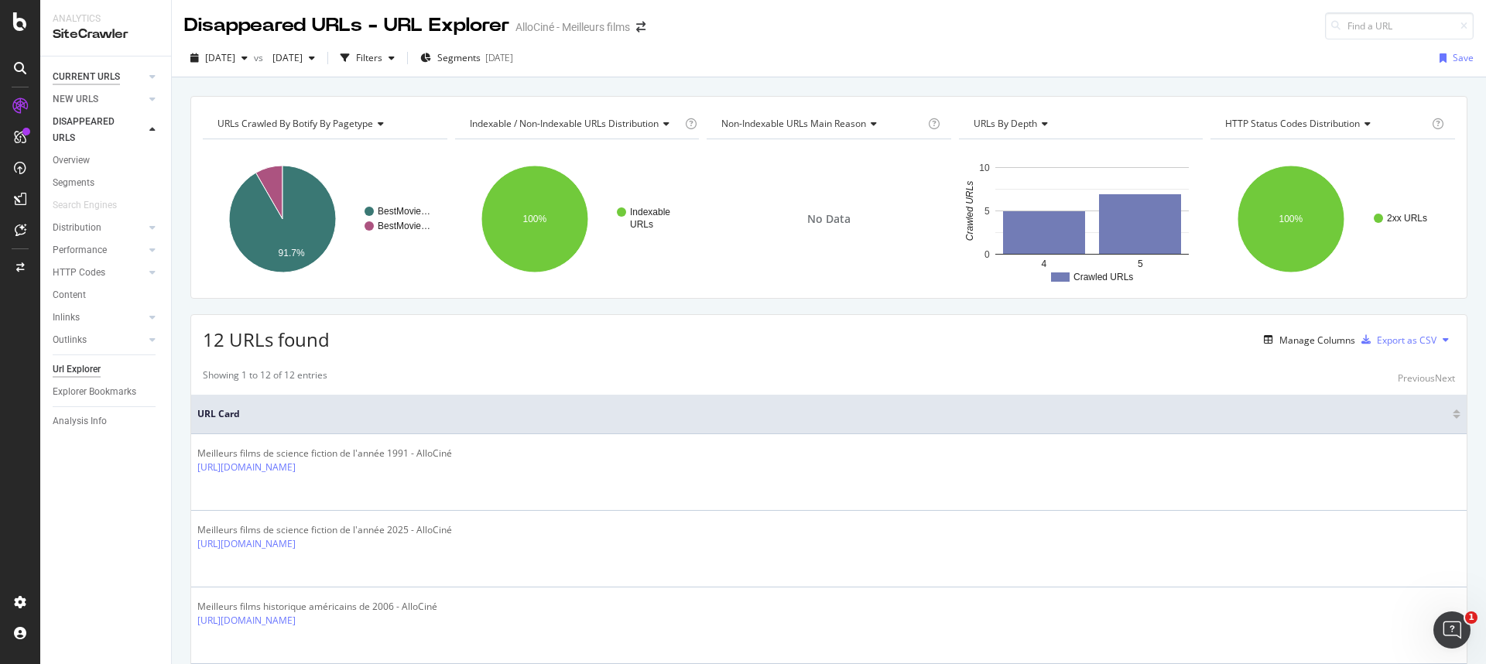
click at [98, 81] on div "CURRENT URLS" at bounding box center [86, 77] width 67 height 16
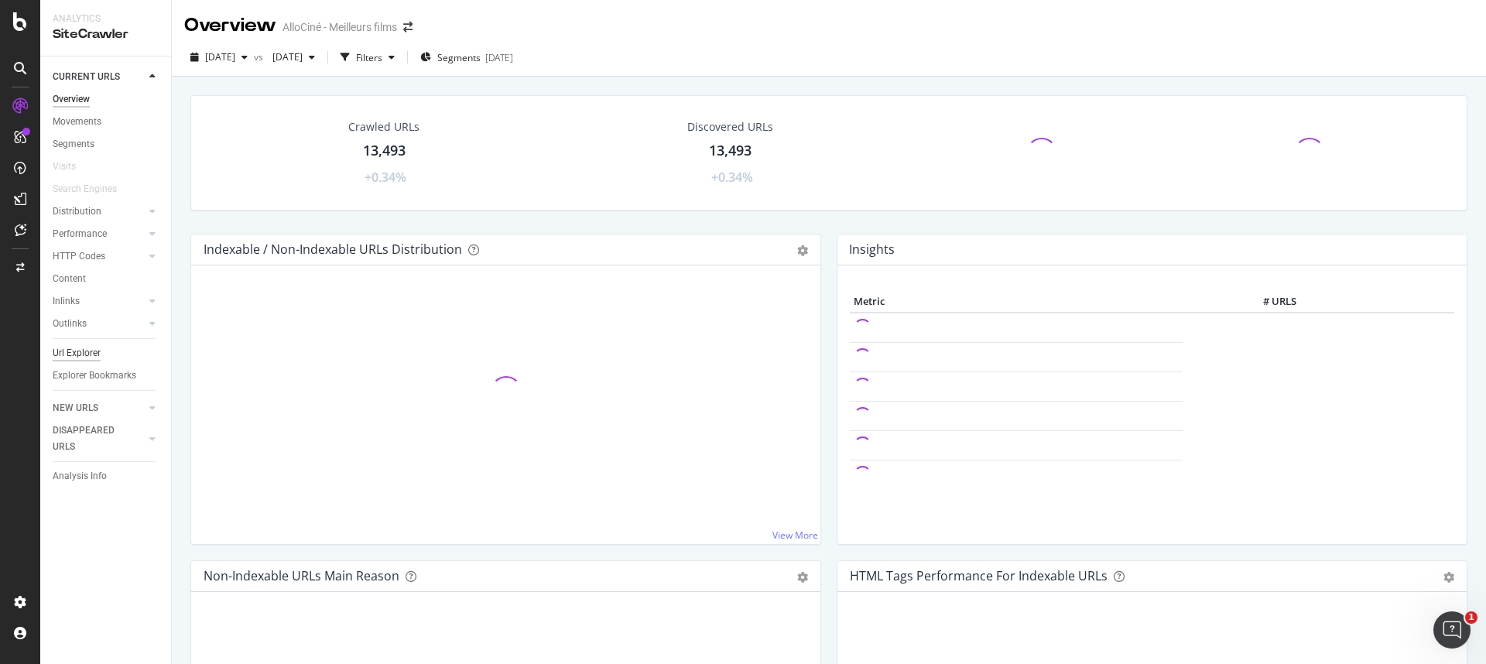
click at [84, 356] on div "Url Explorer" at bounding box center [77, 353] width 48 height 16
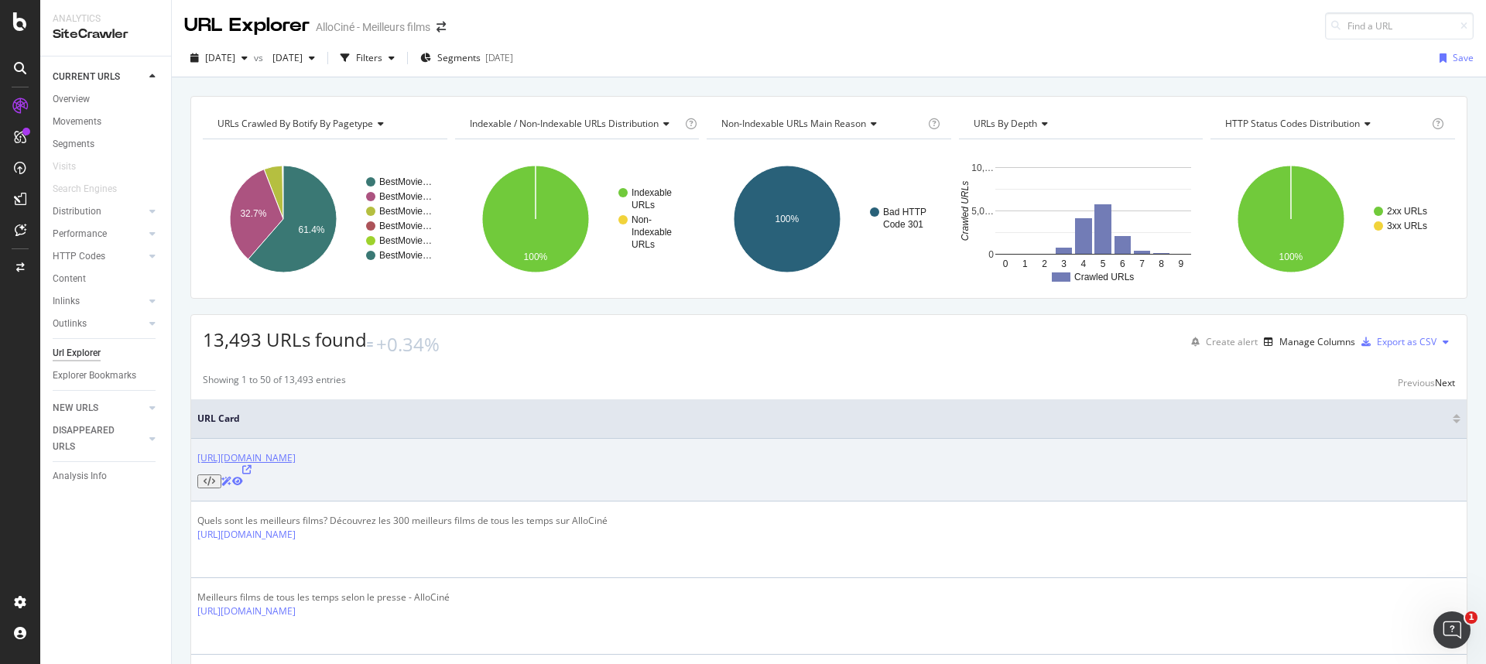
click at [293, 457] on link "http://www.allocine.fr/film/meilleurs/" at bounding box center [246, 457] width 98 height 13
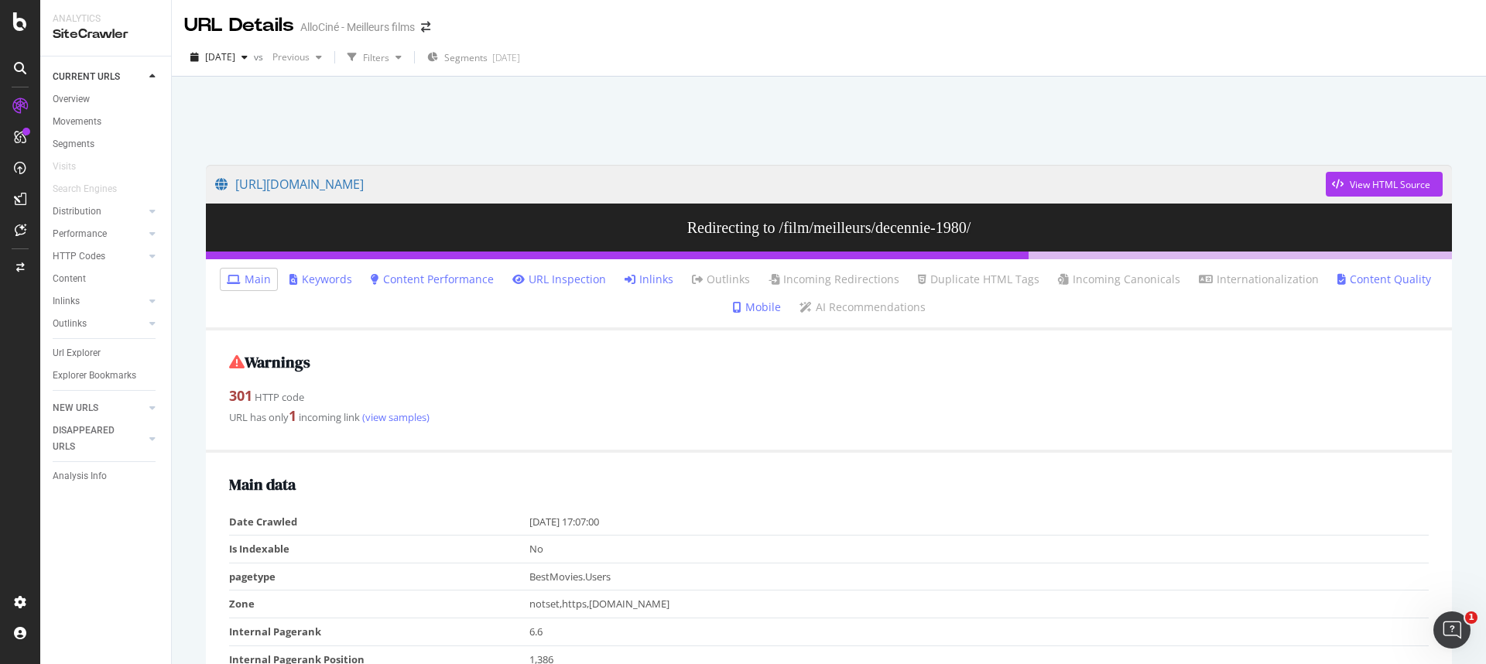
click at [657, 276] on link "Inlinks" at bounding box center [648, 279] width 49 height 15
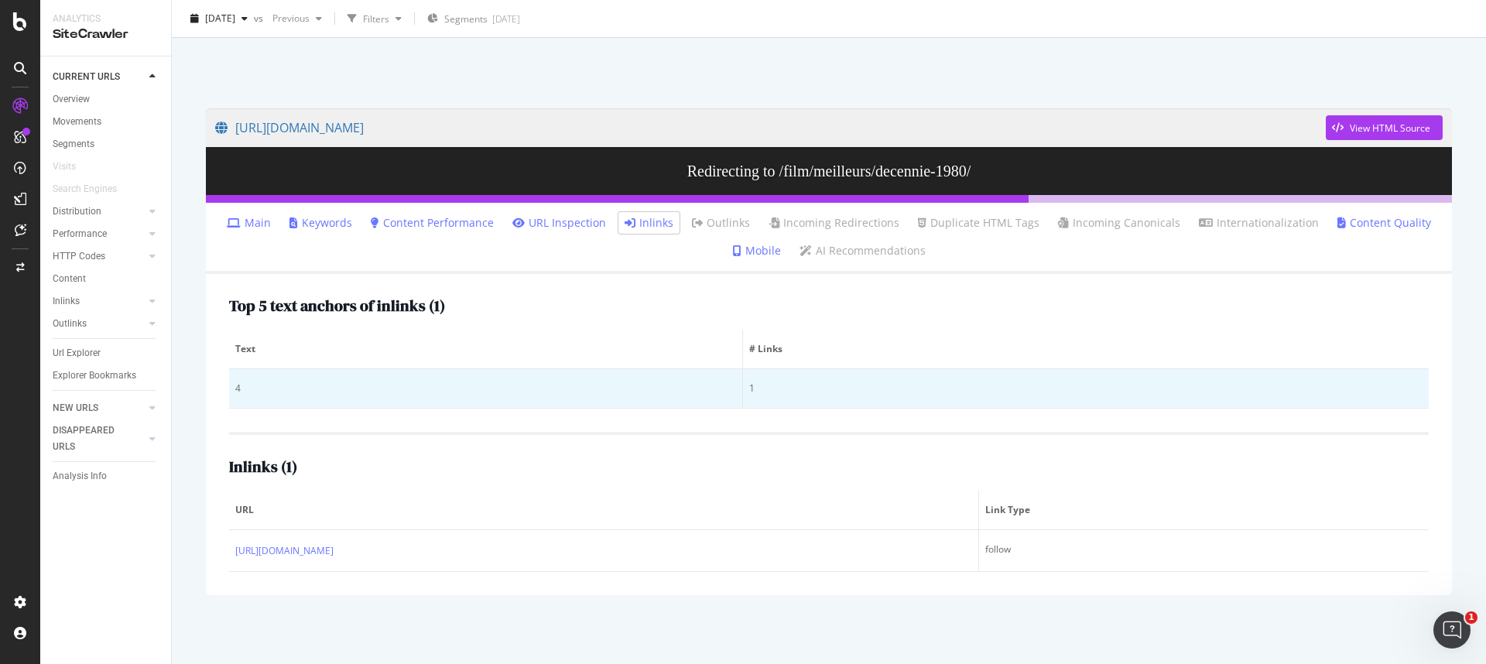
scroll to position [57, 0]
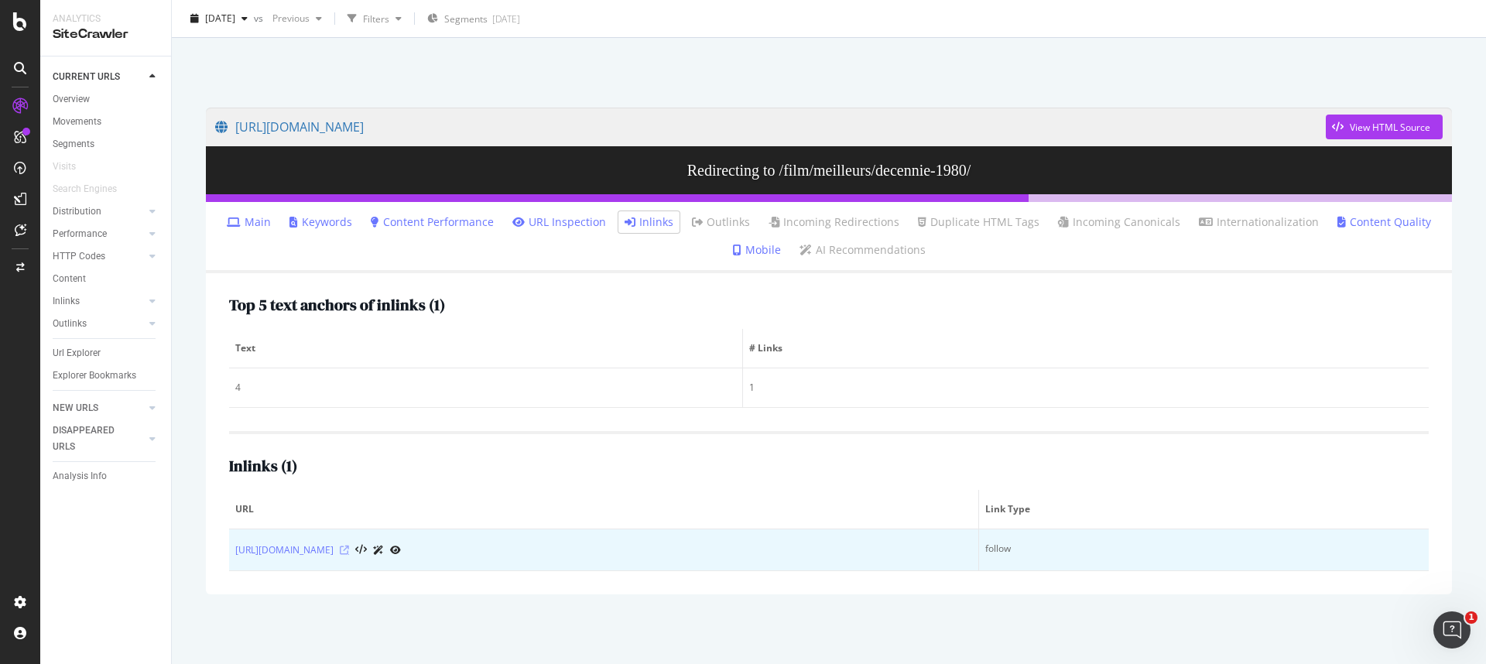
click at [349, 551] on icon at bounding box center [344, 550] width 9 height 9
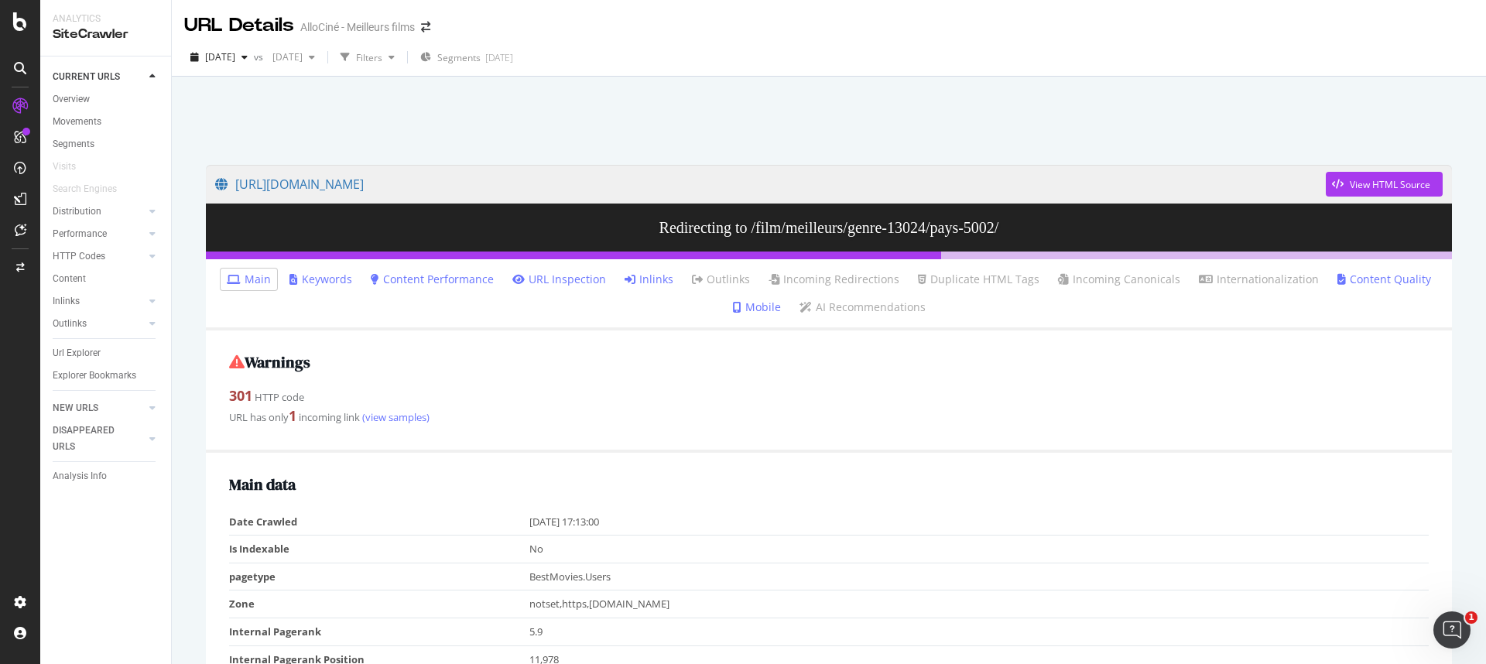
click at [659, 277] on link "Inlinks" at bounding box center [648, 279] width 49 height 15
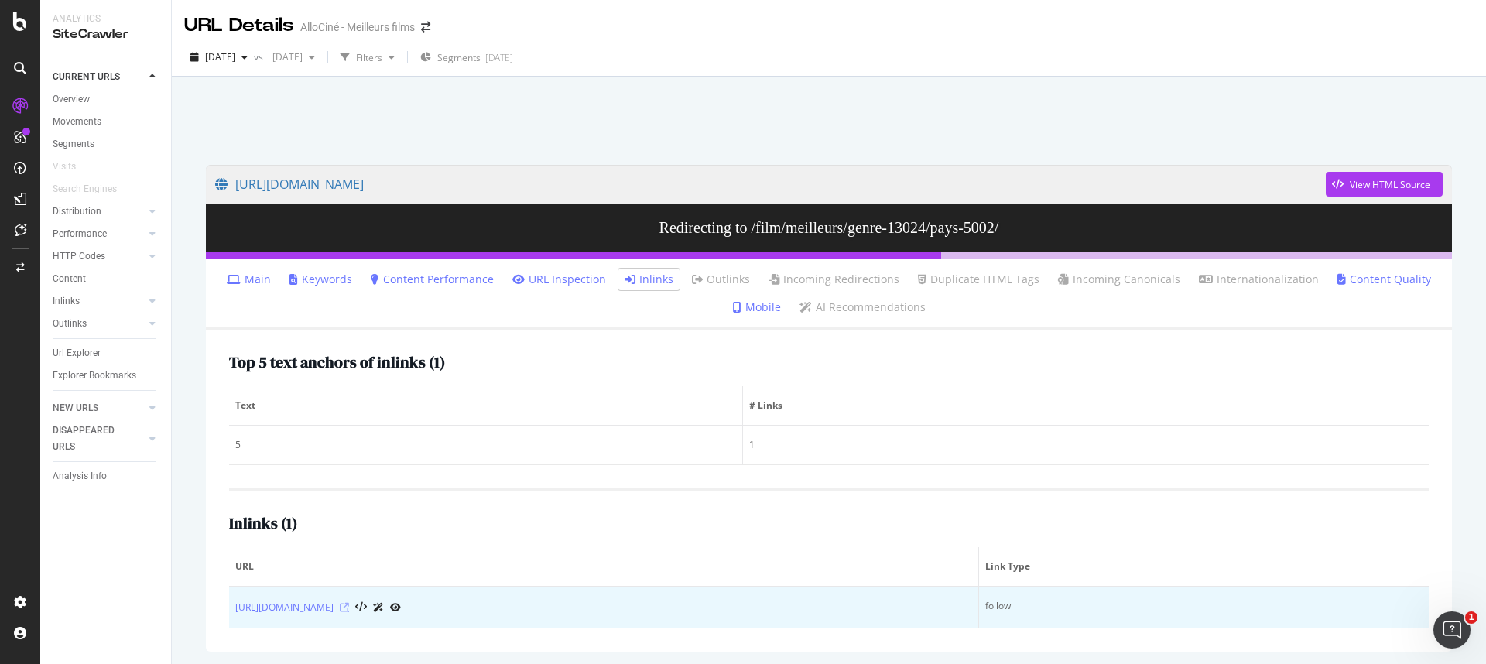
click at [349, 607] on icon at bounding box center [344, 607] width 9 height 9
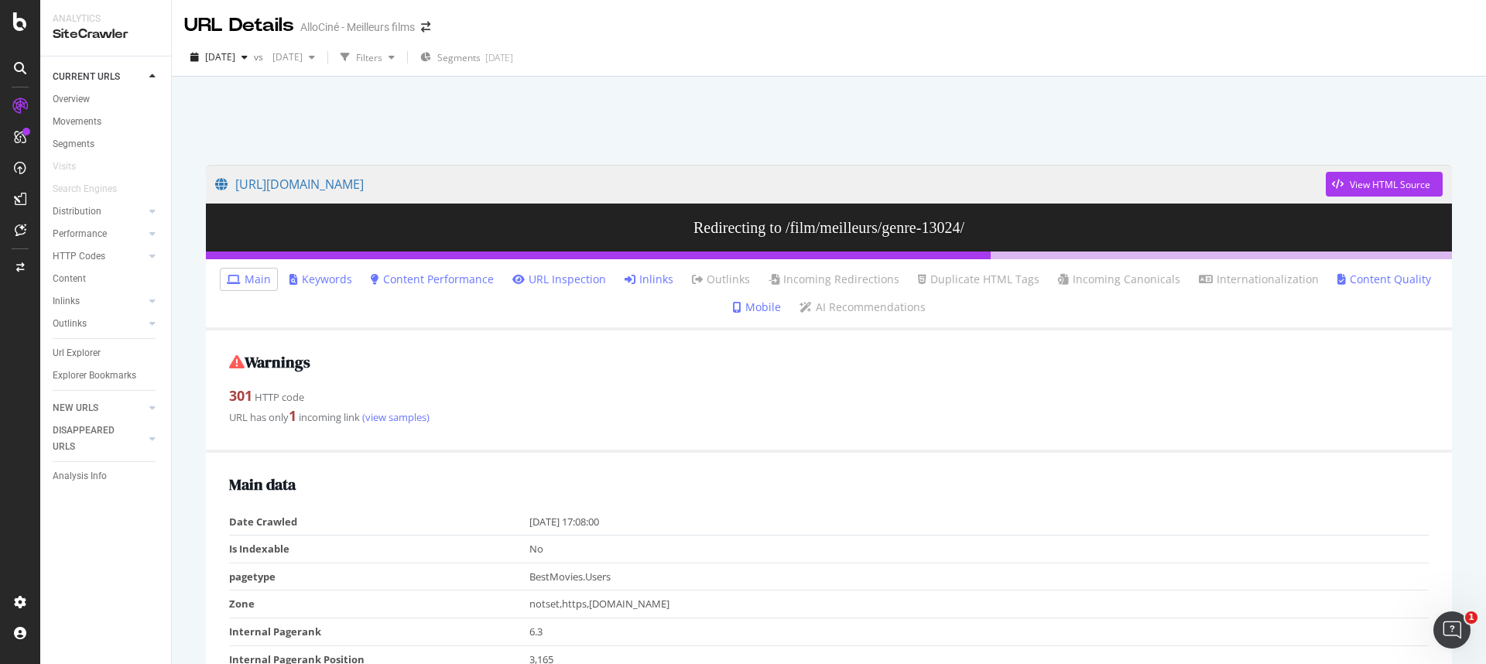
click at [651, 286] on link "Inlinks" at bounding box center [648, 279] width 49 height 15
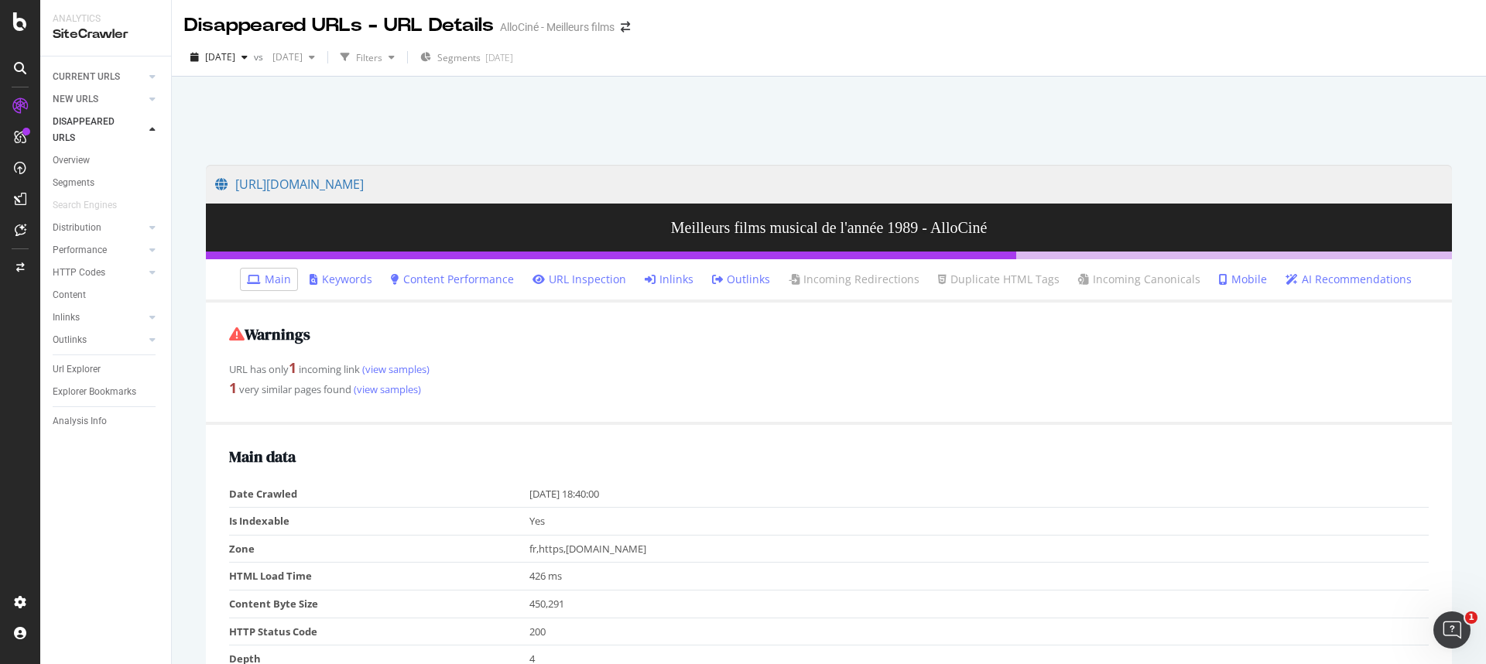
click at [668, 280] on link "Inlinks" at bounding box center [669, 279] width 49 height 15
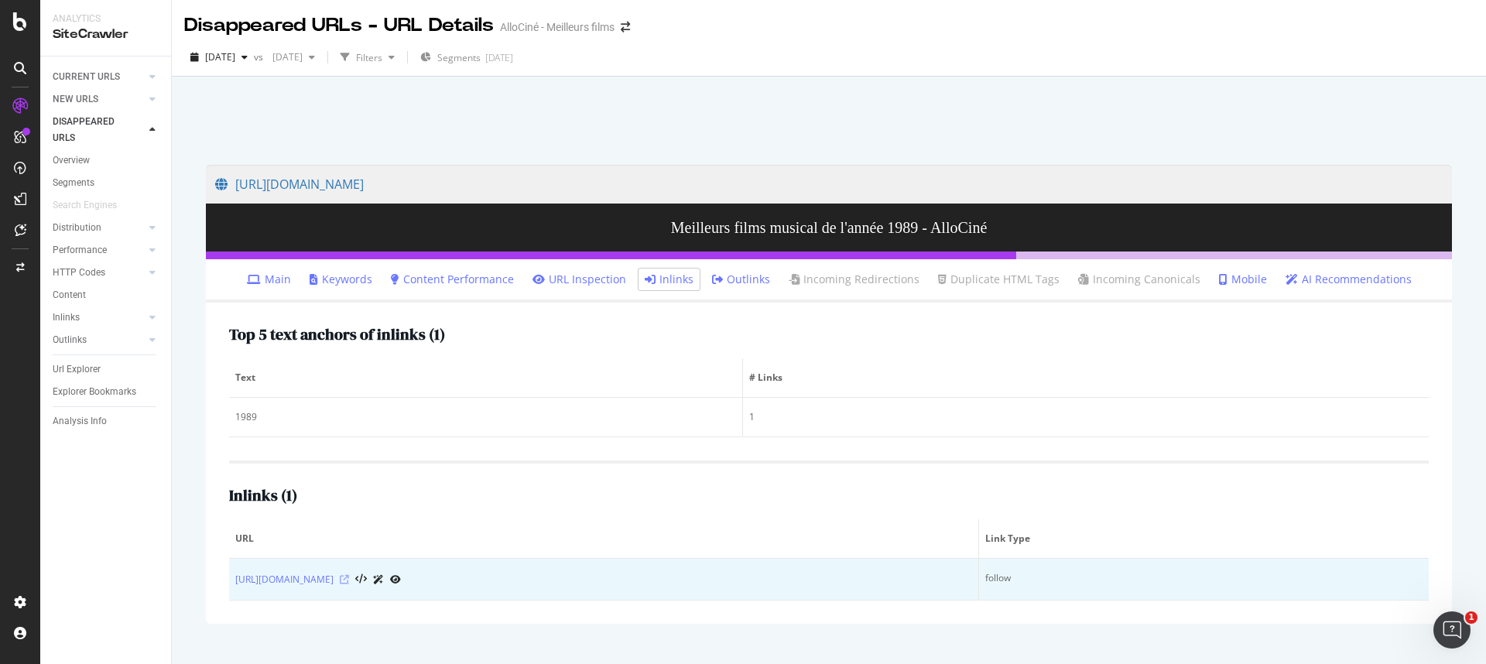
click at [349, 579] on icon at bounding box center [344, 579] width 9 height 9
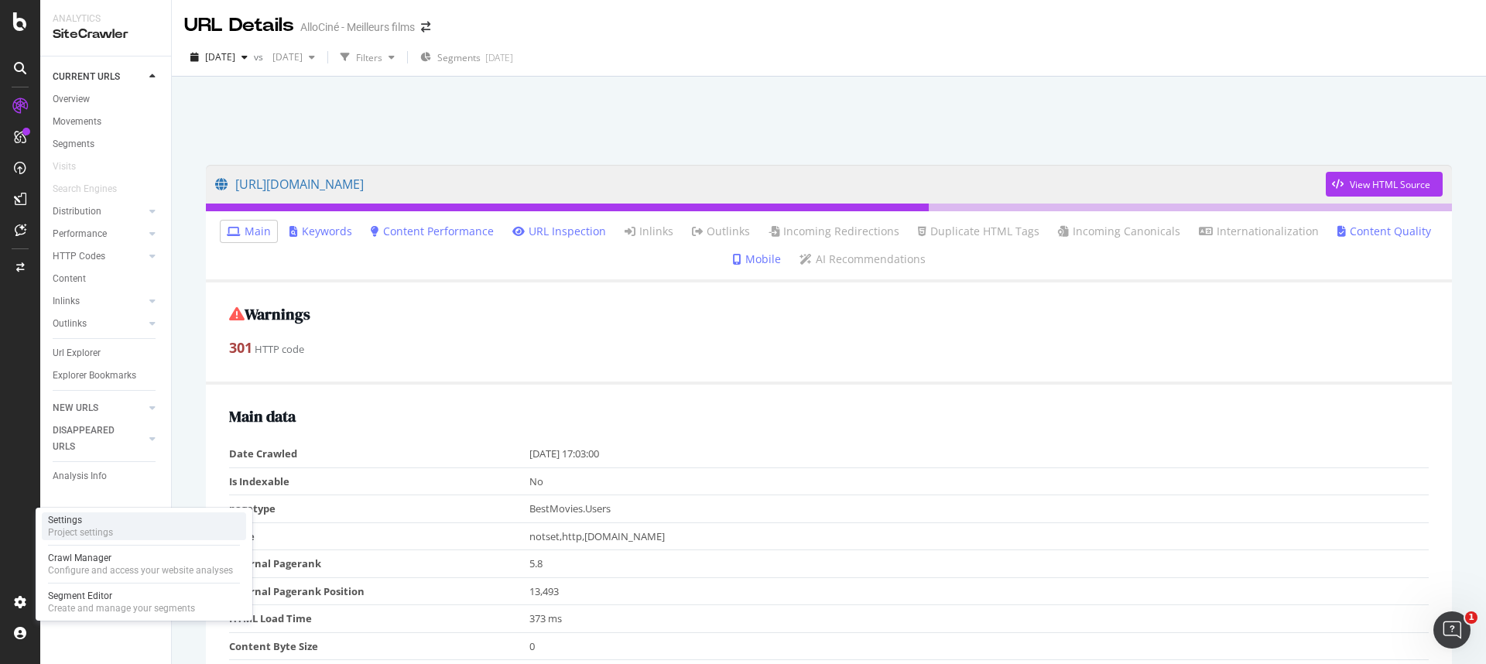
click at [89, 523] on div "Settings" at bounding box center [80, 520] width 65 height 12
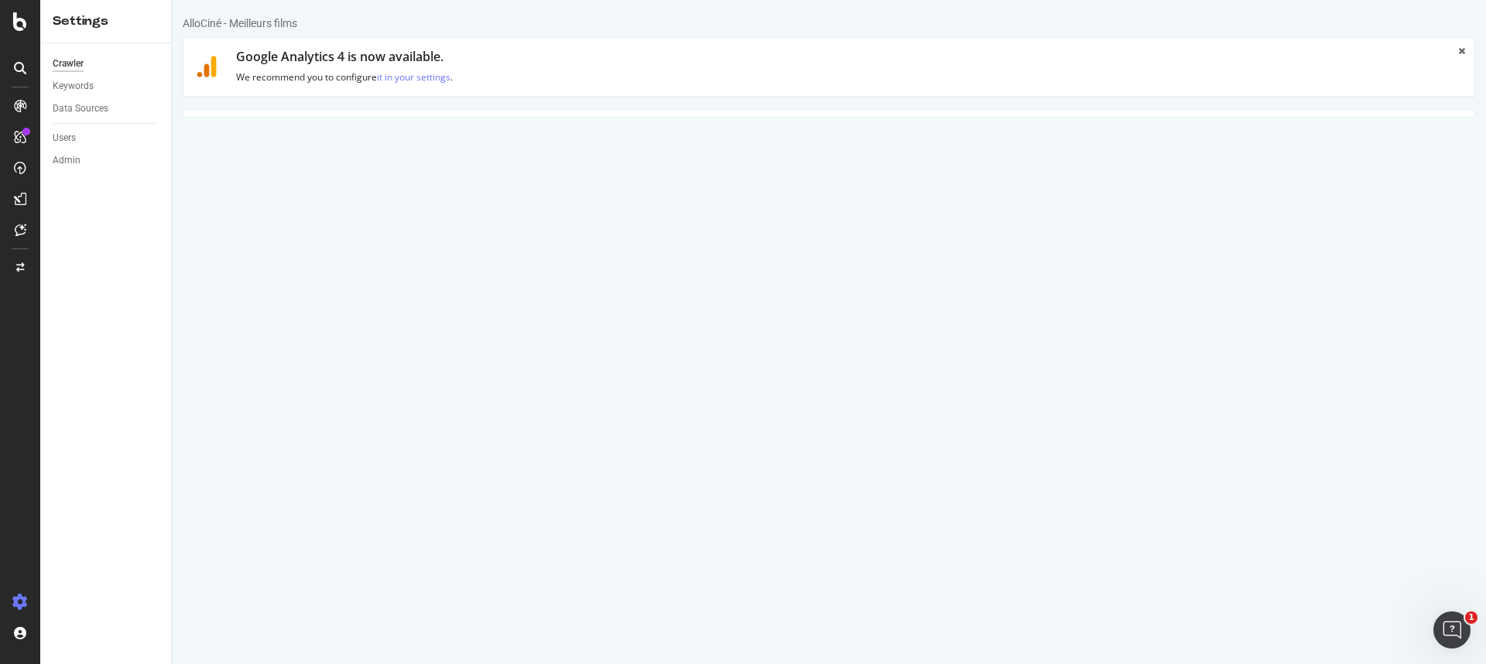
click at [436, 272] on textarea "[URL][DOMAIN_NAME]" at bounding box center [936, 285] width 1052 height 50
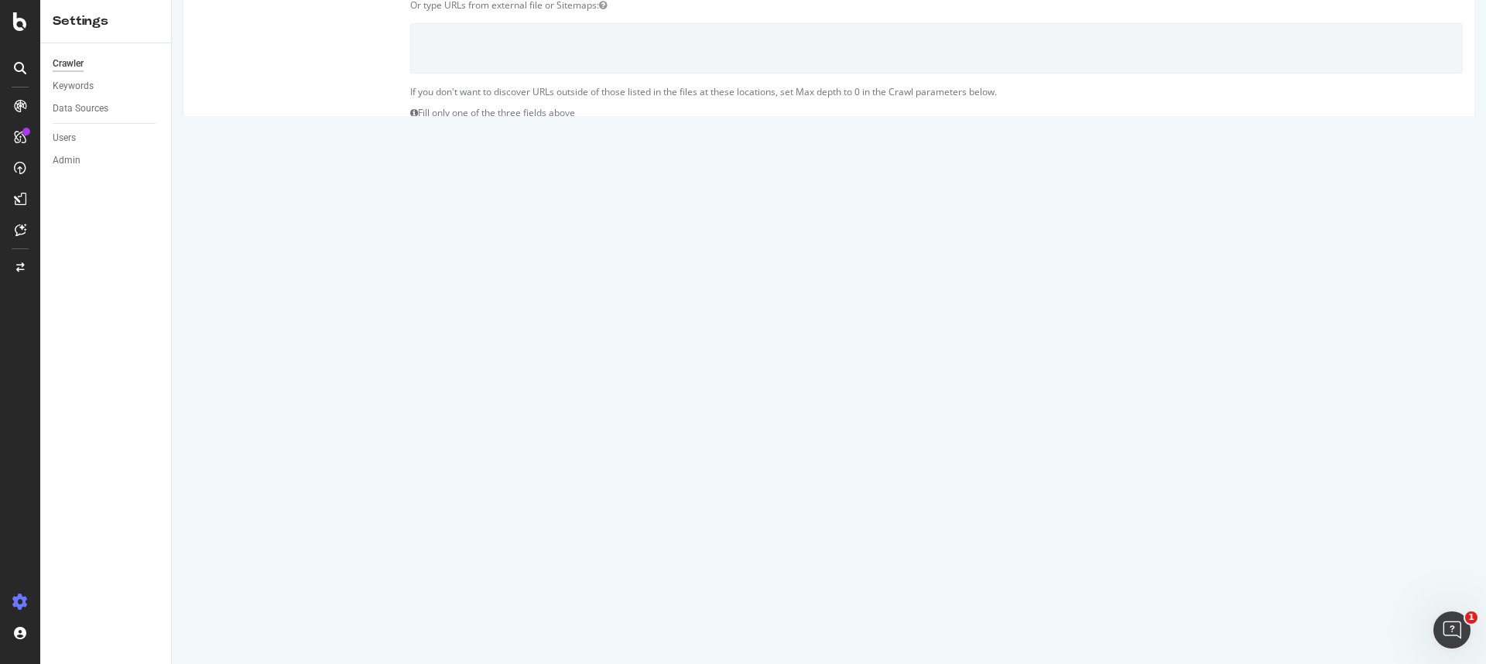
scroll to position [644, 0]
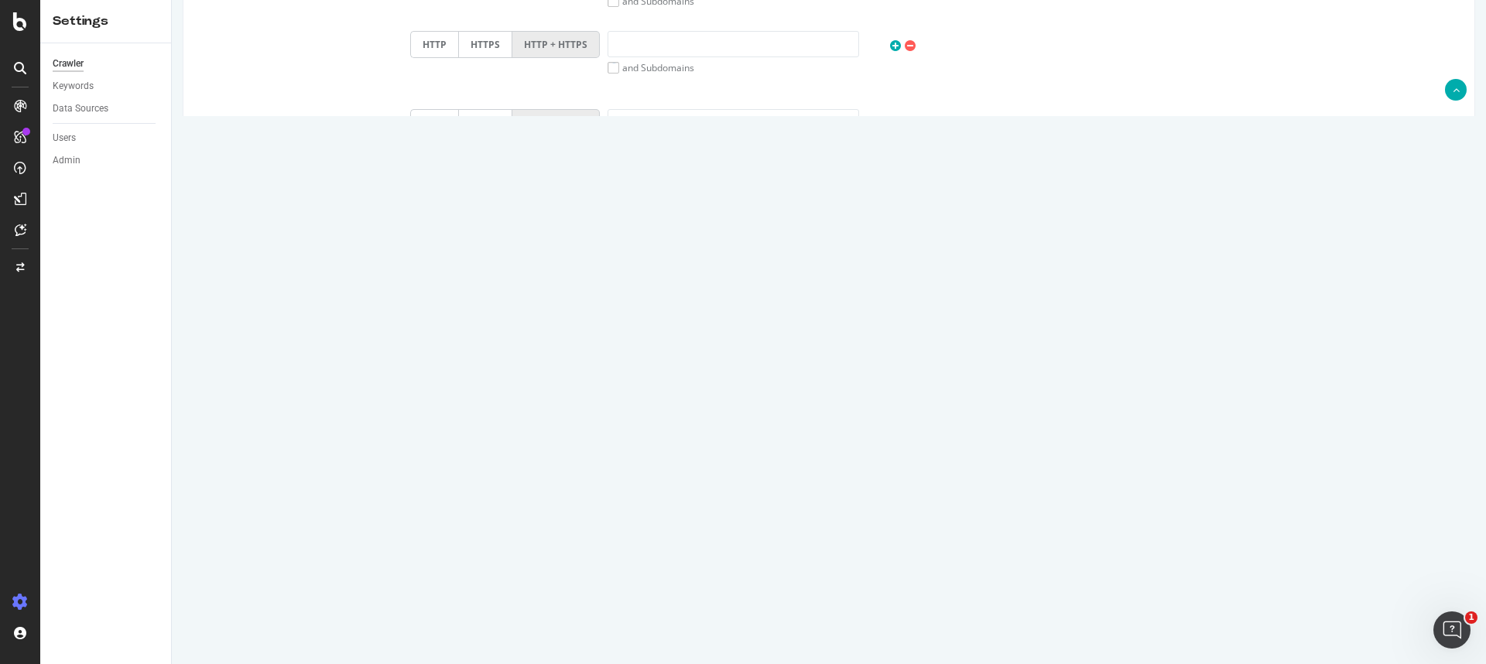
type textarea "https://www.allocine.fr/film/meilleurs/"
click at [805, 611] on input "Save & Back to Project" at bounding box center [848, 612] width 112 height 23
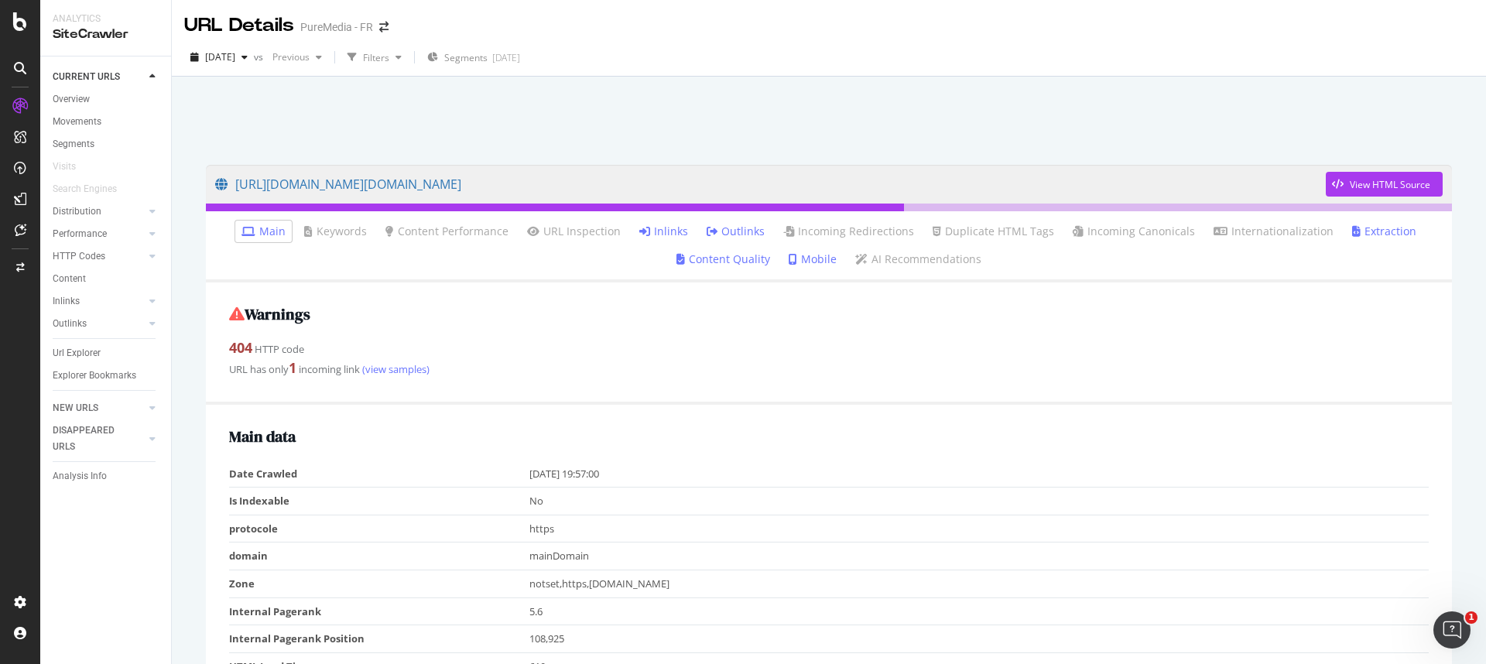
click at [658, 224] on link "Inlinks" at bounding box center [663, 231] width 49 height 15
